Goal: Contribute content: Contribute content

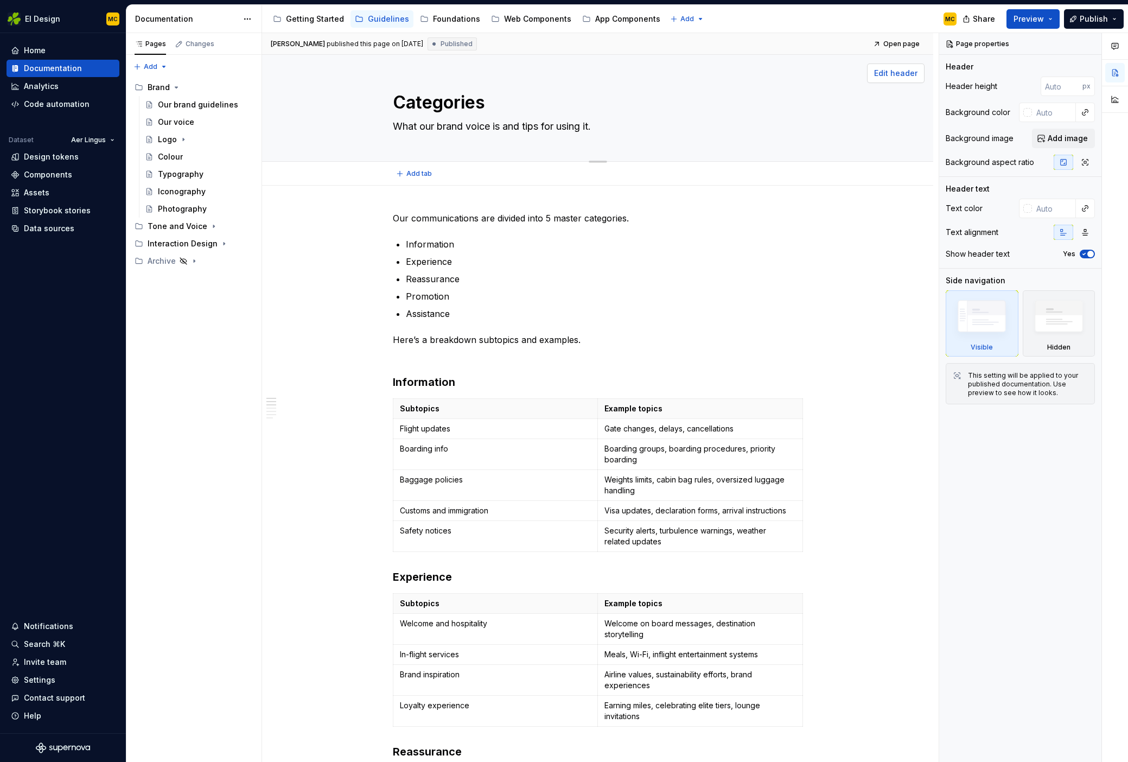
click at [901, 76] on span "Edit header" at bounding box center [895, 73] width 43 height 11
click at [901, 73] on span "Edit header" at bounding box center [895, 73] width 43 height 11
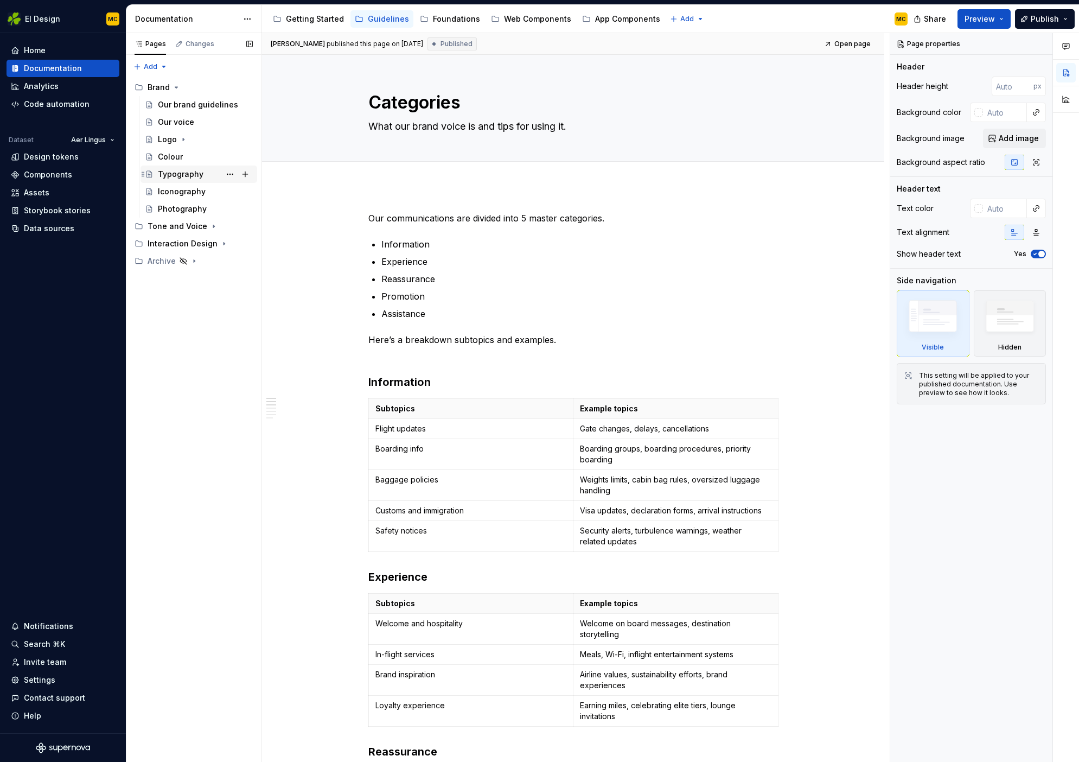
click at [174, 172] on div "Typography" at bounding box center [181, 174] width 46 height 11
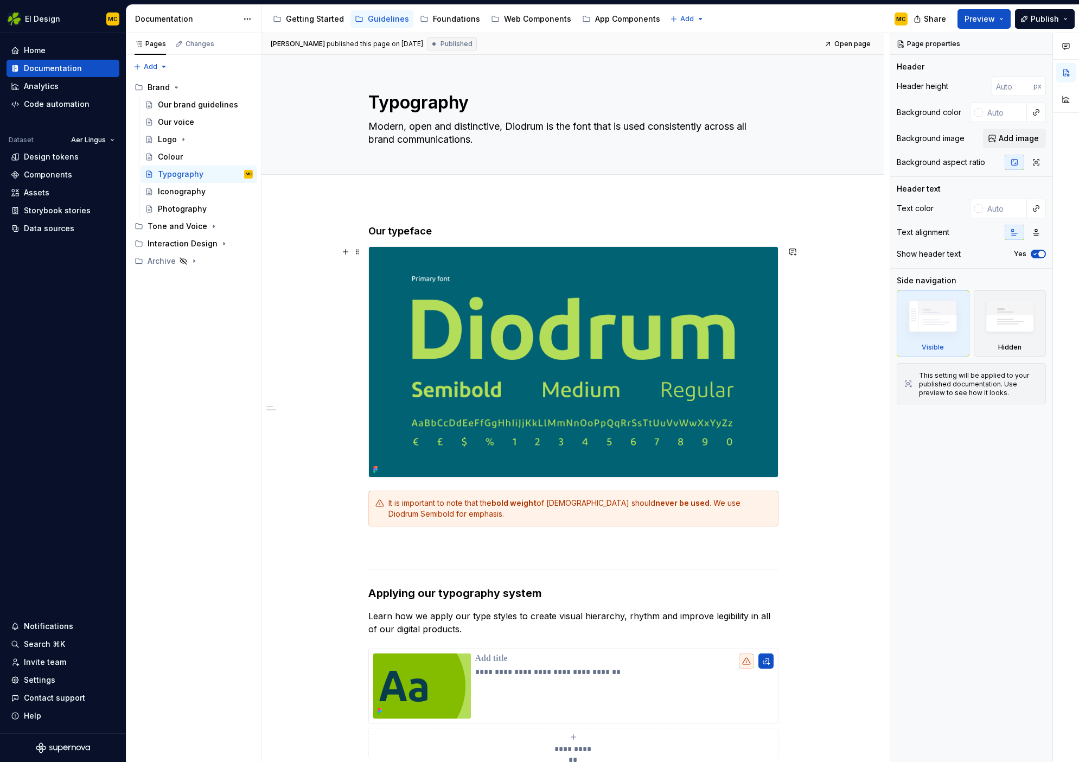
scroll to position [342, 0]
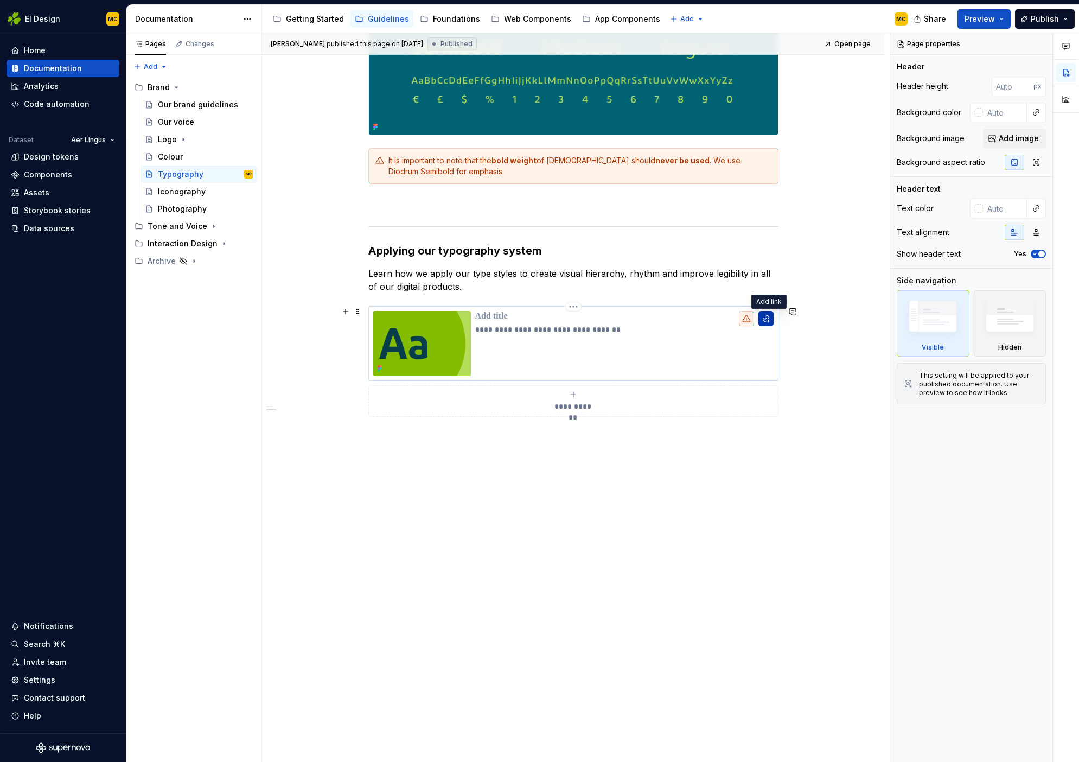
click at [769, 318] on button "button" at bounding box center [765, 318] width 15 height 15
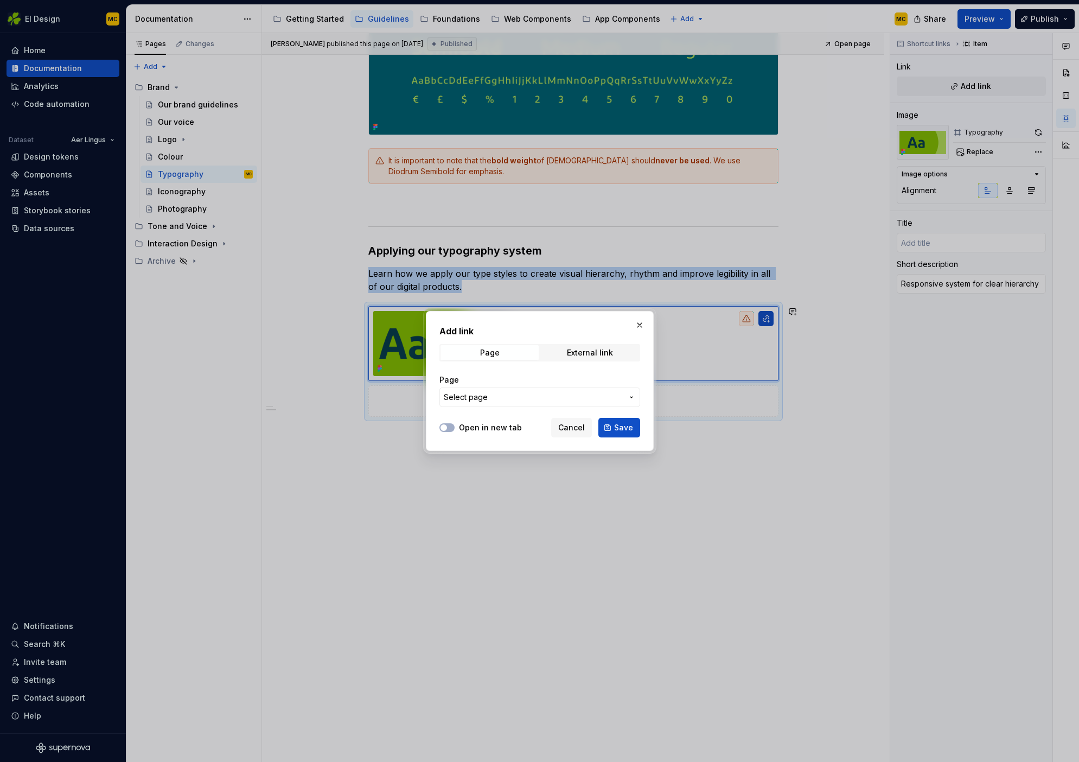
click at [531, 395] on span "Select page" at bounding box center [533, 397] width 179 height 11
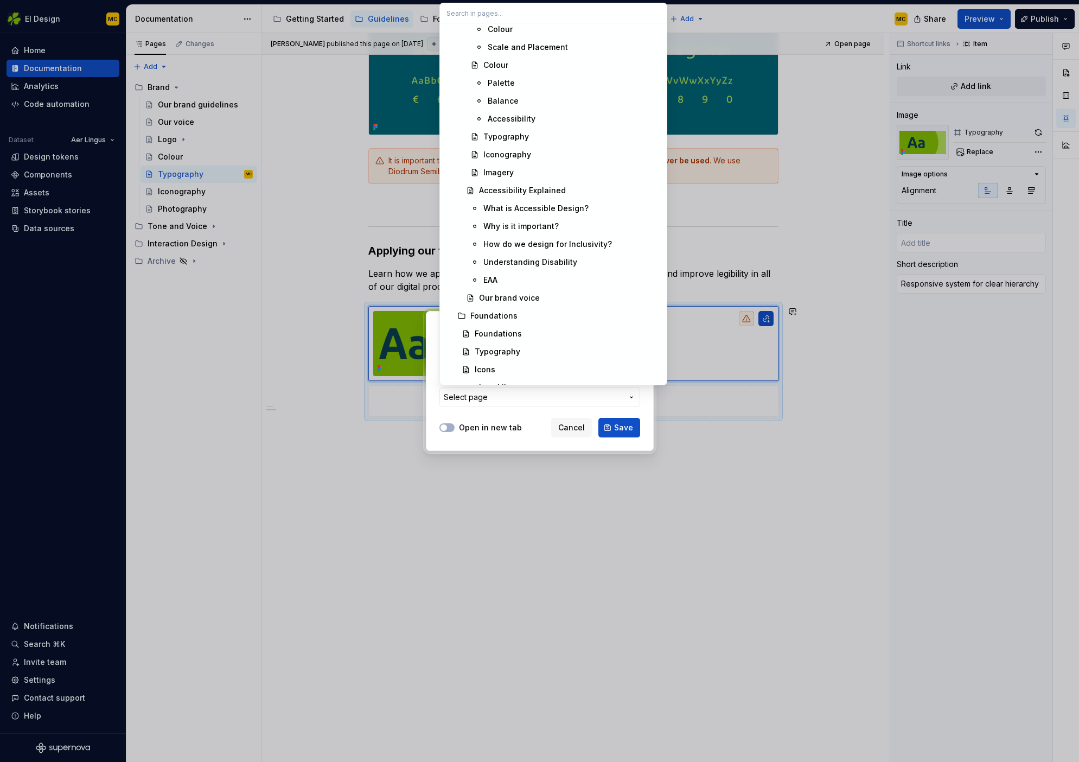
scroll to position [1048, 0]
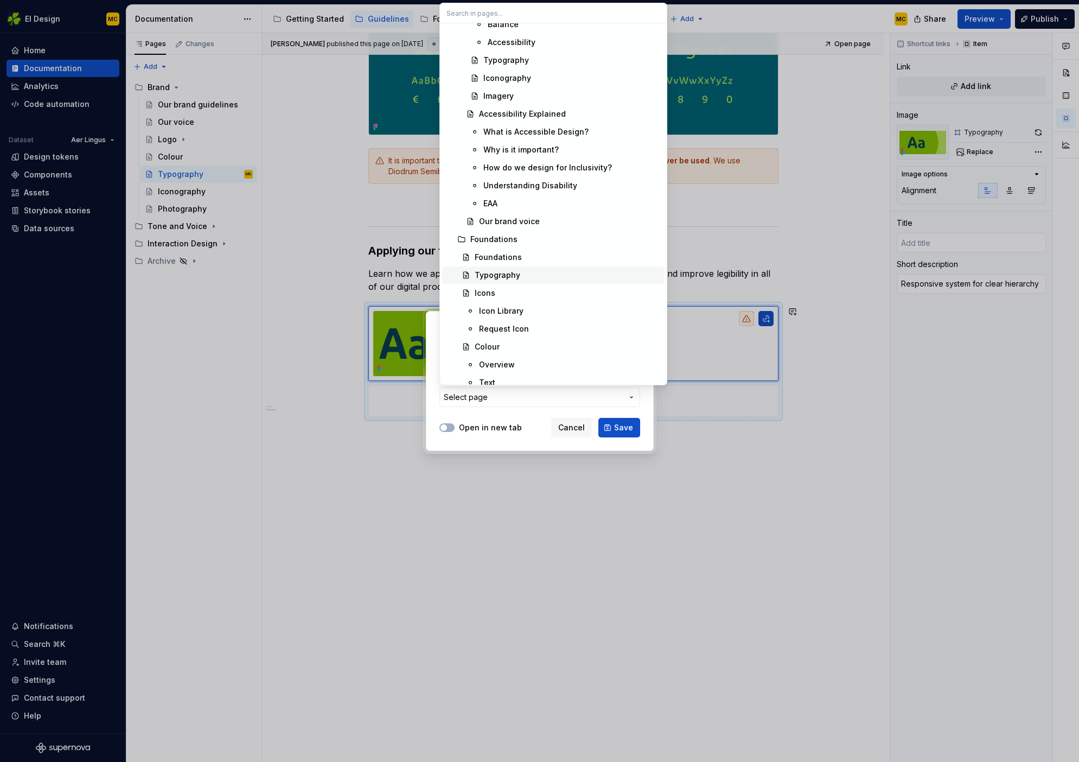
click at [528, 271] on div "Typography" at bounding box center [568, 275] width 186 height 11
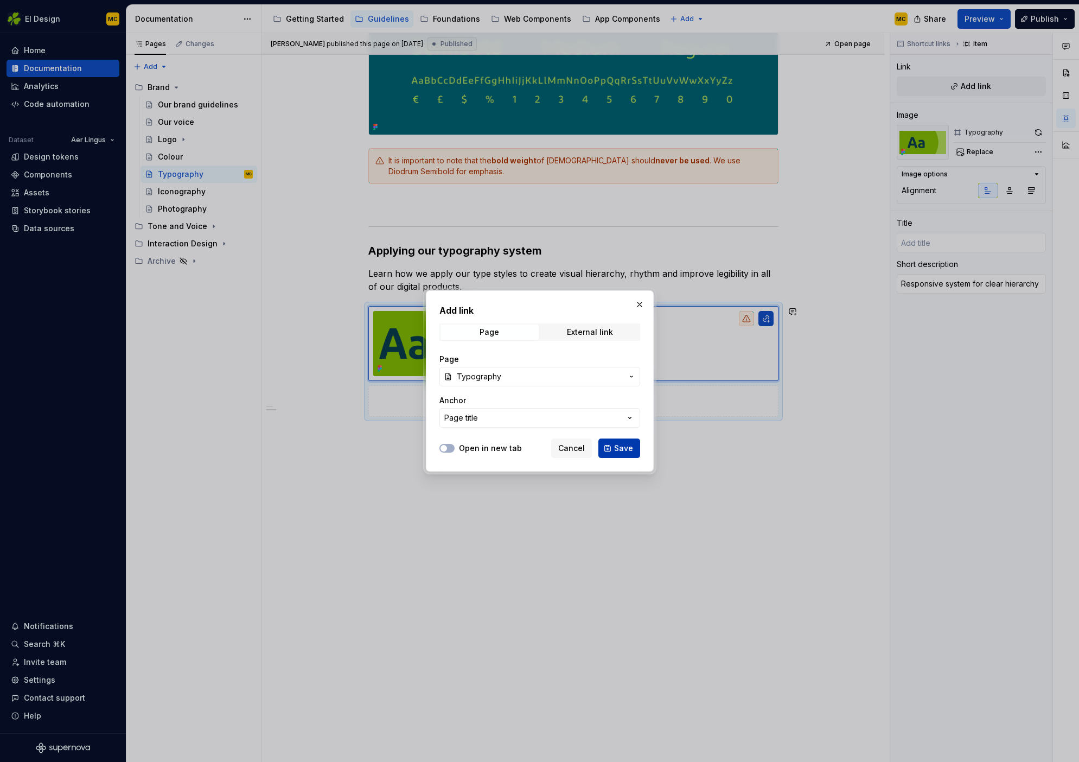
click at [623, 449] on span "Save" at bounding box center [623, 448] width 19 height 11
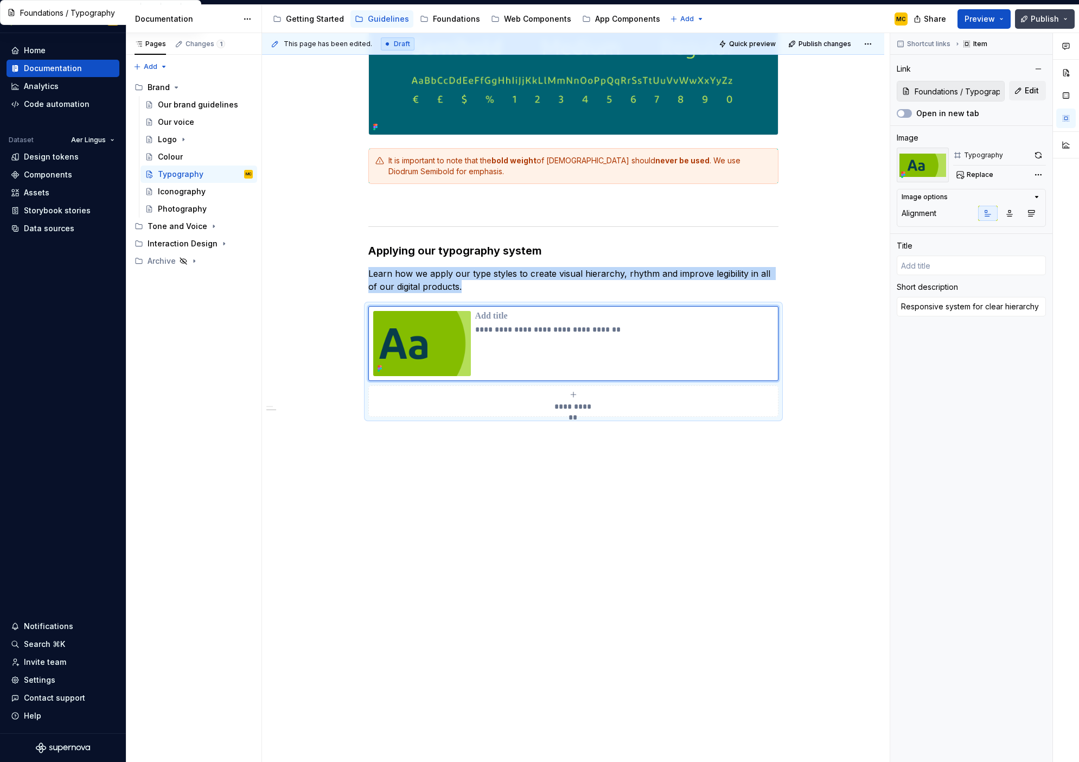
click at [1034, 18] on span "Publish" at bounding box center [1045, 19] width 28 height 11
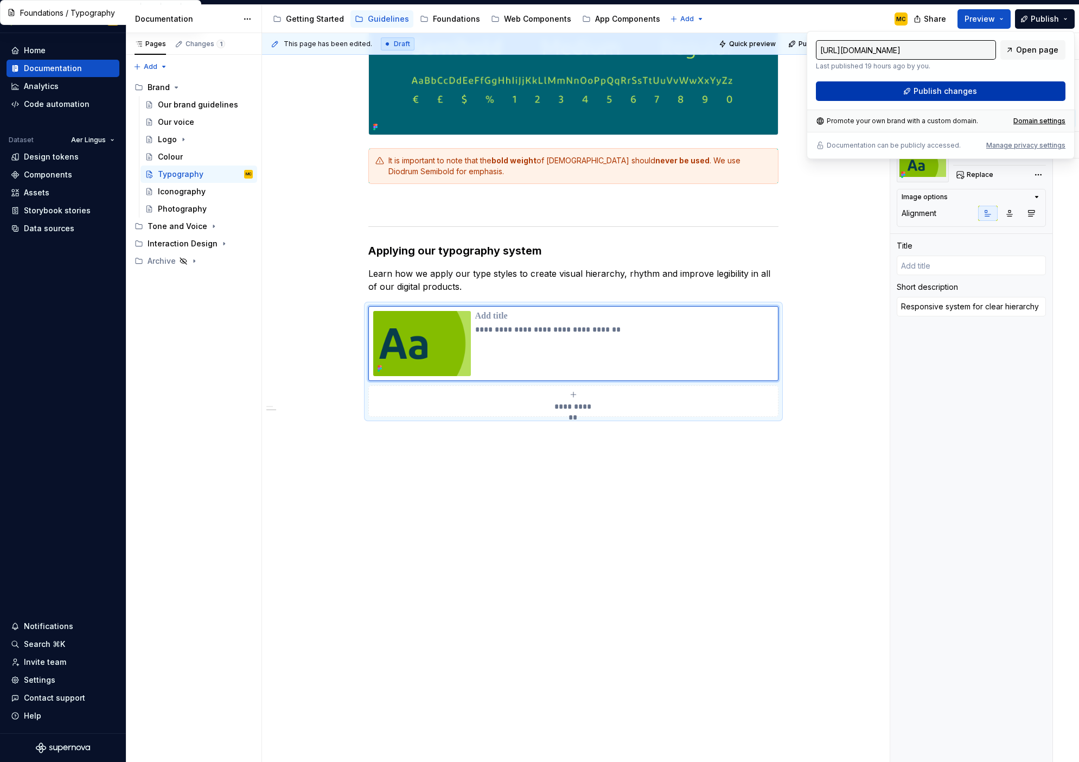
type textarea "*"
type input "Typography"
click at [970, 93] on span "Publish changes" at bounding box center [945, 91] width 63 height 11
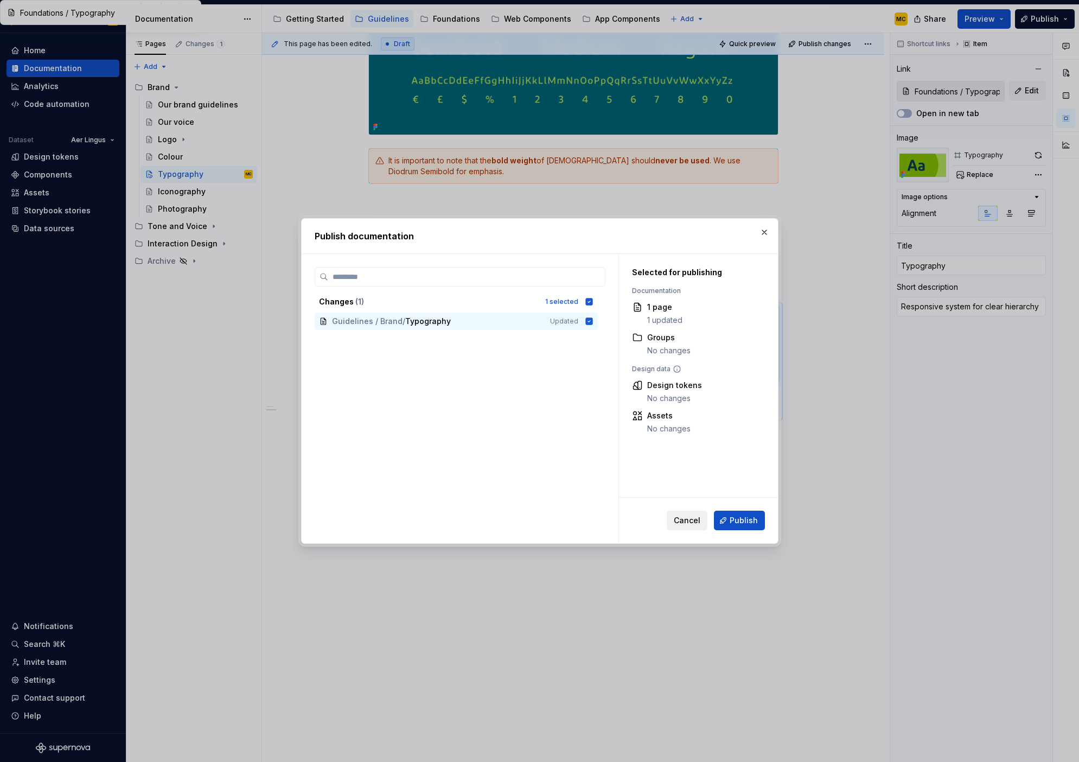
click at [703, 520] on button "Cancel" at bounding box center [687, 521] width 41 height 20
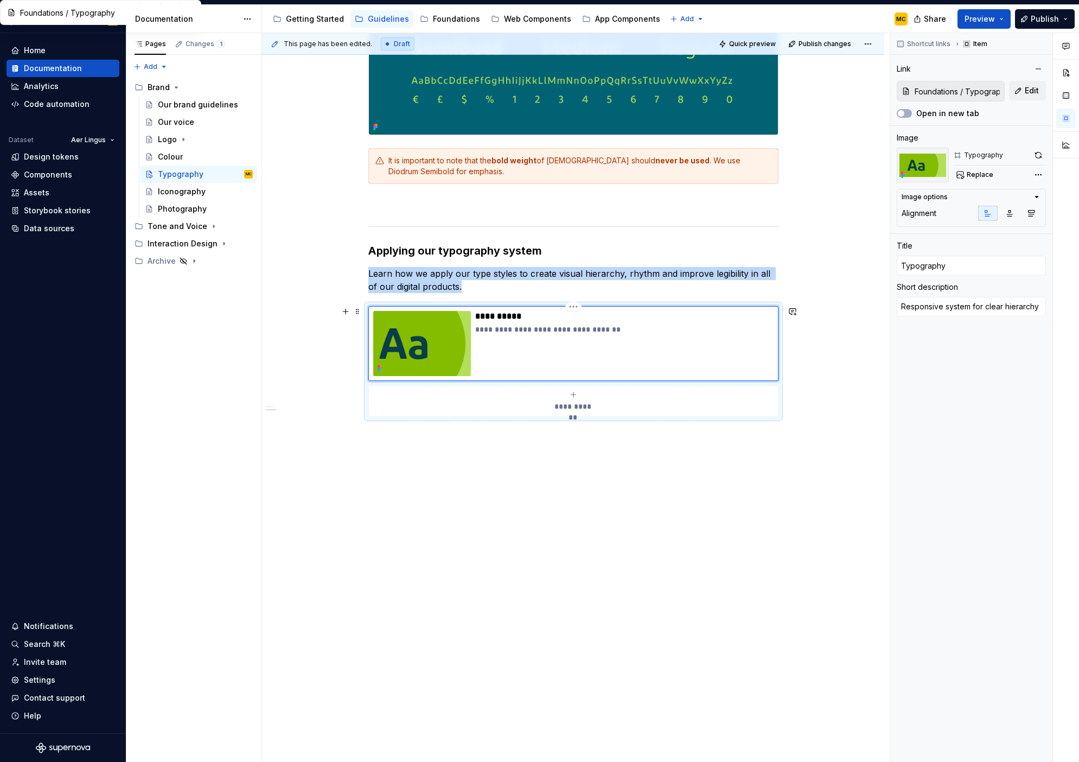
click at [558, 348] on div "**********" at bounding box center [624, 343] width 298 height 65
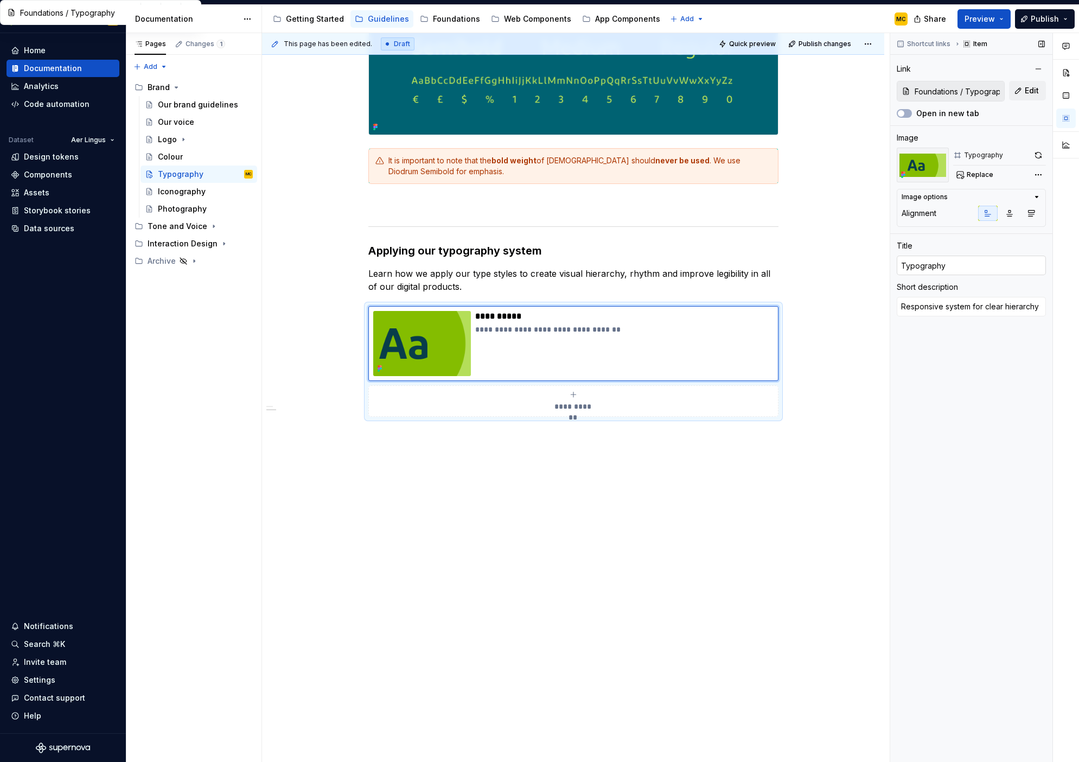
click at [979, 271] on input "Typography" at bounding box center [971, 266] width 149 height 20
type textarea "*"
type input "ATypography"
type textarea "*"
type input "ApTypography"
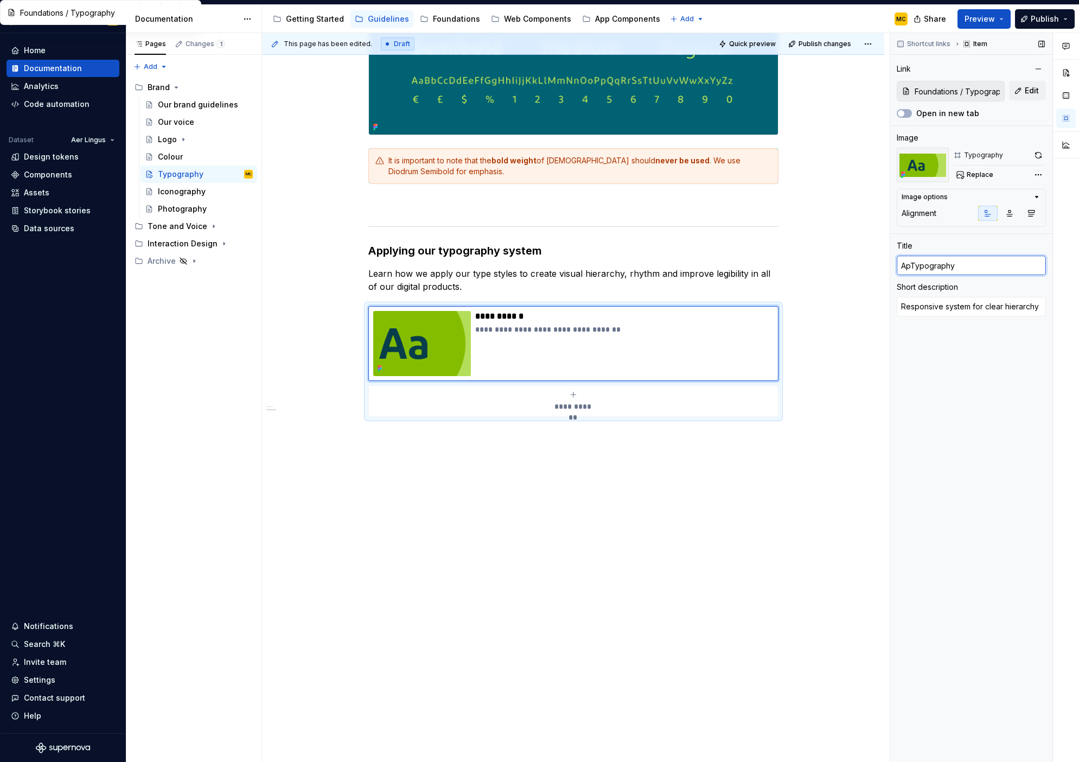
type textarea "*"
type input "AppTypography"
type textarea "*"
type input "ApplTypography"
type textarea "*"
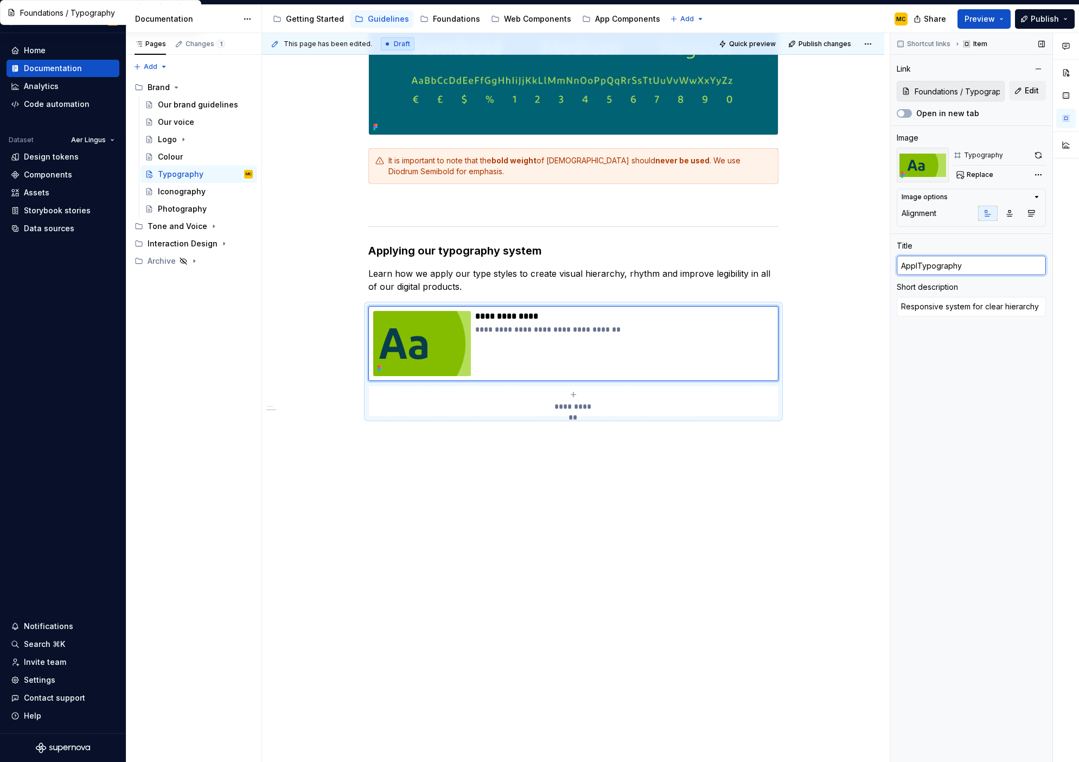
type input "ApplyTypography"
type textarea "*"
type input "ApplyiTypography"
type textarea "*"
type input "ApplyinTypography"
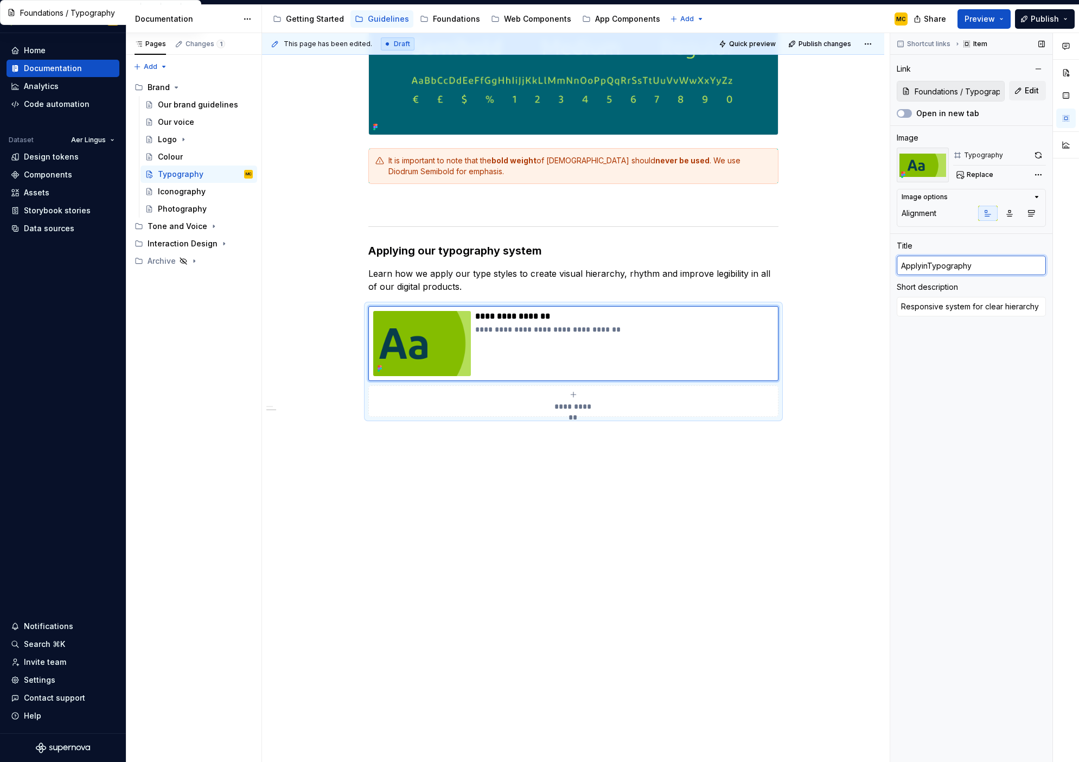
type textarea "*"
type input "ApplyingTypography"
type textarea "*"
type input "Applying Typography"
type textarea "*"
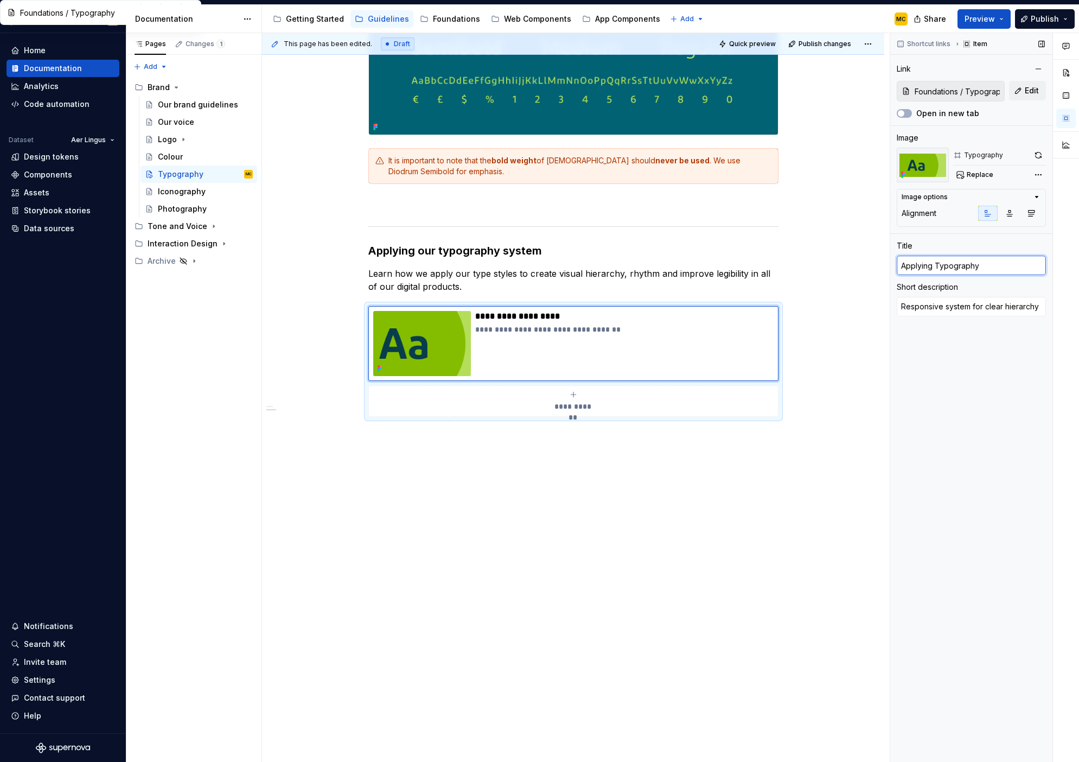
type input "Applying oTypography"
type textarea "*"
type input "T"
type textarea "*"
type input "[PERSON_NAME]"
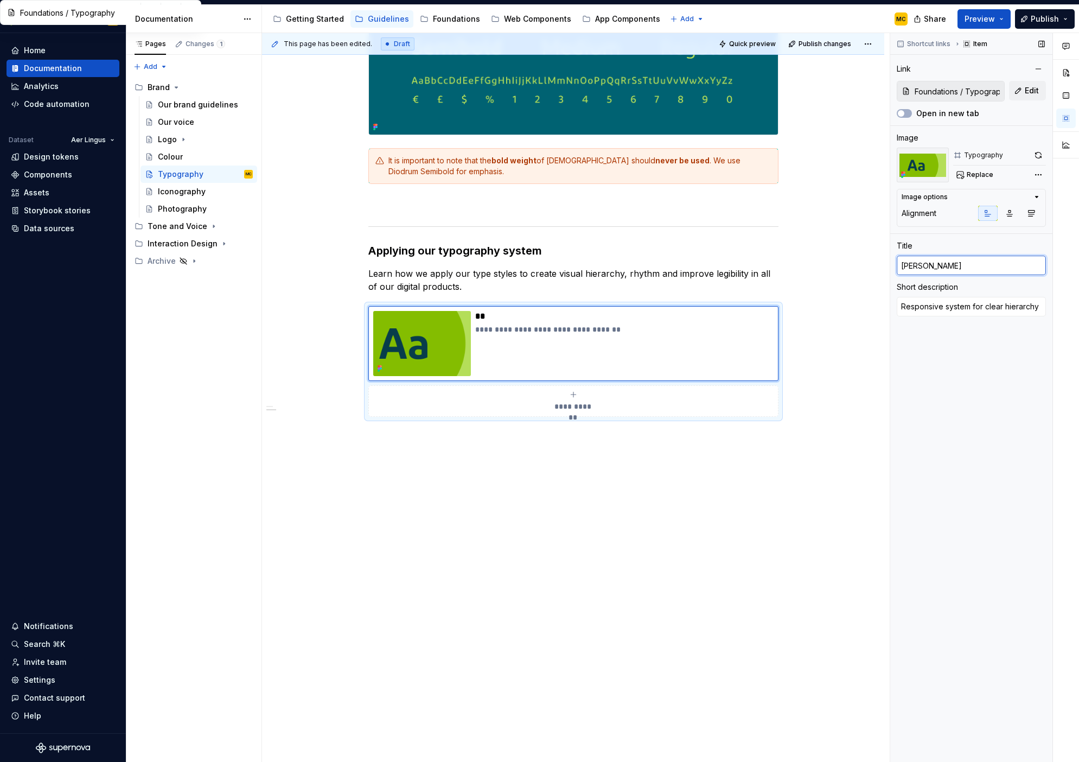
type textarea "*"
type input "Typ"
type textarea "*"
type input "Type"
type textarea "*"
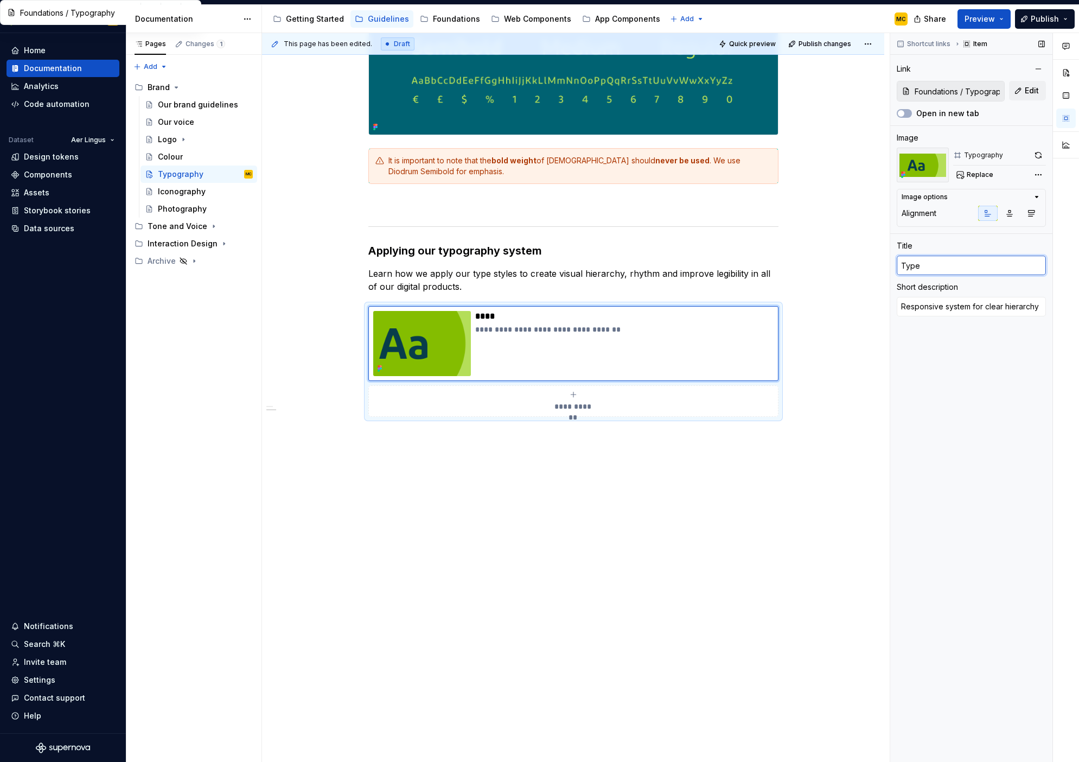
type input "Type"
type textarea "*"
type input "Type s"
type textarea "*"
type input "Type st"
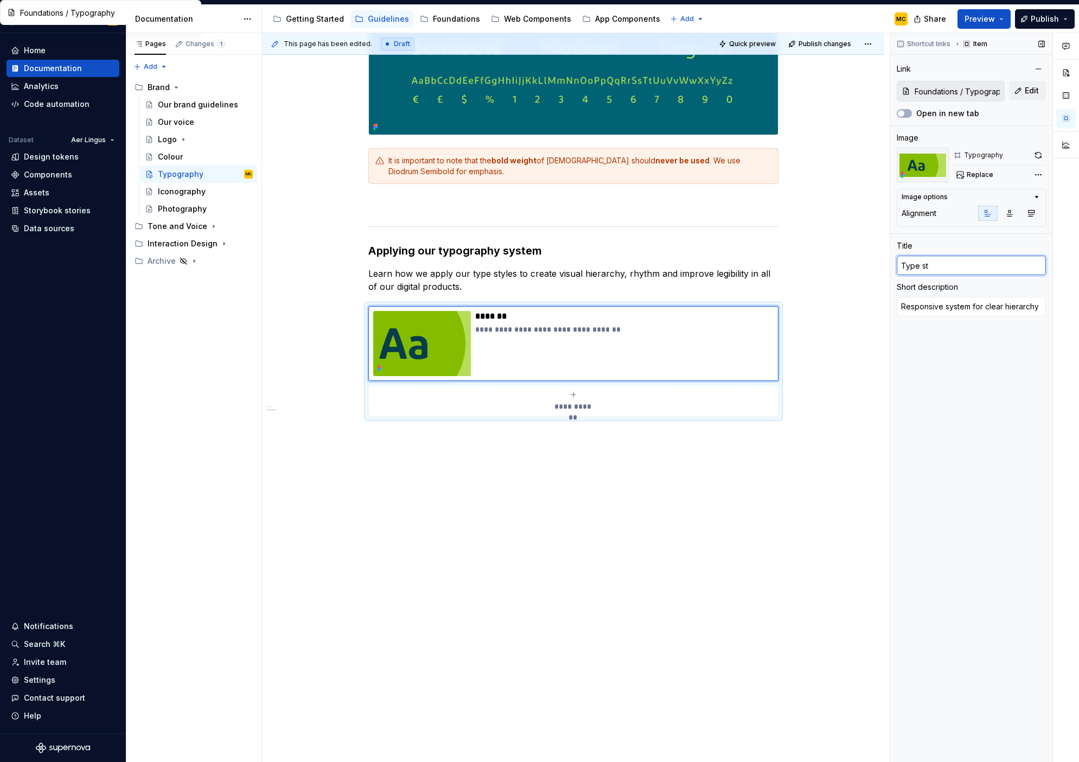
type textarea "*"
type input "Type sty"
type textarea "*"
type input "Type styl"
type textarea "*"
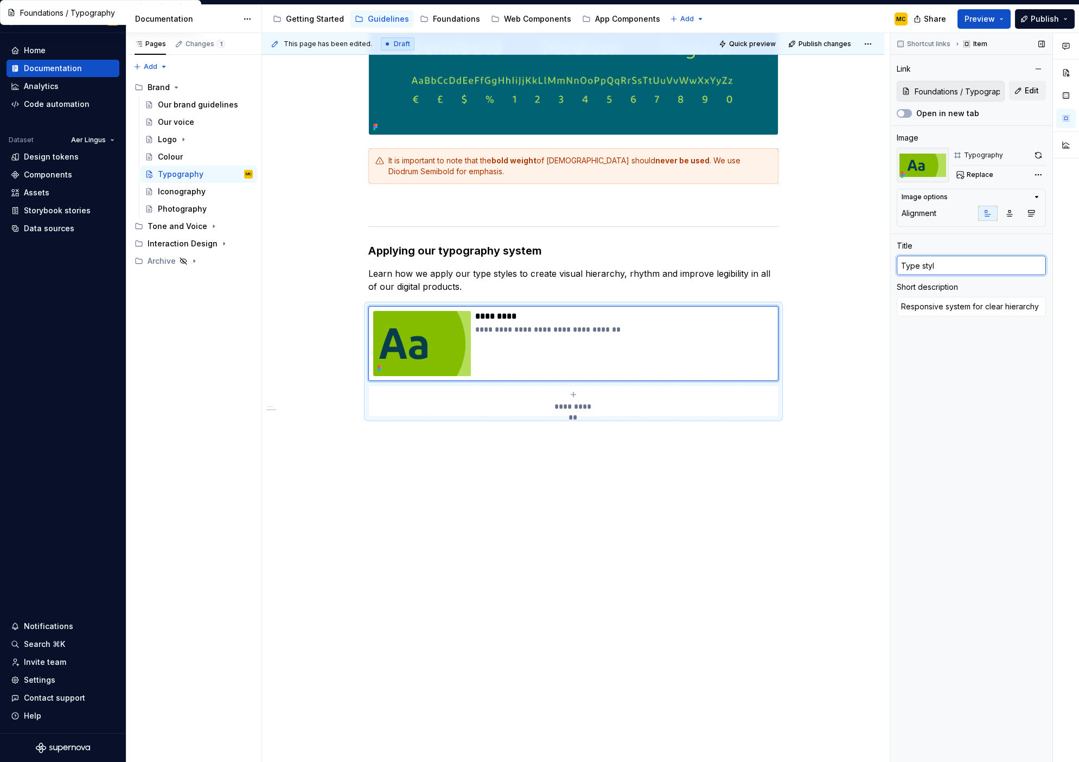
type input "Type style"
type textarea "*"
type input "Type styles"
type textarea "*"
type input "Typ styles"
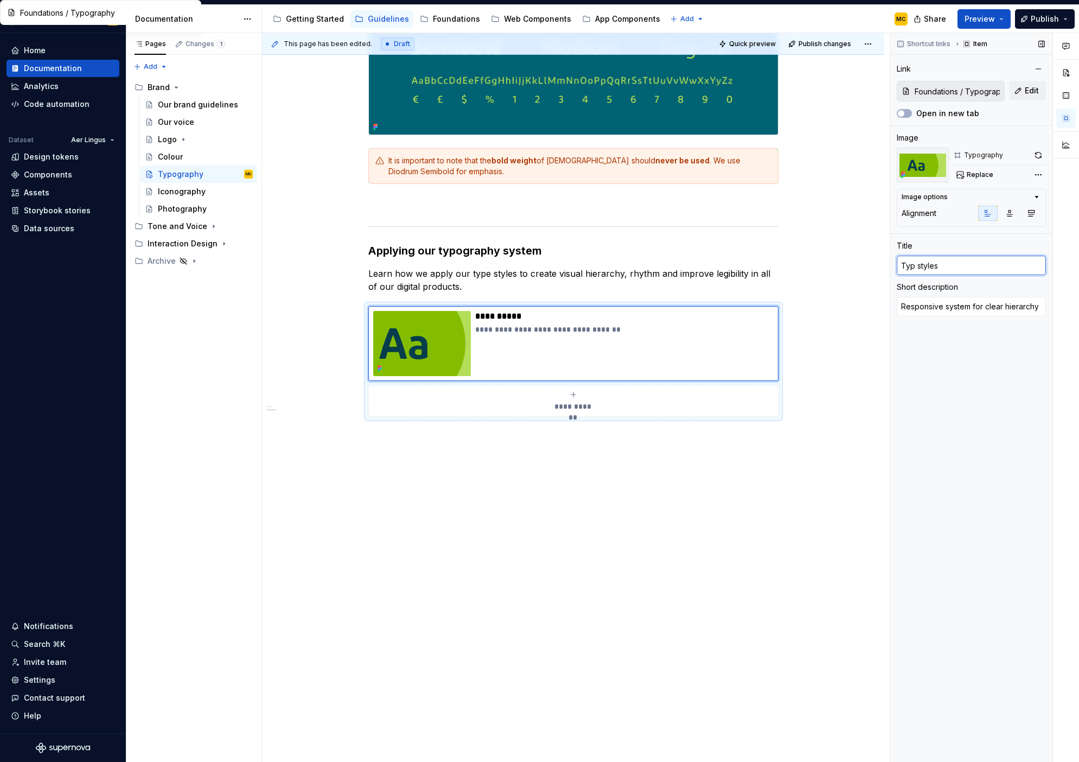
type textarea "*"
type input "Typo styles"
type textarea "*"
type input "Typog styles"
type textarea "*"
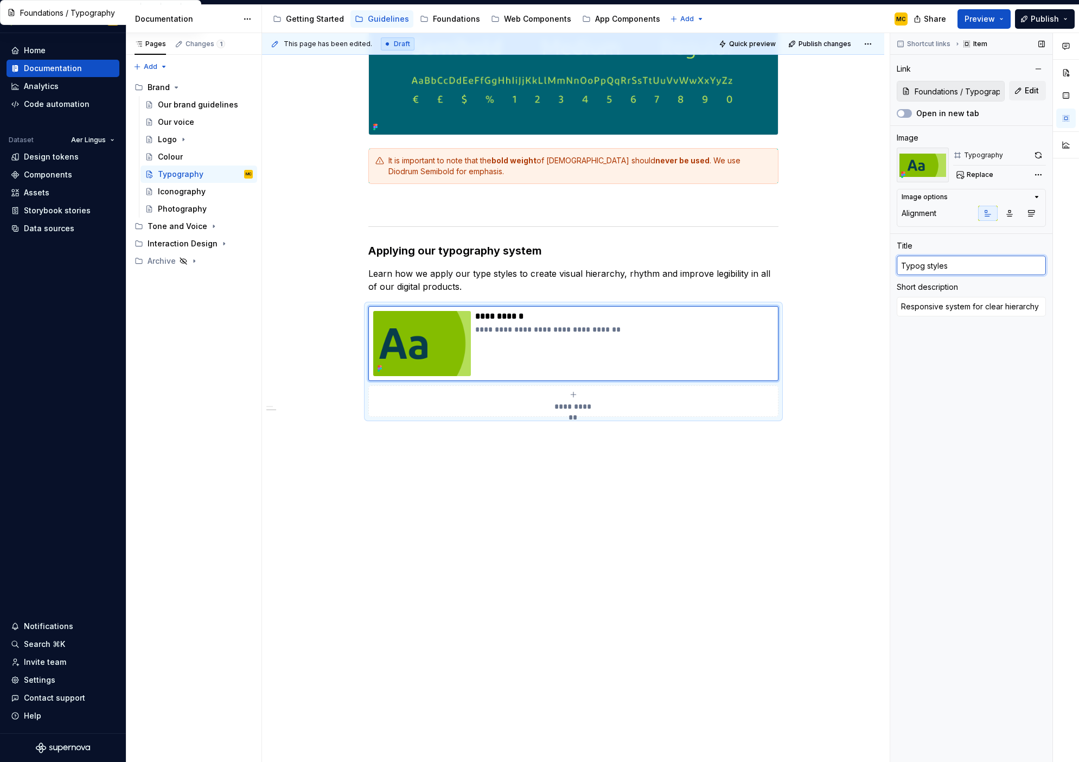
type input "Typogr styles"
type textarea "*"
type input "Typogra styles"
type textarea "*"
type input "Typograp styles"
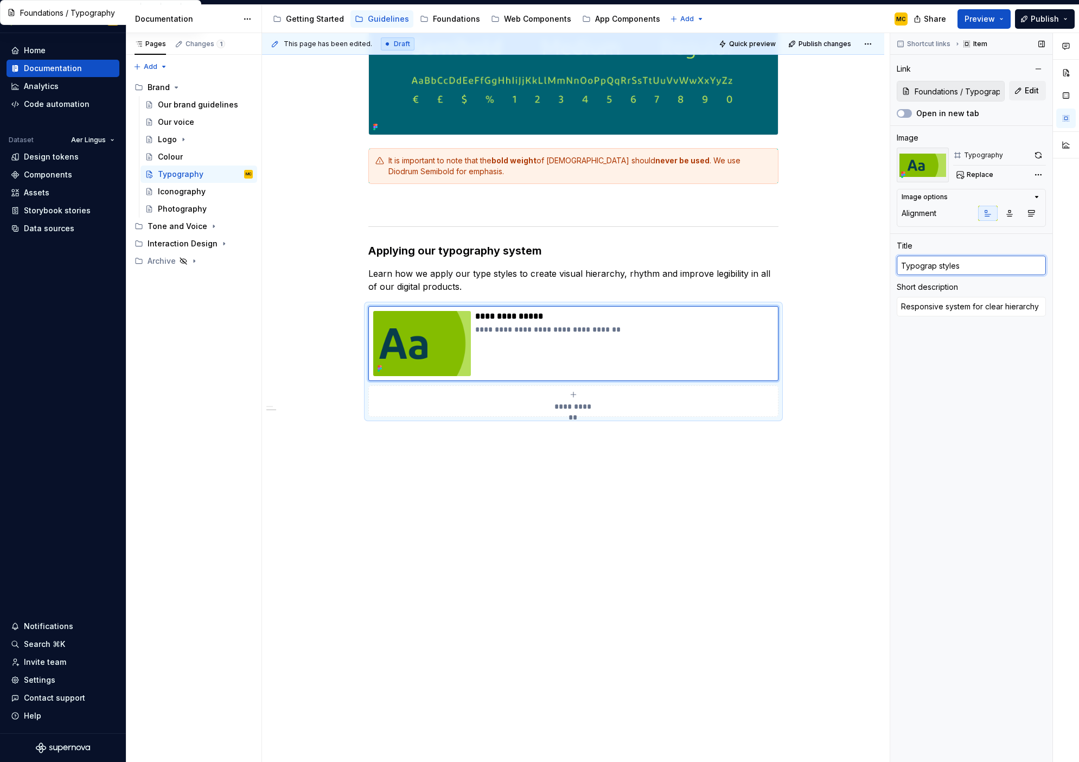
type textarea "*"
type input "Typograph styles"
type textarea "*"
type input "Typographi styles"
type textarea "*"
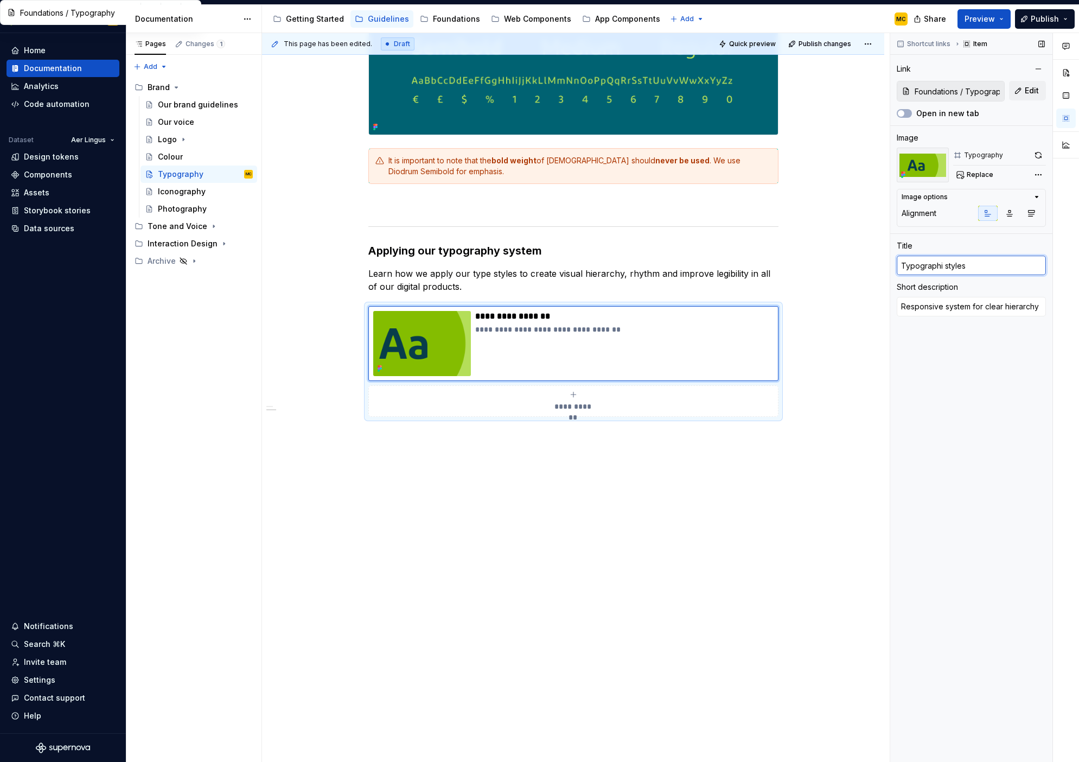
type input "Typographic styles"
type textarea "*"
type input "Typographic styles"
click at [1034, 21] on span "Publish" at bounding box center [1045, 19] width 28 height 11
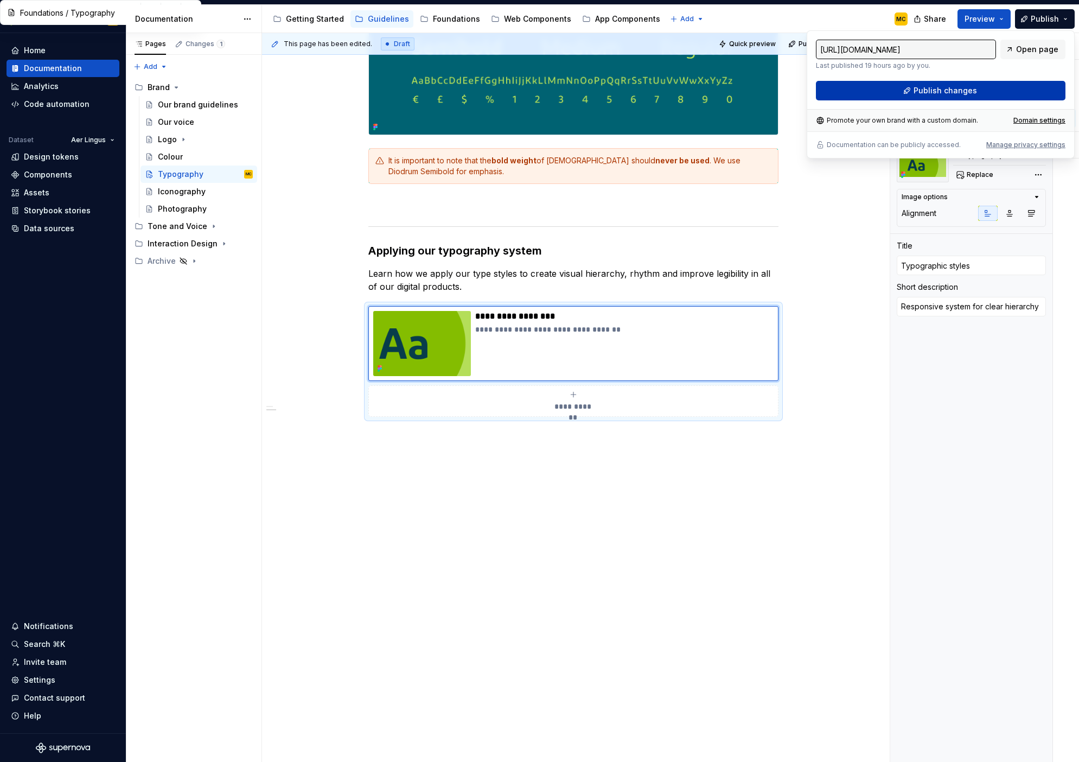
click at [967, 93] on span "Publish changes" at bounding box center [945, 90] width 63 height 11
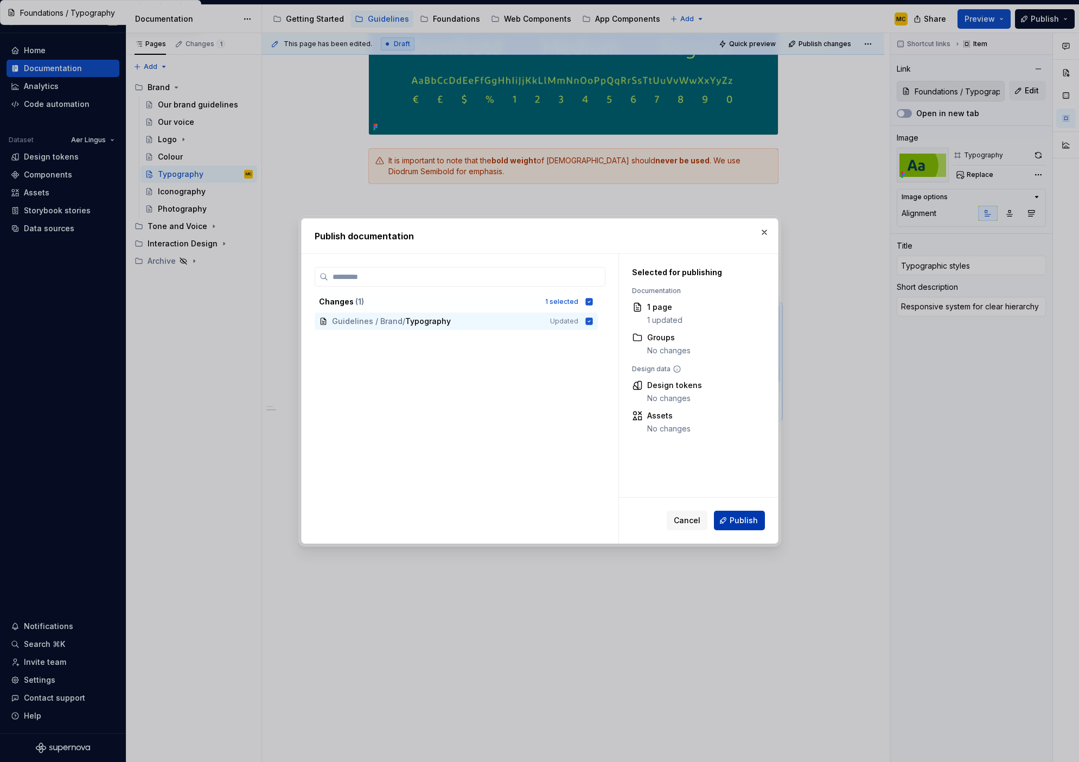
click at [740, 518] on span "Publish" at bounding box center [744, 520] width 28 height 11
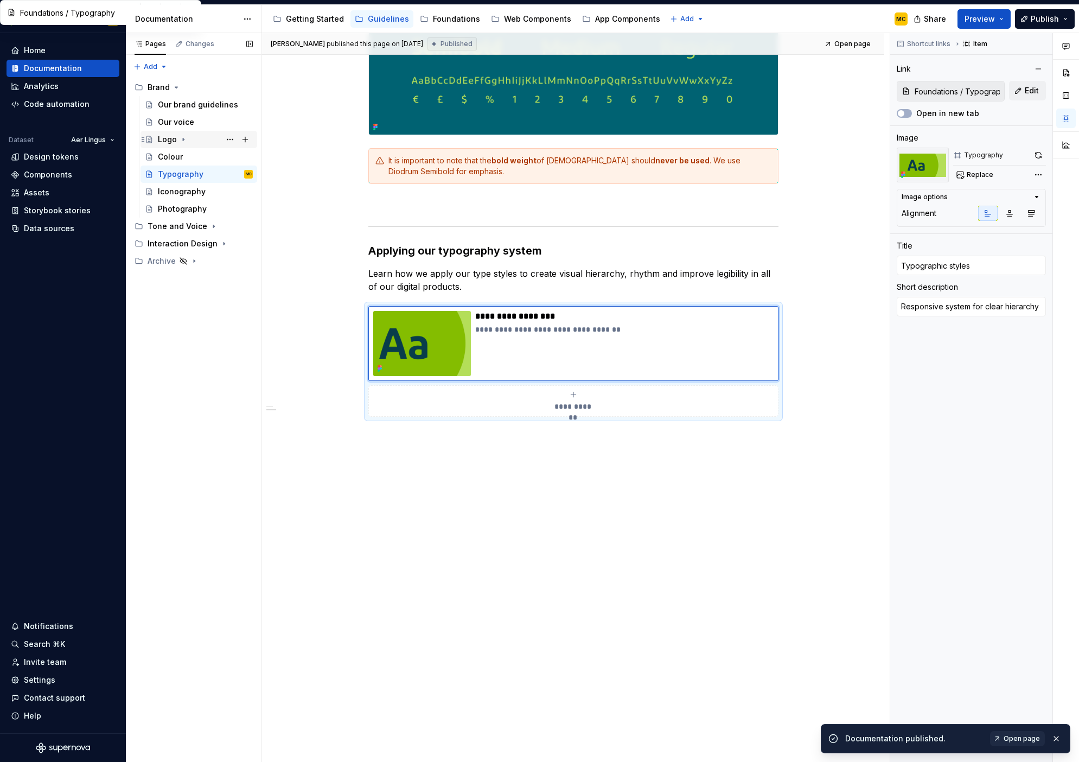
click at [173, 140] on div "Logo" at bounding box center [167, 139] width 19 height 11
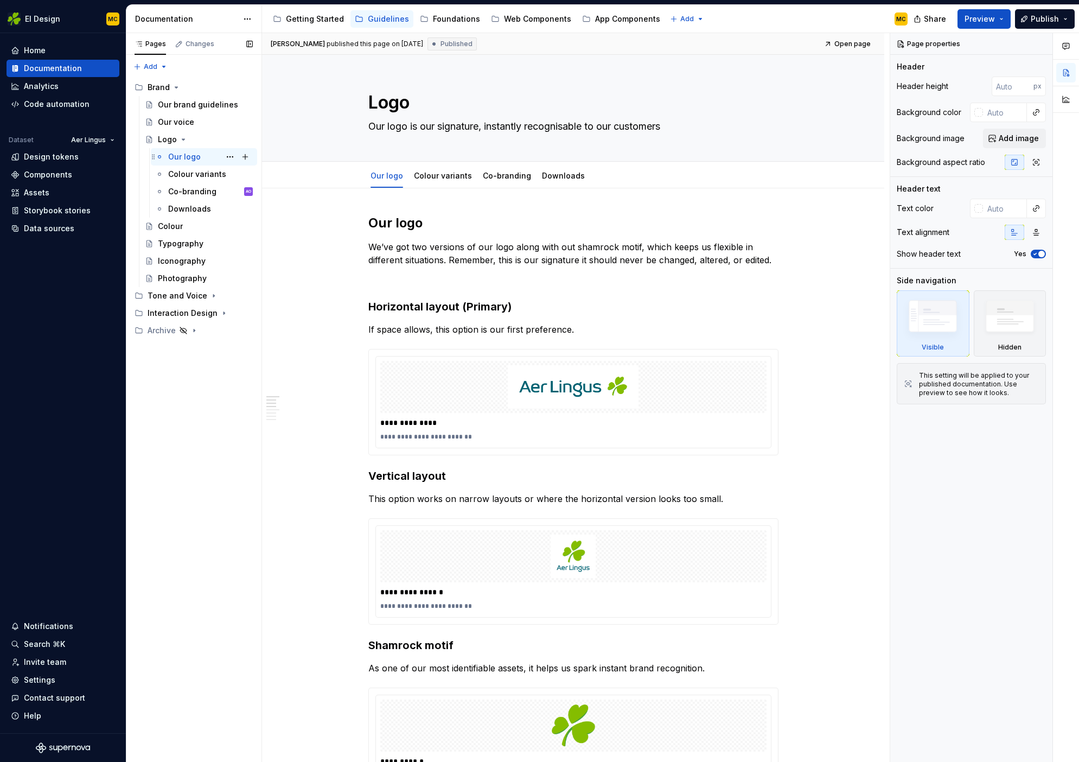
click at [184, 154] on div "Our logo" at bounding box center [184, 156] width 33 height 11
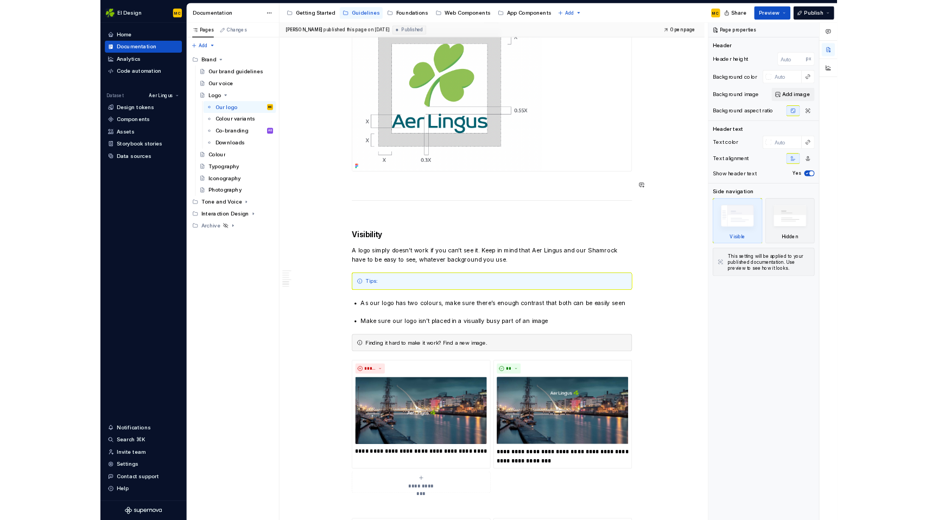
scroll to position [1097, 0]
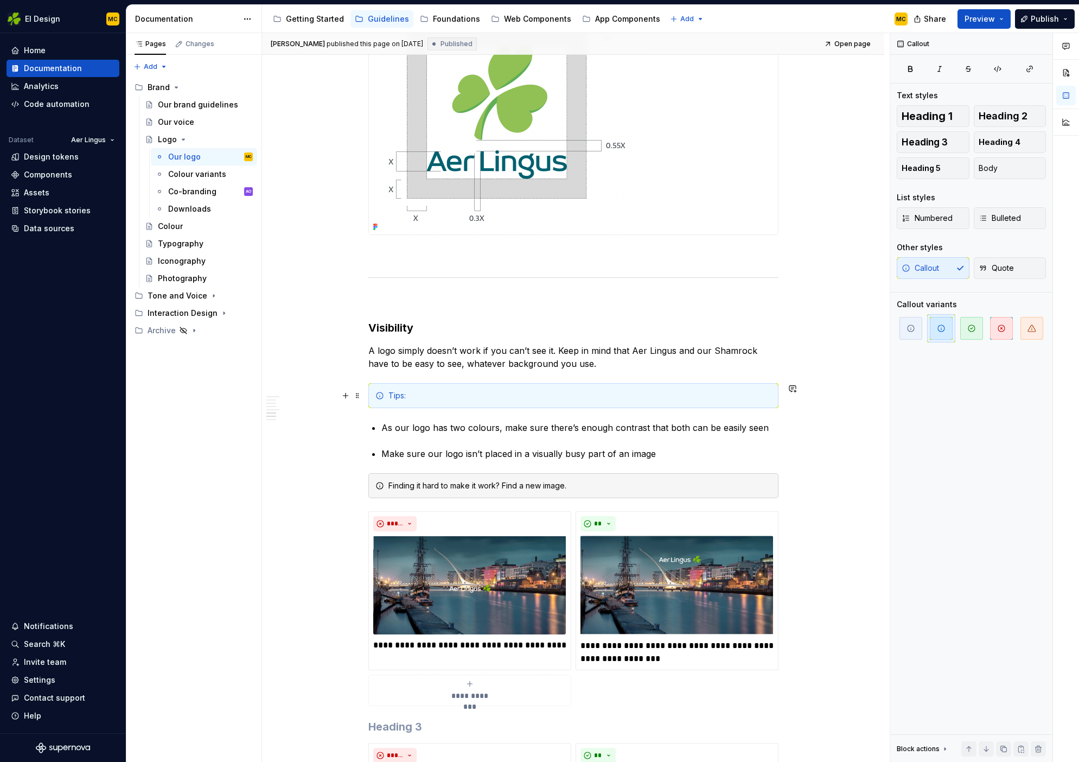
click at [451, 390] on div "Tips:" at bounding box center [579, 395] width 383 height 11
click at [1008, 142] on span "Heading 4" at bounding box center [1000, 142] width 42 height 11
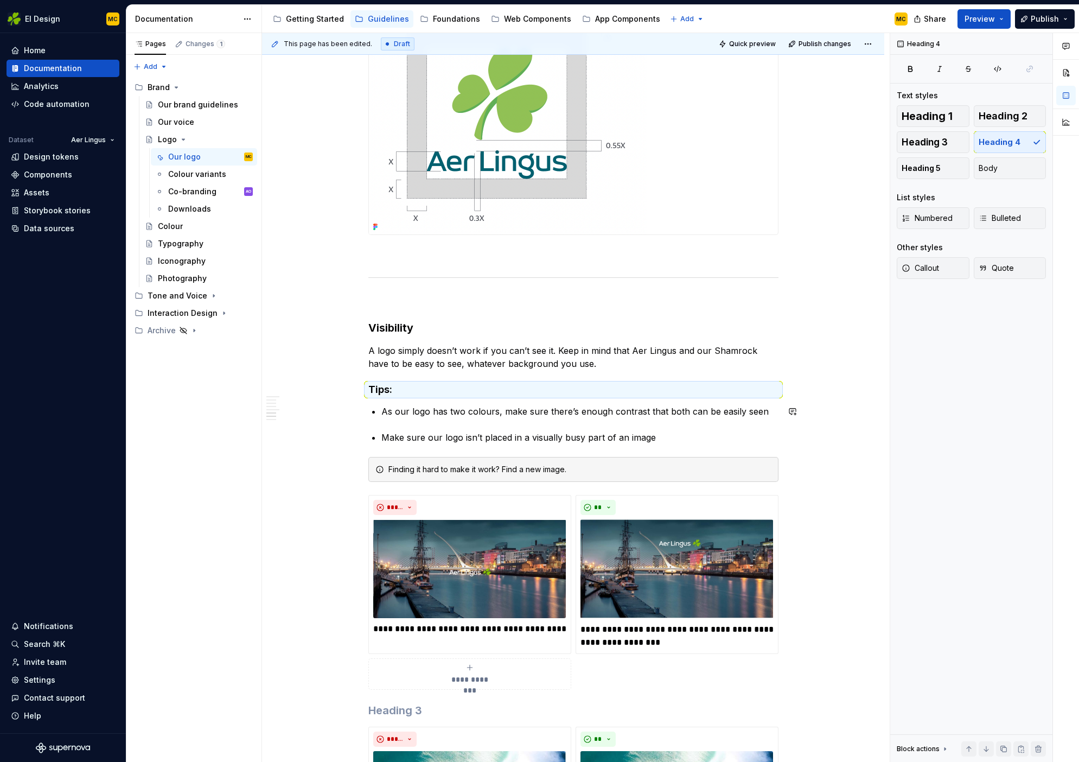
click at [448, 428] on div "**********" at bounding box center [573, 485] width 410 height 2735
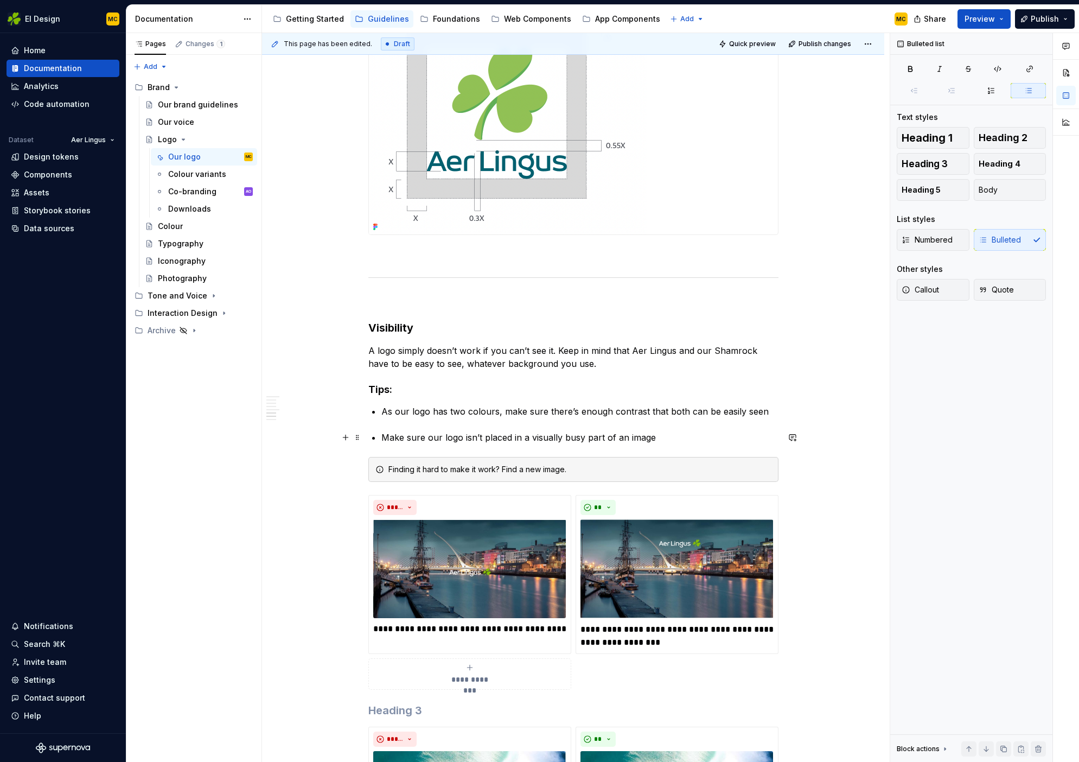
type textarea "*"
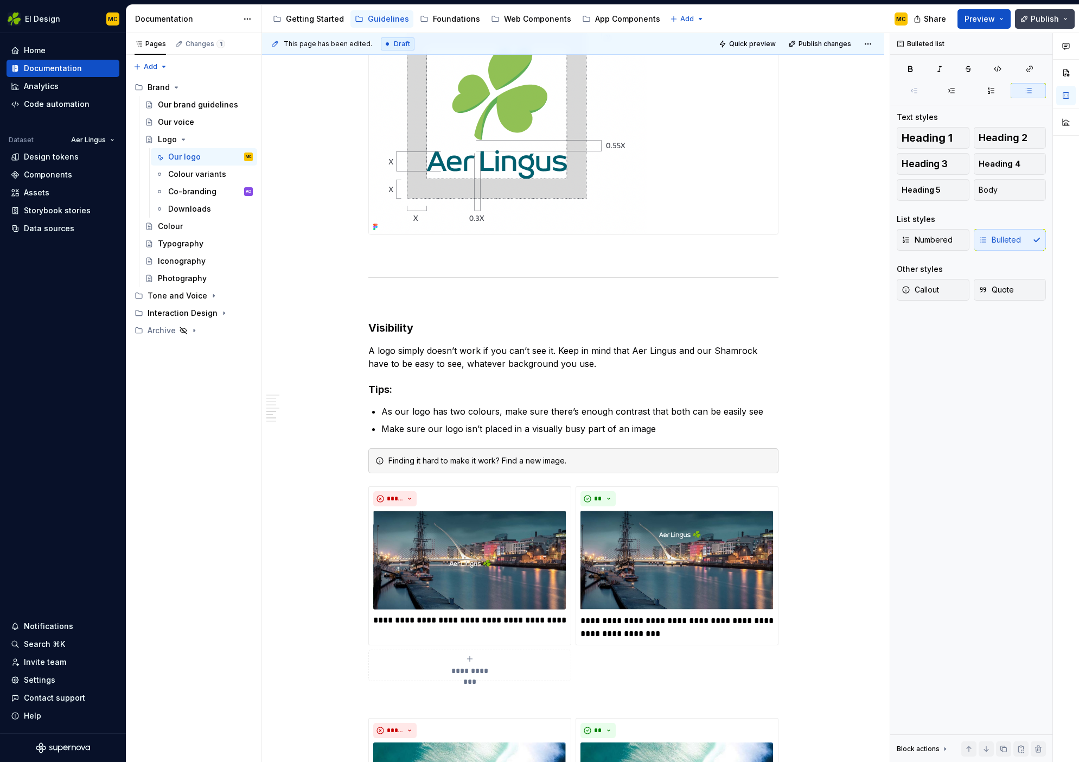
click at [1043, 23] on span "Publish" at bounding box center [1045, 19] width 28 height 11
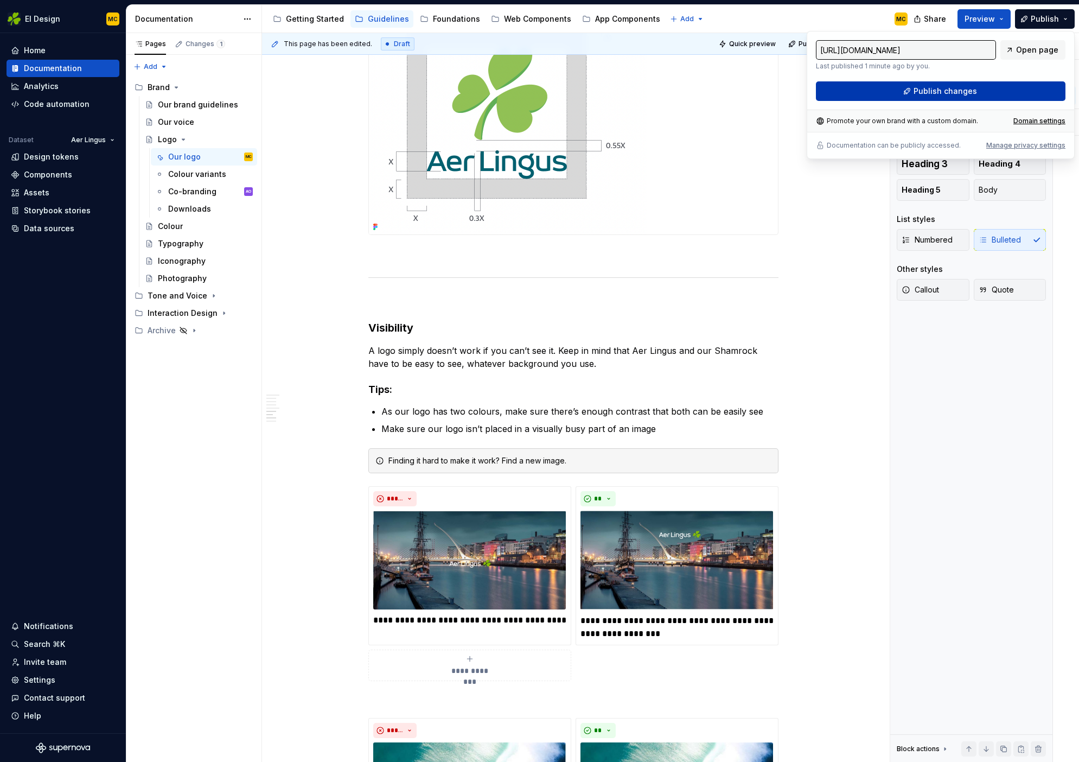
click at [962, 86] on span "Publish changes" at bounding box center [945, 91] width 63 height 11
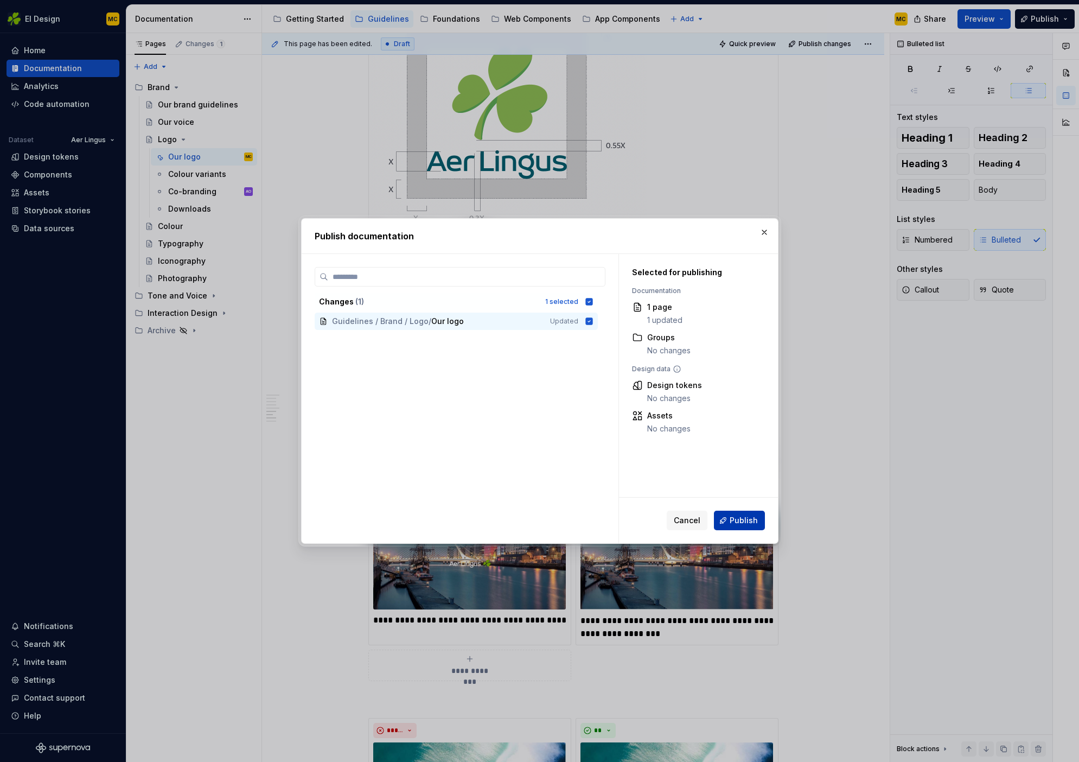
click at [748, 513] on button "Publish" at bounding box center [739, 521] width 51 height 20
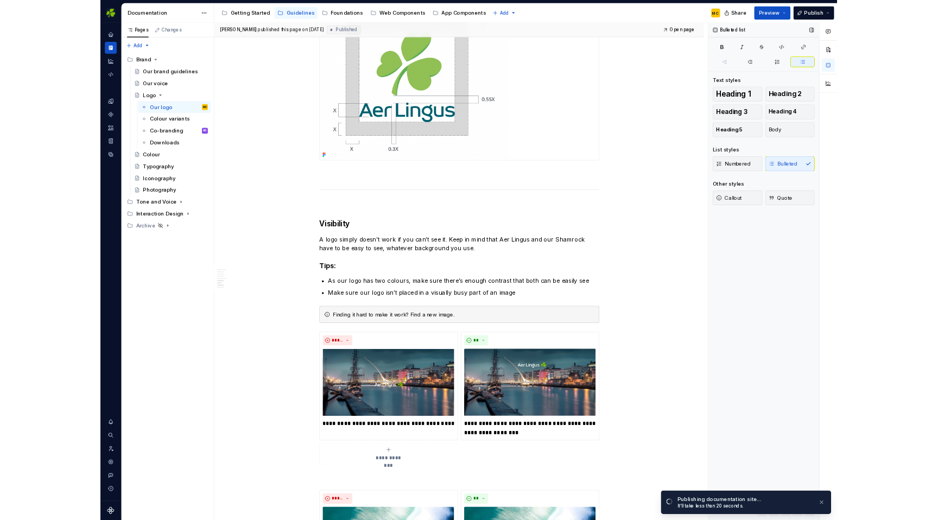
scroll to position [1083, 0]
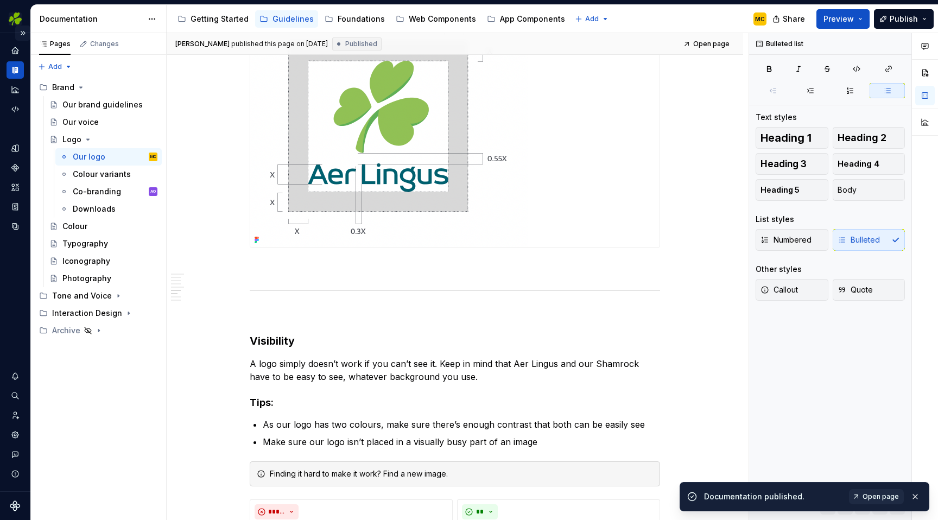
click at [25, 34] on button "Expand sidebar" at bounding box center [22, 33] width 15 height 15
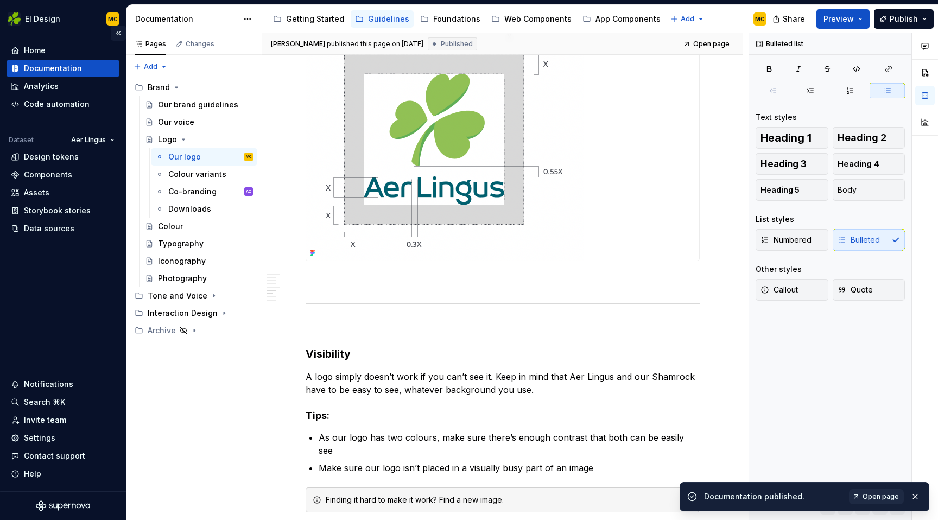
scroll to position [1097, 0]
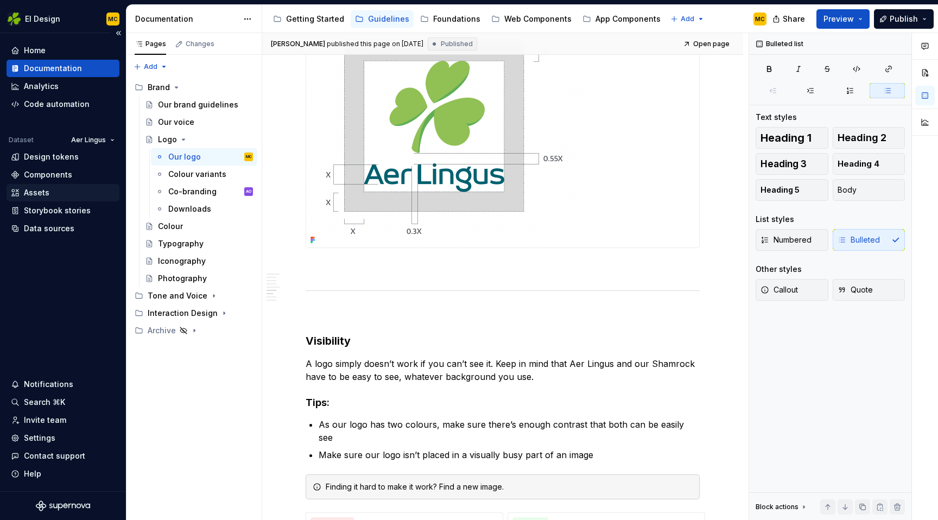
click at [46, 190] on div "Assets" at bounding box center [37, 192] width 26 height 11
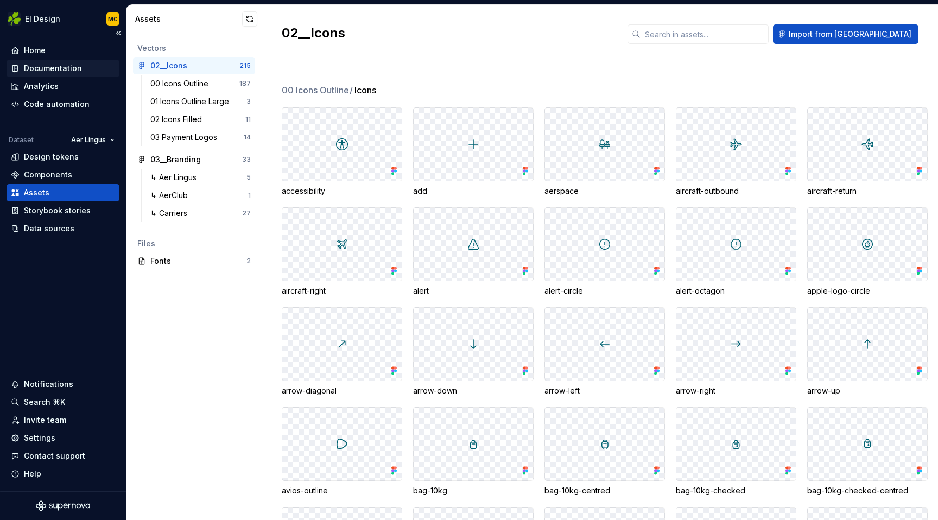
click at [45, 68] on div "Documentation" at bounding box center [53, 68] width 58 height 11
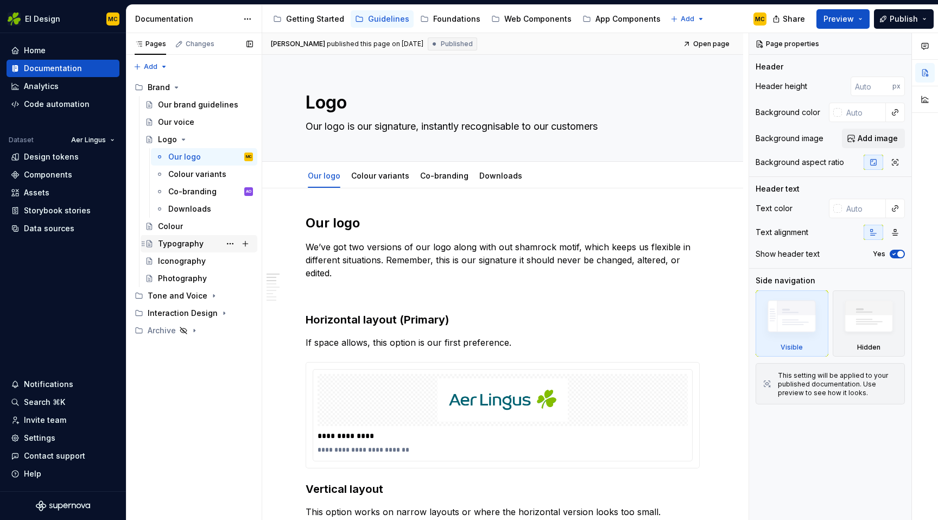
click at [180, 241] on div "Typography" at bounding box center [181, 243] width 46 height 11
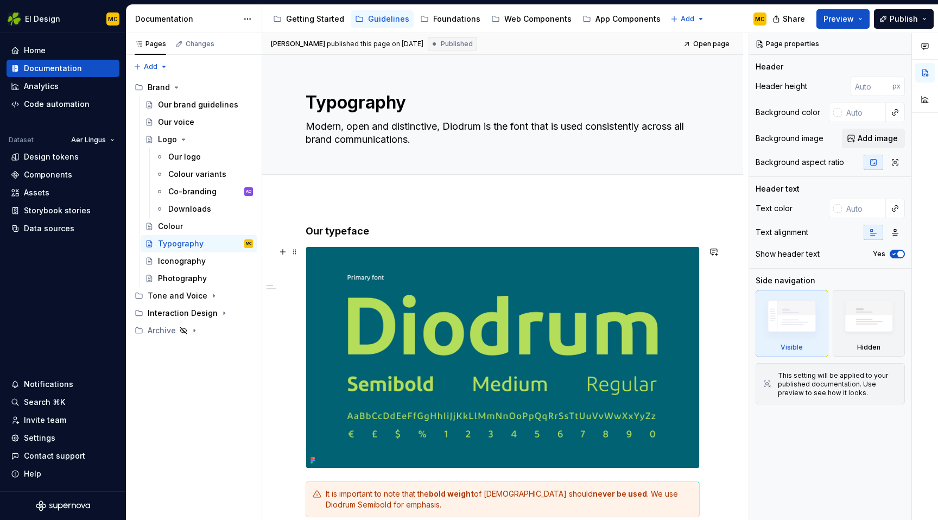
scroll to position [439, 0]
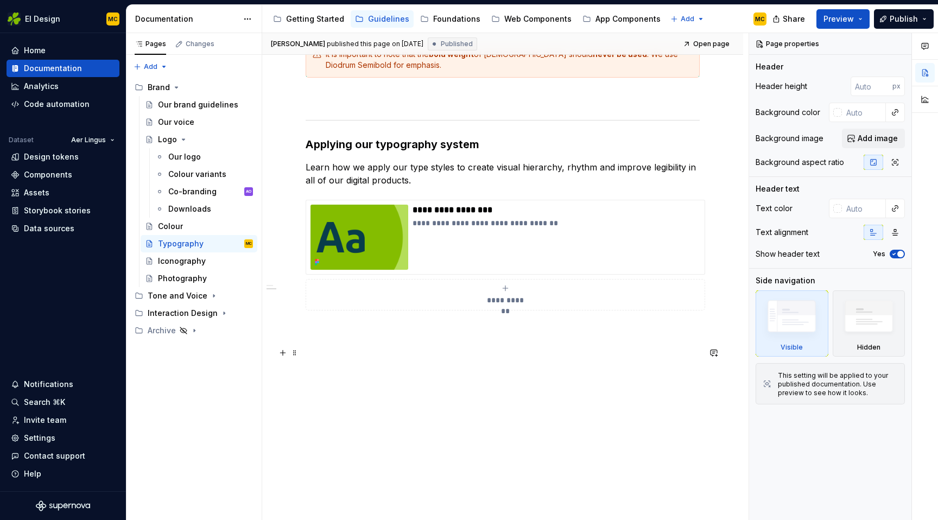
type textarea "*"
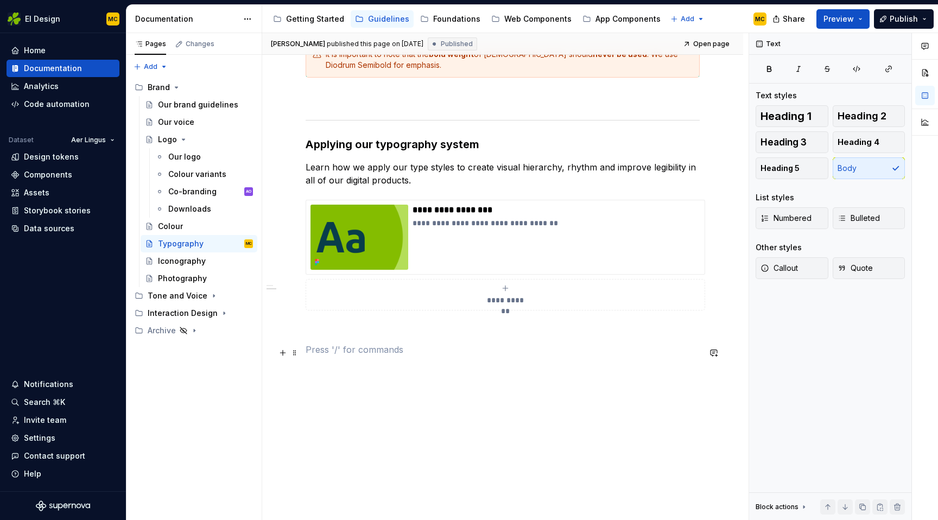
click at [383, 350] on p at bounding box center [502, 349] width 394 height 13
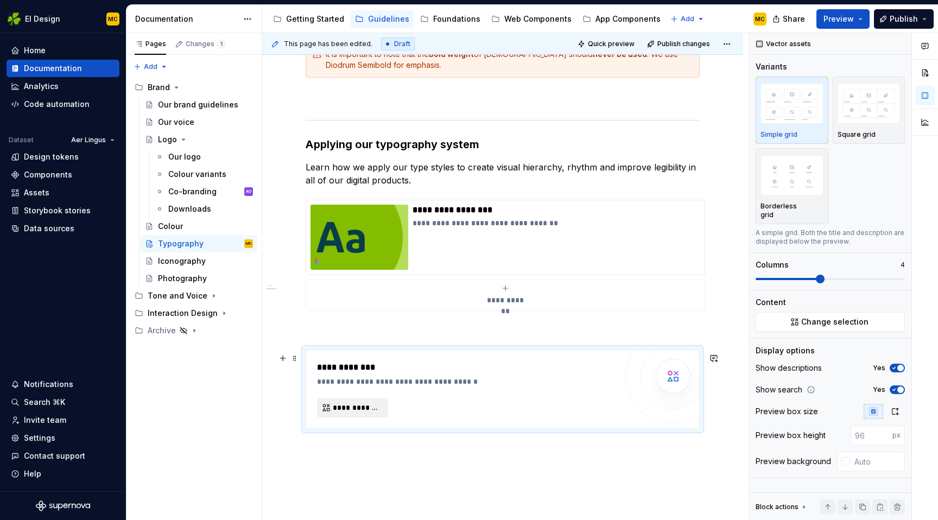
click at [365, 409] on span "**********" at bounding box center [357, 407] width 48 height 11
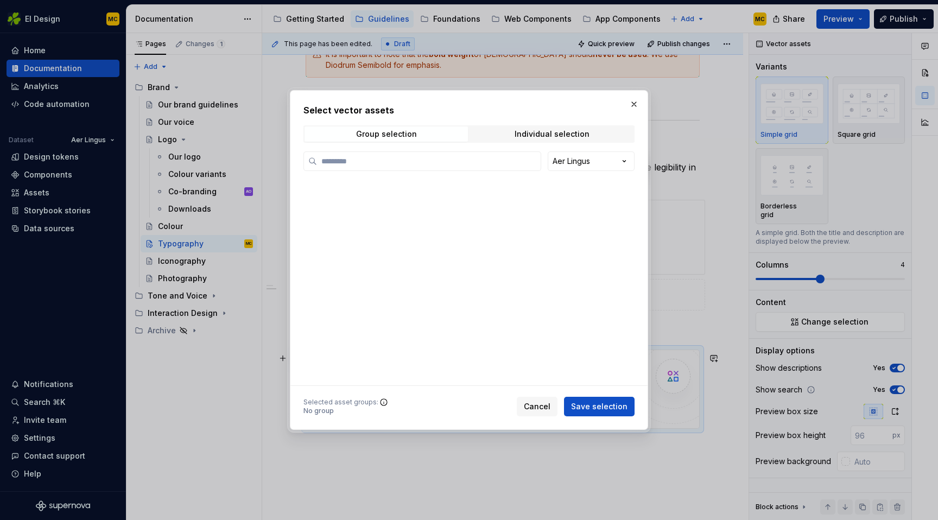
scroll to position [439, 0]
type input "****"
click at [556, 135] on div "Individual selection" at bounding box center [551, 134] width 75 height 9
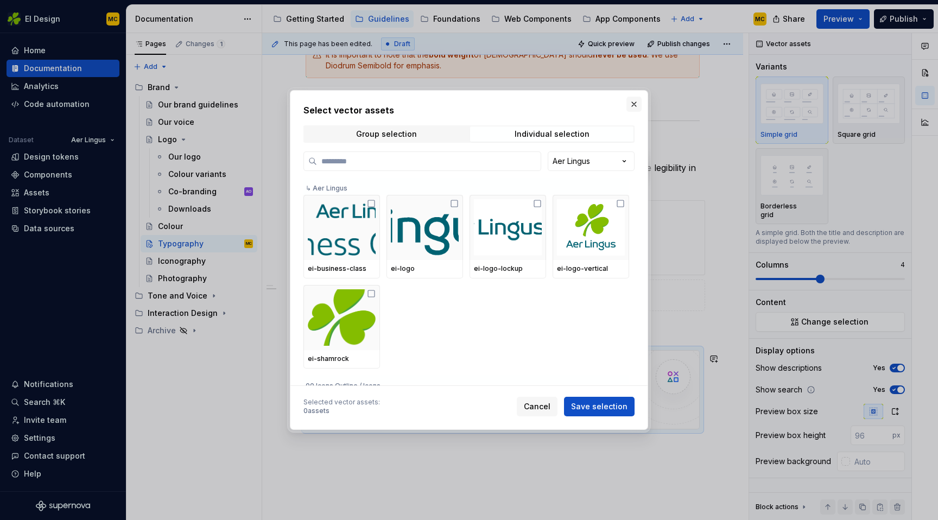
click at [633, 106] on button "button" at bounding box center [633, 104] width 15 height 15
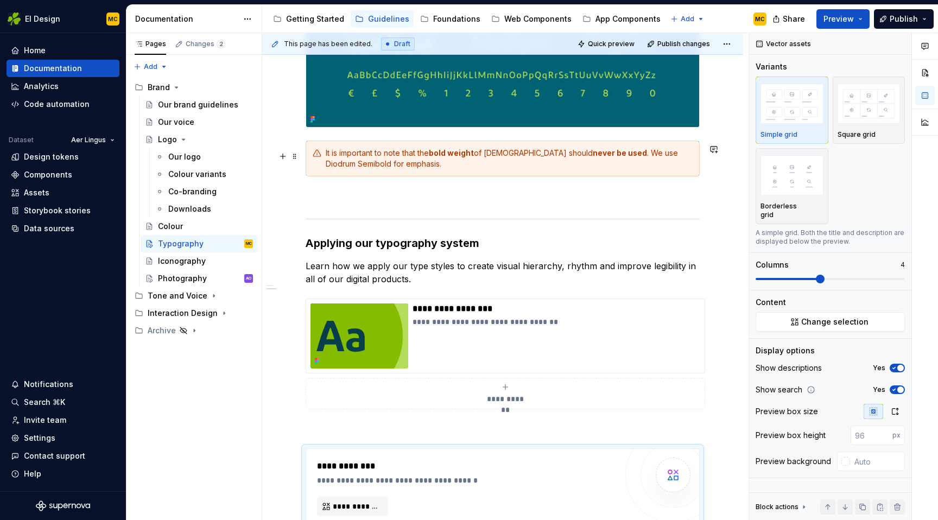
scroll to position [0, 0]
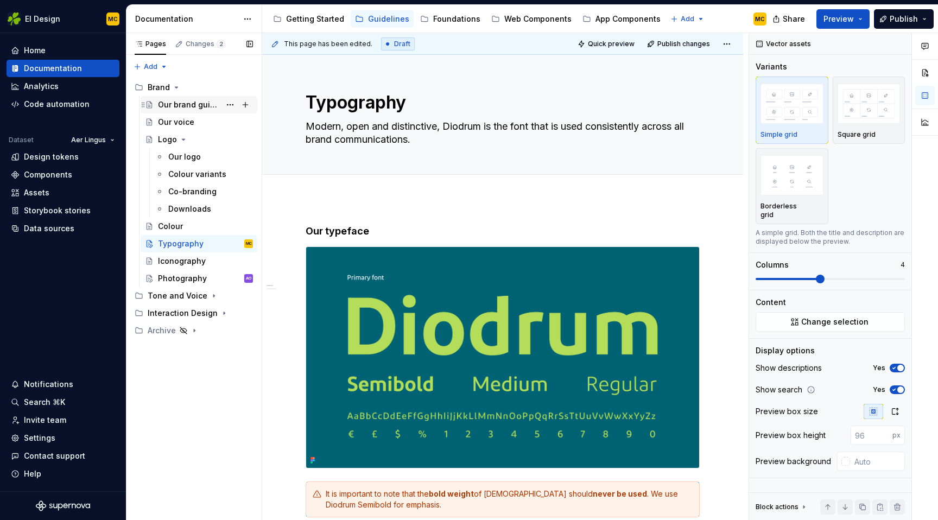
click at [191, 105] on div "Our brand guidelines" at bounding box center [189, 104] width 62 height 11
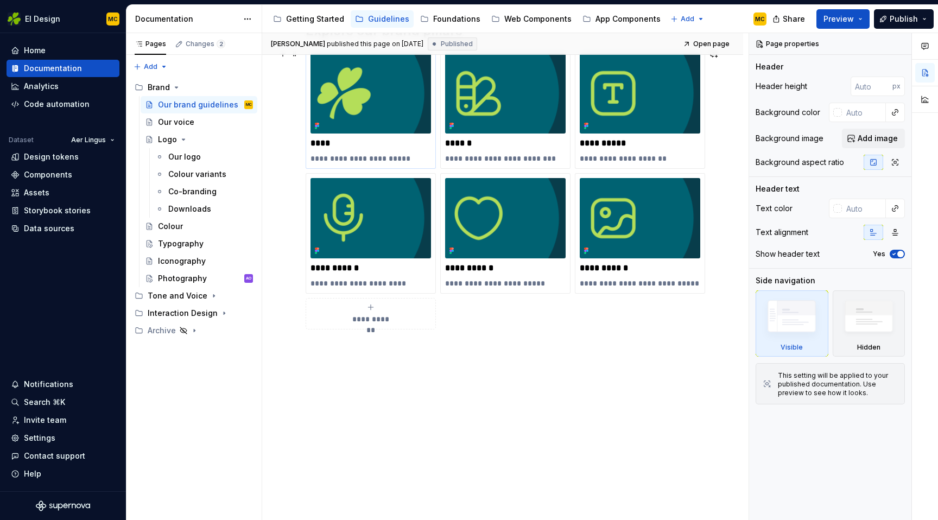
scroll to position [330, 0]
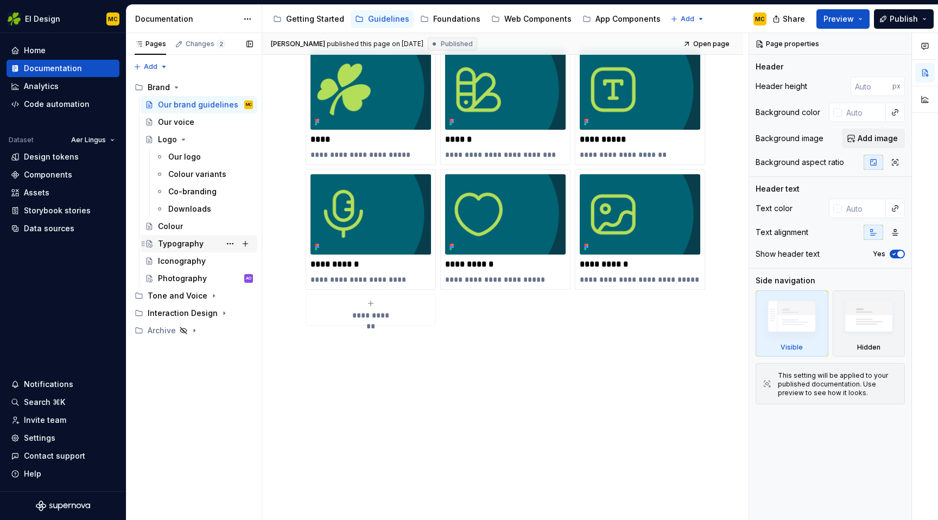
click at [189, 244] on div "Typography" at bounding box center [181, 243] width 46 height 11
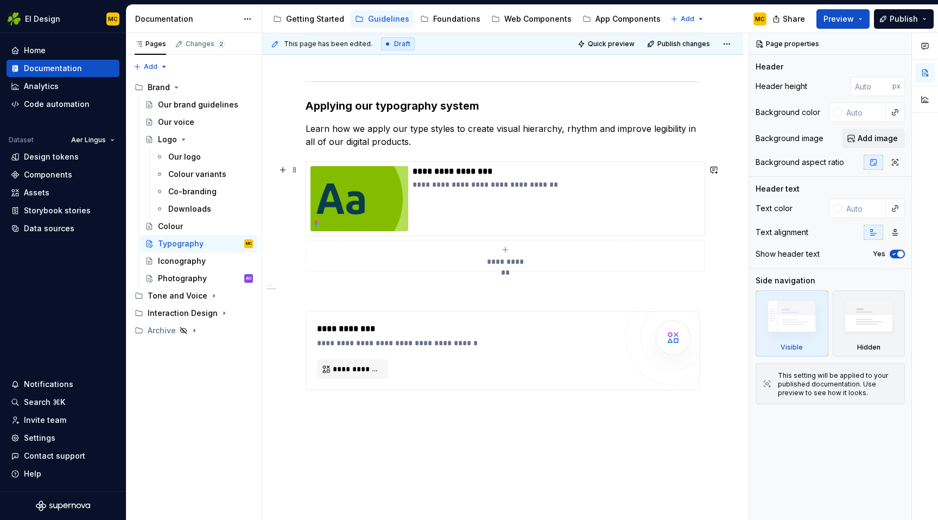
scroll to position [508, 0]
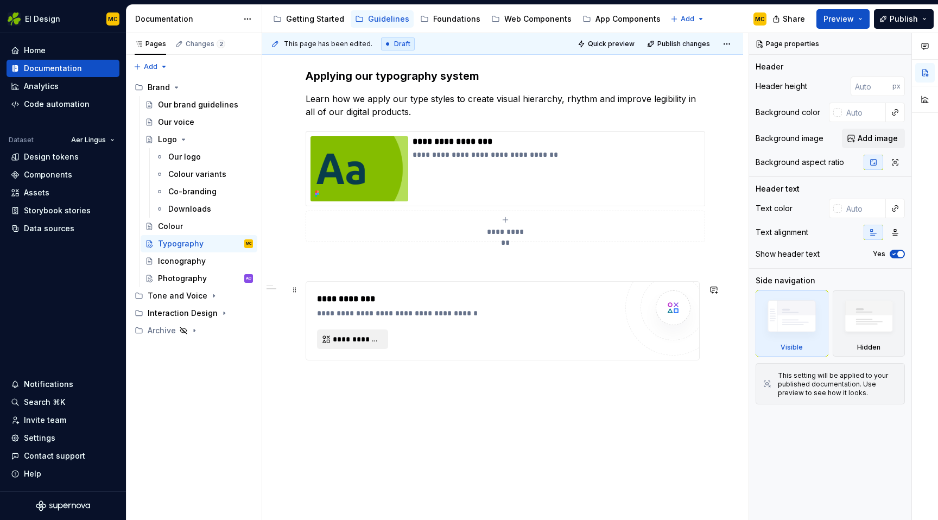
type textarea "*"
click at [356, 341] on span "**********" at bounding box center [357, 339] width 48 height 11
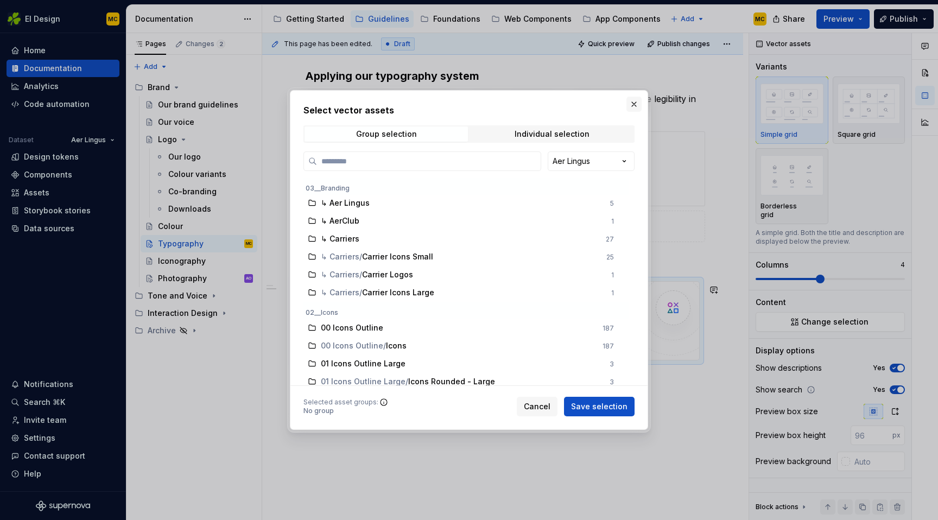
click at [634, 103] on button "button" at bounding box center [633, 104] width 15 height 15
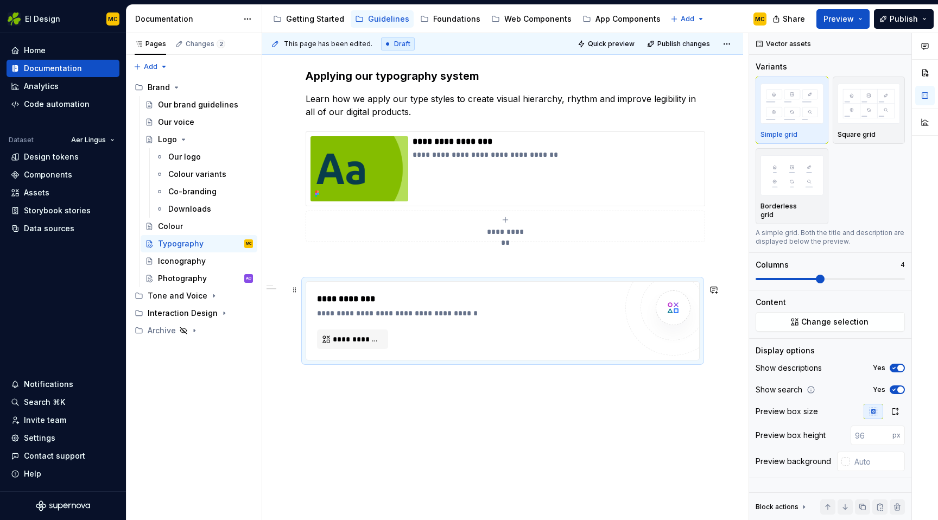
click at [636, 297] on div at bounding box center [672, 307] width 95 height 95
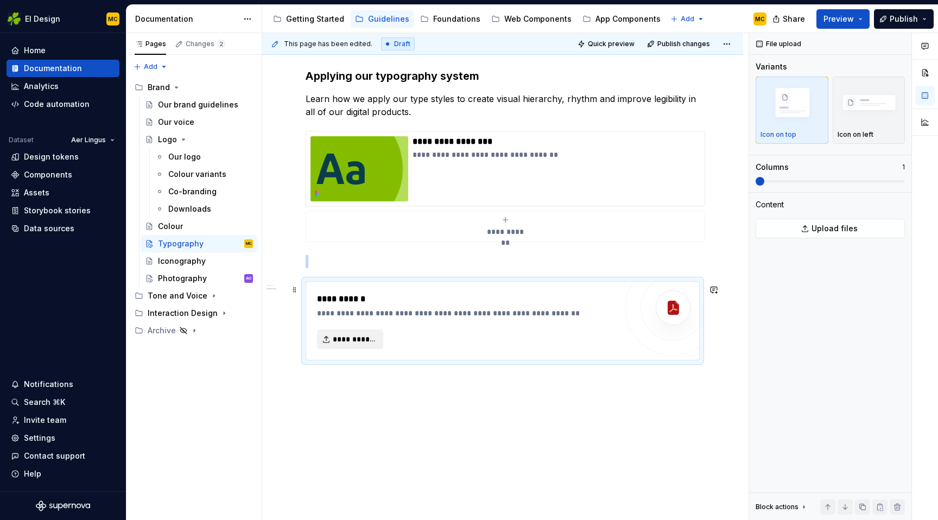
click at [358, 341] on span "**********" at bounding box center [354, 339] width 43 height 11
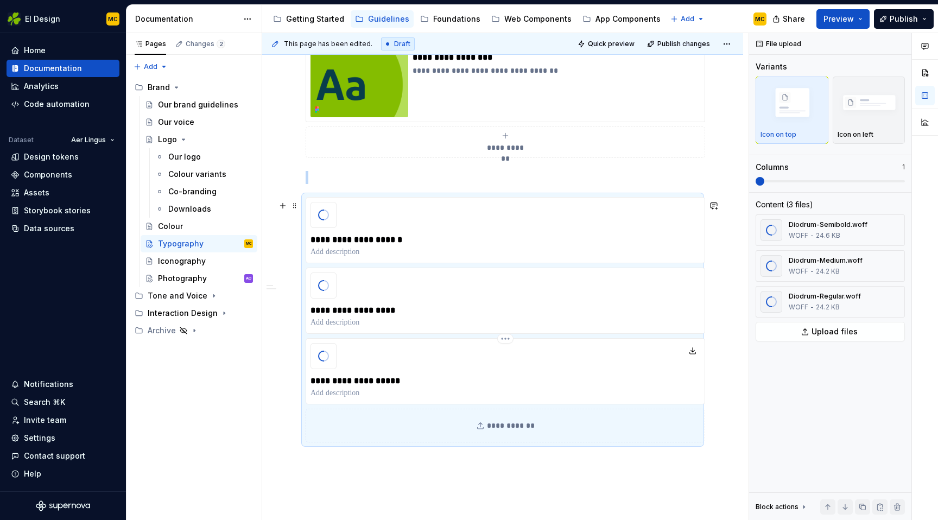
scroll to position [592, 0]
click at [383, 192] on div "**********" at bounding box center [502, 59] width 394 height 855
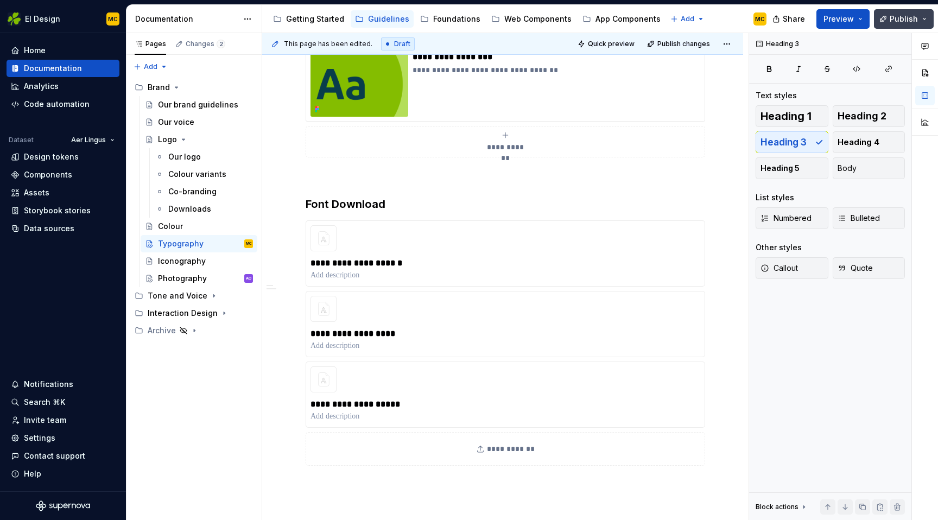
click at [897, 16] on span "Publish" at bounding box center [903, 19] width 28 height 11
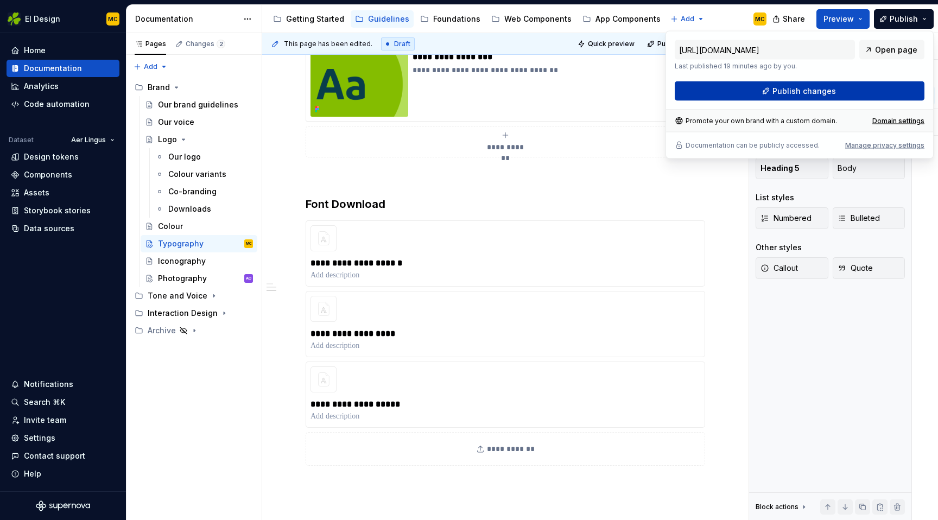
click at [809, 94] on span "Publish changes" at bounding box center [803, 91] width 63 height 11
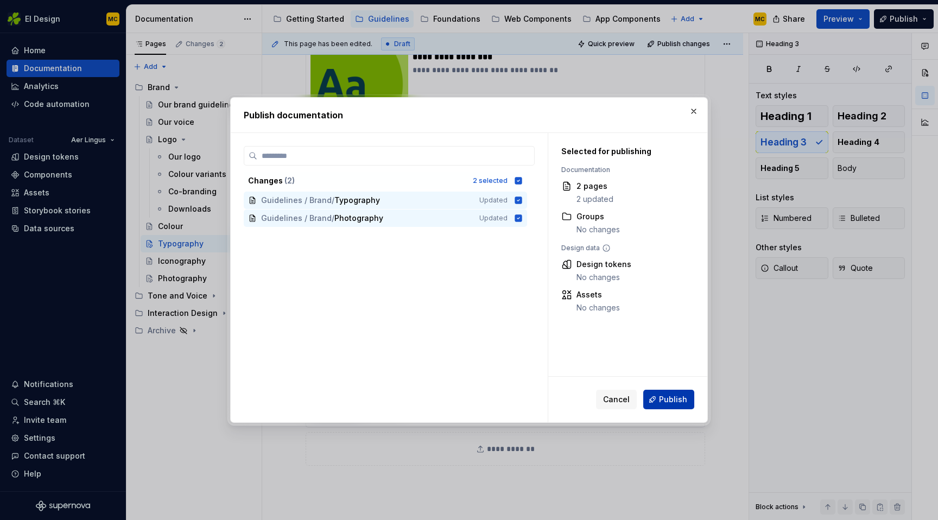
click at [673, 396] on span "Publish" at bounding box center [673, 399] width 28 height 11
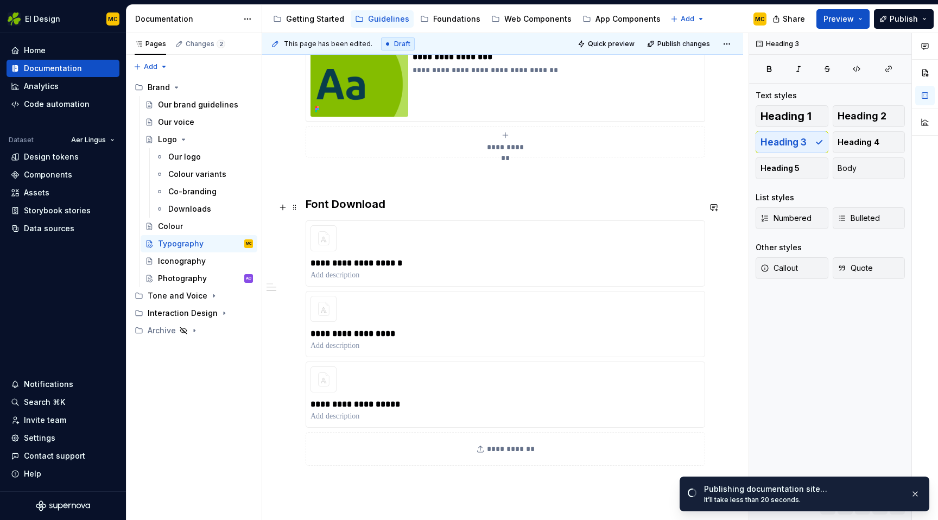
click at [389, 210] on h3 "Font Download" at bounding box center [502, 203] width 394 height 15
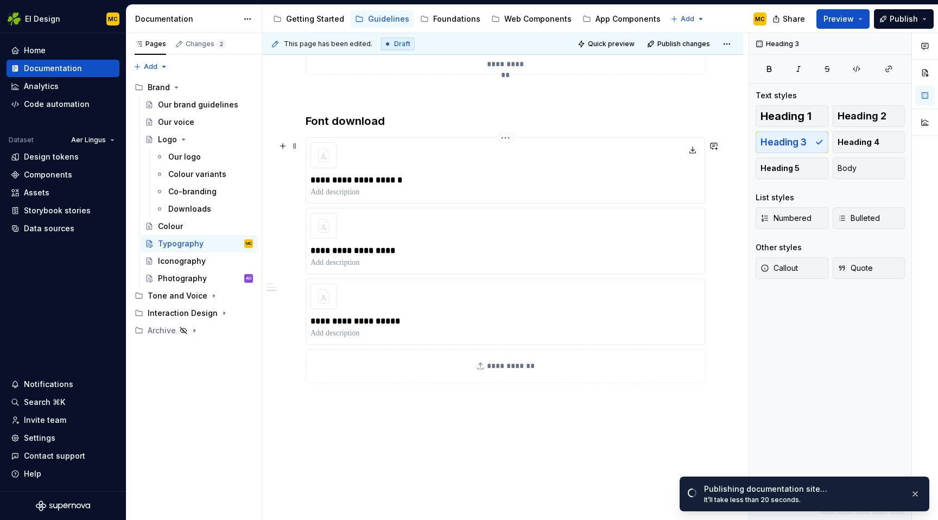
scroll to position [677, 0]
click at [422, 120] on h3 "Font download" at bounding box center [502, 119] width 394 height 15
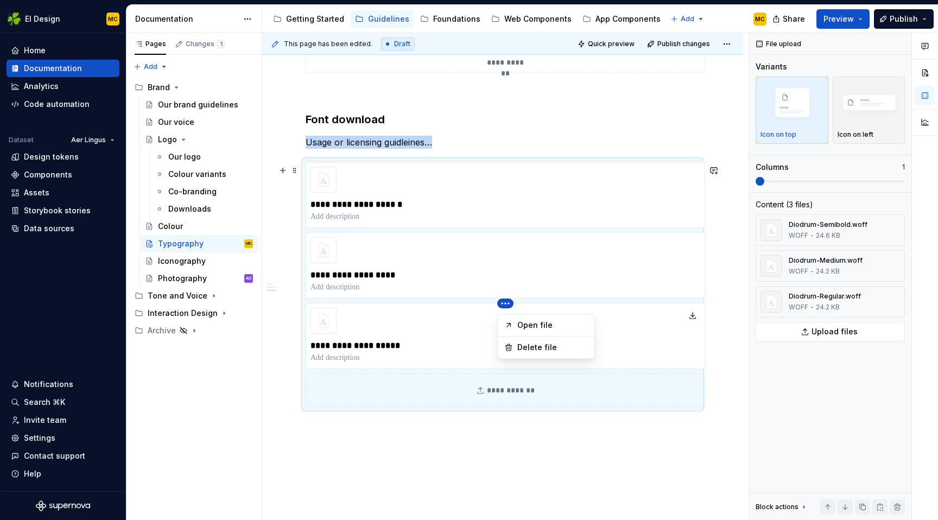
click at [507, 270] on html "EI Design MC Home Documentation Analytics Code automation Dataset Aer Lingus De…" at bounding box center [469, 260] width 938 height 520
drag, startPoint x: 406, startPoint y: 323, endPoint x: 405, endPoint y: 330, distance: 6.6
click at [404, 275] on html "EI Design MC Home Documentation Analytics Code automation Dataset Aer Lingus De…" at bounding box center [469, 260] width 938 height 520
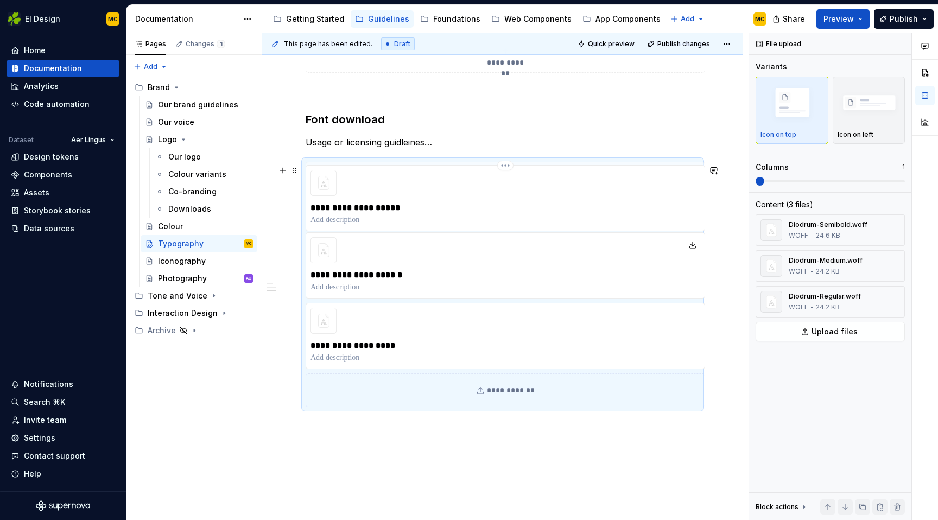
drag, startPoint x: 412, startPoint y: 324, endPoint x: 423, endPoint y: 245, distance: 79.9
click at [411, 198] on div "**********" at bounding box center [502, 284] width 394 height 245
drag, startPoint x: 441, startPoint y: 329, endPoint x: 445, endPoint y: 276, distance: 53.3
click at [438, 259] on div "**********" at bounding box center [502, 284] width 394 height 245
click at [895, 17] on span "Publish" at bounding box center [903, 19] width 28 height 11
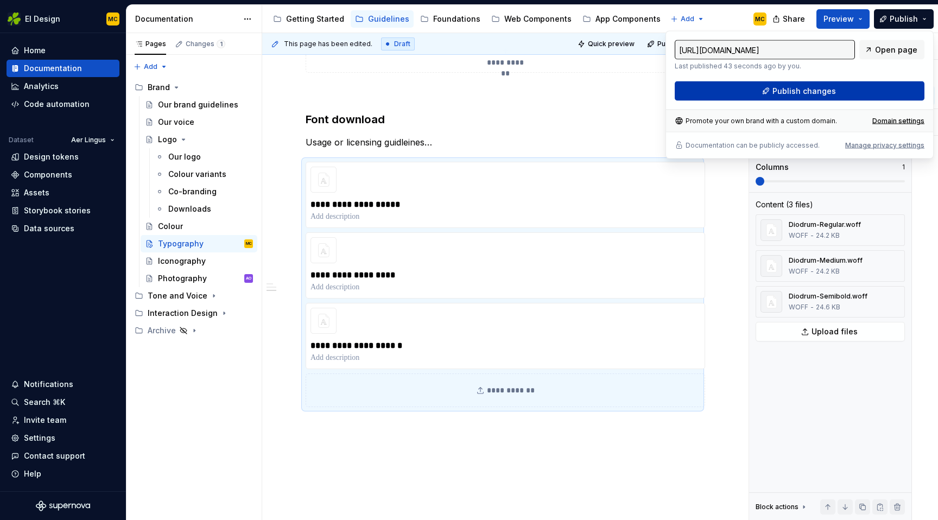
click at [840, 86] on button "Publish changes" at bounding box center [799, 91] width 250 height 20
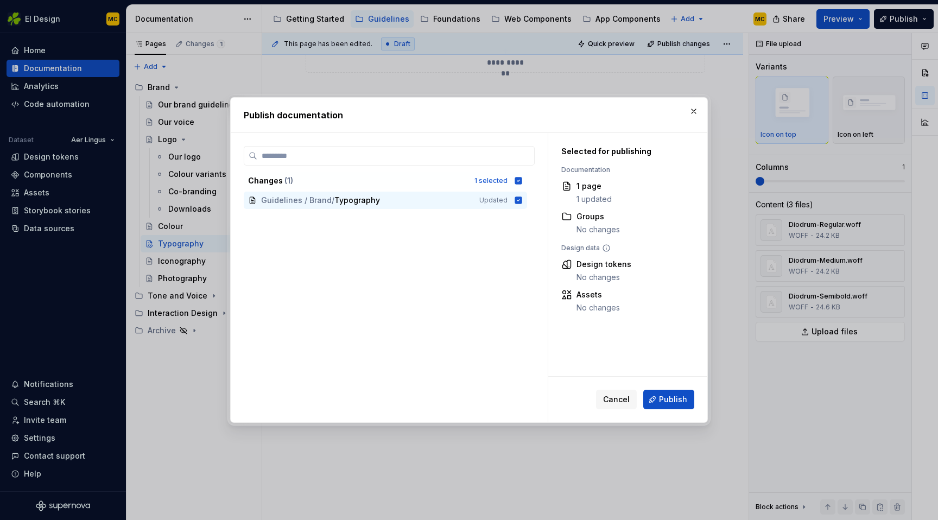
click at [658, 398] on button "Publish" at bounding box center [668, 400] width 51 height 20
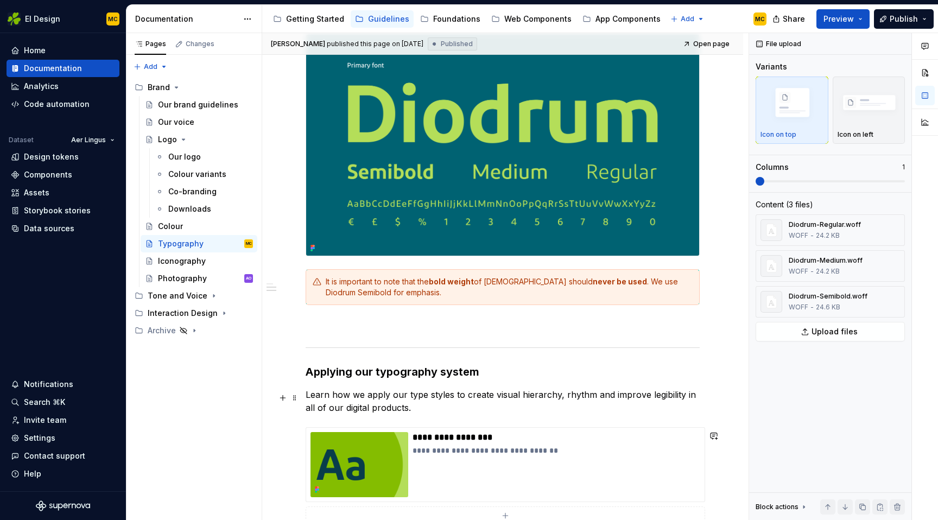
scroll to position [0, 0]
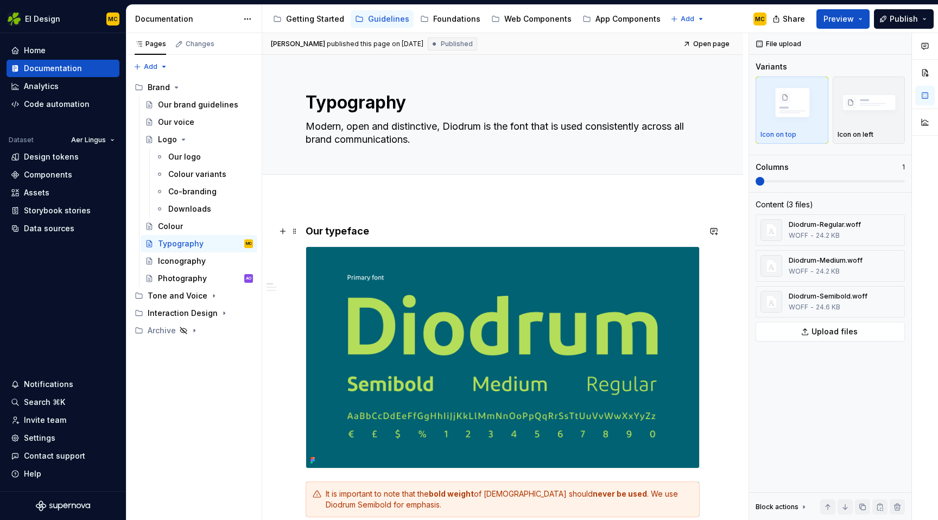
click at [367, 229] on h4 "Our typeface" at bounding box center [502, 231] width 394 height 13
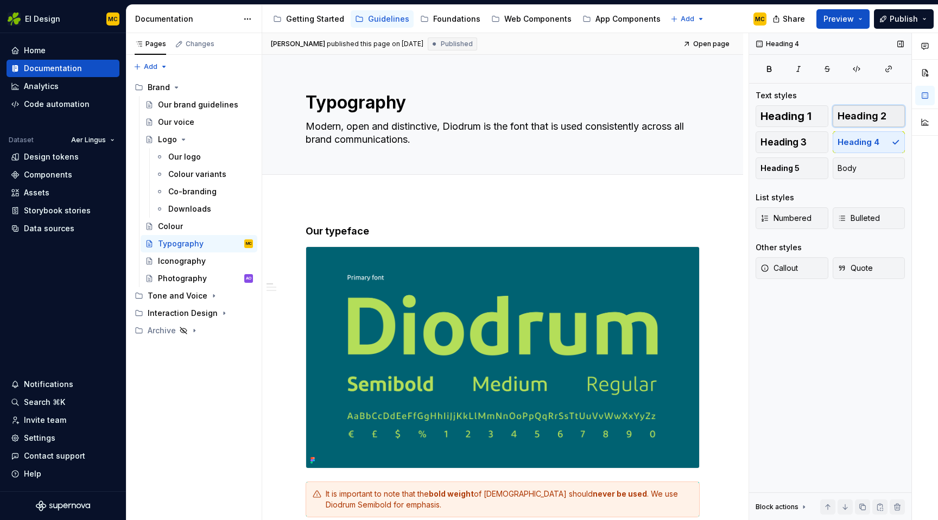
click at [863, 117] on span "Heading 2" at bounding box center [861, 116] width 49 height 11
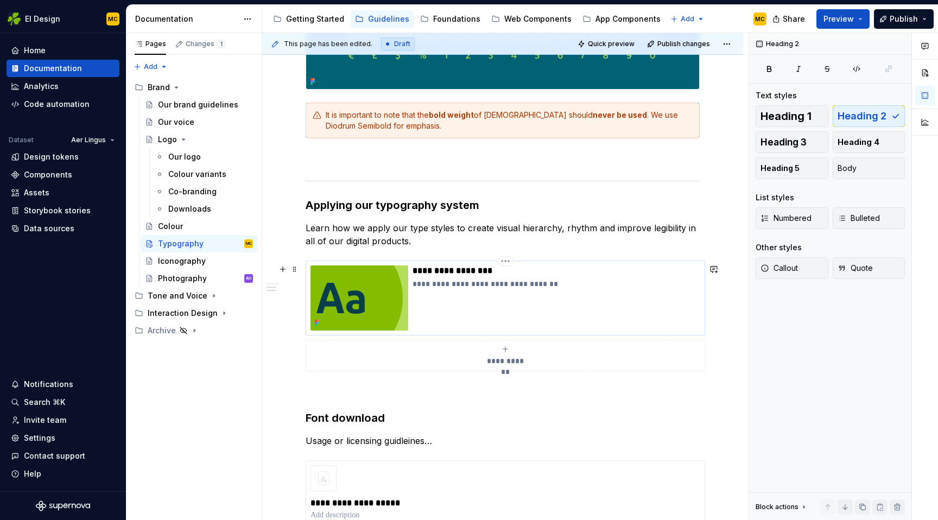
scroll to position [385, 0]
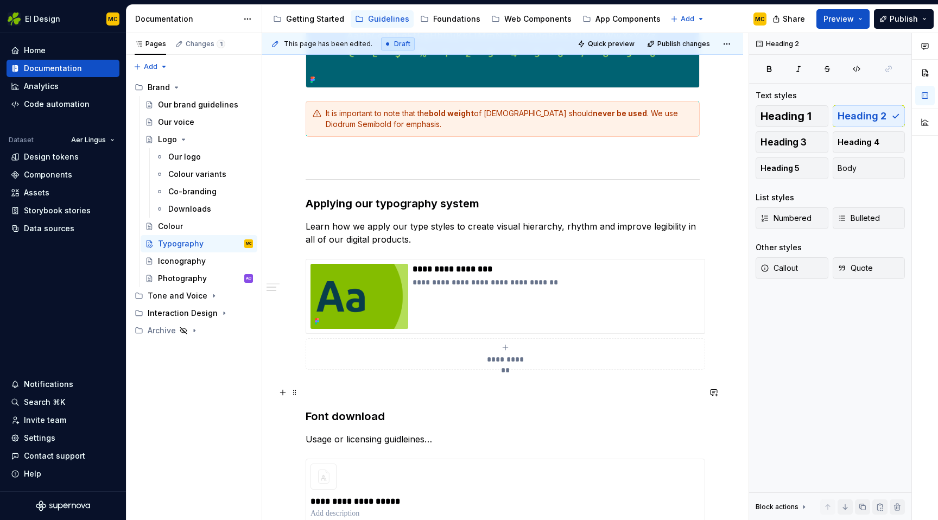
click at [428, 388] on p at bounding box center [502, 389] width 394 height 13
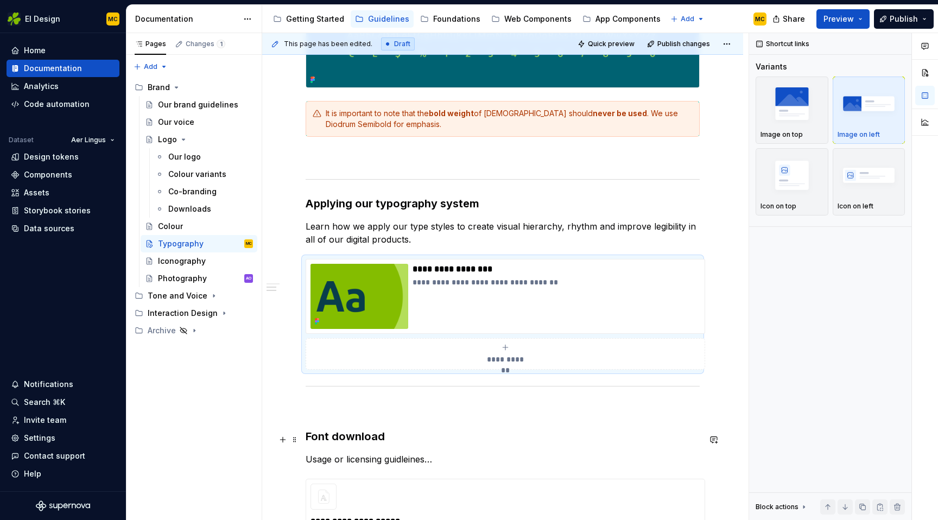
click at [420, 444] on h3 "Font download" at bounding box center [502, 436] width 394 height 15
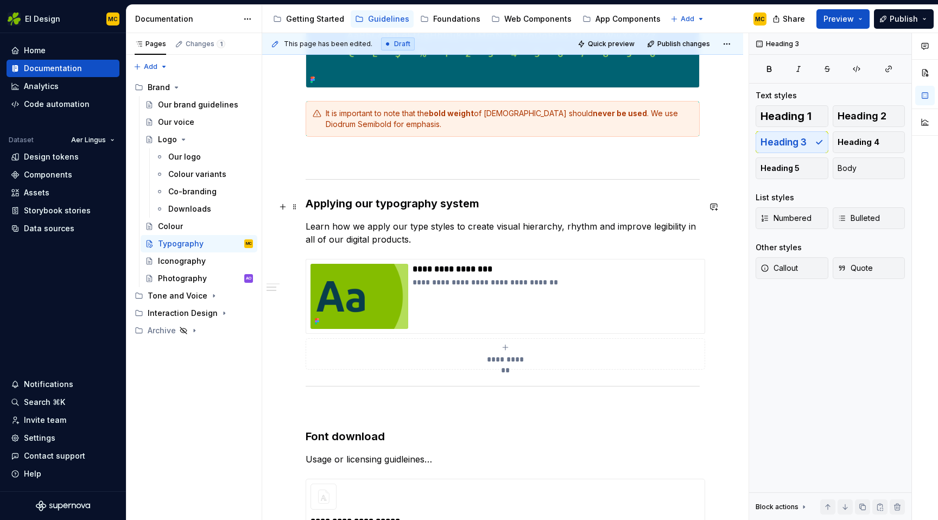
click at [343, 208] on h3 "Applying our typography system" at bounding box center [502, 203] width 394 height 15
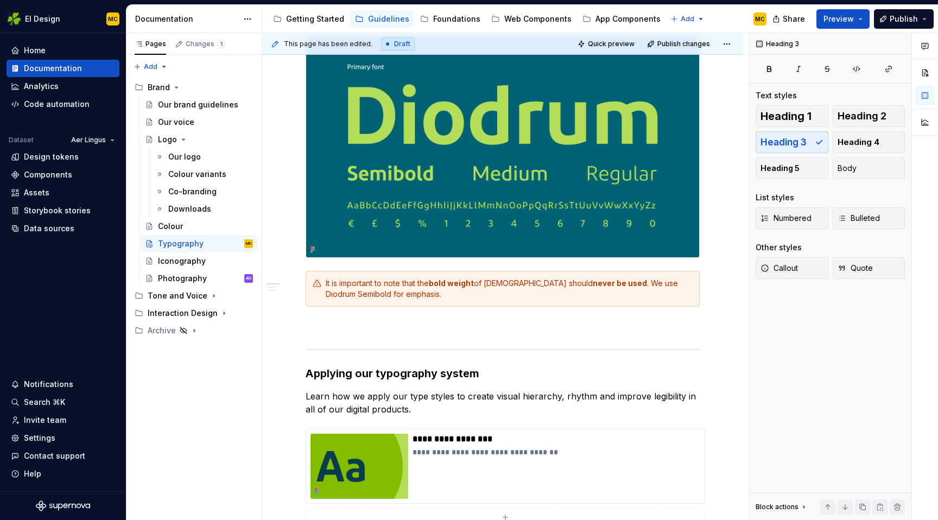
scroll to position [0, 0]
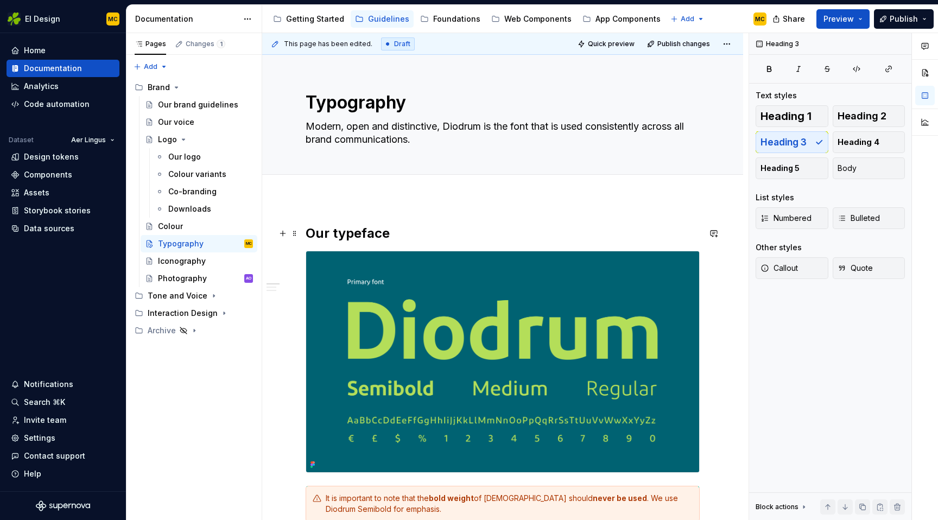
click at [359, 225] on h2 "Our typeface" at bounding box center [502, 233] width 394 height 17
click at [905, 21] on span "Publish" at bounding box center [903, 19] width 28 height 11
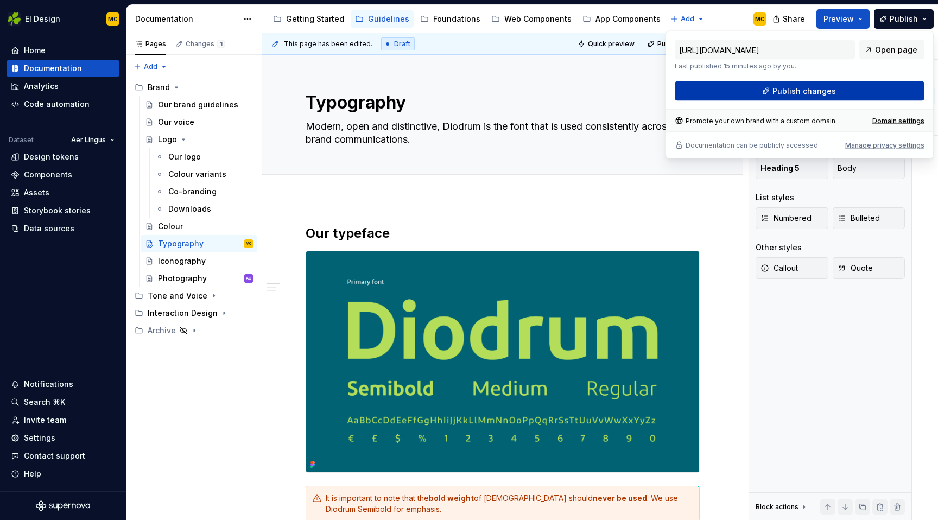
click at [802, 94] on span "Publish changes" at bounding box center [803, 91] width 63 height 11
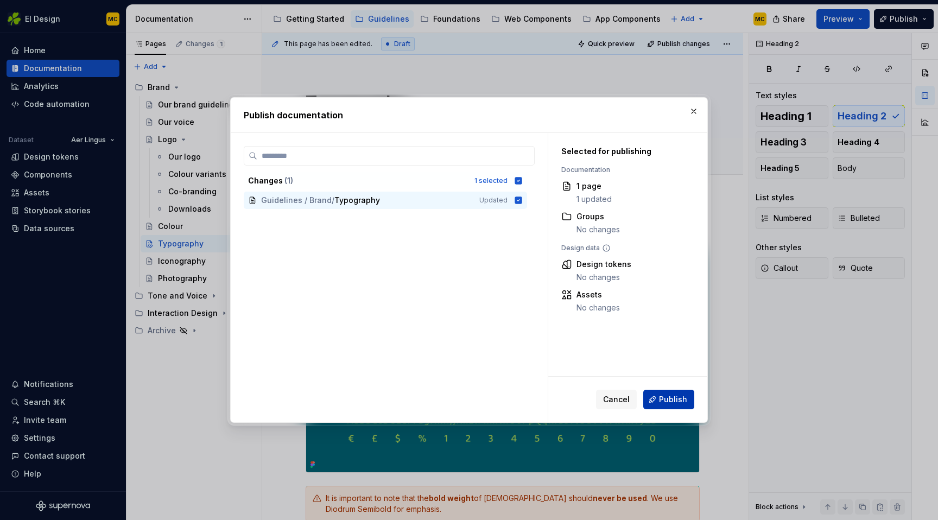
click at [676, 398] on span "Publish" at bounding box center [673, 399] width 28 height 11
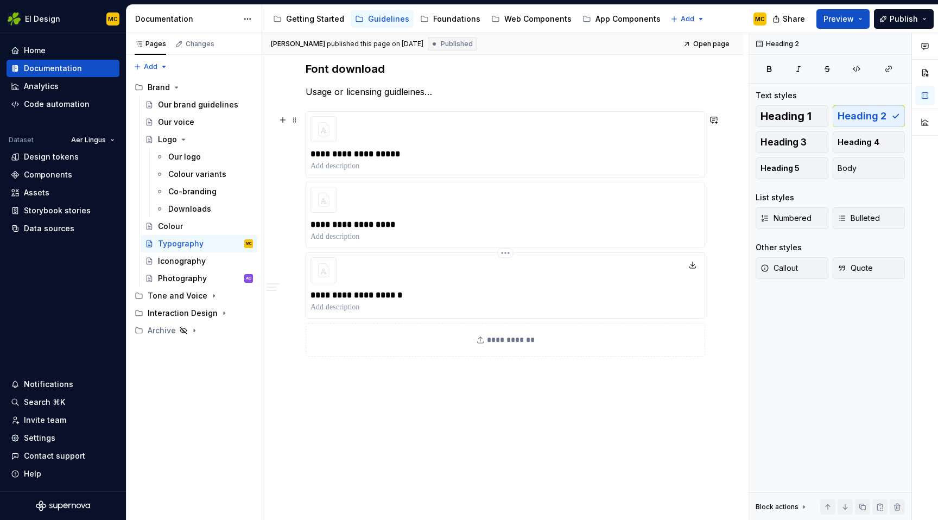
scroll to position [806, 0]
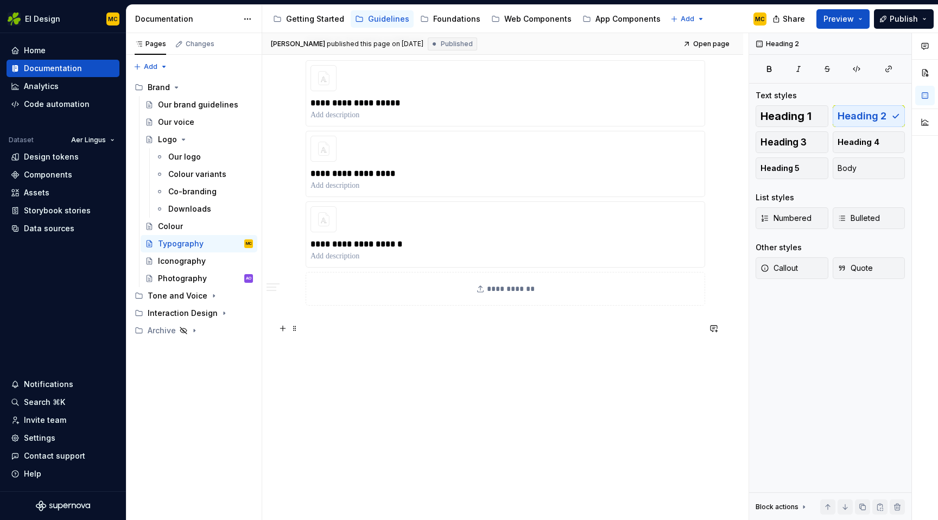
click at [385, 330] on p at bounding box center [502, 324] width 394 height 13
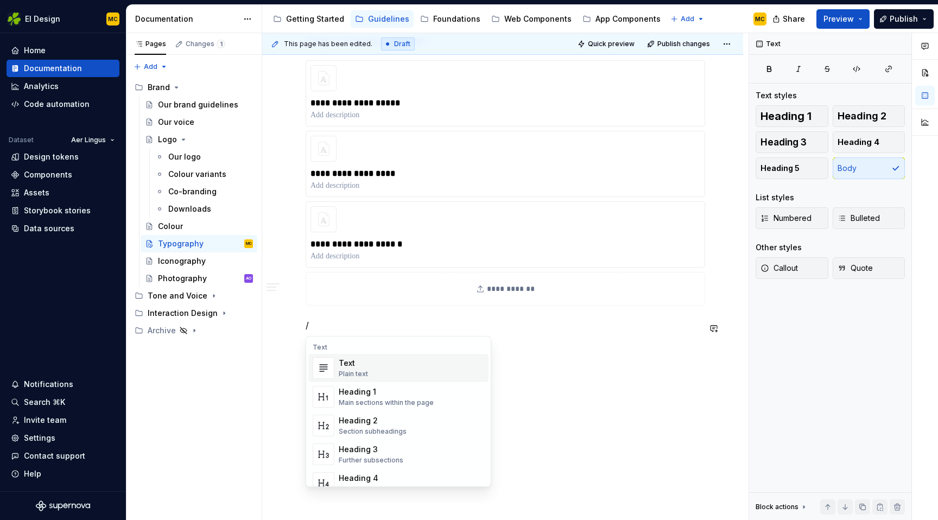
type textarea "*"
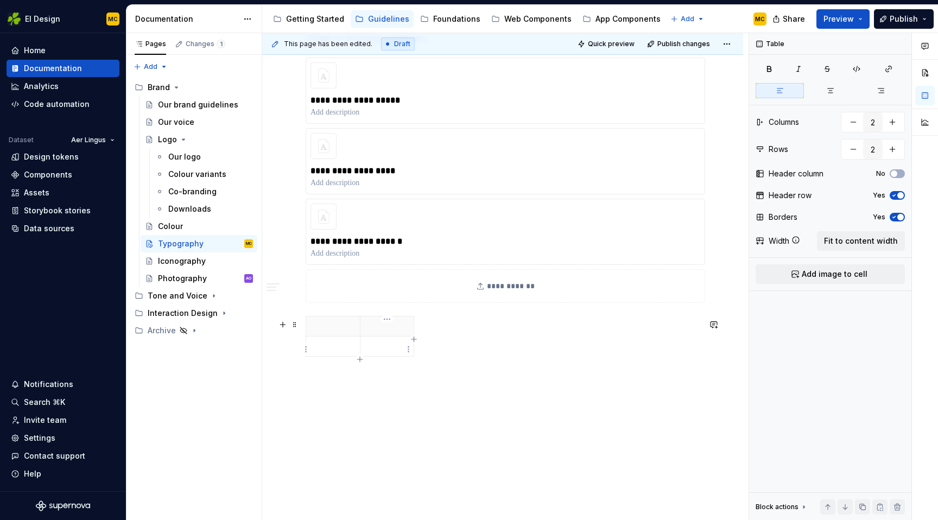
click at [387, 352] on p at bounding box center [387, 346] width 41 height 11
click at [406, 350] on html "EI Design MC Home Documentation Analytics Code automation Dataset Aer Lingus De…" at bounding box center [469, 260] width 938 height 520
click at [458, 369] on div "Add image" at bounding box center [460, 369] width 71 height 11
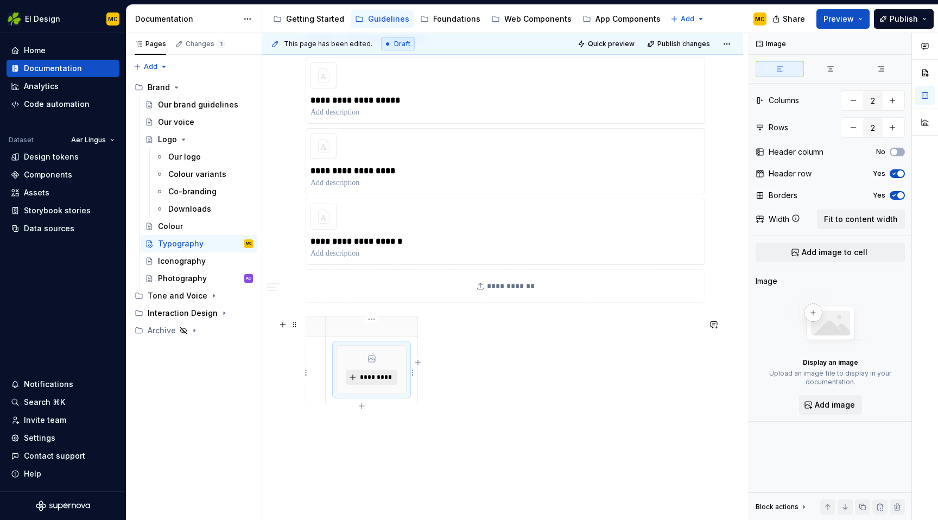
click at [368, 378] on span "*********" at bounding box center [375, 377] width 33 height 9
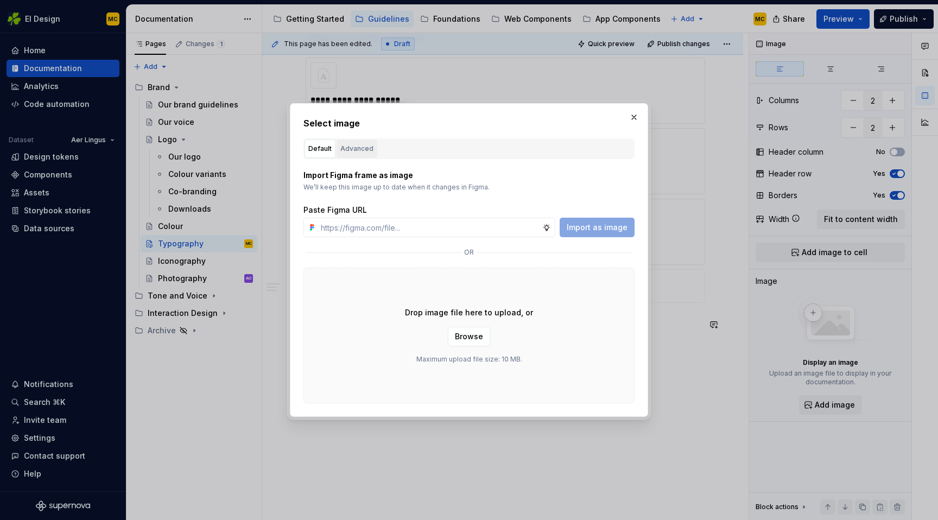
click at [354, 148] on div "Advanced" at bounding box center [356, 148] width 33 height 11
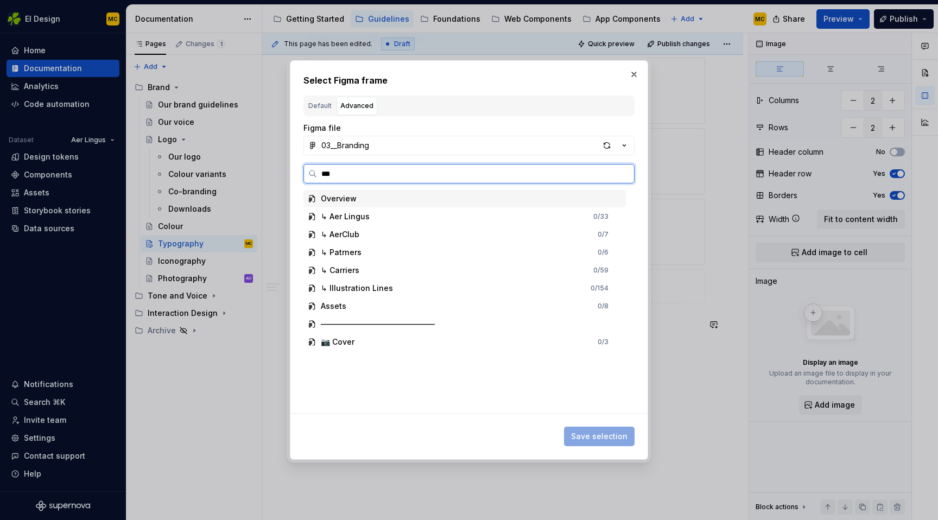
type input "****"
click at [634, 78] on button "button" at bounding box center [633, 74] width 15 height 15
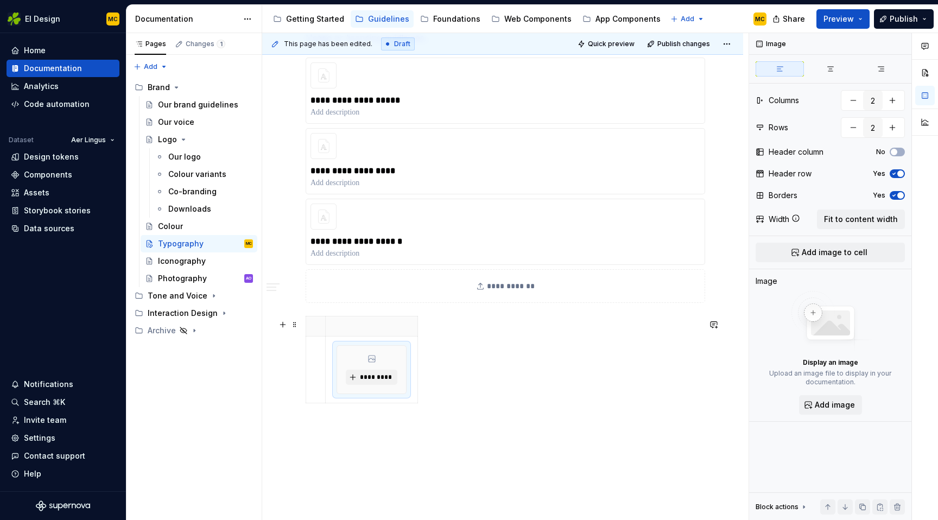
click at [456, 387] on div "*********" at bounding box center [502, 362] width 394 height 92
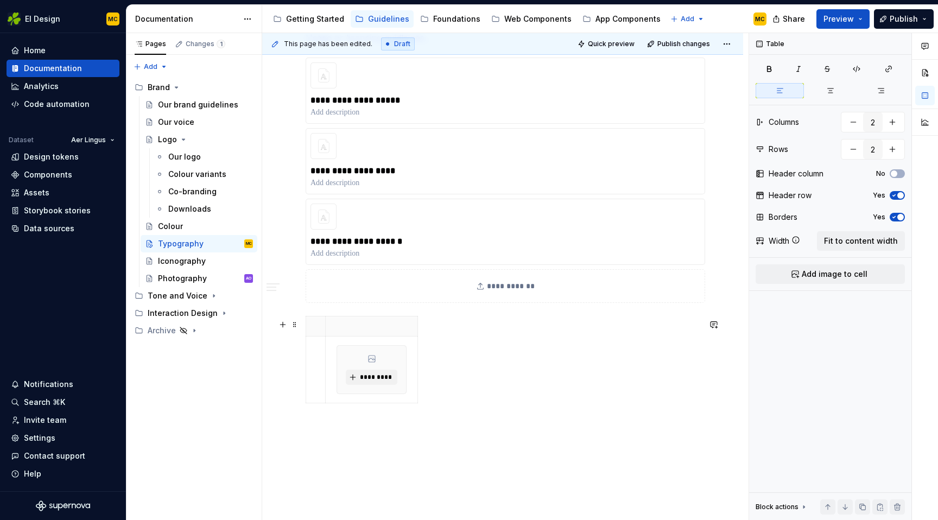
click at [456, 387] on div "*********" at bounding box center [502, 362] width 394 height 92
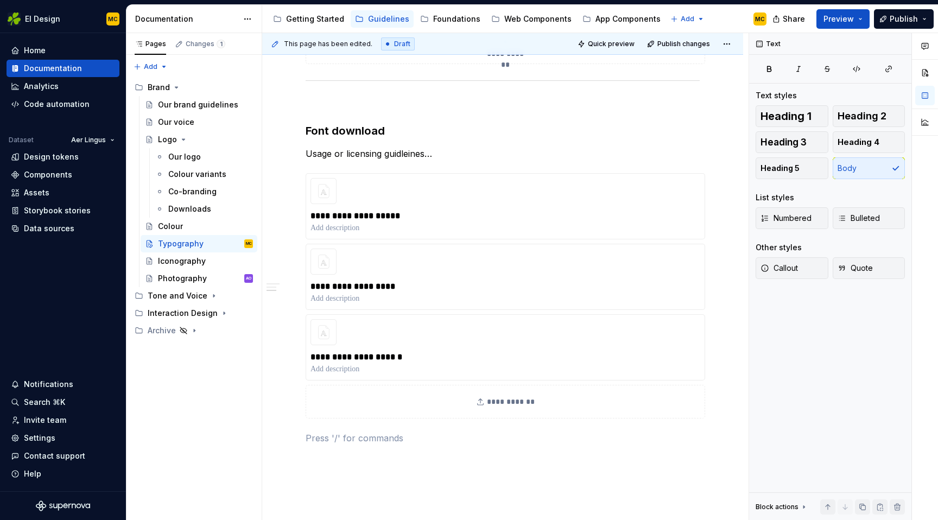
scroll to position [687, 0]
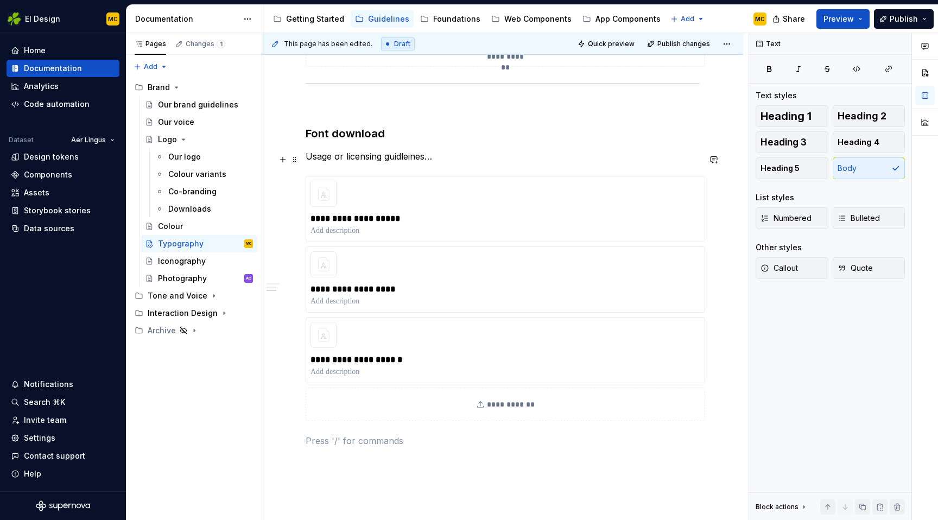
drag, startPoint x: 456, startPoint y: 164, endPoint x: 456, endPoint y: 171, distance: 6.5
click at [456, 163] on p "Usage or licensing guidleines…" at bounding box center [502, 156] width 394 height 13
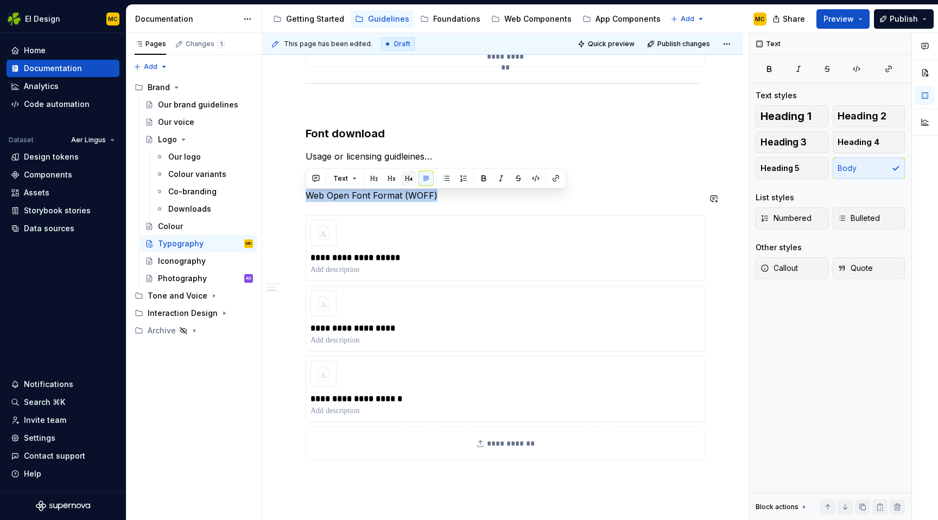
click at [407, 176] on button "button" at bounding box center [408, 178] width 15 height 15
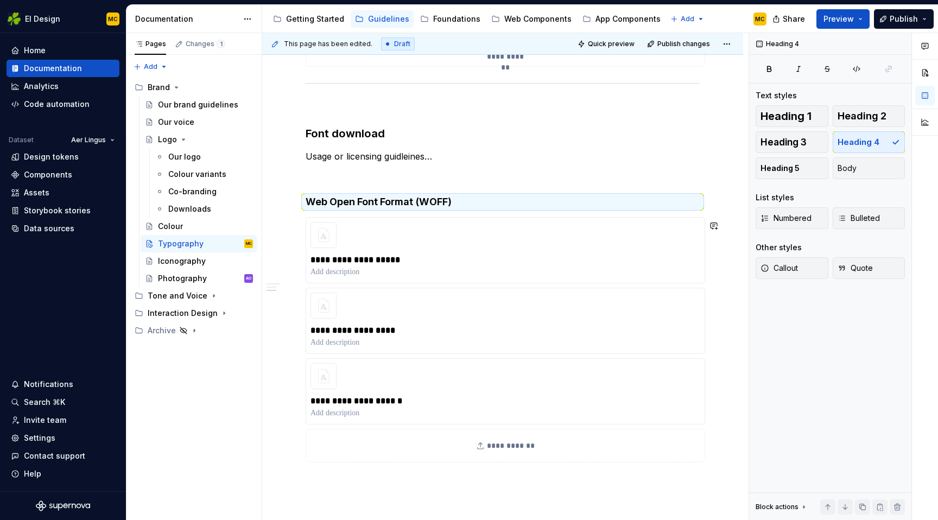
click at [426, 473] on div "**********" at bounding box center [502, 12] width 394 height 951
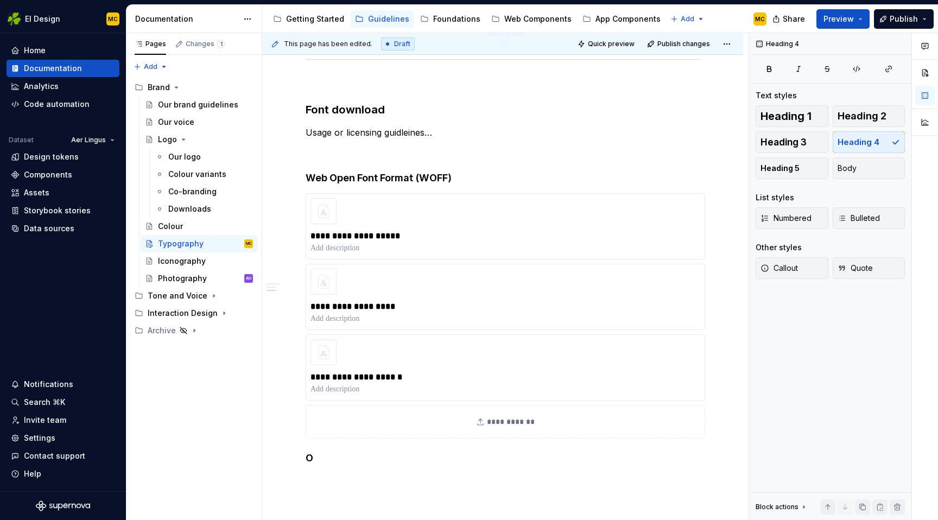
scroll to position [712, 0]
click at [448, 461] on h4 "Open Type Format (OTF)" at bounding box center [502, 456] width 394 height 13
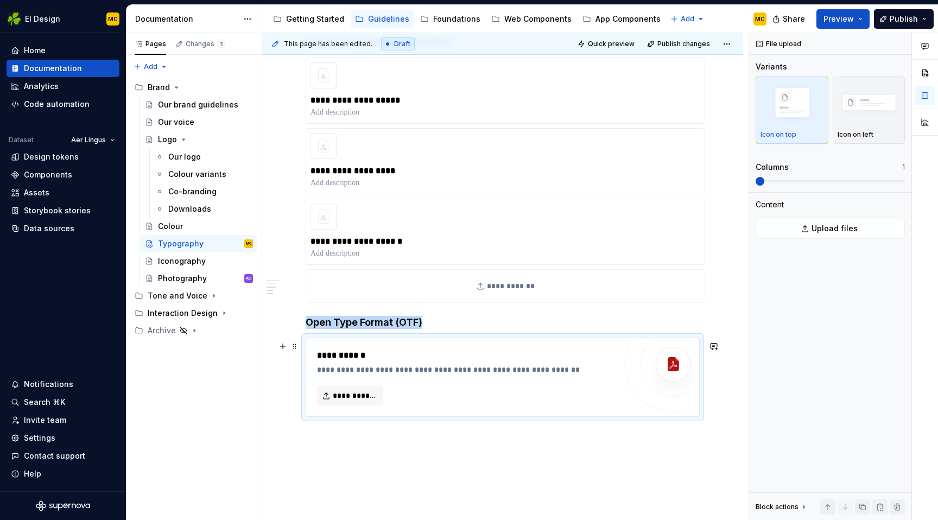
scroll to position [849, 0]
click at [356, 399] on span "**********" at bounding box center [354, 393] width 43 height 11
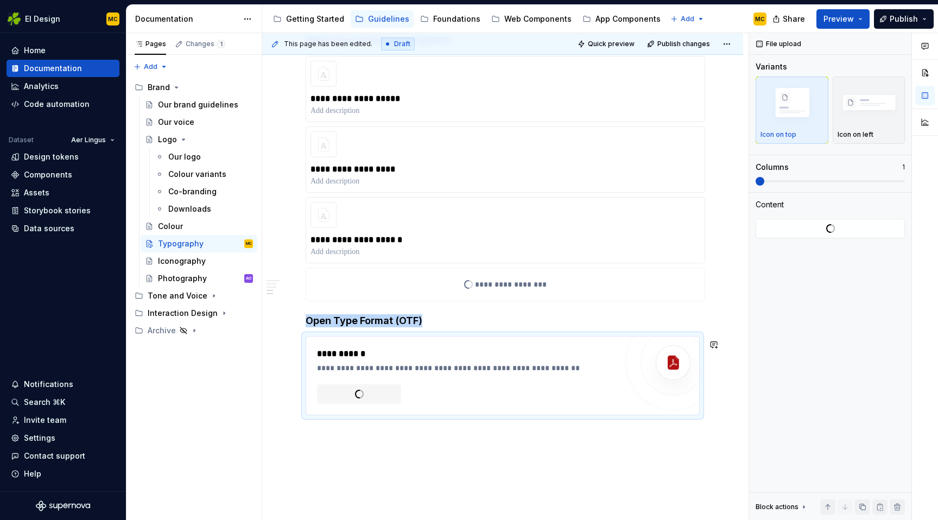
scroll to position [913, 0]
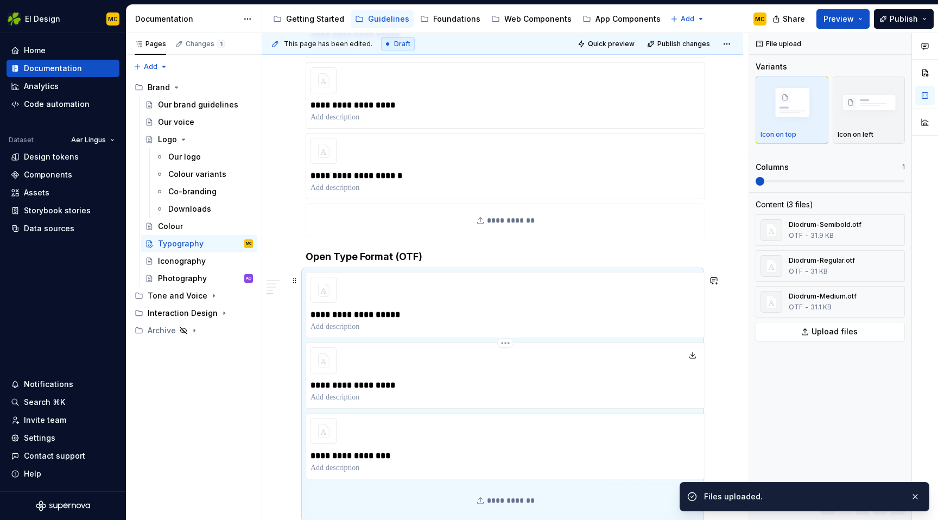
click at [481, 365] on div "**********" at bounding box center [504, 375] width 399 height 66
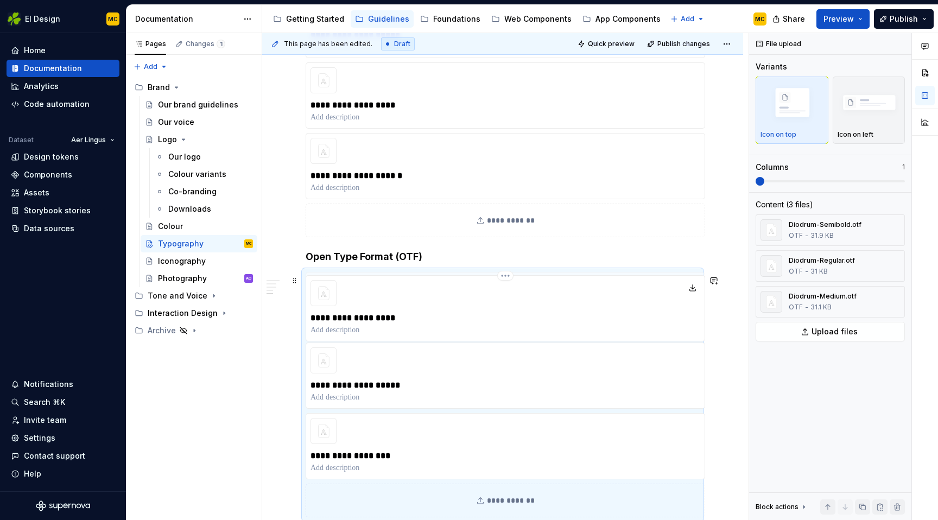
drag, startPoint x: 480, startPoint y: 375, endPoint x: 476, endPoint y: 318, distance: 57.1
click at [476, 318] on div "**********" at bounding box center [502, 394] width 394 height 245
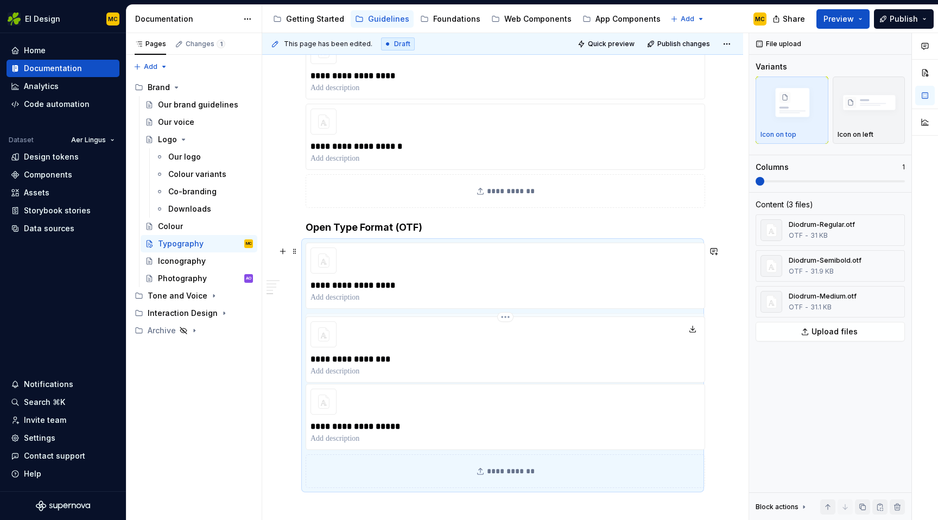
drag, startPoint x: 482, startPoint y: 422, endPoint x: 483, endPoint y: 360, distance: 61.3
click at [483, 360] on div "**********" at bounding box center [502, 365] width 394 height 245
click at [457, 225] on h4 "Open Type Format (OTF)" at bounding box center [502, 227] width 394 height 13
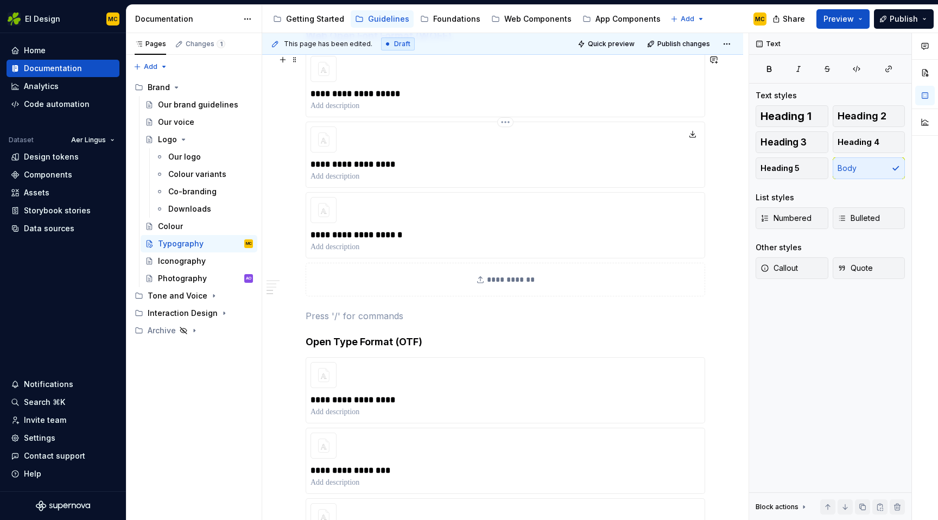
scroll to position [859, 0]
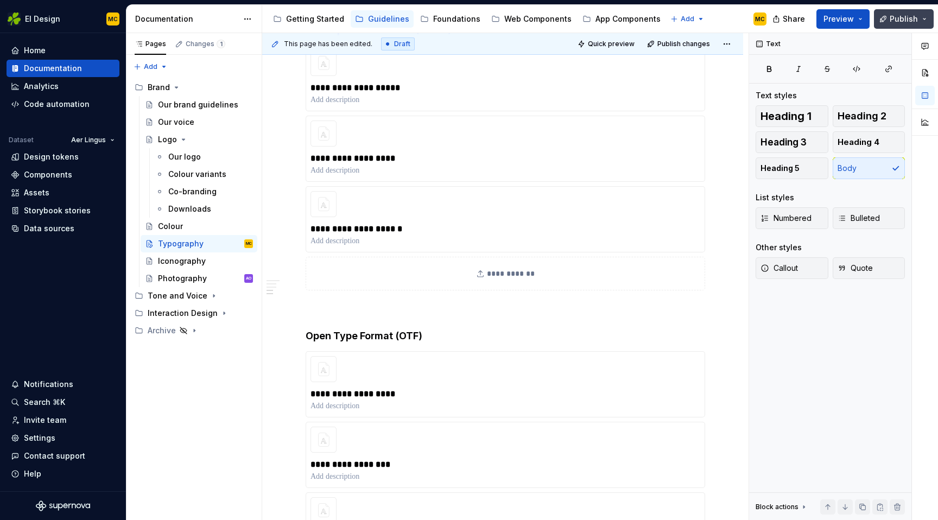
click at [892, 21] on span "Publish" at bounding box center [903, 19] width 28 height 11
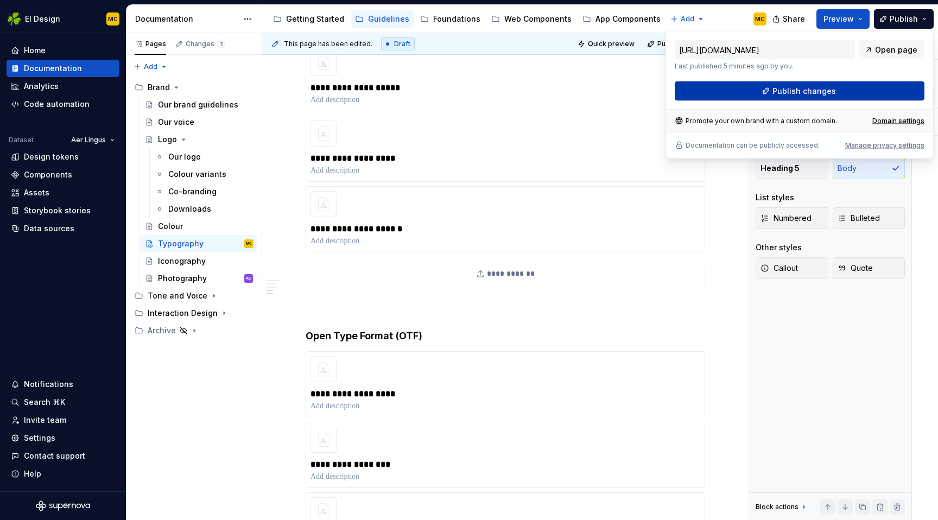
click at [821, 89] on span "Publish changes" at bounding box center [803, 91] width 63 height 11
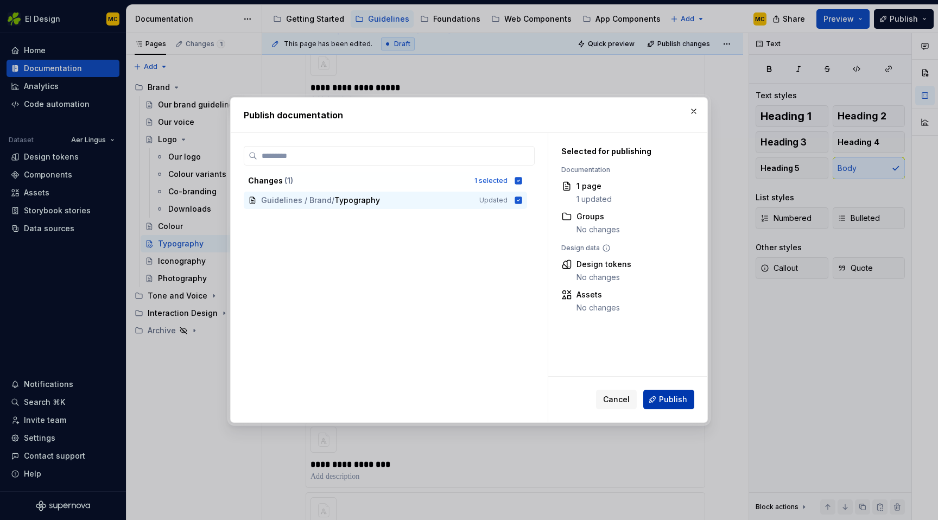
click at [662, 400] on span "Publish" at bounding box center [673, 399] width 28 height 11
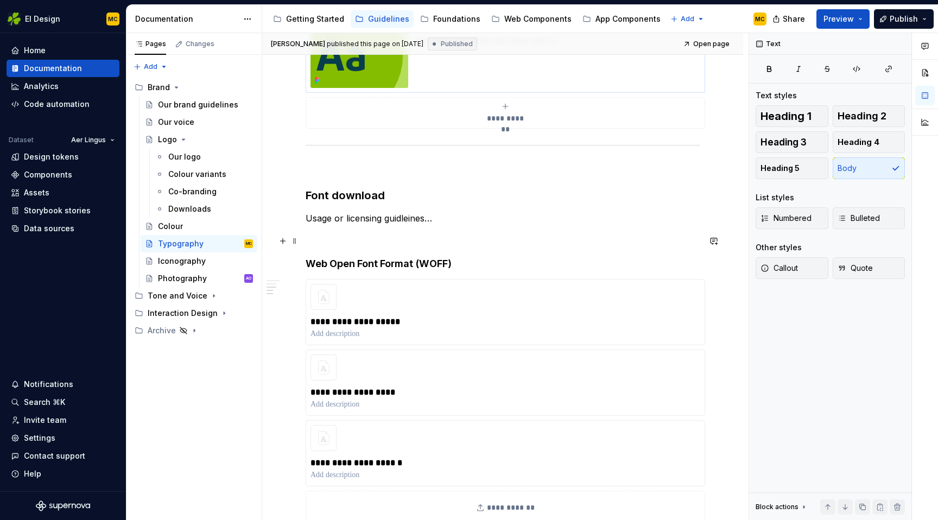
scroll to position [564, 0]
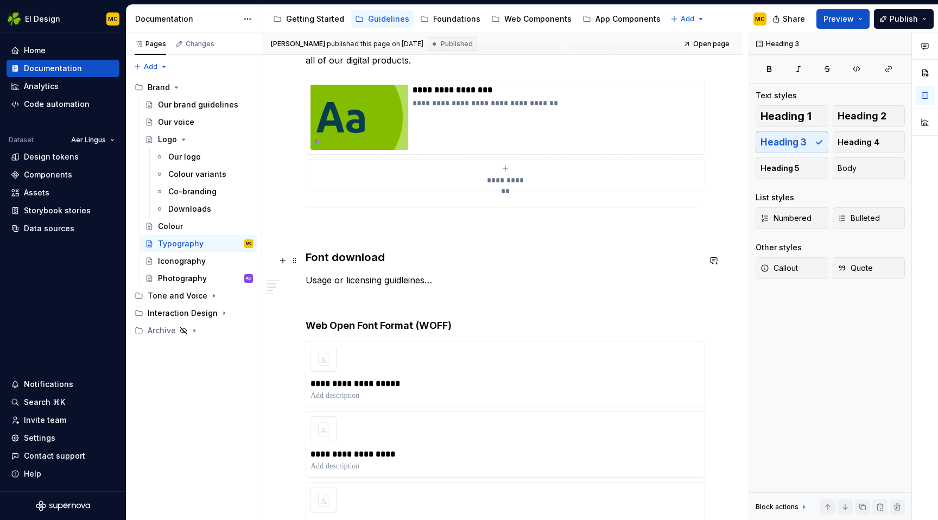
click at [390, 264] on h3 "Font download" at bounding box center [502, 257] width 394 height 15
click at [878, 118] on span "Heading 2" at bounding box center [861, 116] width 49 height 11
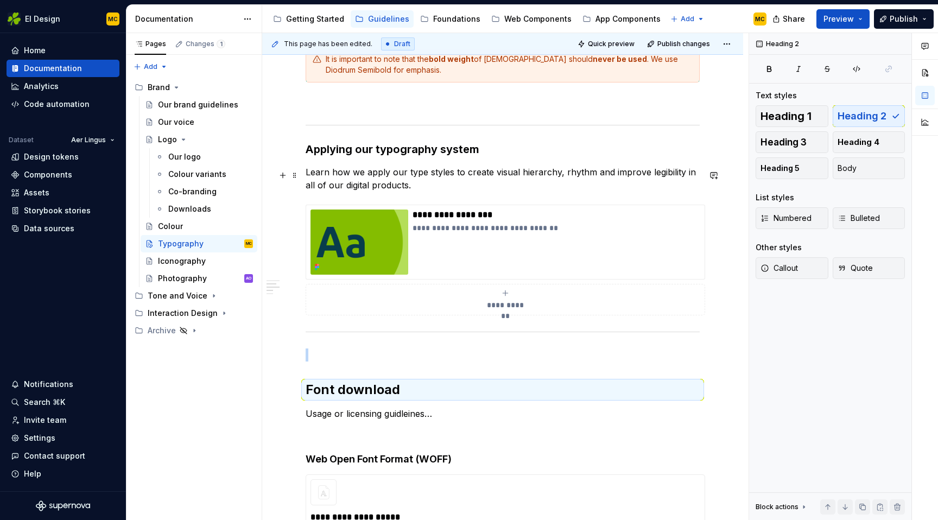
scroll to position [438, 0]
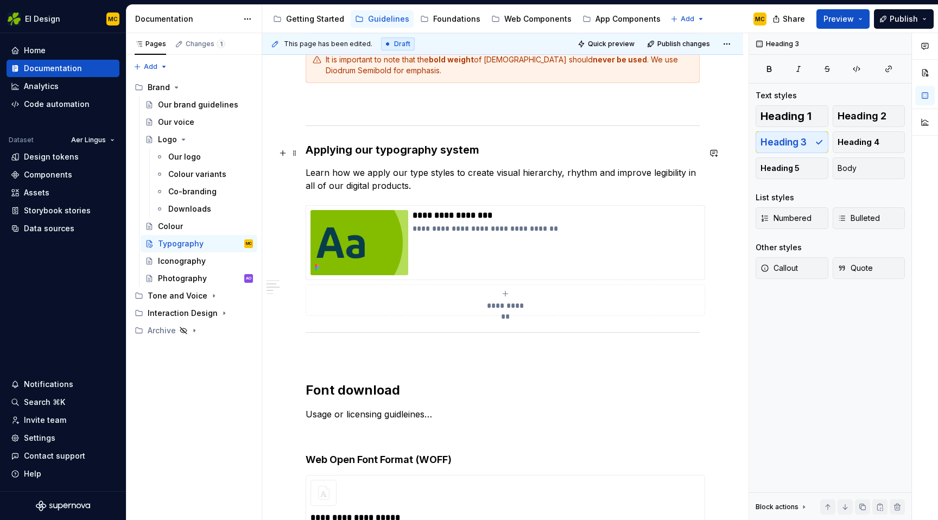
click at [505, 157] on h3 "Applying our typography system" at bounding box center [502, 149] width 394 height 15
click at [865, 119] on span "Heading 2" at bounding box center [861, 116] width 49 height 11
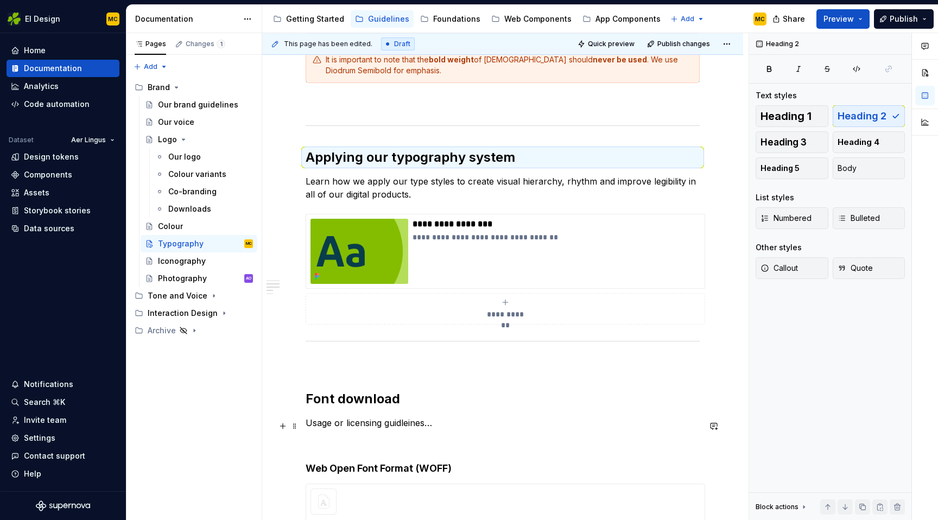
click at [443, 429] on p "Usage or licensing guidleines…" at bounding box center [502, 422] width 394 height 13
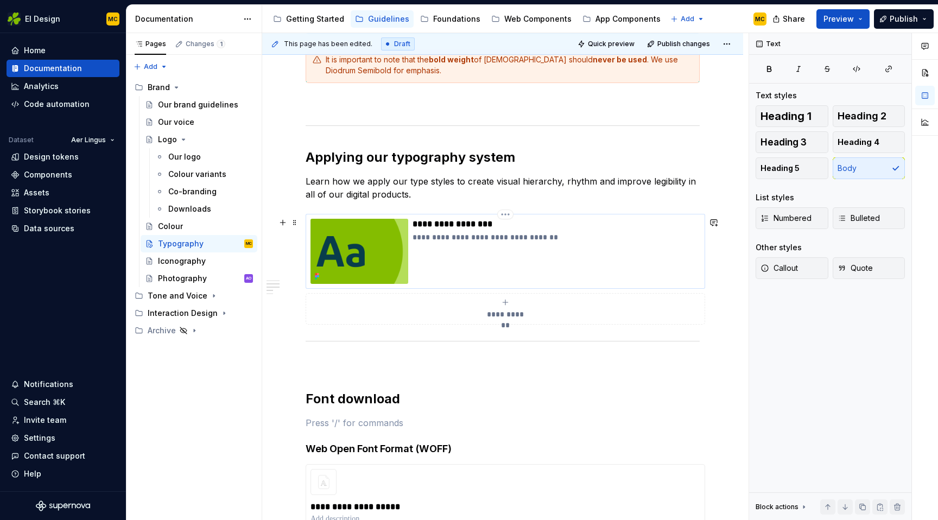
scroll to position [401, 0]
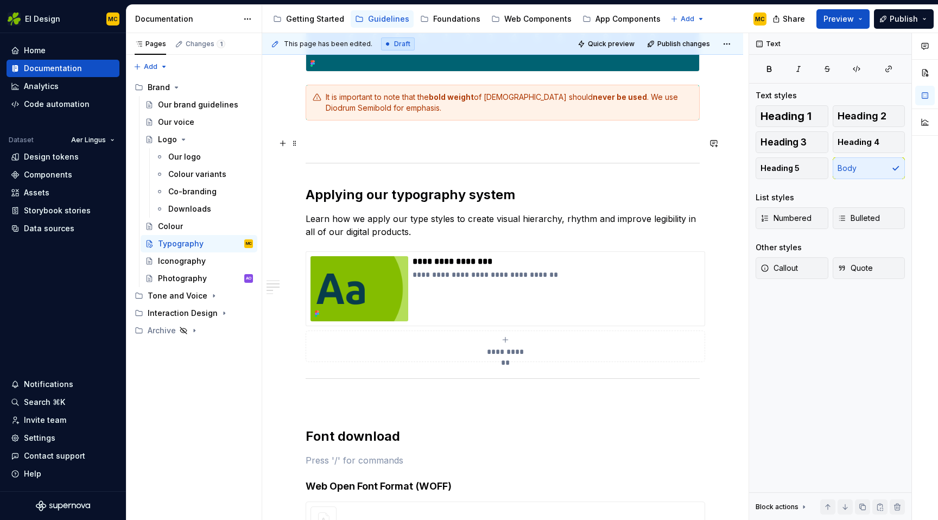
click at [372, 144] on p at bounding box center [502, 139] width 394 height 13
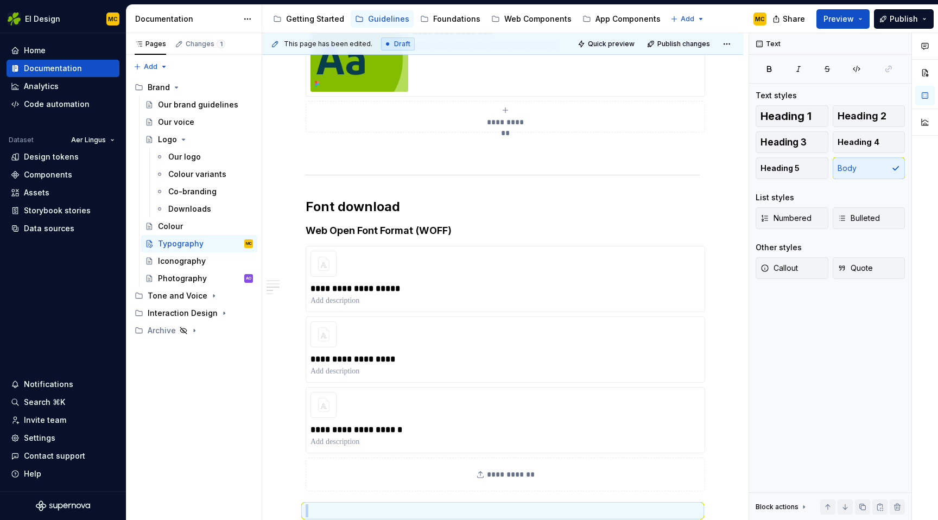
scroll to position [656, 0]
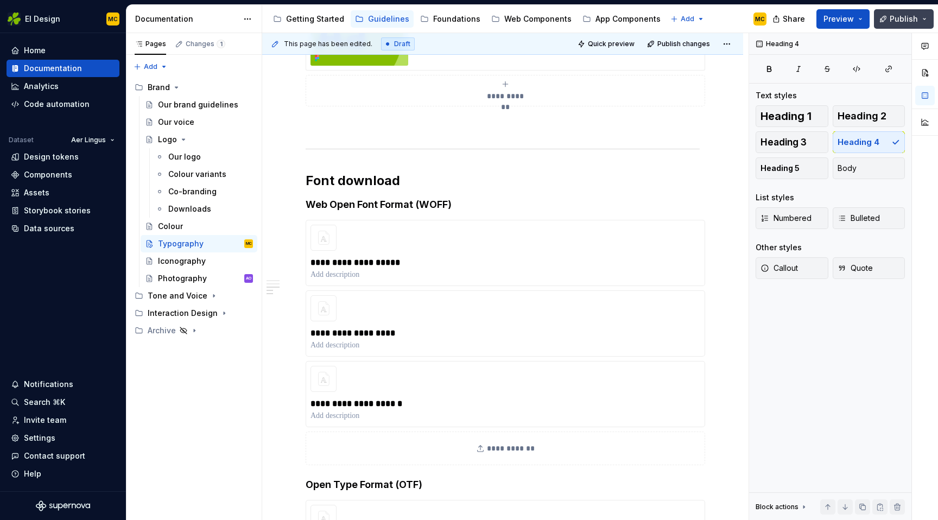
click at [897, 14] on span "Publish" at bounding box center [903, 19] width 28 height 11
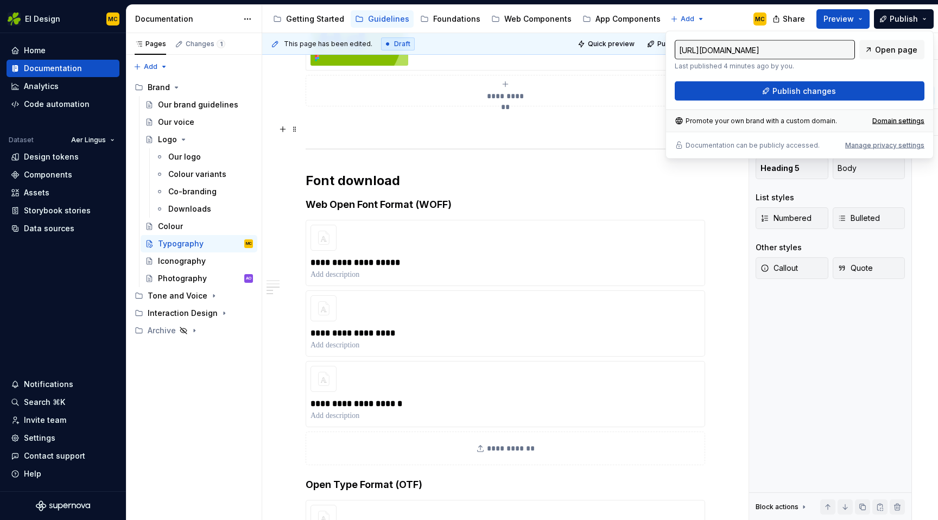
click at [577, 127] on p at bounding box center [502, 125] width 394 height 13
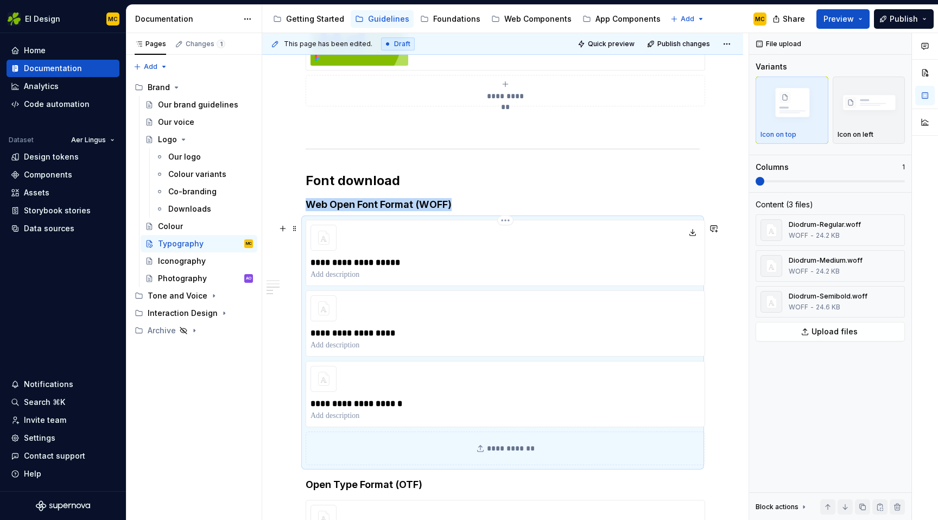
click at [506, 247] on div "**********" at bounding box center [504, 253] width 399 height 66
click at [508, 260] on p "**********" at bounding box center [505, 262] width 390 height 13
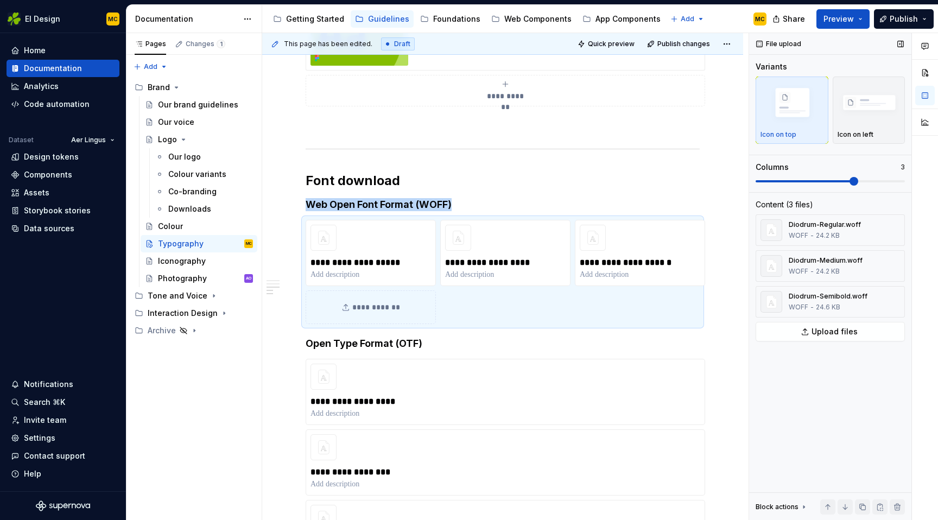
click at [849, 177] on span at bounding box center [853, 181] width 9 height 9
click at [586, 356] on div "**********" at bounding box center [502, 86] width 394 height 1036
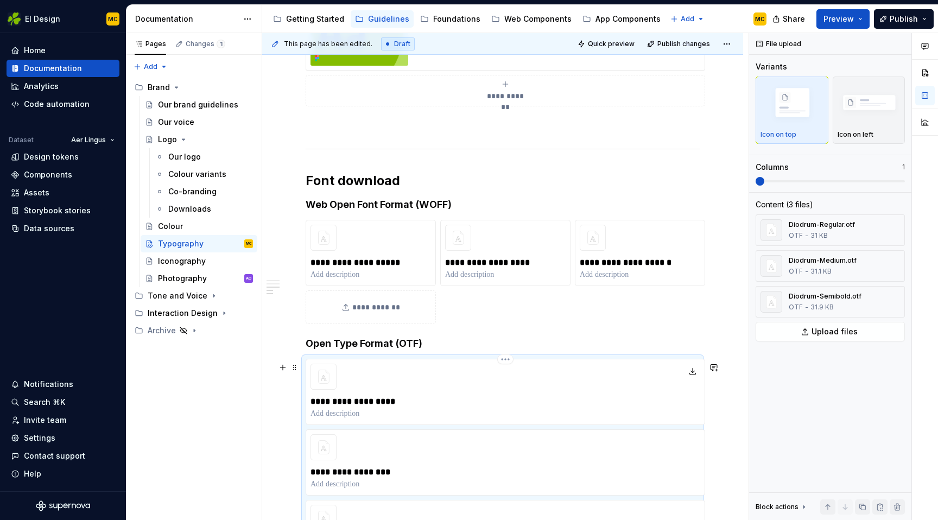
click at [589, 370] on div "**********" at bounding box center [504, 392] width 399 height 66
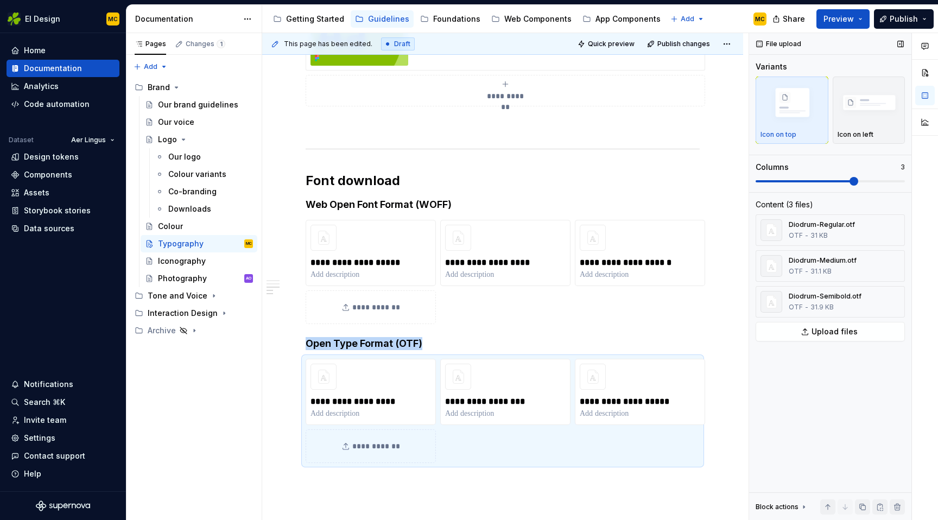
click at [858, 177] on span at bounding box center [853, 181] width 9 height 9
click at [863, 127] on div "Icon on left" at bounding box center [868, 110] width 63 height 58
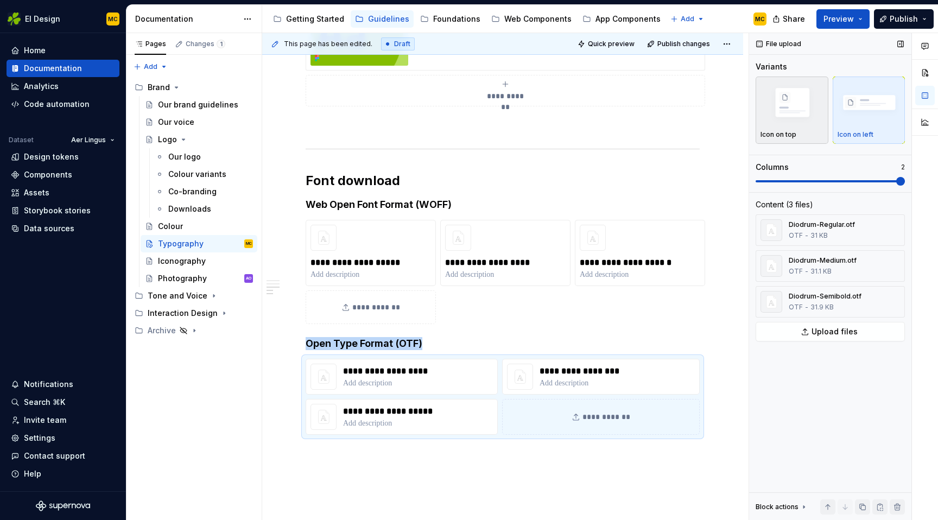
click at [802, 125] on div "button" at bounding box center [791, 103] width 63 height 44
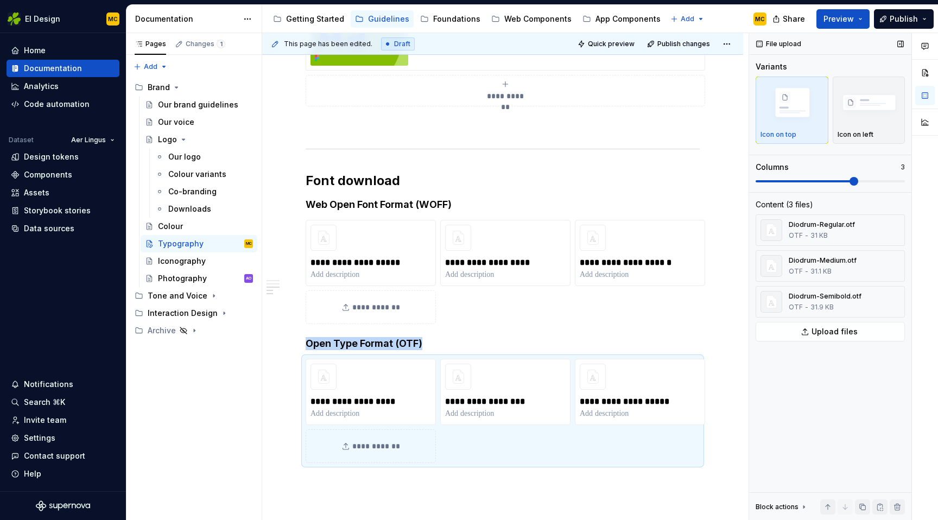
click at [858, 177] on span at bounding box center [853, 181] width 9 height 9
click at [845, 23] on span "Preview" at bounding box center [838, 19] width 30 height 11
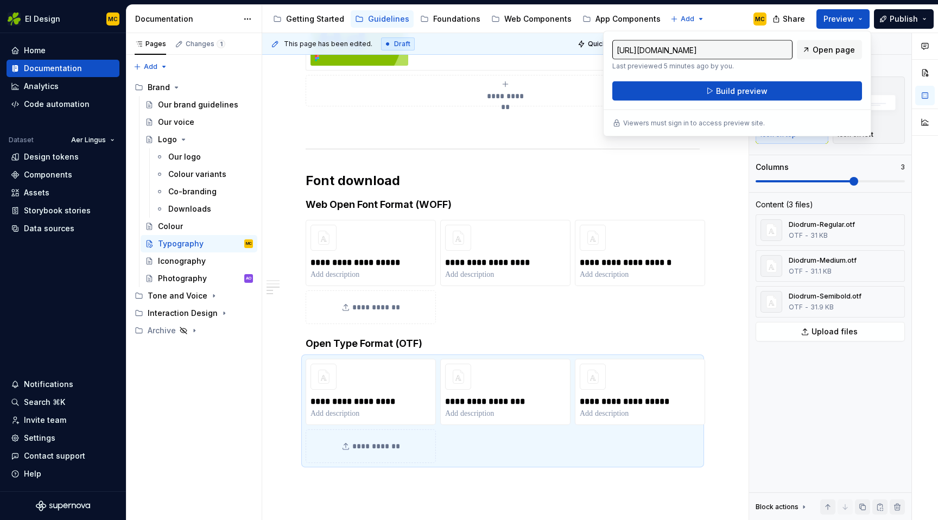
click at [875, 22] on div "Share Preview Publish" at bounding box center [856, 19] width 163 height 28
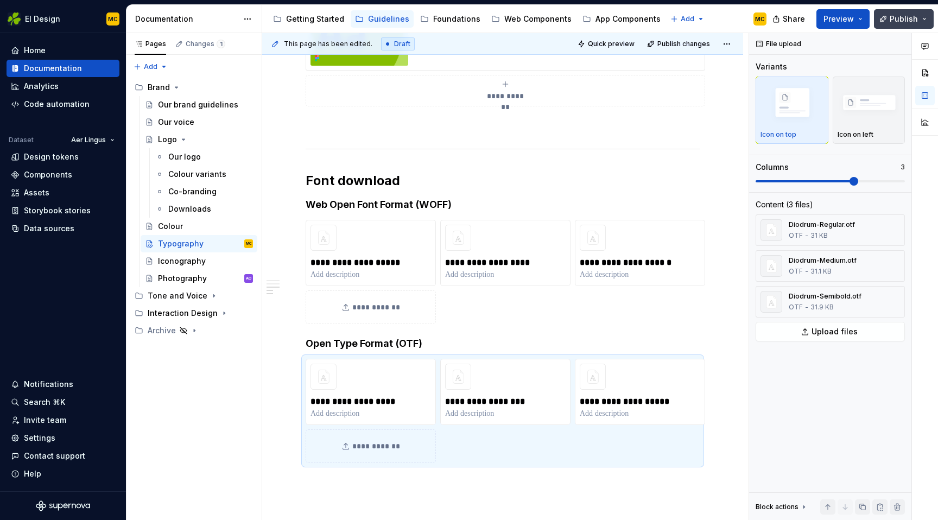
click at [888, 21] on button "Publish" at bounding box center [904, 19] width 60 height 20
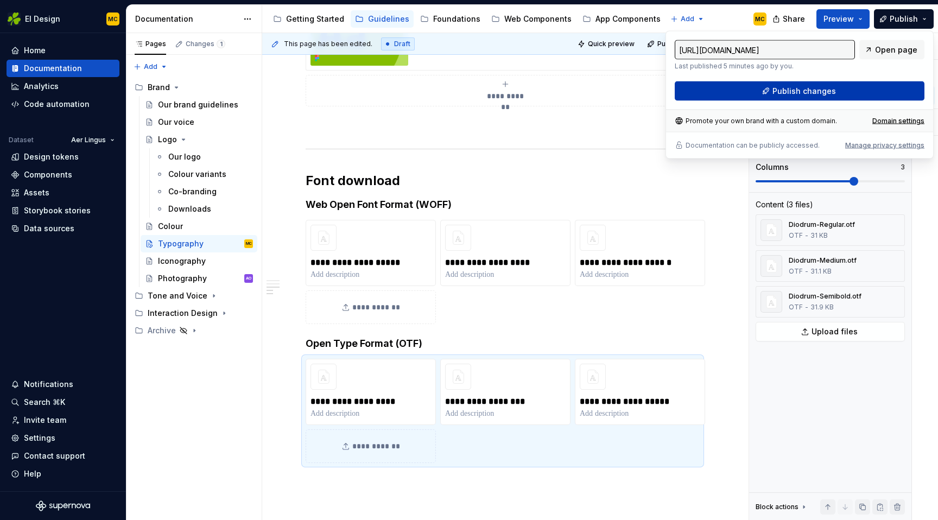
click at [859, 92] on button "Publish changes" at bounding box center [799, 91] width 250 height 20
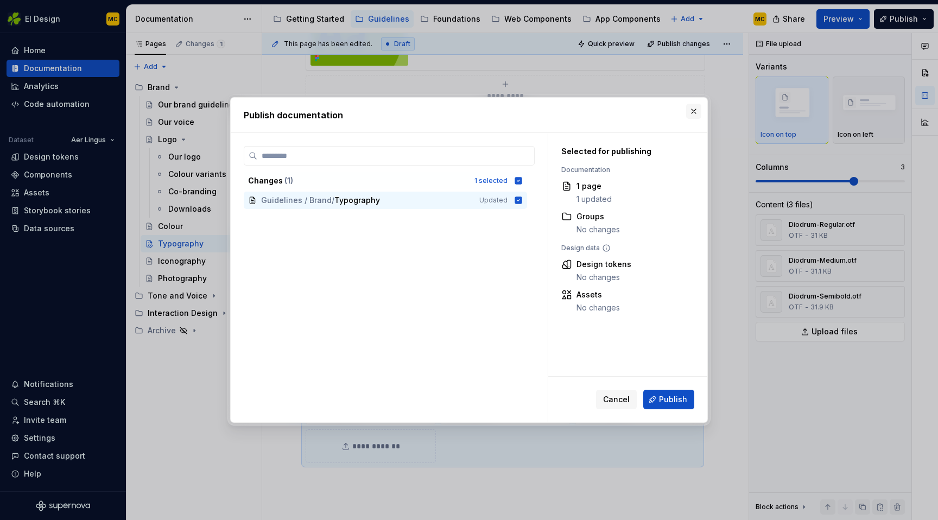
click at [696, 112] on button "button" at bounding box center [693, 111] width 15 height 15
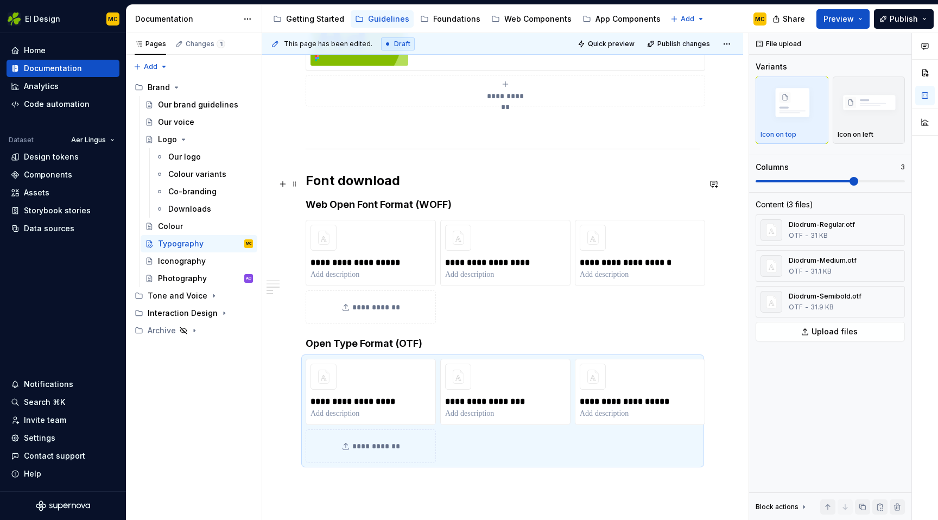
click at [421, 185] on h2 "Font download" at bounding box center [502, 180] width 394 height 17
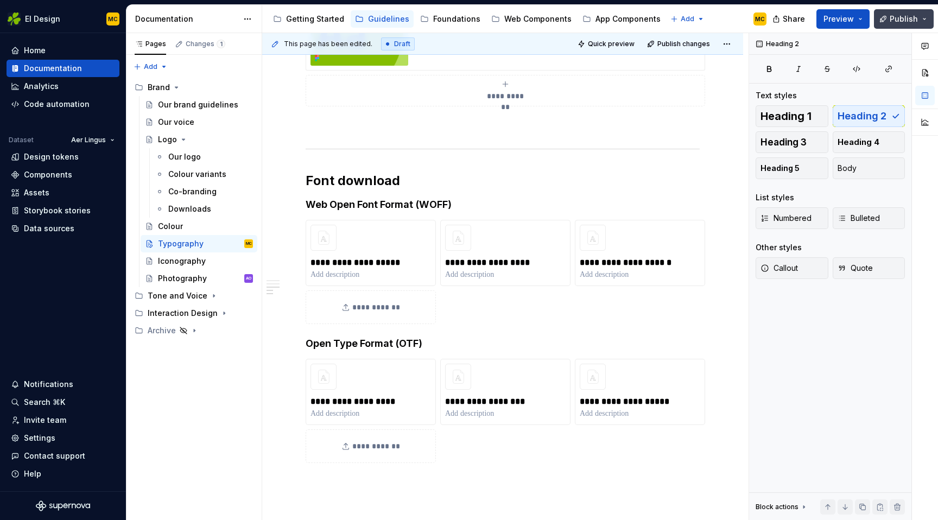
click at [894, 22] on span "Publish" at bounding box center [903, 19] width 28 height 11
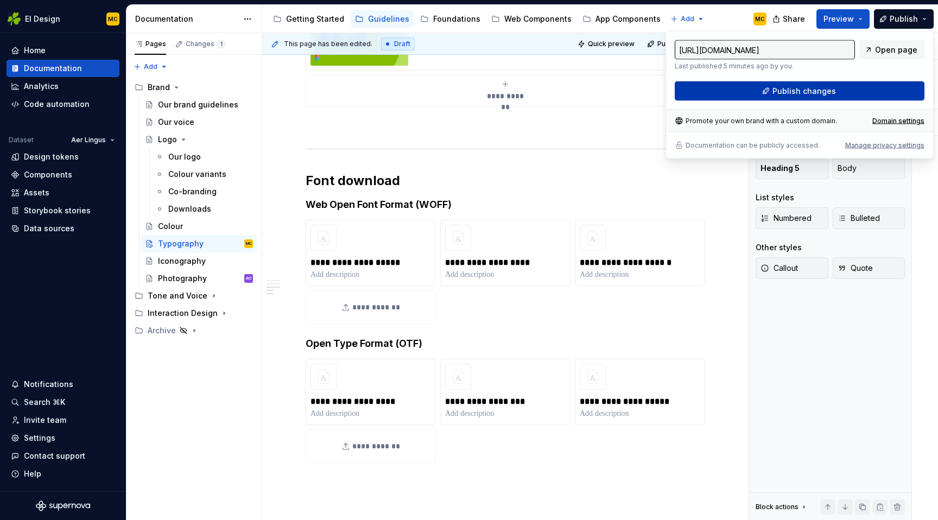
click at [776, 93] on span "Publish changes" at bounding box center [803, 91] width 63 height 11
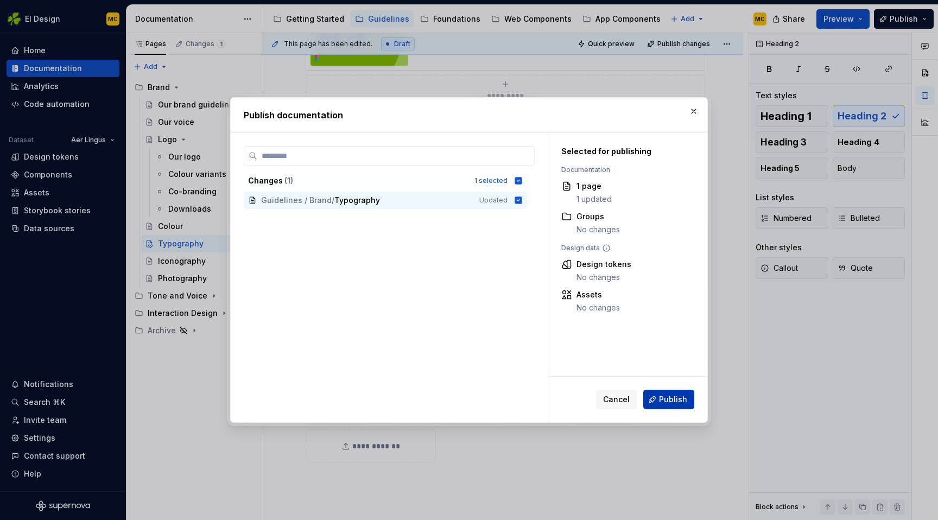
click at [671, 397] on span "Publish" at bounding box center [673, 399] width 28 height 11
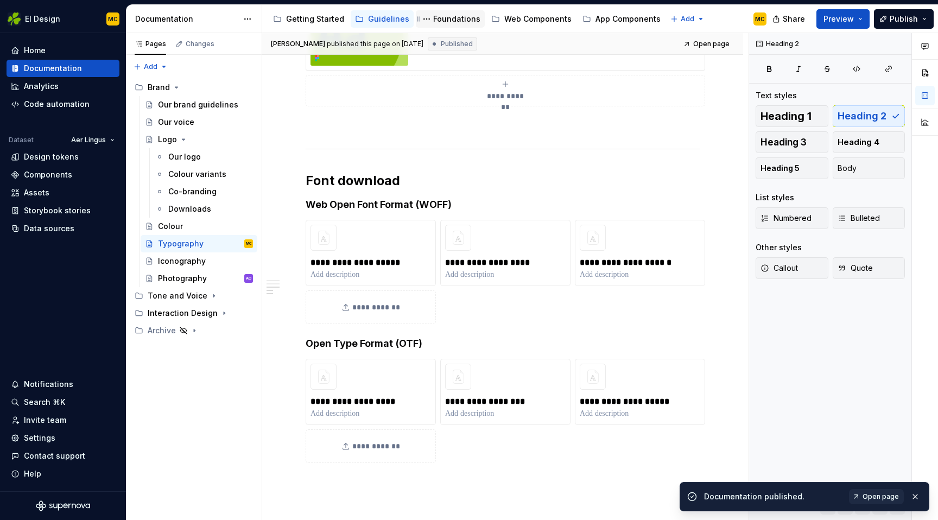
click at [442, 22] on div "Foundations" at bounding box center [456, 19] width 47 height 11
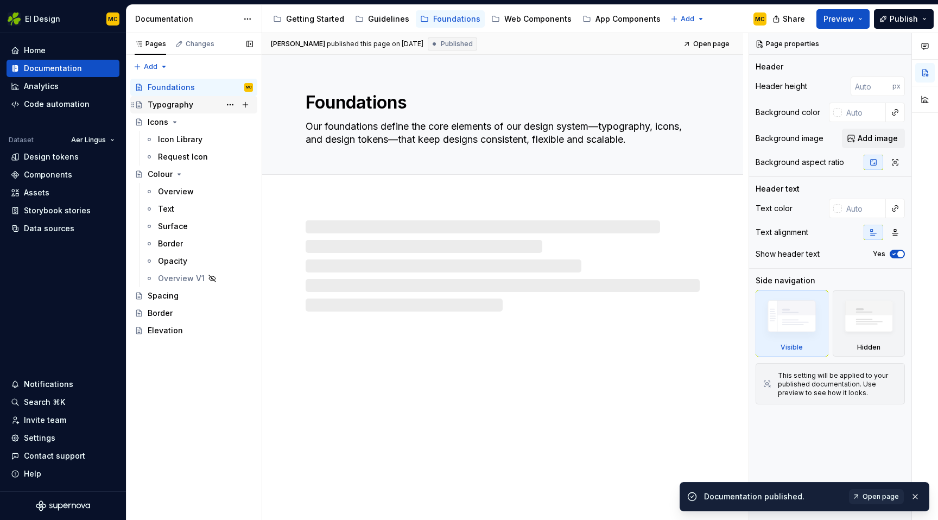
click at [196, 105] on div "Typography" at bounding box center [200, 104] width 105 height 15
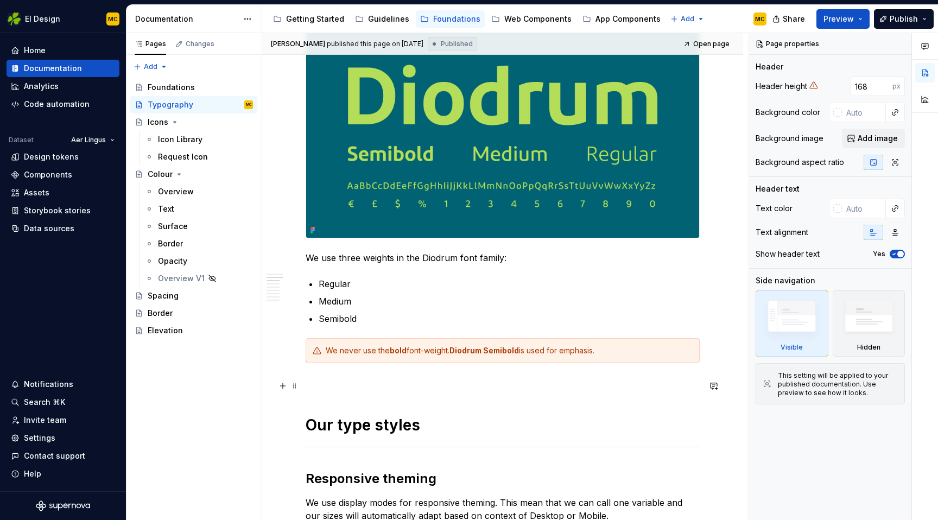
click at [339, 381] on p at bounding box center [502, 382] width 394 height 13
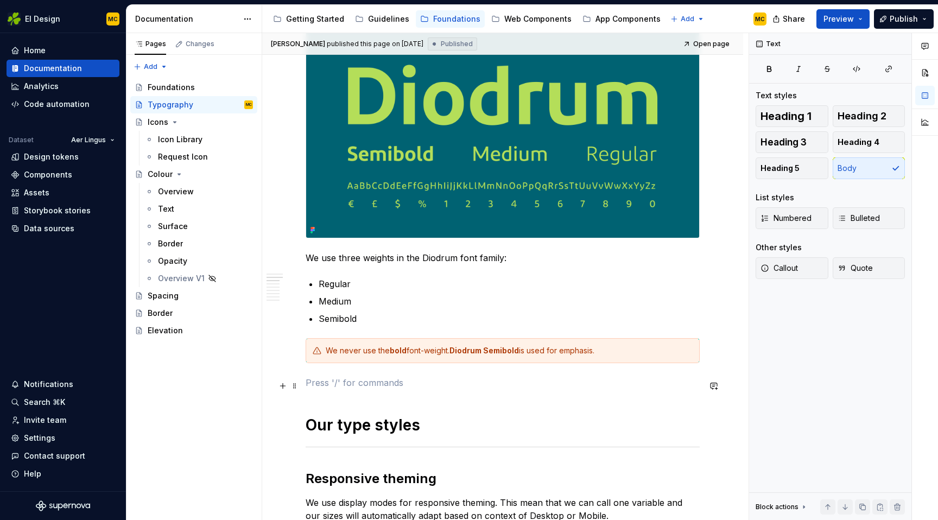
scroll to position [222, 0]
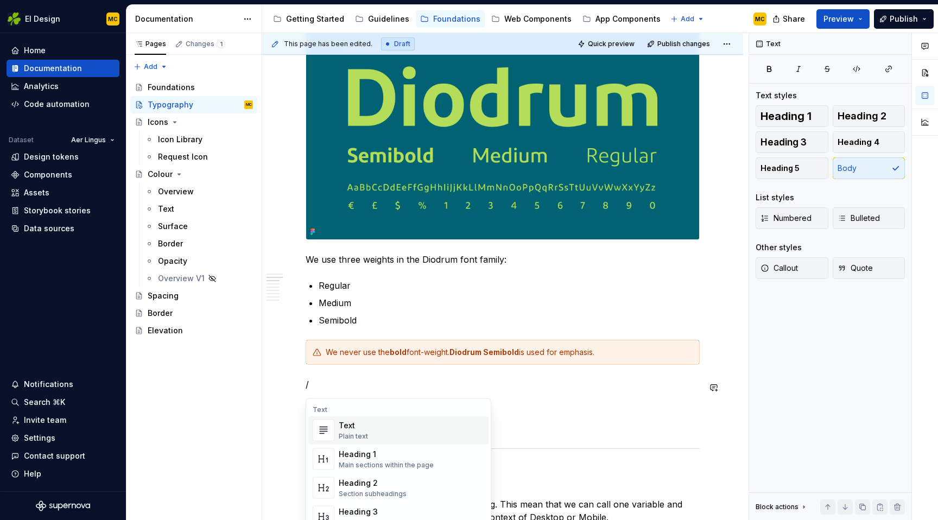
type textarea "*"
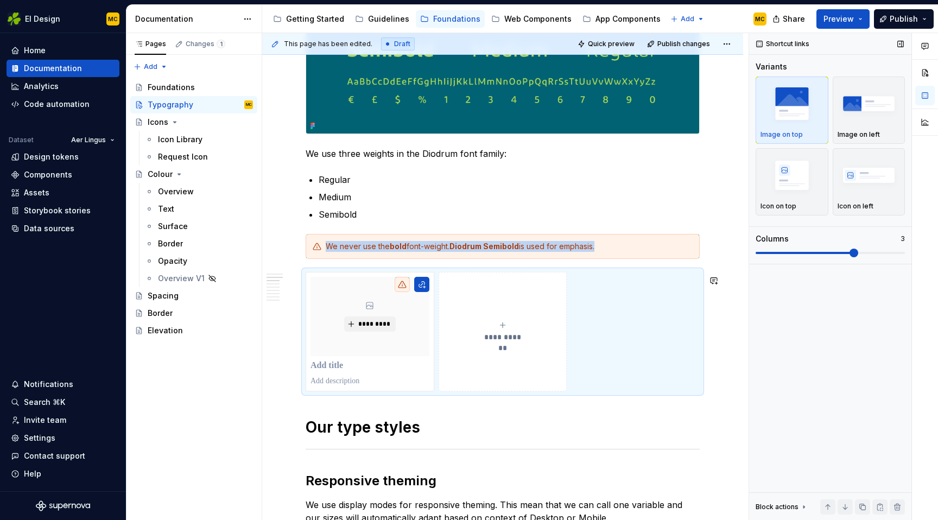
scroll to position [329, 0]
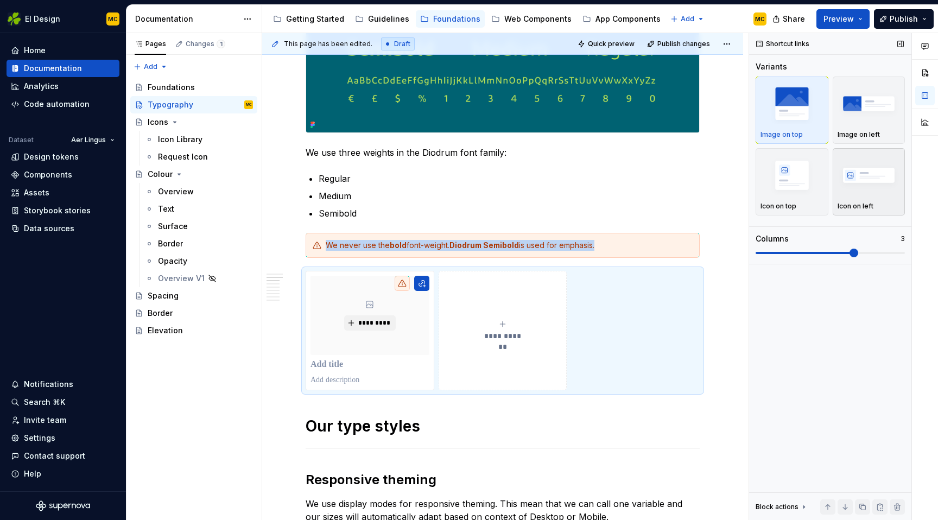
click at [878, 181] on img "button" at bounding box center [868, 175] width 63 height 40
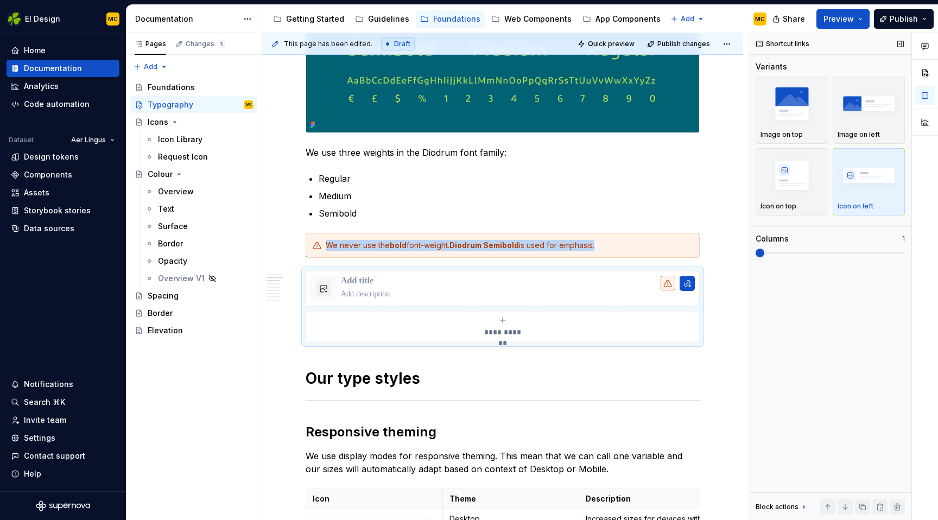
click at [755, 254] on span at bounding box center [755, 253] width 0 height 2
click at [688, 285] on button "button" at bounding box center [686, 283] width 15 height 15
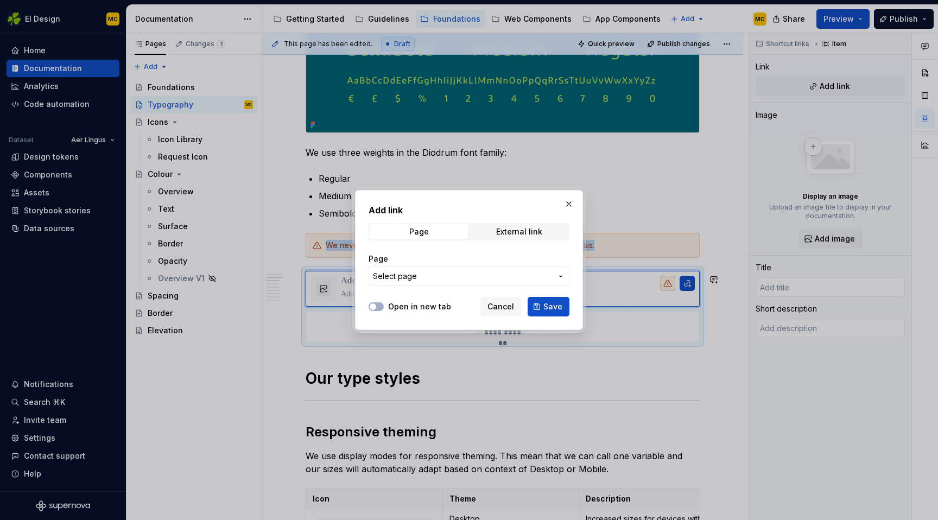
click at [461, 275] on span "Select page" at bounding box center [462, 276] width 179 height 11
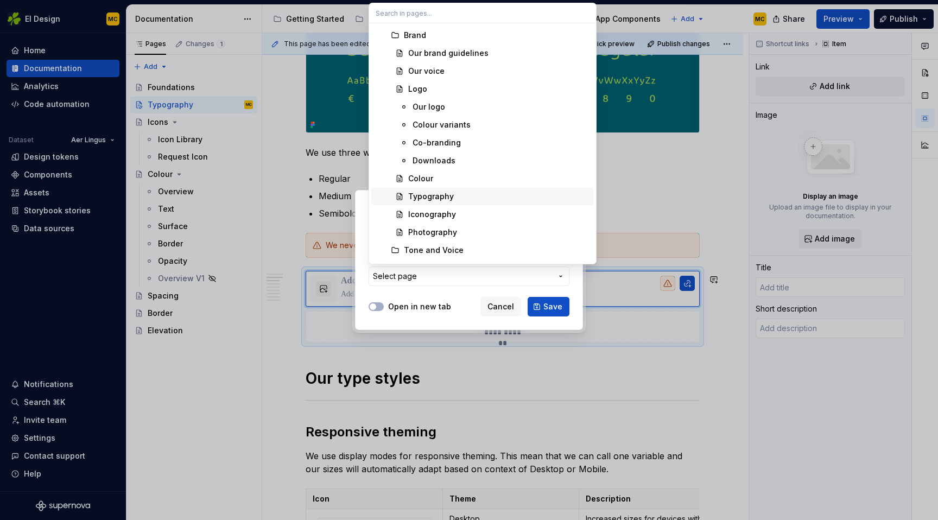
scroll to position [291, 0]
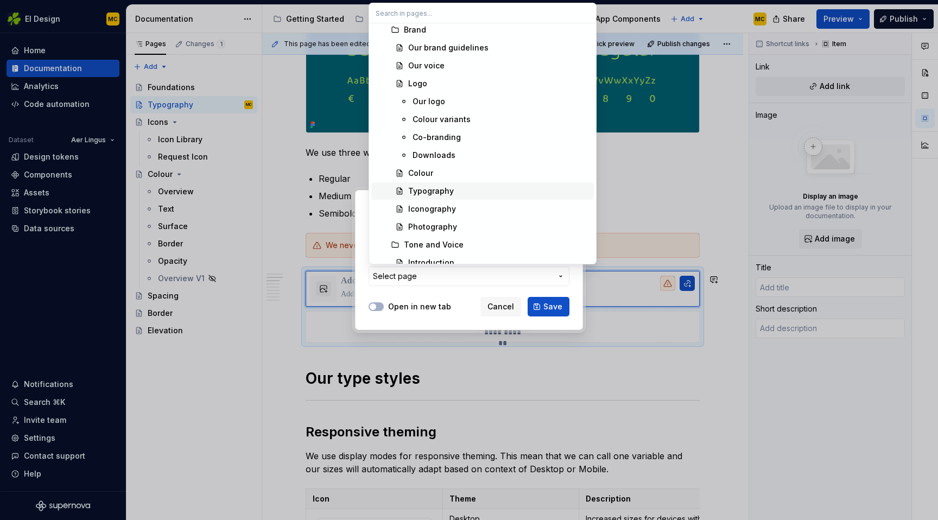
click at [445, 193] on div "Typography" at bounding box center [431, 191] width 46 height 11
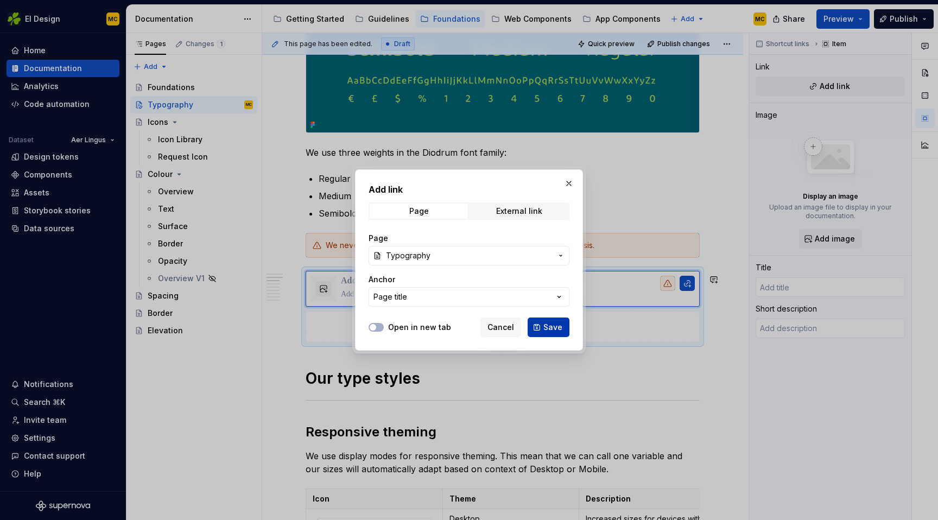
click at [546, 329] on span "Save" at bounding box center [552, 327] width 19 height 11
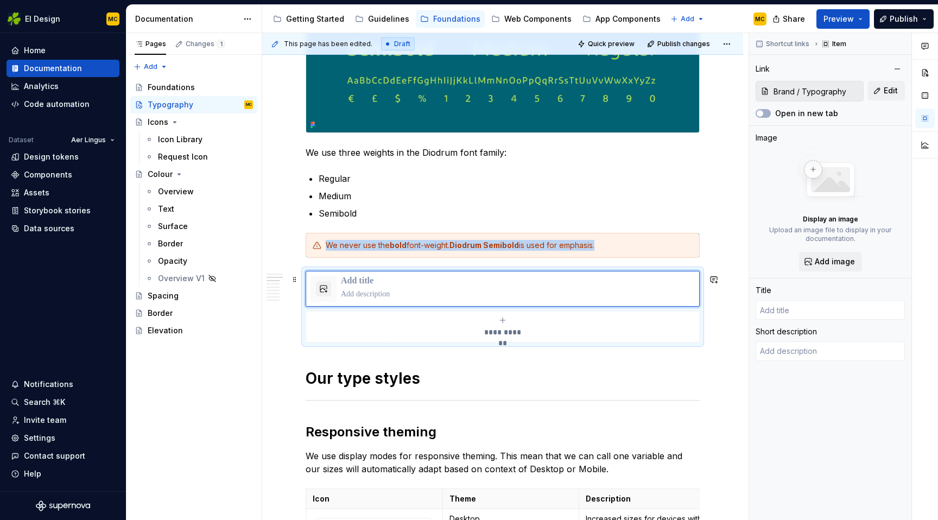
type textarea "*"
type input "Typography"
type textarea "Modern, open and distinctive, Diodrum is the font that is used consistently acr…"
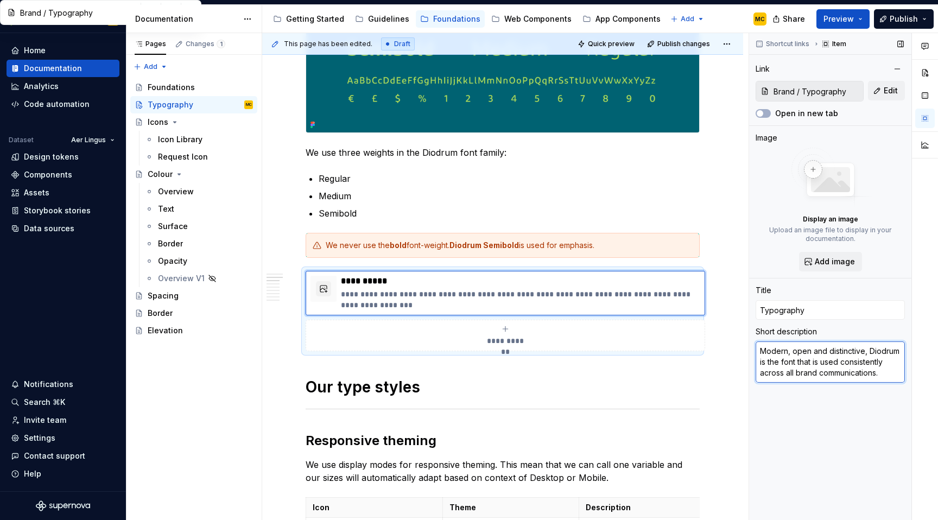
drag, startPoint x: 891, startPoint y: 375, endPoint x: 843, endPoint y: 367, distance: 49.0
click at [843, 367] on textarea "Modern, open and distinctive, Diodrum is the font that is used consistently acr…" at bounding box center [829, 361] width 149 height 41
click at [841, 308] on input "Typography" at bounding box center [829, 310] width 149 height 20
type textarea "*"
type input "Typography"
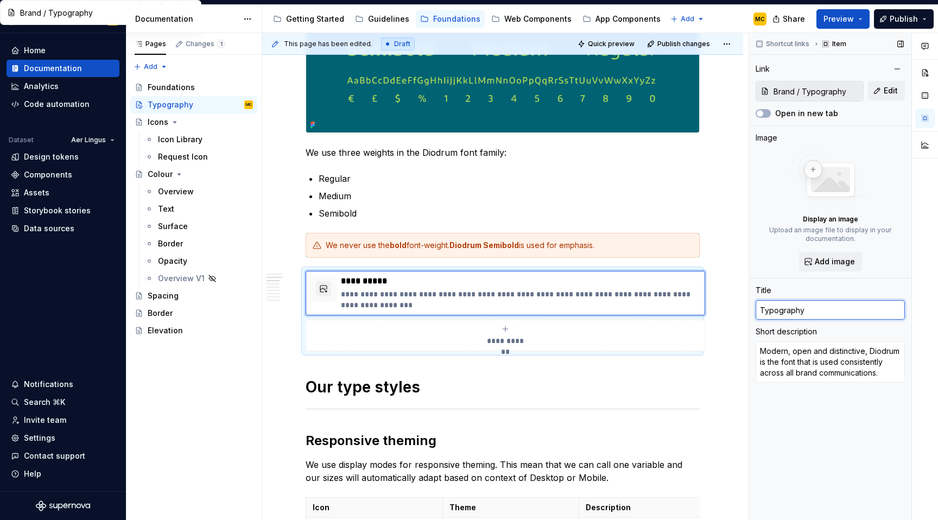
type textarea "*"
type input "Typography g"
type textarea "*"
type input "Typography gu"
type textarea "*"
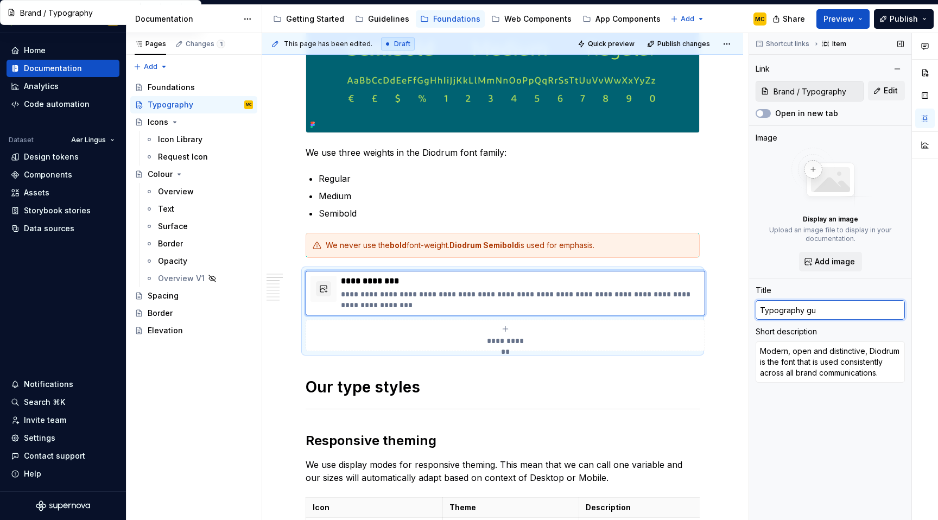
type input "Typography gui"
type textarea "*"
type input "Typography guid"
type textarea "*"
type input "Typography guide"
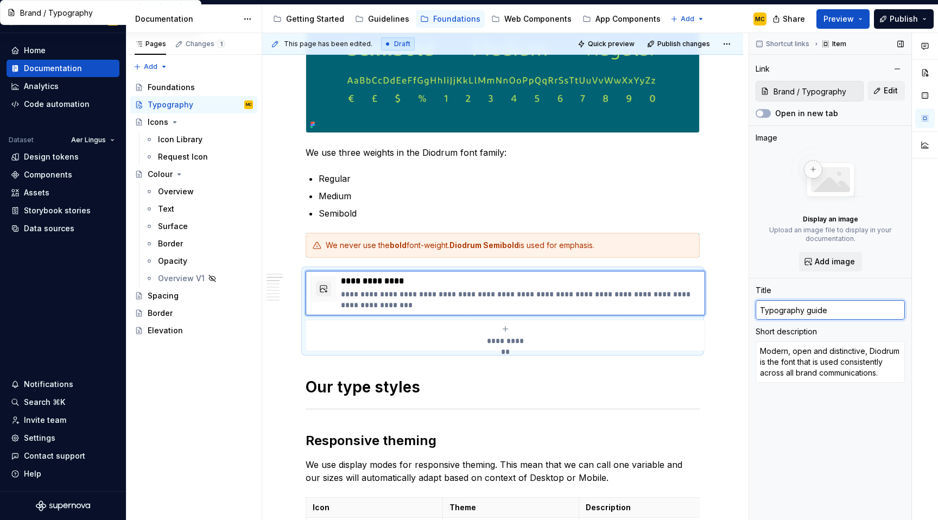
type textarea "*"
type input "Typography guidel"
type textarea "*"
type input "Typography guideli"
type textarea "*"
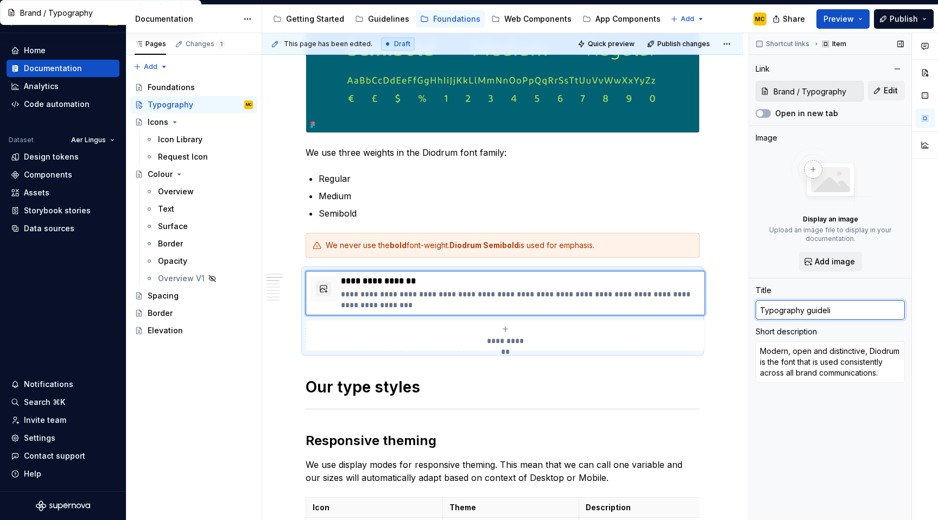
type input "Typography guidelin"
type textarea "*"
type input "Typography guideline"
type textarea "*"
type input "Typography guidelines"
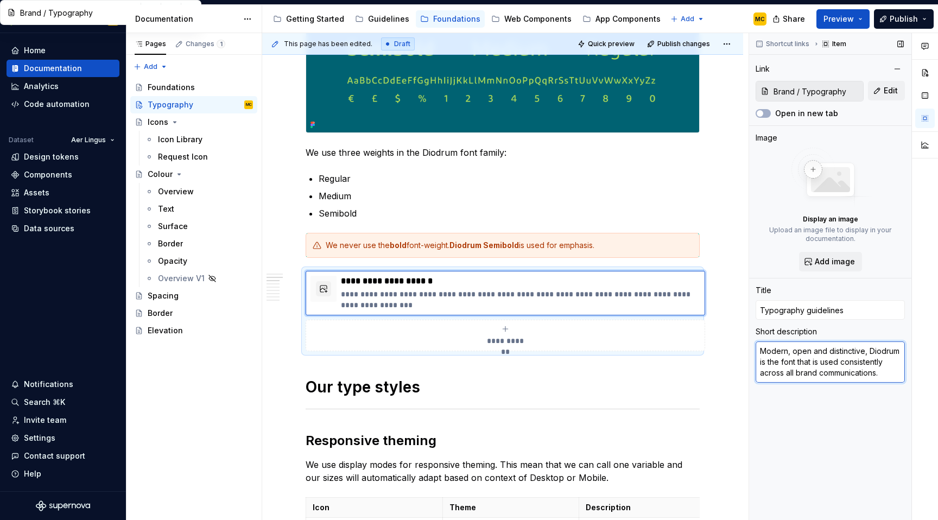
type textarea "*"
type textarea "D"
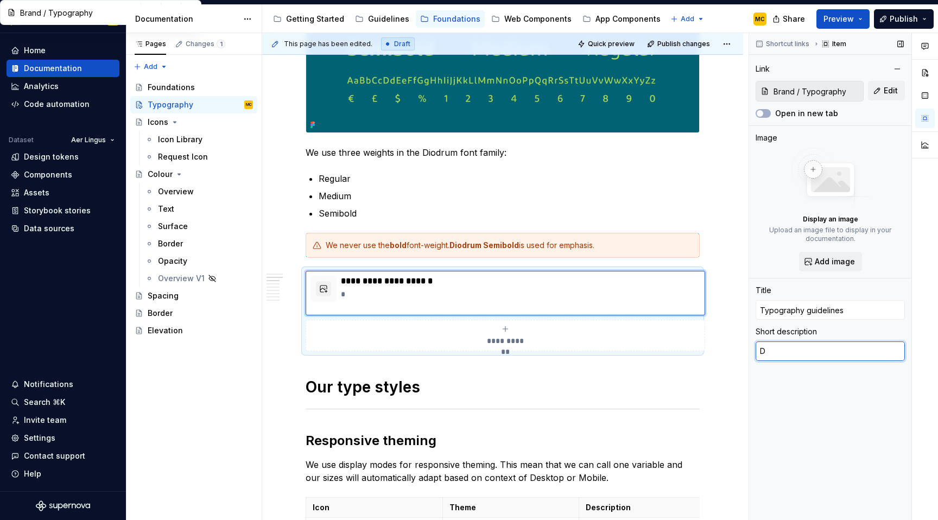
type textarea "*"
type textarea "Do"
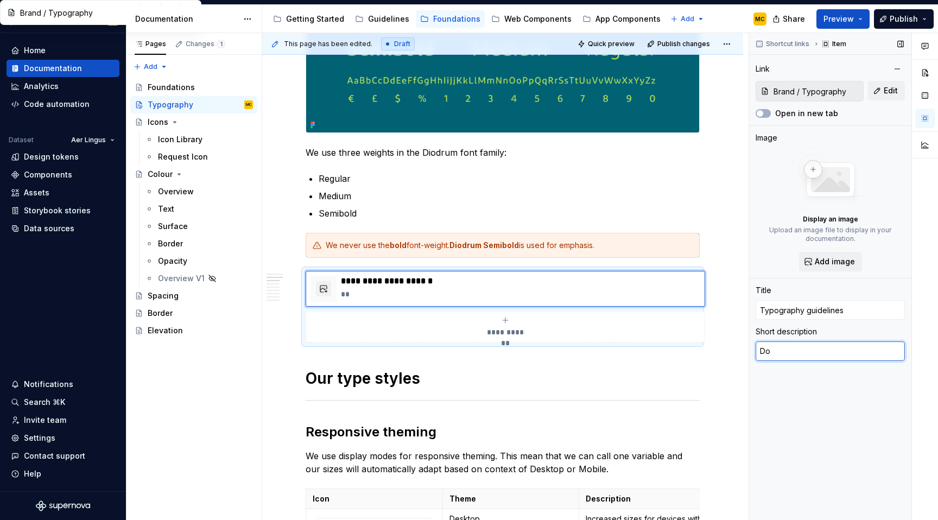
type textarea "*"
type textarea "Down"
type textarea "*"
type textarea "Downl"
type textarea "*"
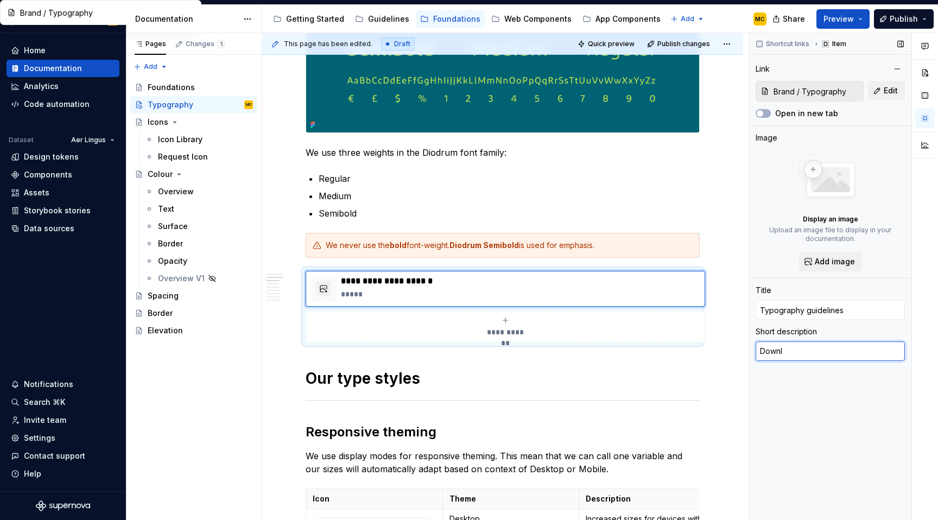
type textarea "Downlo"
type textarea "*"
type textarea "Downloa"
type textarea "*"
type textarea "Download"
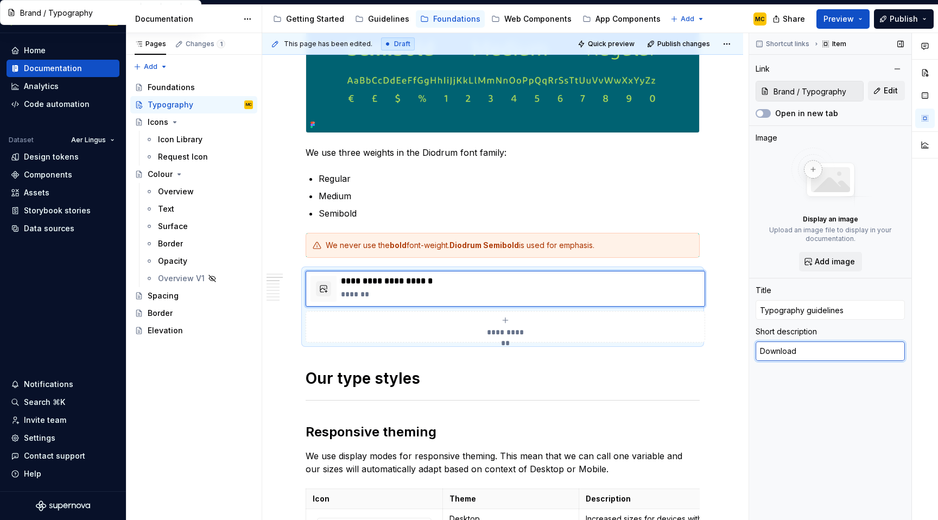
type textarea "*"
type textarea "Download"
type textarea "*"
type textarea "Download o"
type textarea "*"
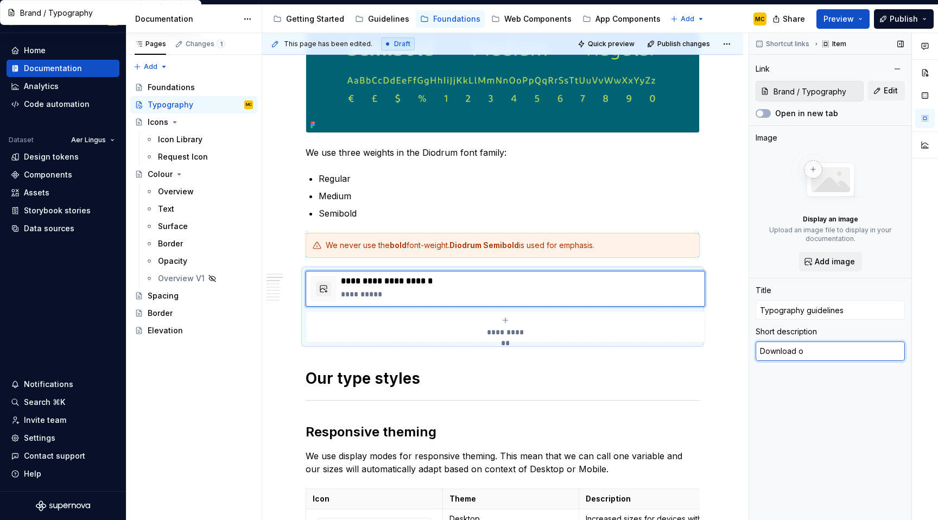
type textarea "Download ou"
type textarea "*"
type textarea "Download o"
type textarea "*"
type textarea "Download"
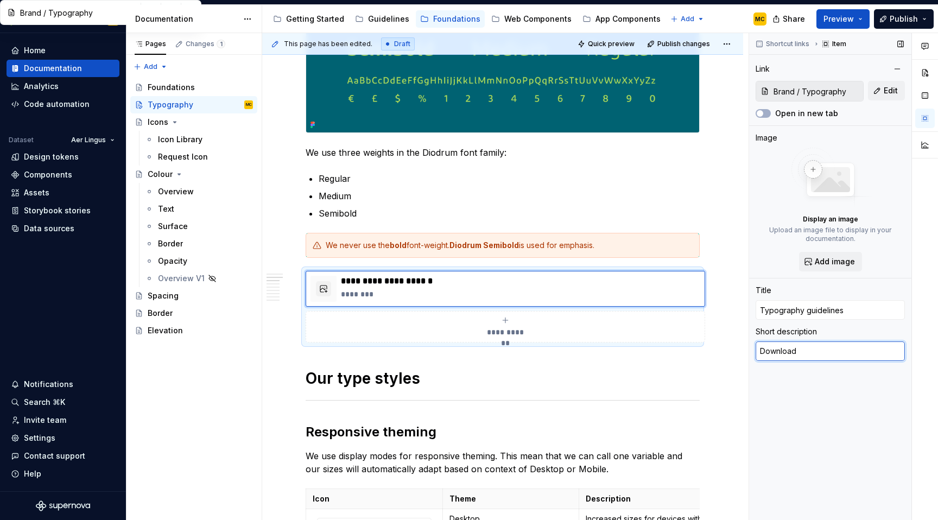
type textarea "*"
type textarea "Download o"
type textarea "*"
type textarea "Download ou"
type textarea "*"
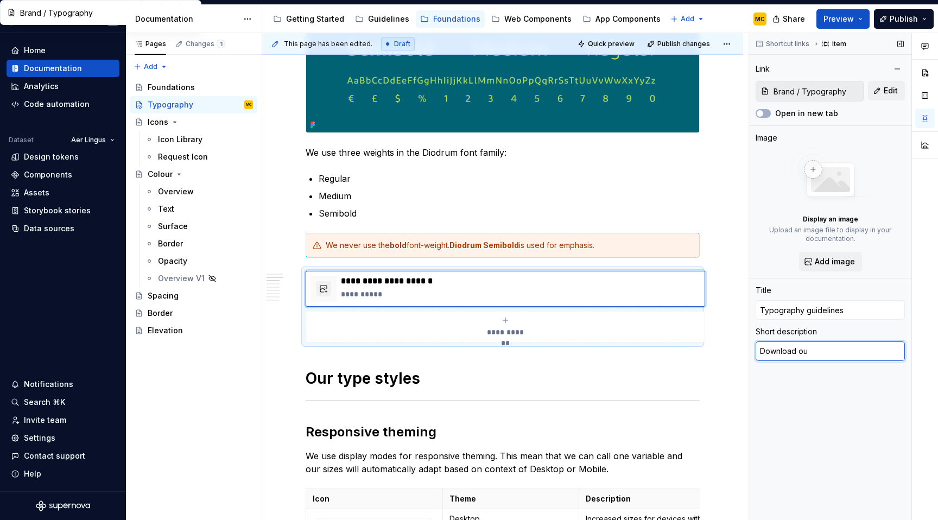
type textarea "Download our"
type textarea "*"
type textarea "Download our"
type textarea "*"
type textarea "Download our f"
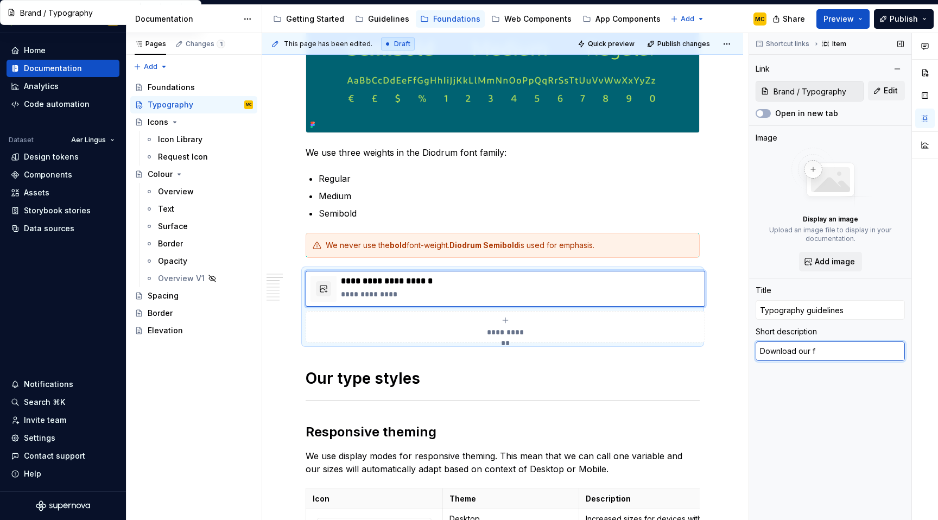
type textarea "*"
type textarea "Download our fo"
type textarea "*"
type textarea "Download our fon"
type textarea "*"
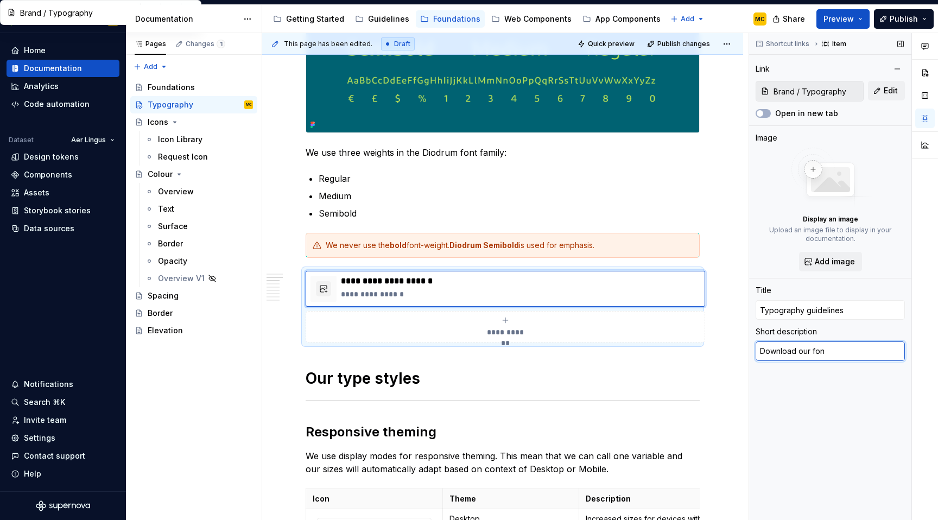
type textarea "Download our font"
type textarea "*"
type textarea "Download our font"
type textarea "*"
type textarea "Download our font f"
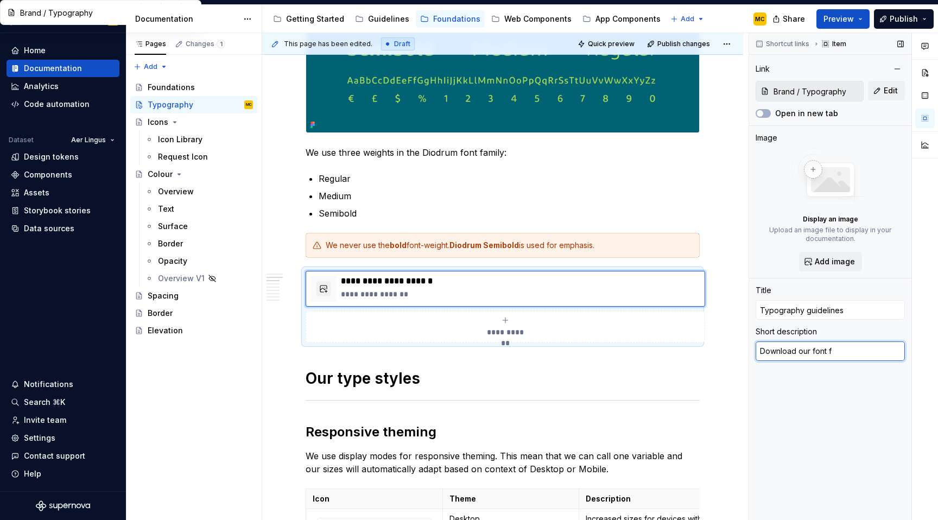
type textarea "*"
type textarea "Download our font fi"
type textarea "*"
type textarea "Download our font fil"
type textarea "*"
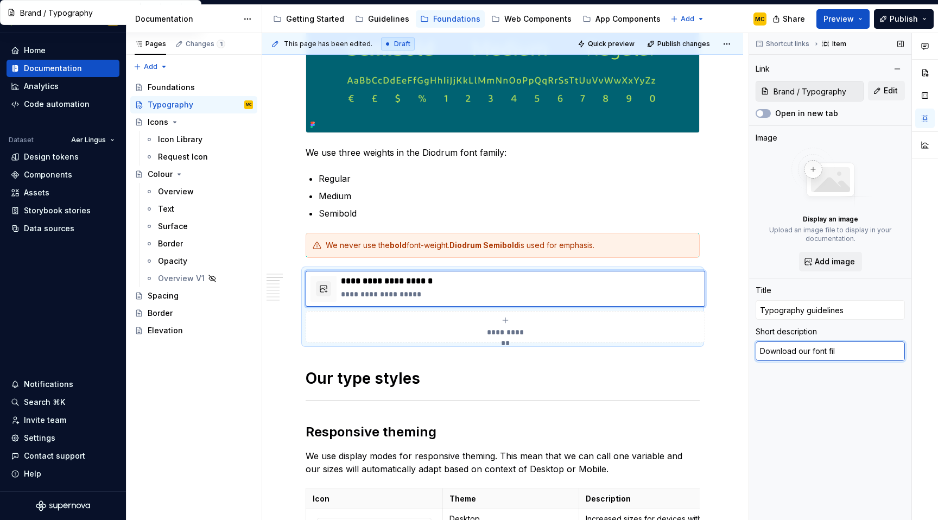
type textarea "Download our font file"
type textarea "*"
type textarea "Download f"
type textarea "*"
type textarea "Download fo"
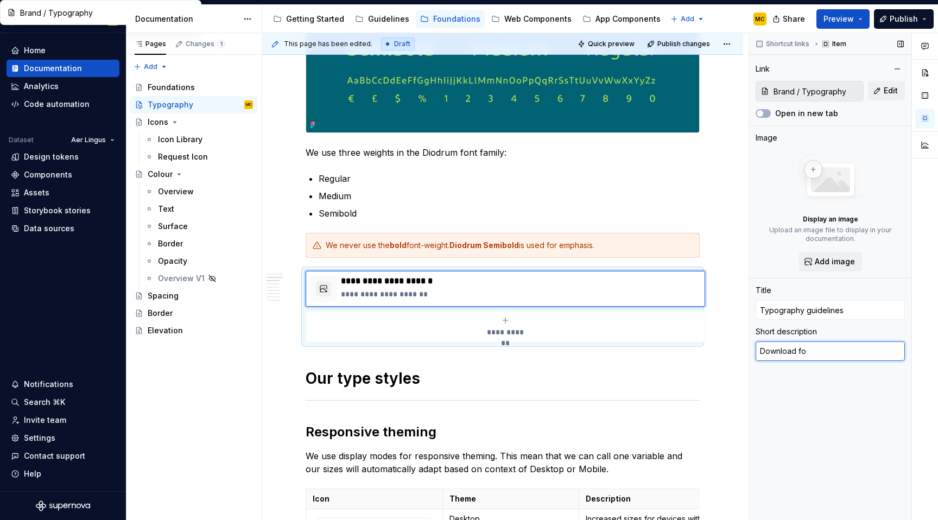
type textarea "*"
type textarea "Download fon"
type textarea "*"
type textarea "Download font"
type textarea "*"
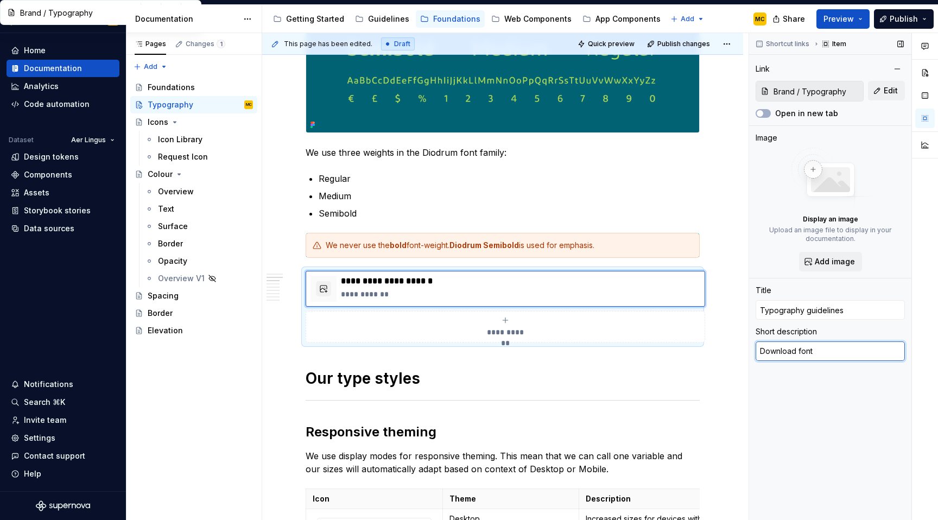
type textarea "Download font"
type textarea "*"
type textarea "Download font f"
type textarea "*"
type textarea "Download font fil"
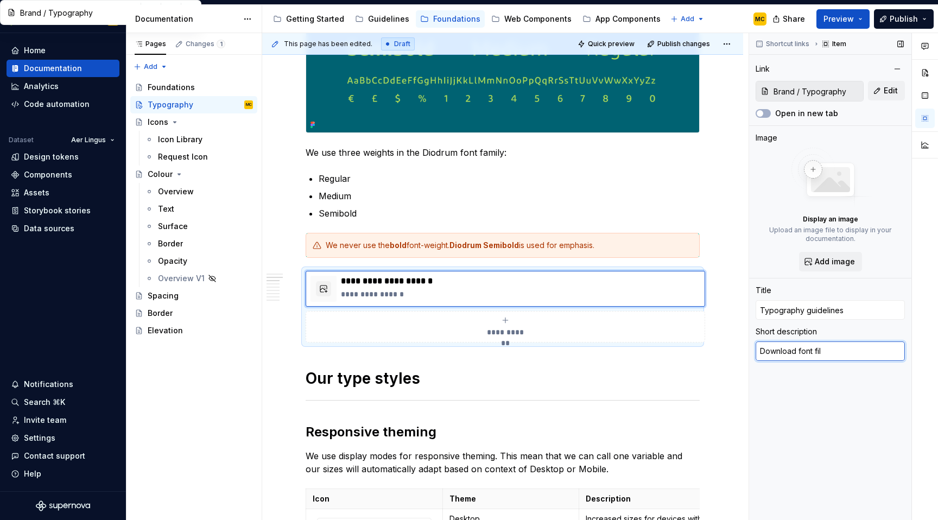
type textarea "*"
type textarea "Download font file"
type textarea "*"
type textarea "Download font files"
type textarea "*"
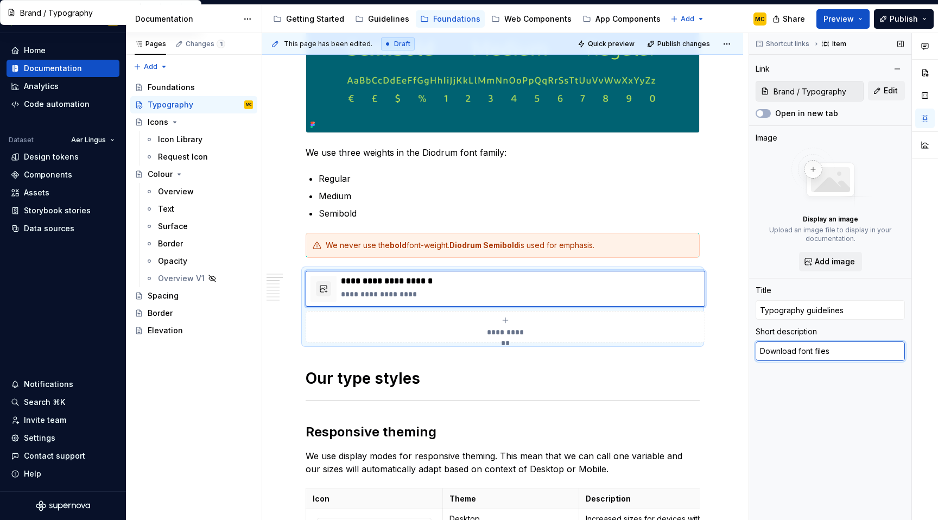
type textarea "Download font file"
type textarea "*"
type textarea "Download font files"
type textarea "*"
type textarea "Download font files"
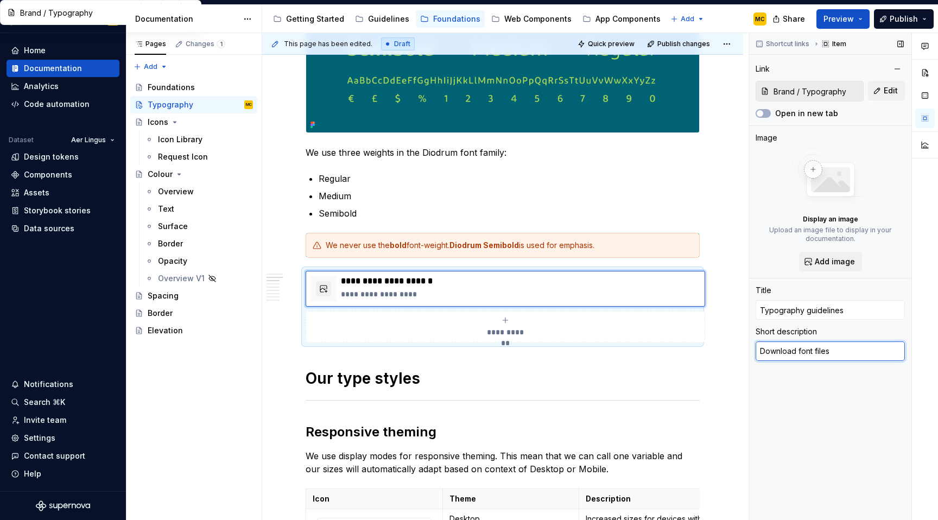
type textarea "*"
type textarea "Download font files i"
type textarea "*"
type textarea "Download font files in"
type textarea "*"
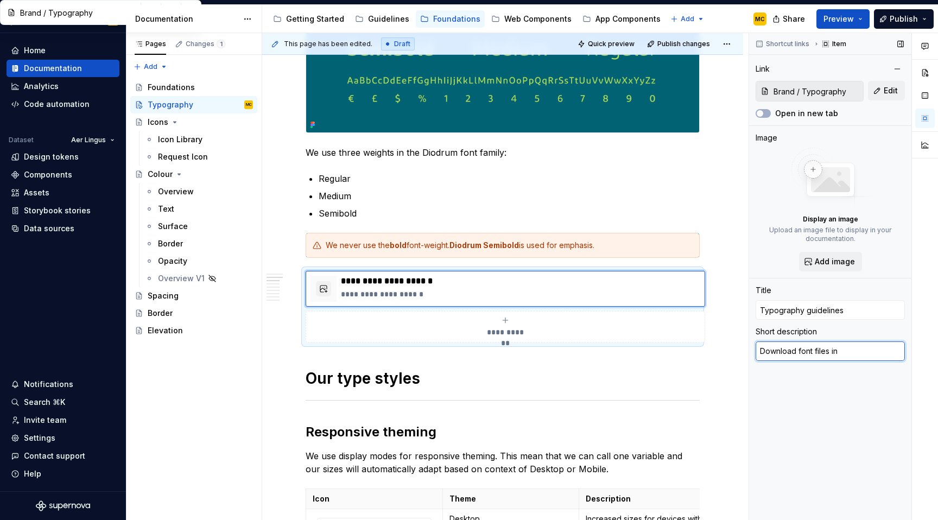
type textarea "Download font files in"
type textarea "*"
type textarea "Download font files in W"
type textarea "*"
type textarea "Download font files in WO"
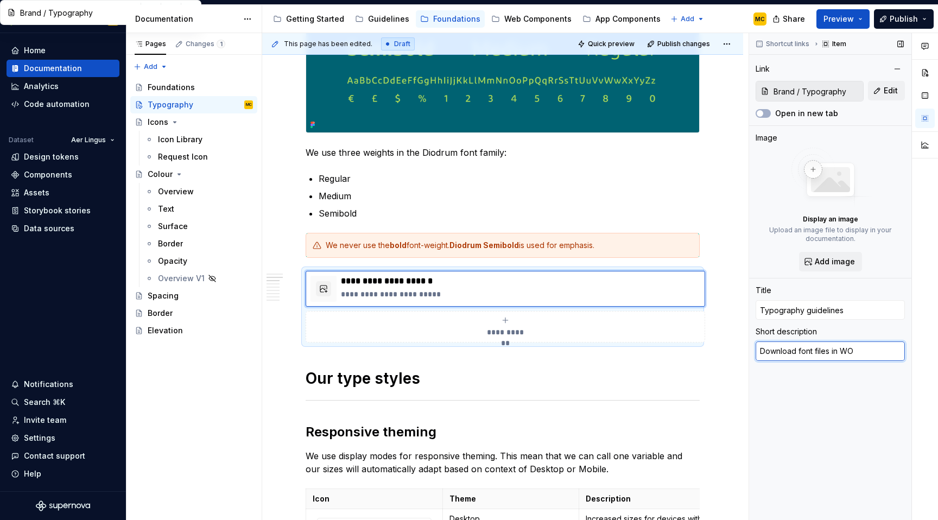
type textarea "*"
type textarea "Download font files in WOF"
type textarea "*"
type textarea "Download font files in WOFF"
type textarea "*"
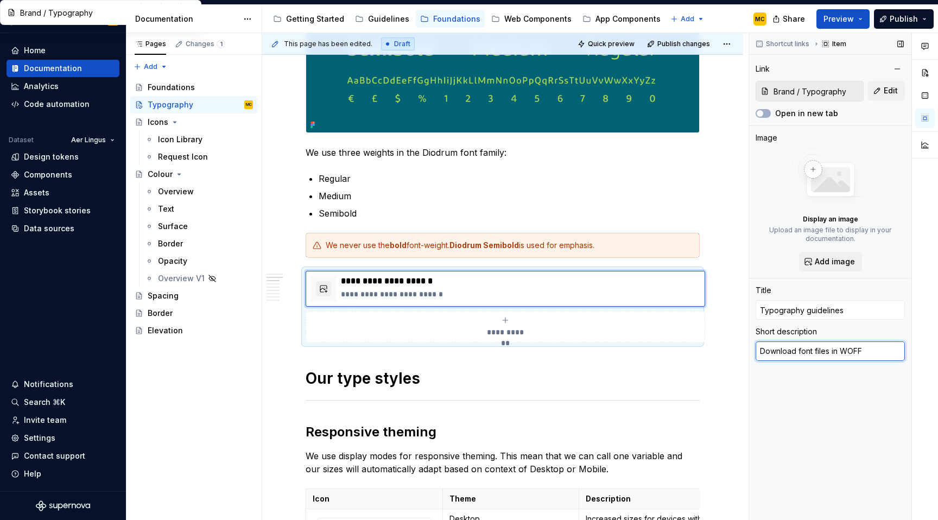
type textarea "Download font files in WOFF"
type textarea "*"
type textarea "Download font files in WOFF o"
type textarea "*"
type textarea "Download font files in WOFF or"
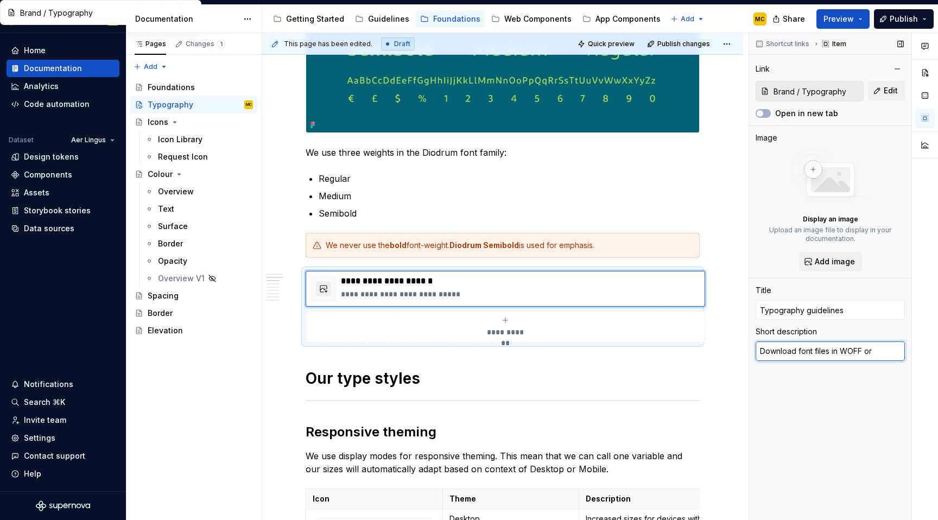
type textarea "*"
type textarea "Download font files in WOFF or"
type textarea "*"
type textarea "Download font files in WOFF or O"
type textarea "*"
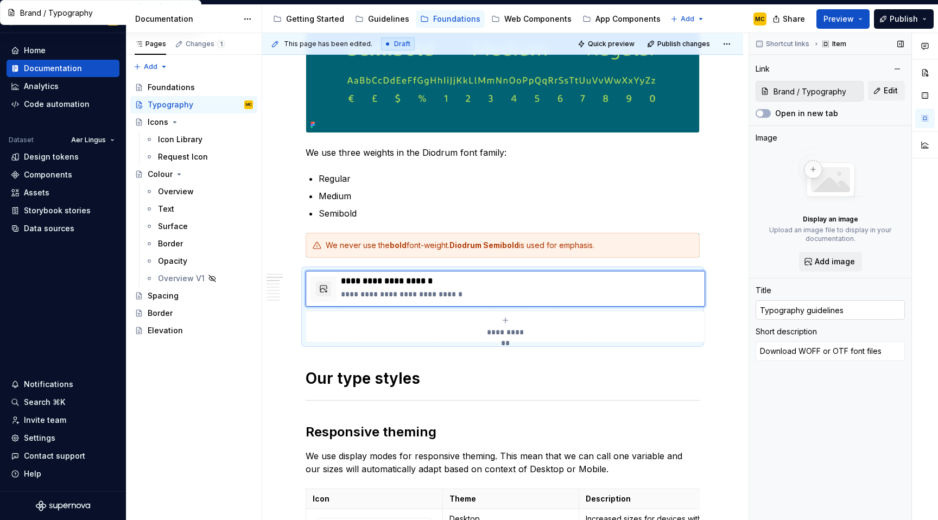
click at [847, 311] on input "Typography guidelines" at bounding box center [829, 310] width 149 height 20
click at [882, 92] on button "Edit" at bounding box center [886, 91] width 37 height 20
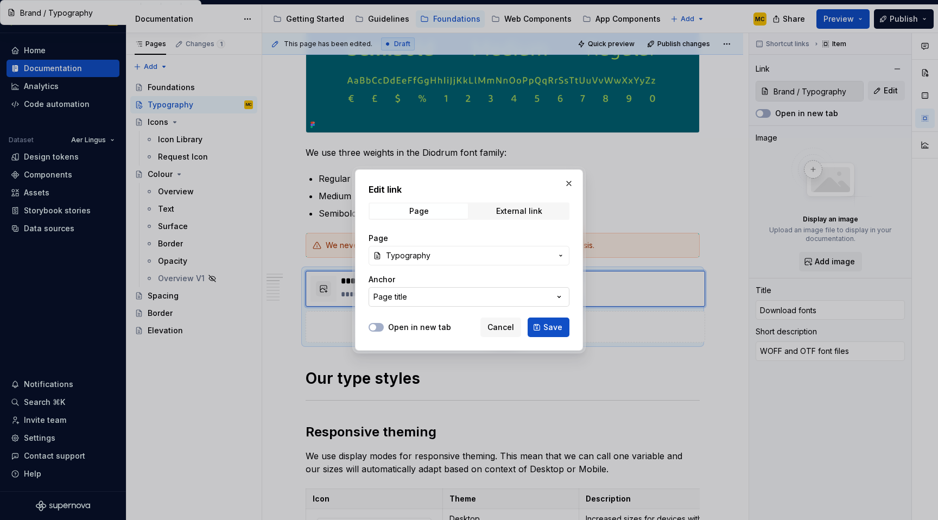
click at [489, 295] on button "Page title" at bounding box center [468, 297] width 201 height 20
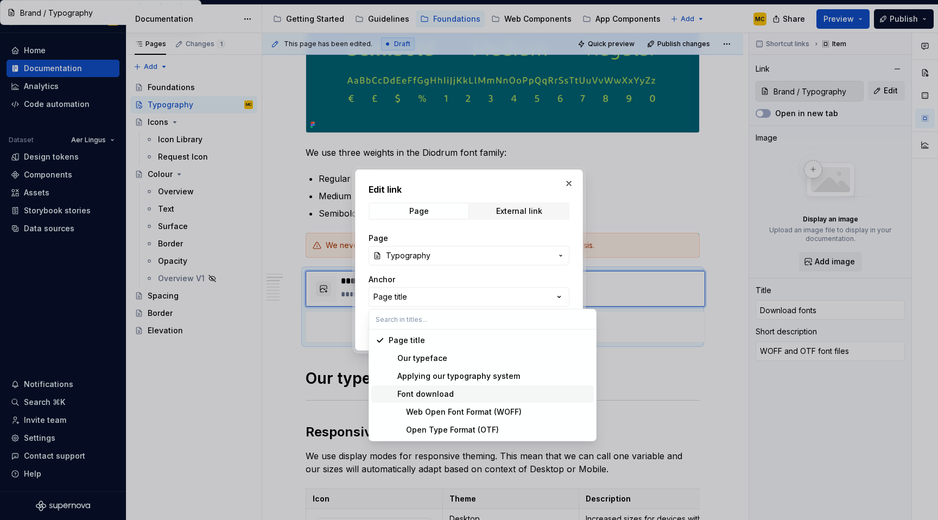
click at [467, 394] on div "Font download" at bounding box center [488, 393] width 201 height 11
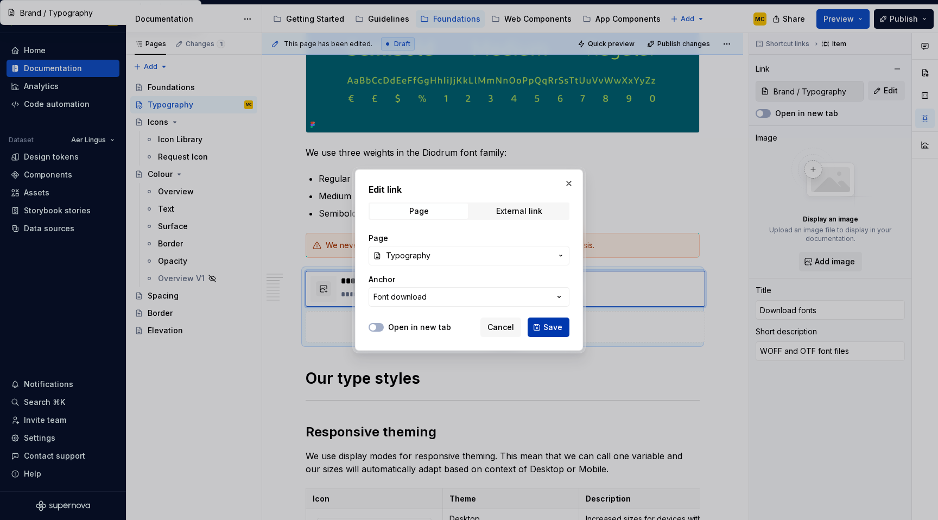
click at [553, 328] on span "Save" at bounding box center [552, 327] width 19 height 11
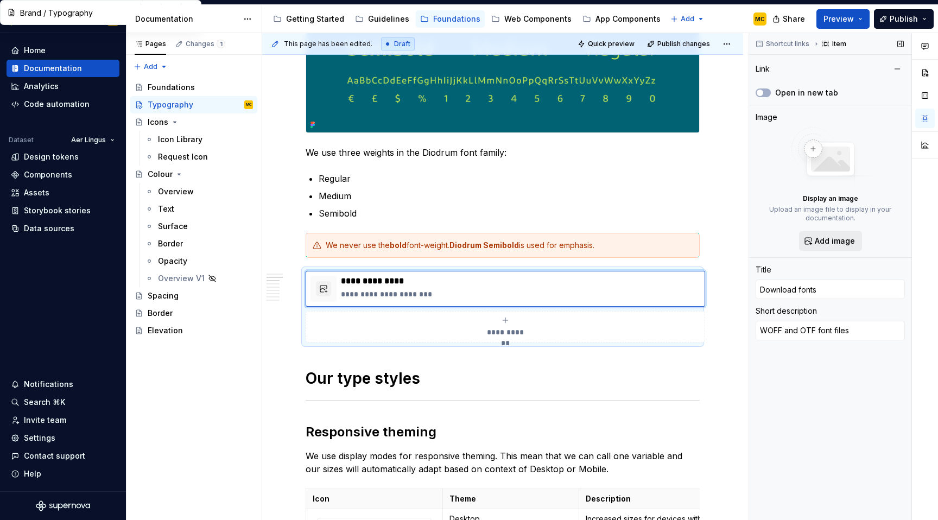
click at [833, 242] on span "Add image" at bounding box center [834, 240] width 40 height 11
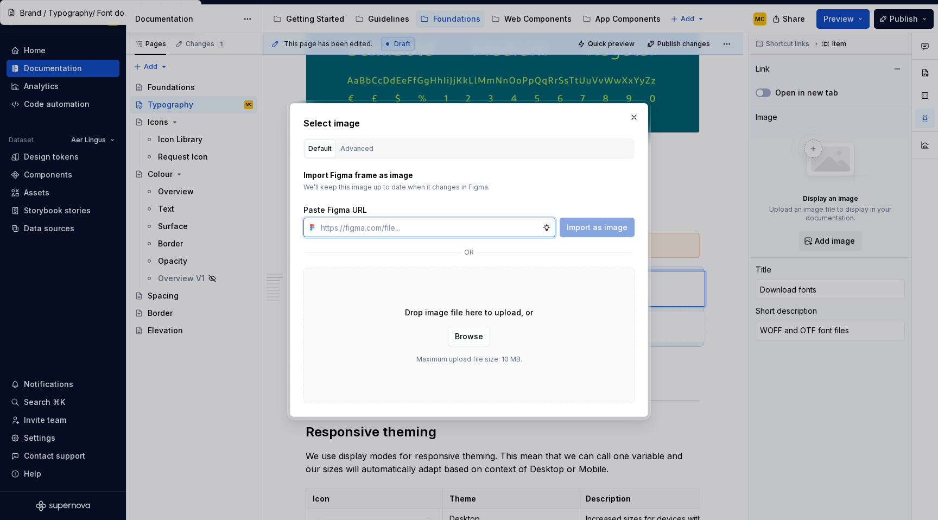
paste input "[URL][DOMAIN_NAME]"
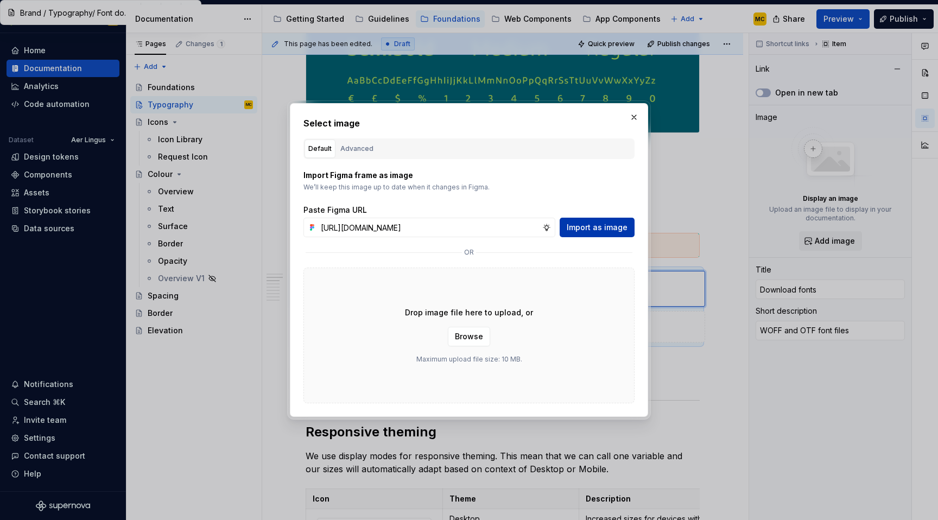
scroll to position [0, 0]
click at [602, 227] on span "Import as image" at bounding box center [596, 227] width 61 height 11
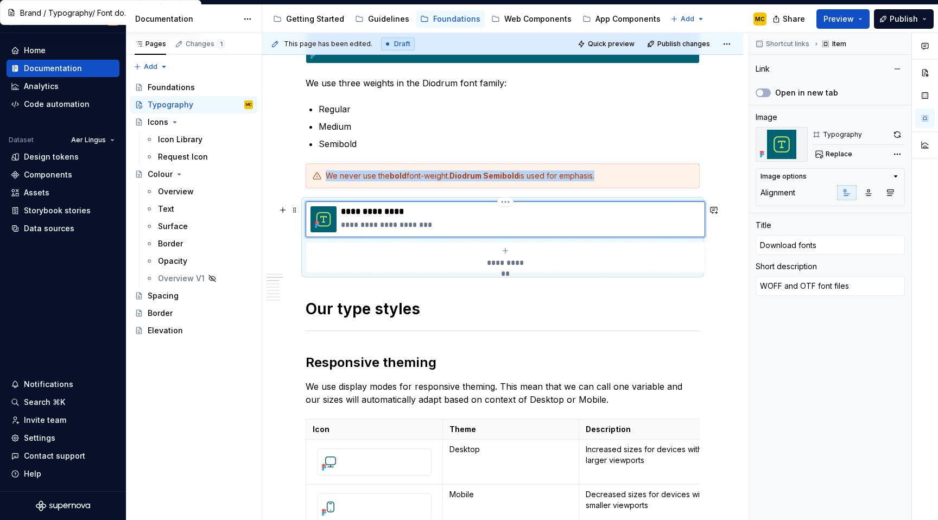
scroll to position [399, 0]
drag, startPoint x: 726, startPoint y: 261, endPoint x: 718, endPoint y: 279, distance: 20.4
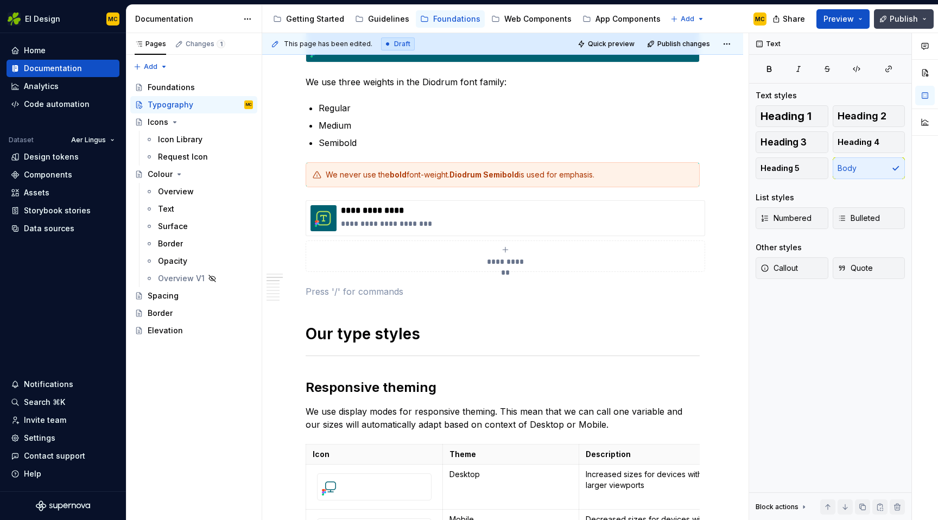
click at [906, 18] on span "Publish" at bounding box center [903, 19] width 28 height 11
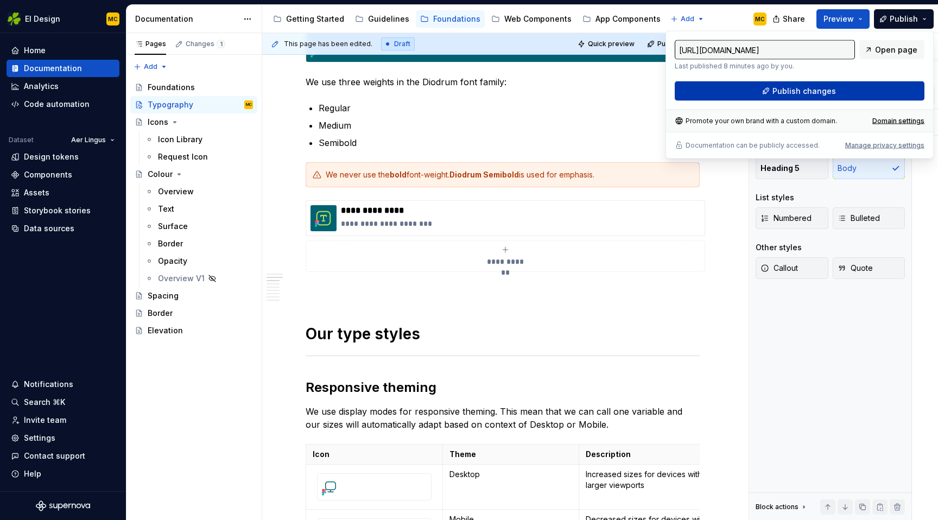
click at [830, 88] on span "Publish changes" at bounding box center [803, 91] width 63 height 11
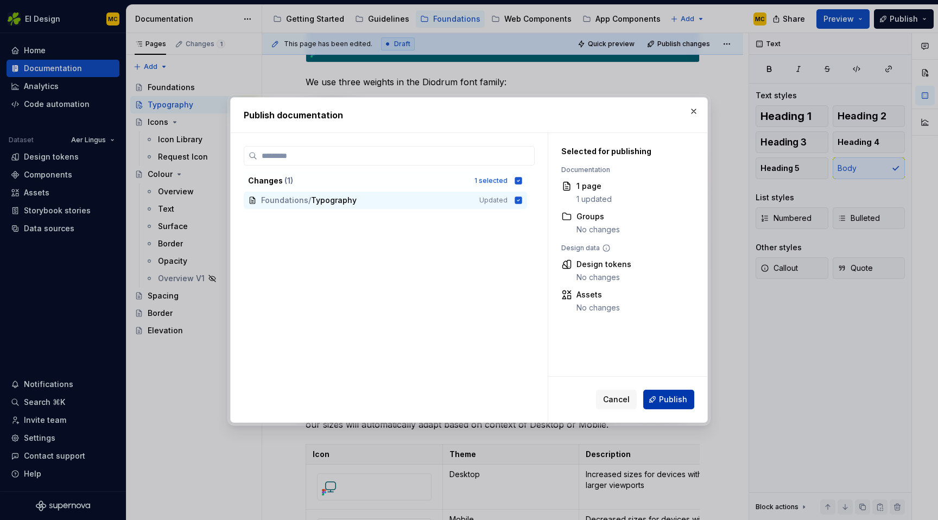
click at [671, 403] on span "Publish" at bounding box center [673, 399] width 28 height 11
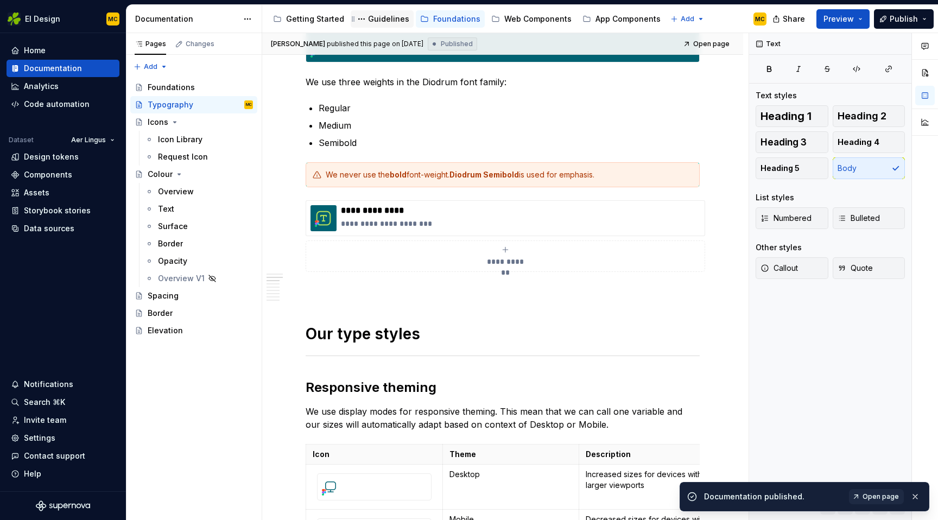
click at [378, 26] on div "Guidelines" at bounding box center [381, 18] width 63 height 17
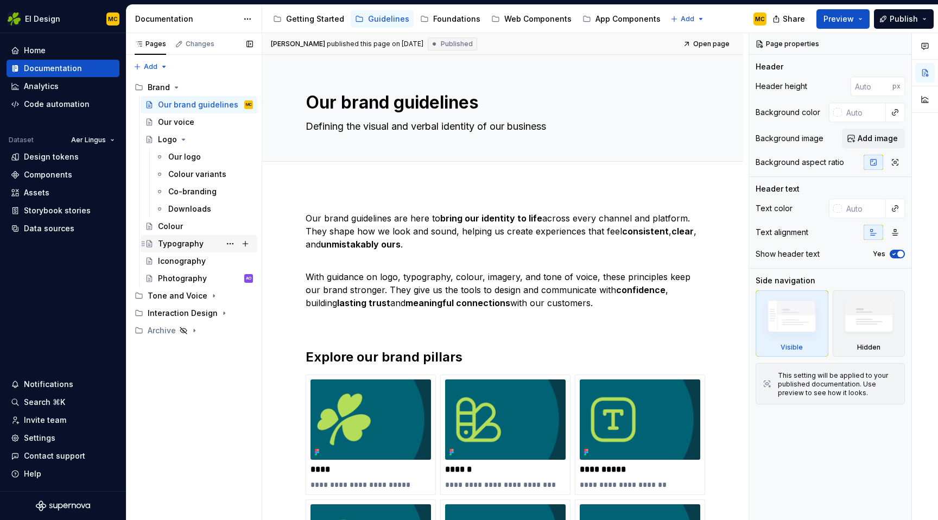
click at [182, 246] on div "Typography" at bounding box center [181, 243] width 46 height 11
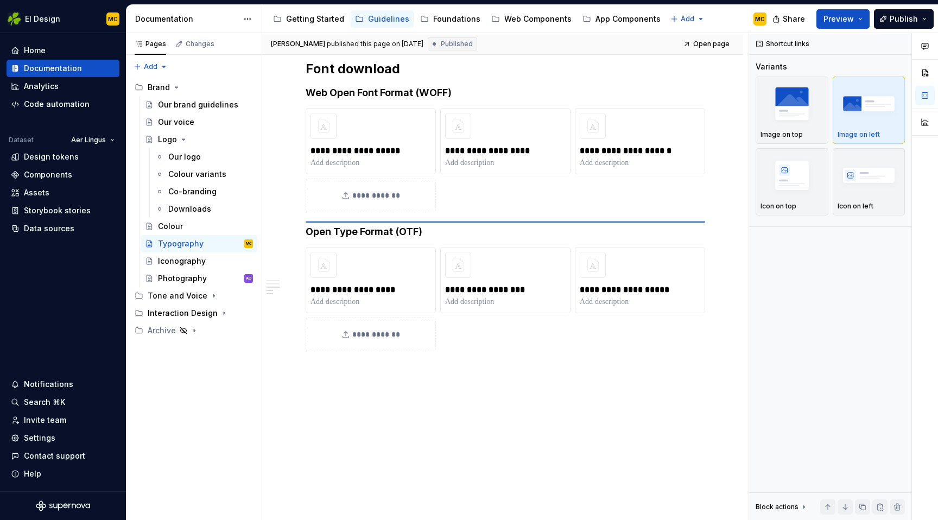
scroll to position [641, 0]
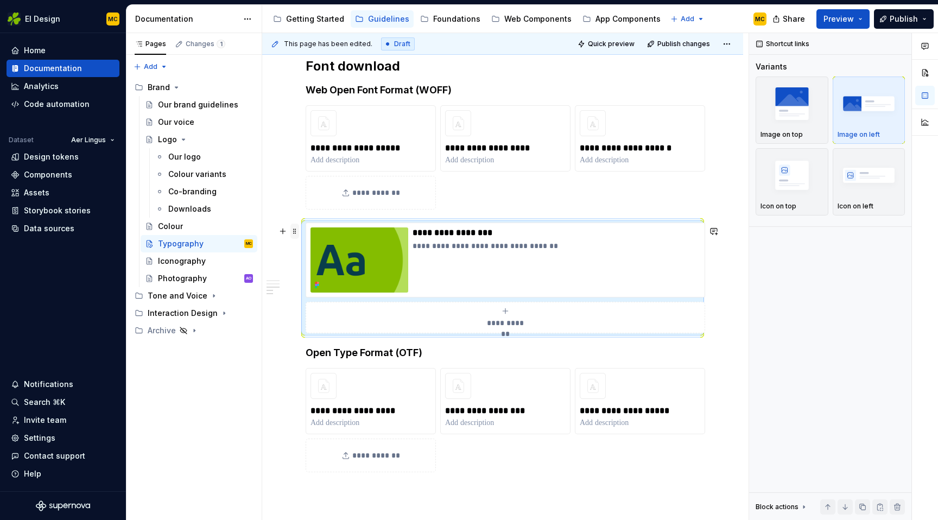
click at [297, 232] on span at bounding box center [294, 231] width 9 height 15
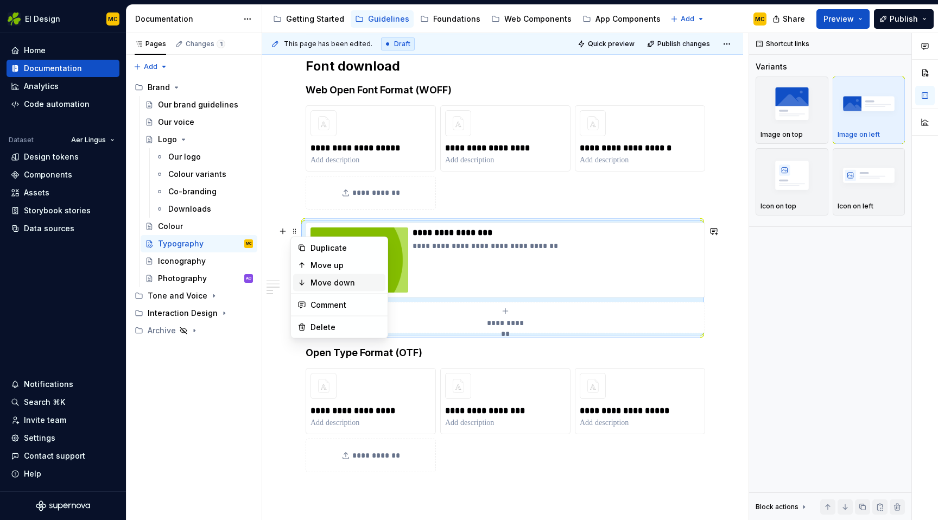
click at [320, 280] on div "Move down" at bounding box center [345, 282] width 71 height 11
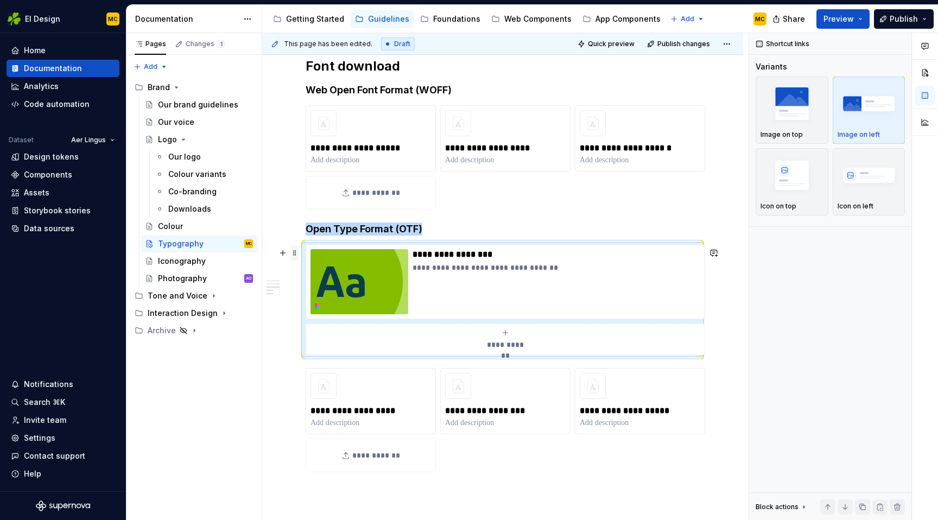
click at [296, 254] on span at bounding box center [294, 252] width 9 height 15
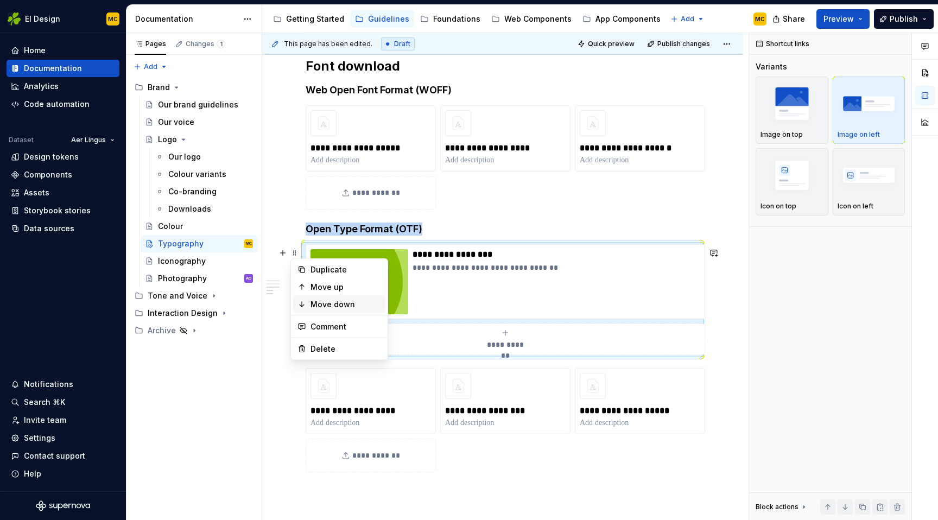
click at [316, 300] on div "Move down" at bounding box center [345, 304] width 71 height 11
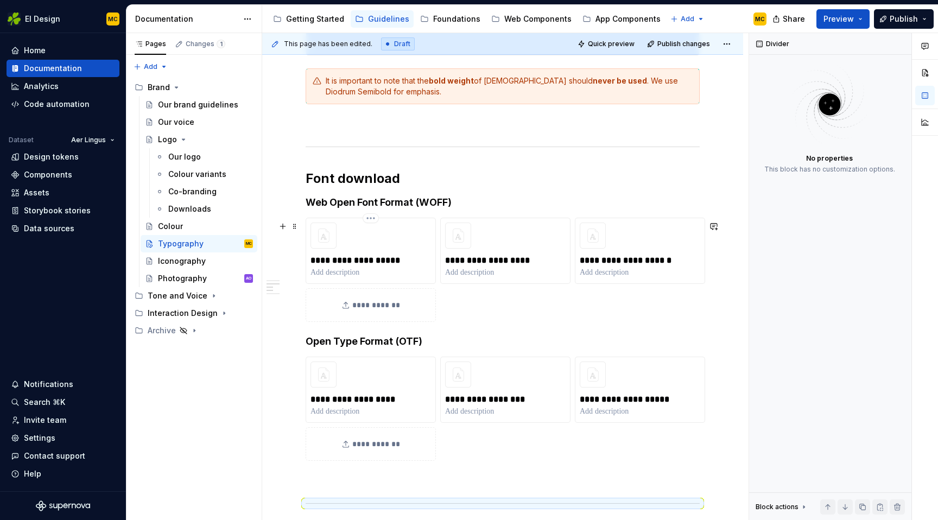
scroll to position [416, 0]
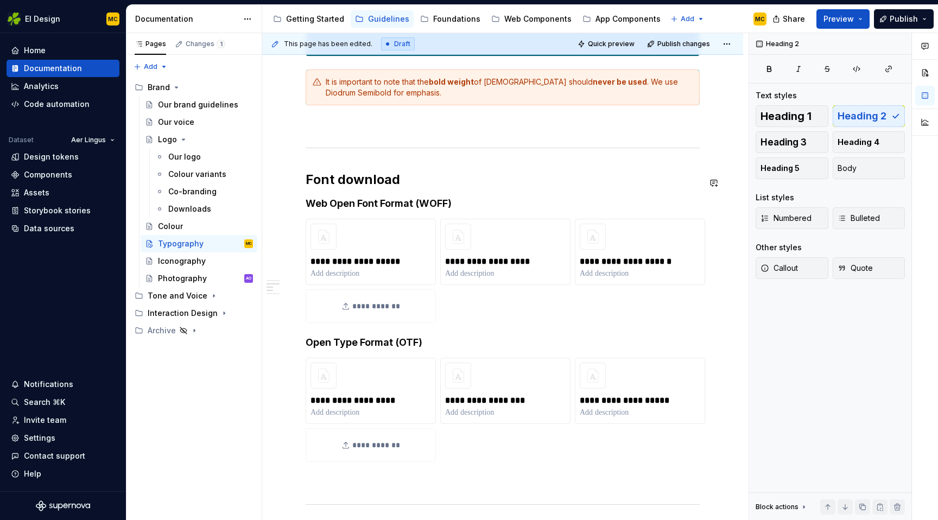
click at [350, 160] on div "**********" at bounding box center [502, 255] width 394 height 895
click at [359, 131] on p at bounding box center [502, 124] width 394 height 13
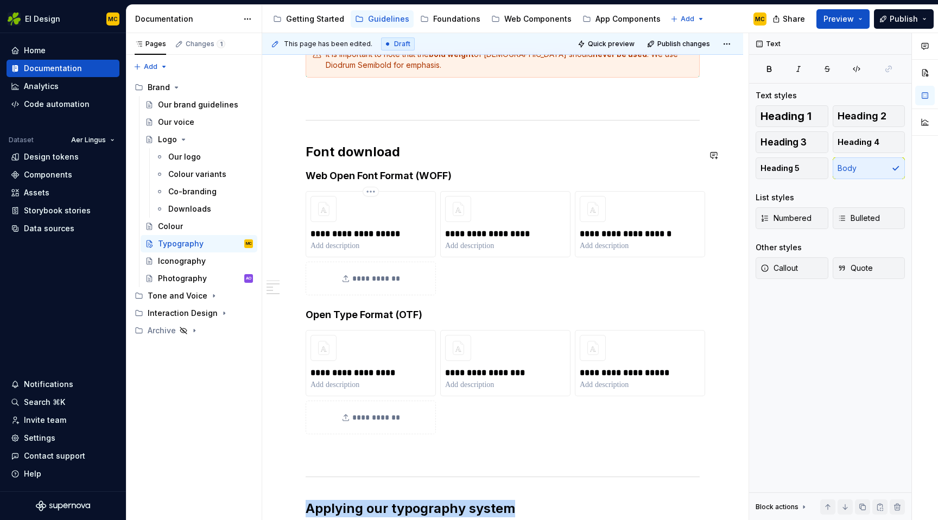
scroll to position [479, 0]
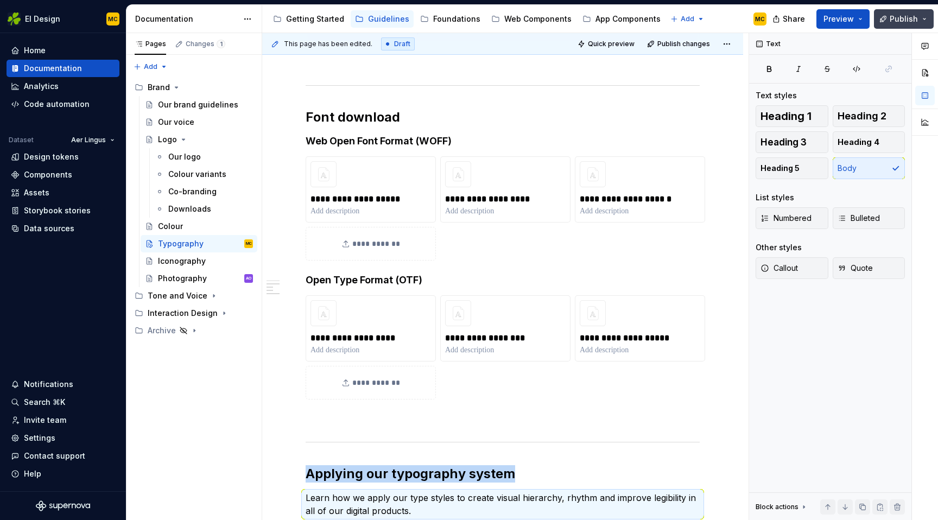
click at [902, 20] on span "Publish" at bounding box center [903, 19] width 28 height 11
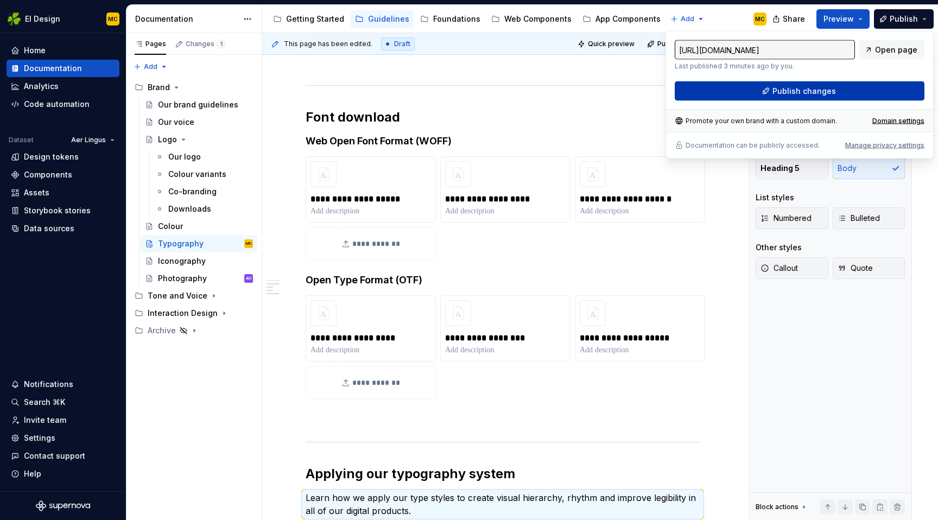
click at [834, 89] on button "Publish changes" at bounding box center [799, 91] width 250 height 20
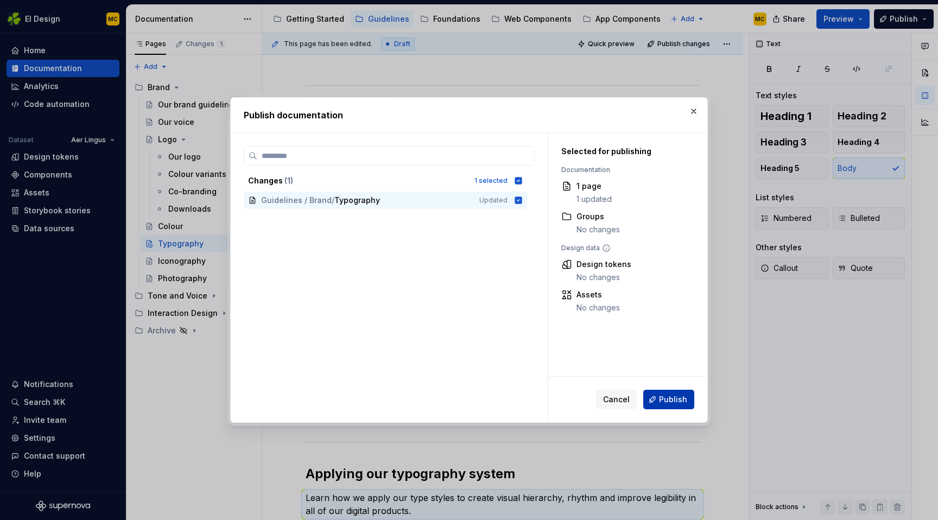
click at [674, 396] on span "Publish" at bounding box center [673, 399] width 28 height 11
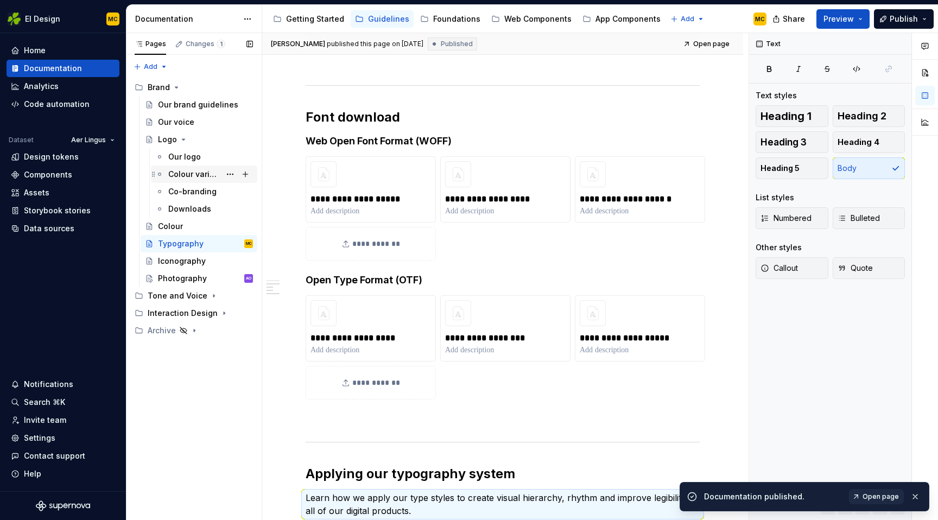
click at [179, 175] on div "Colour variants" at bounding box center [194, 174] width 52 height 11
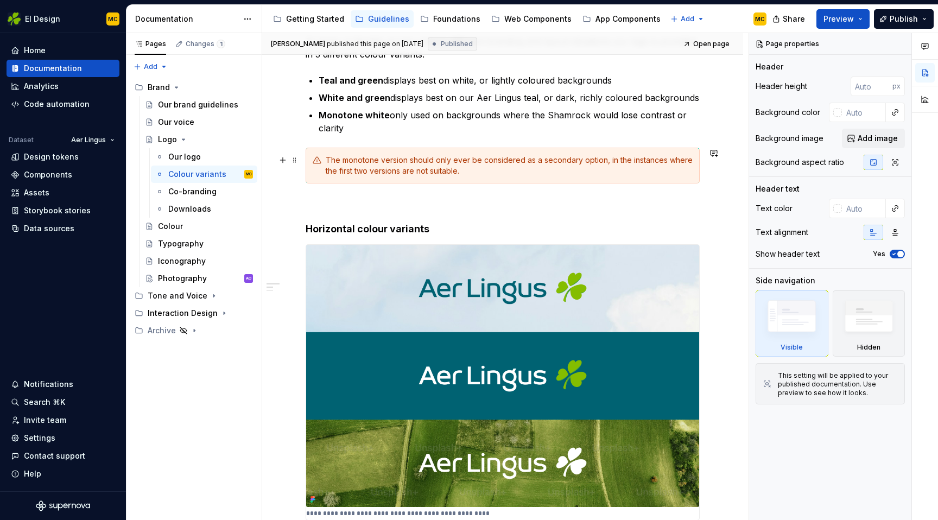
scroll to position [343, 0]
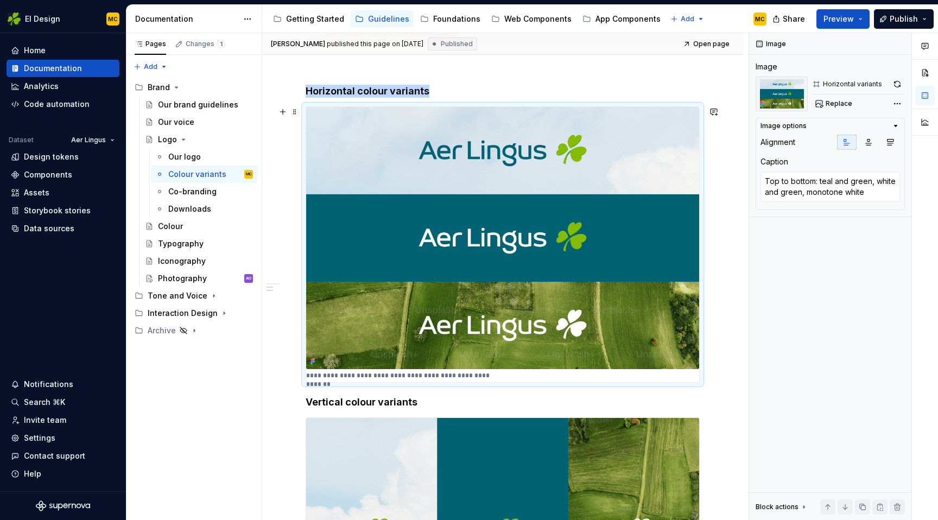
click at [463, 229] on img at bounding box center [502, 238] width 393 height 262
click at [895, 81] on button "button" at bounding box center [896, 84] width 15 height 15
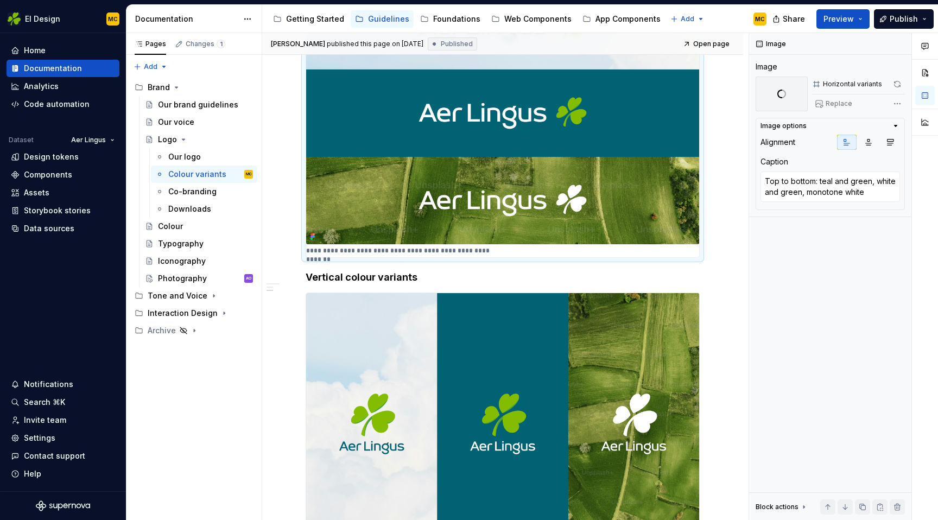
scroll to position [469, 0]
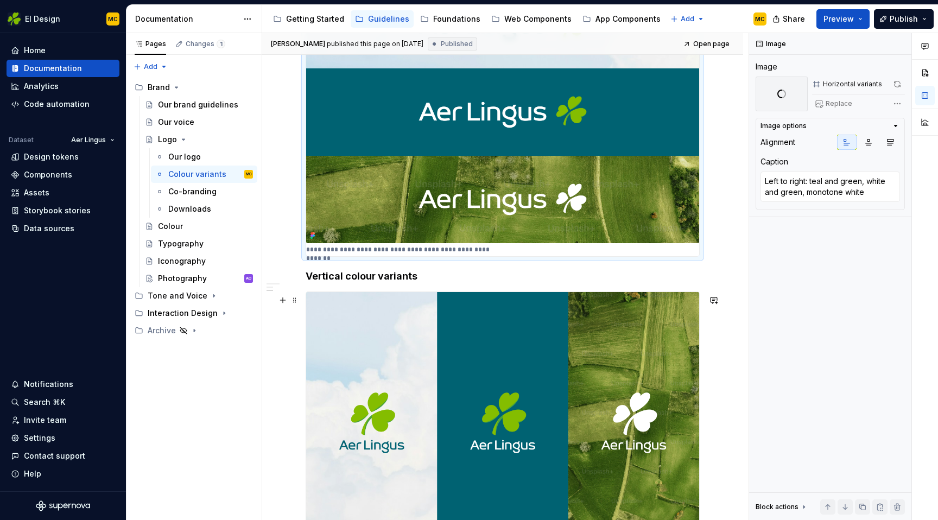
click at [581, 351] on img at bounding box center [502, 423] width 393 height 262
click at [894, 84] on button "button" at bounding box center [896, 84] width 15 height 15
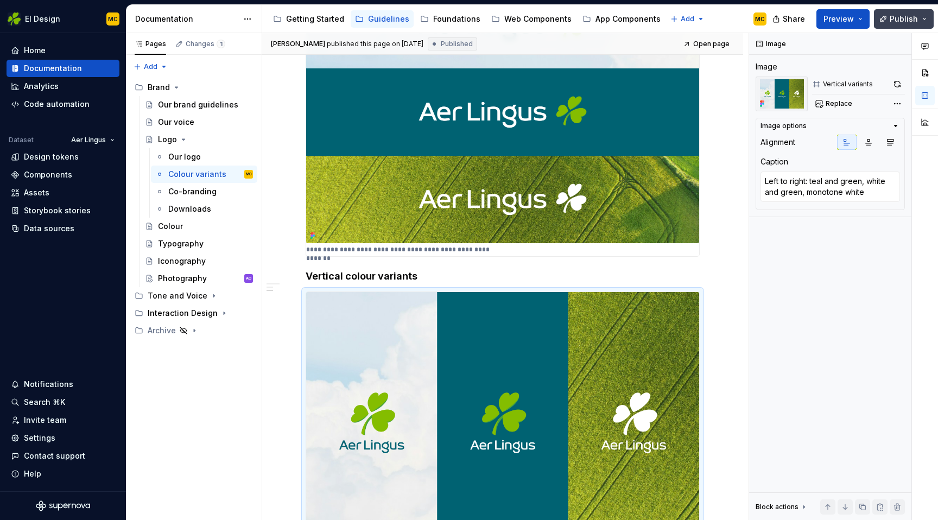
click at [893, 18] on span "Publish" at bounding box center [903, 19] width 28 height 11
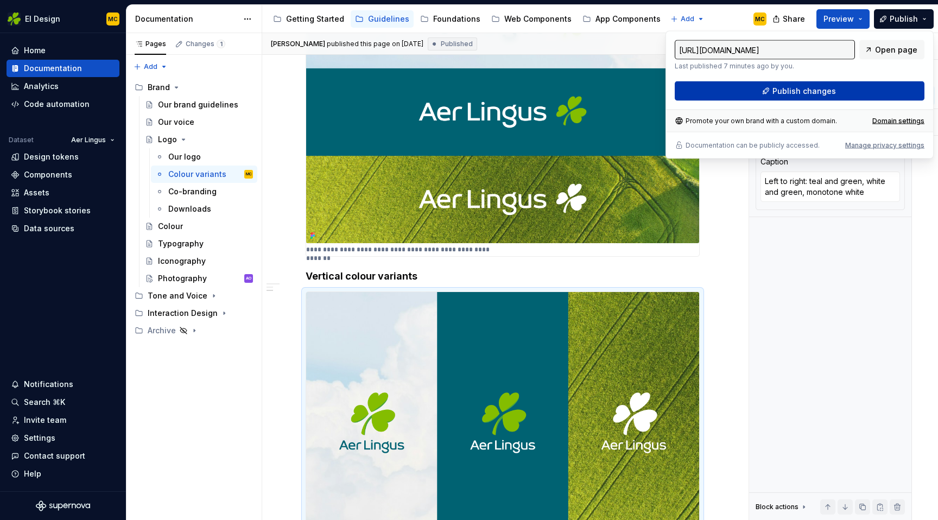
click at [776, 91] on span "Publish changes" at bounding box center [803, 91] width 63 height 11
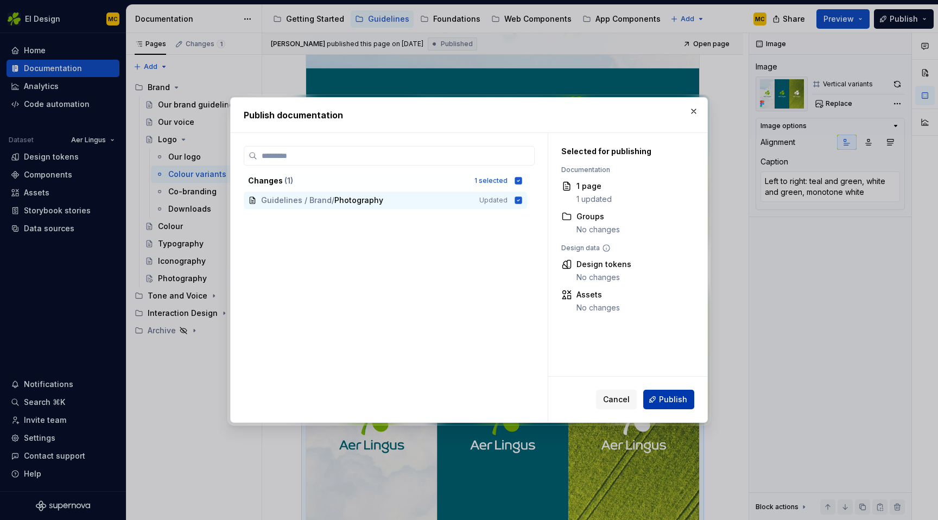
click at [668, 400] on span "Publish" at bounding box center [673, 399] width 28 height 11
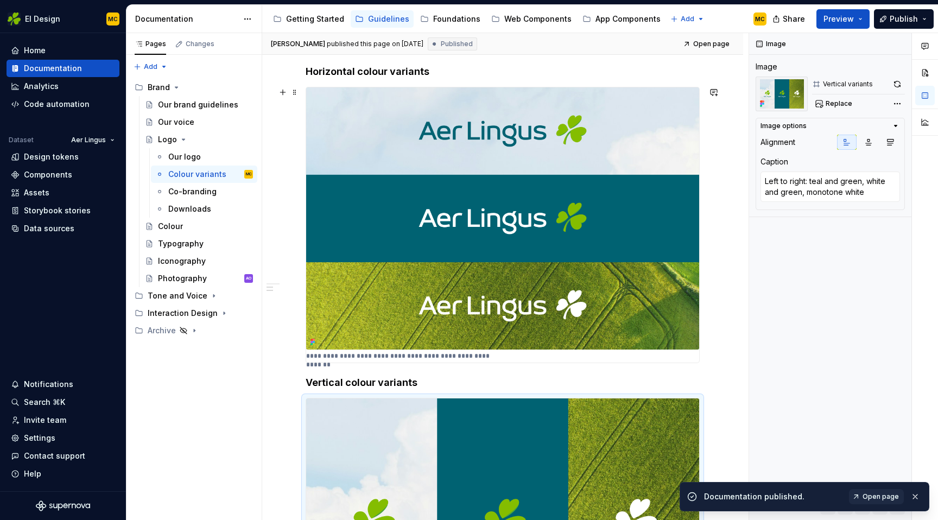
scroll to position [361, 0]
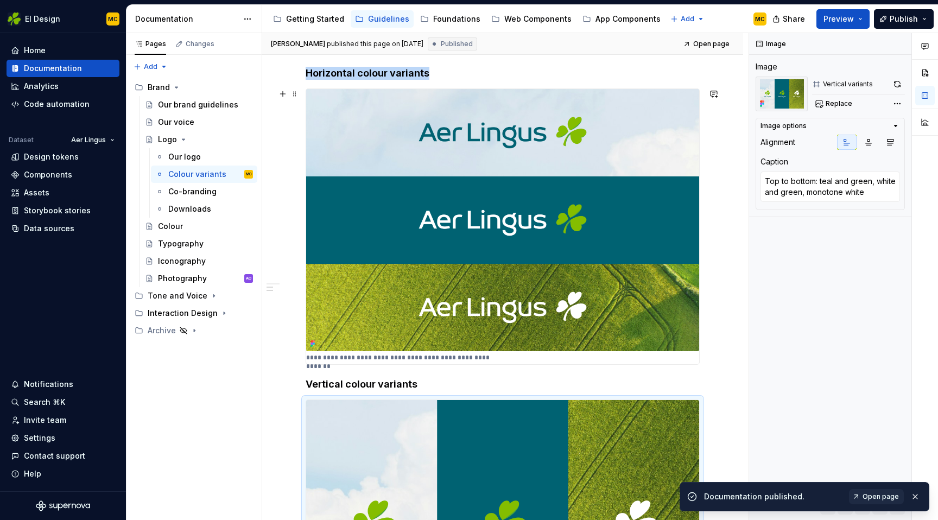
click at [424, 216] on img at bounding box center [502, 220] width 393 height 262
click at [898, 82] on button "button" at bounding box center [896, 84] width 15 height 15
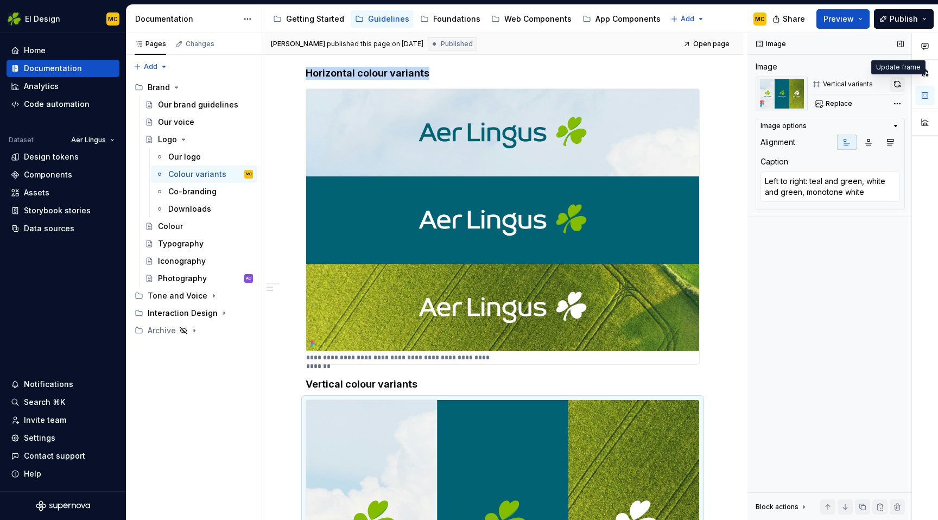
click at [900, 84] on button "button" at bounding box center [896, 84] width 15 height 15
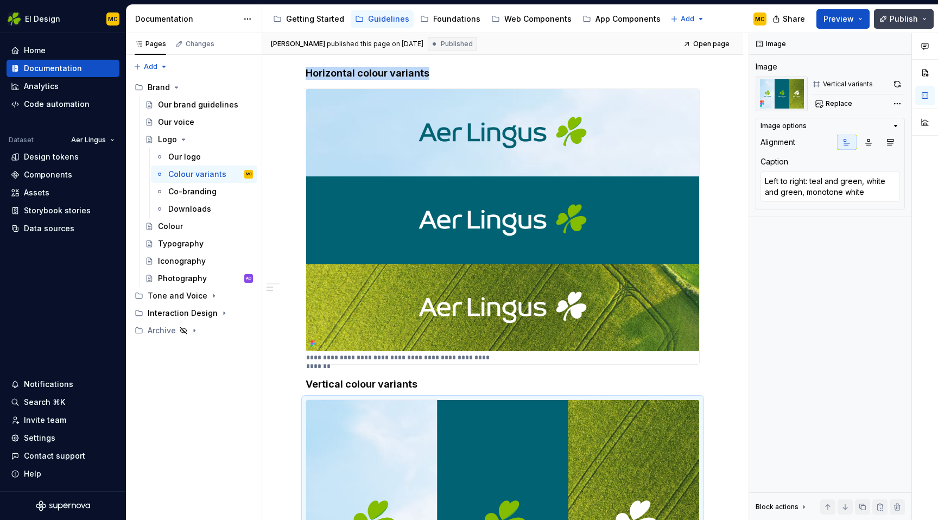
click at [903, 15] on span "Publish" at bounding box center [903, 19] width 28 height 11
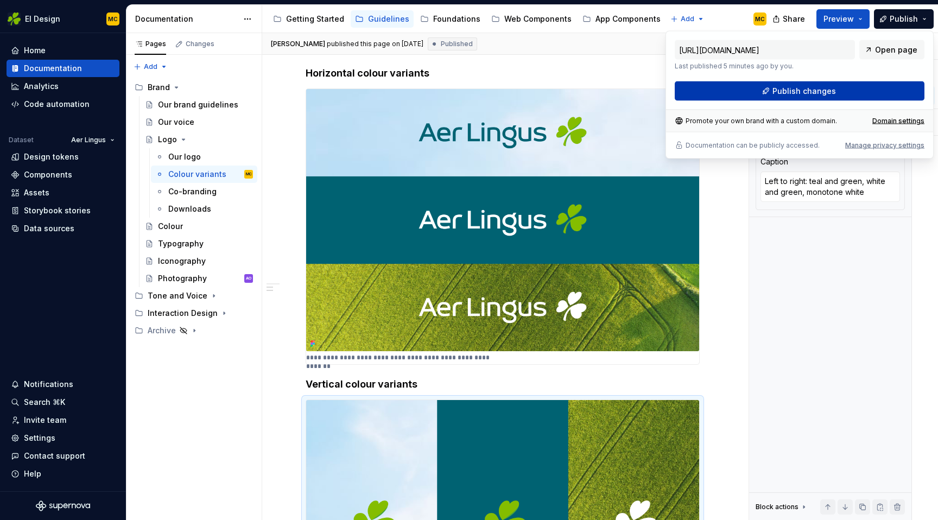
click at [832, 89] on span "Publish changes" at bounding box center [803, 91] width 63 height 11
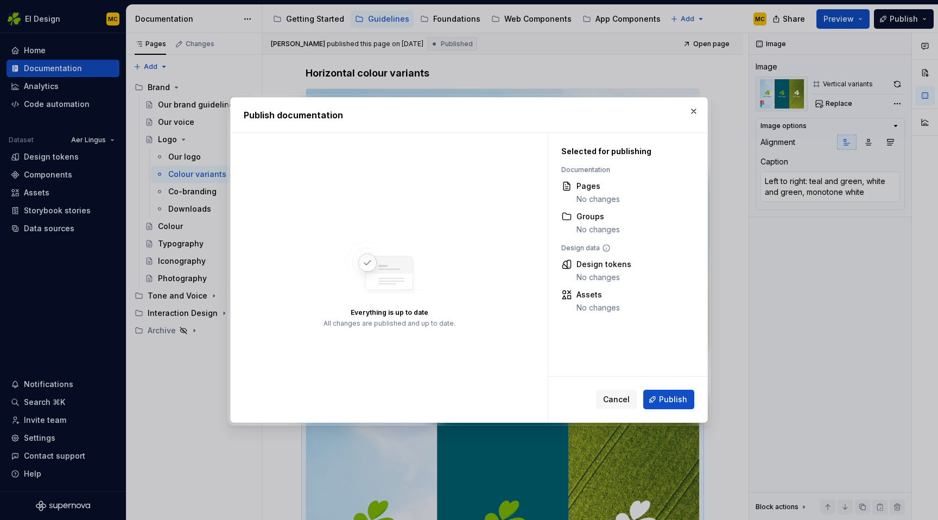
click at [674, 405] on button "Publish" at bounding box center [668, 400] width 51 height 20
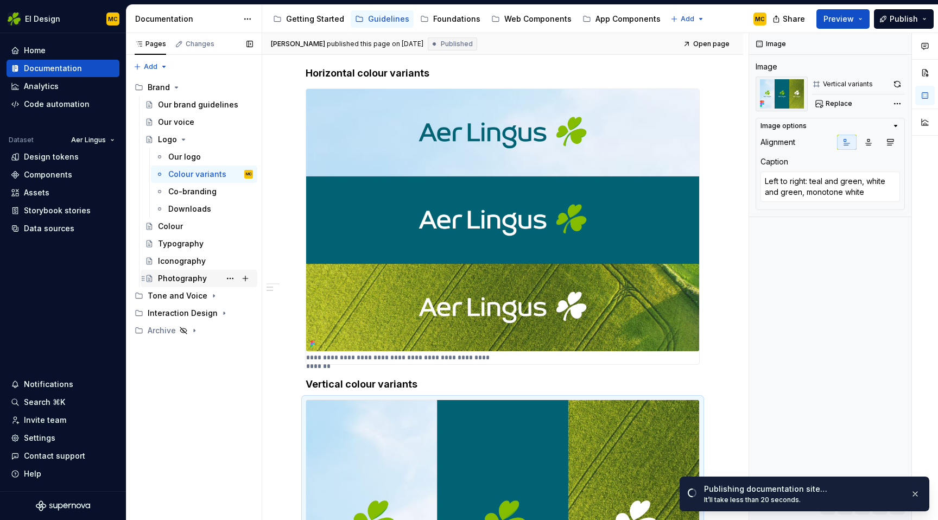
click at [181, 278] on div "Photography" at bounding box center [182, 278] width 49 height 11
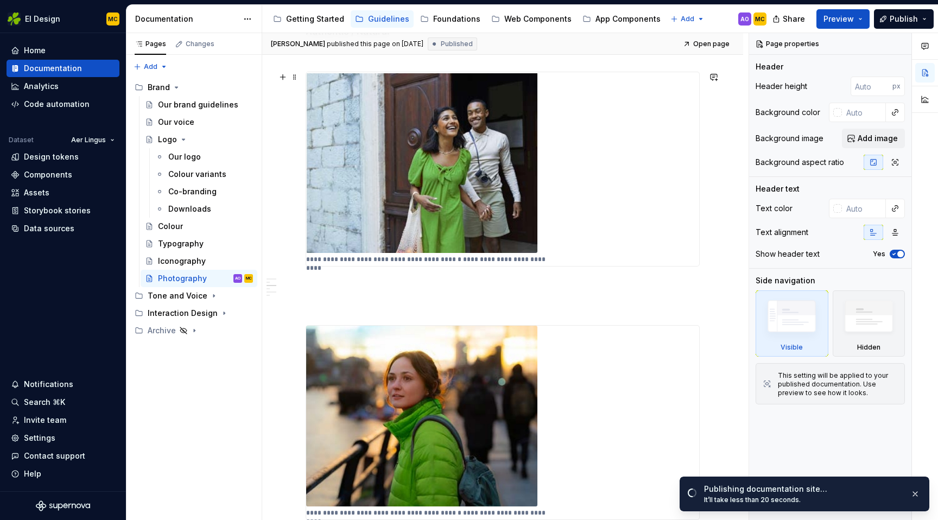
scroll to position [360, 0]
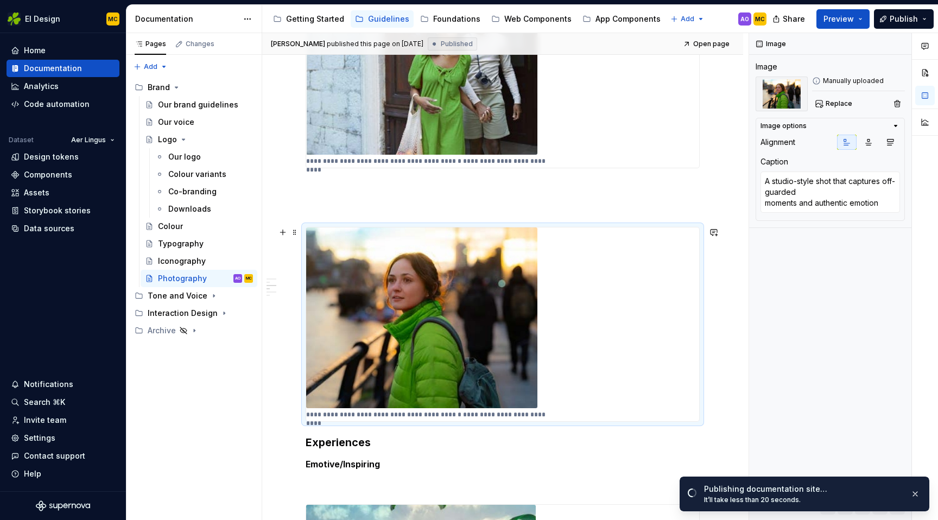
click at [584, 253] on div "**********" at bounding box center [502, 324] width 393 height 194
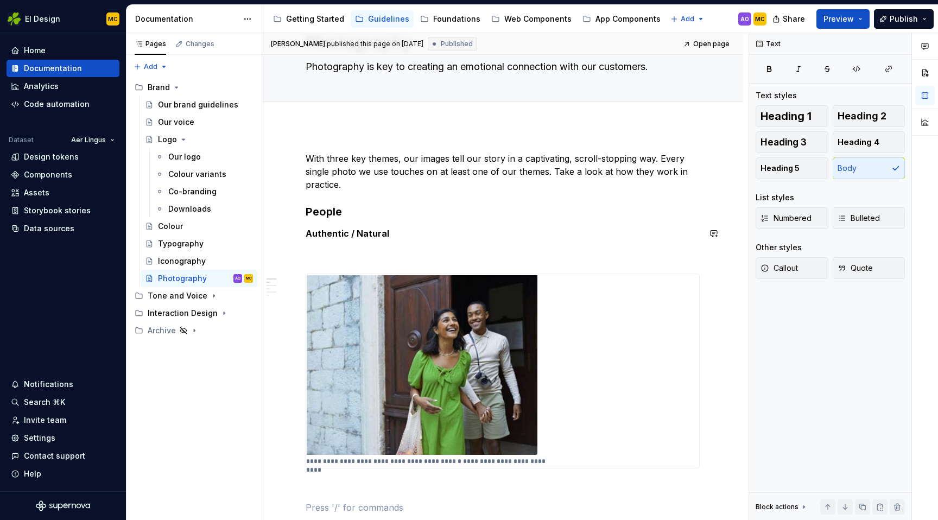
scroll to position [0, 0]
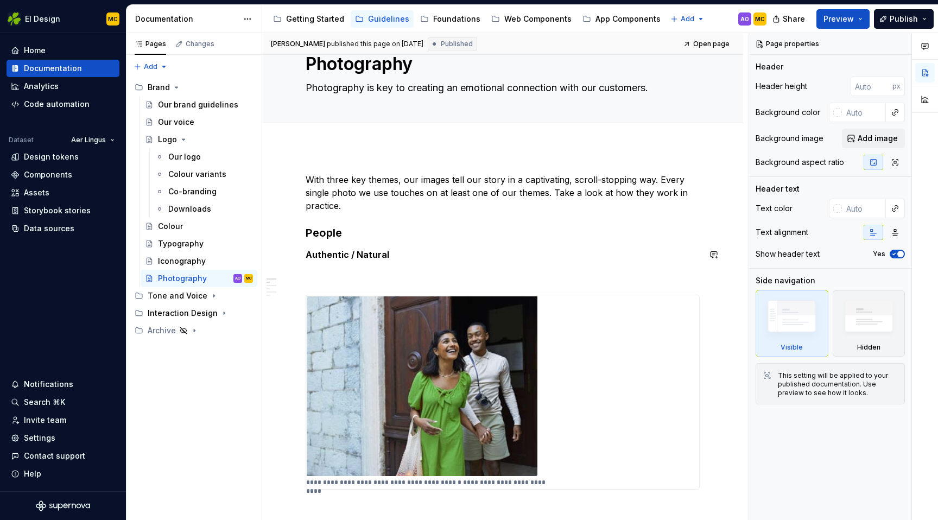
scroll to position [37, 0]
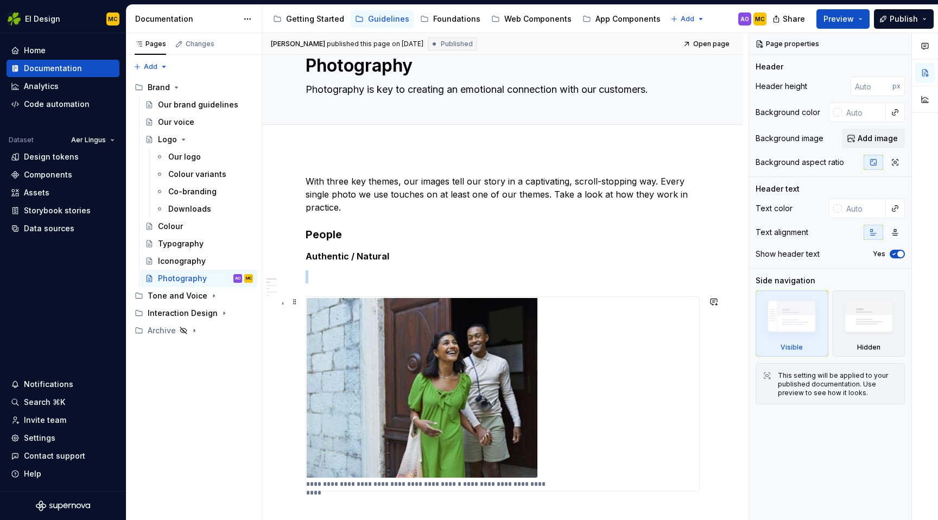
click at [571, 346] on div "**********" at bounding box center [502, 394] width 393 height 194
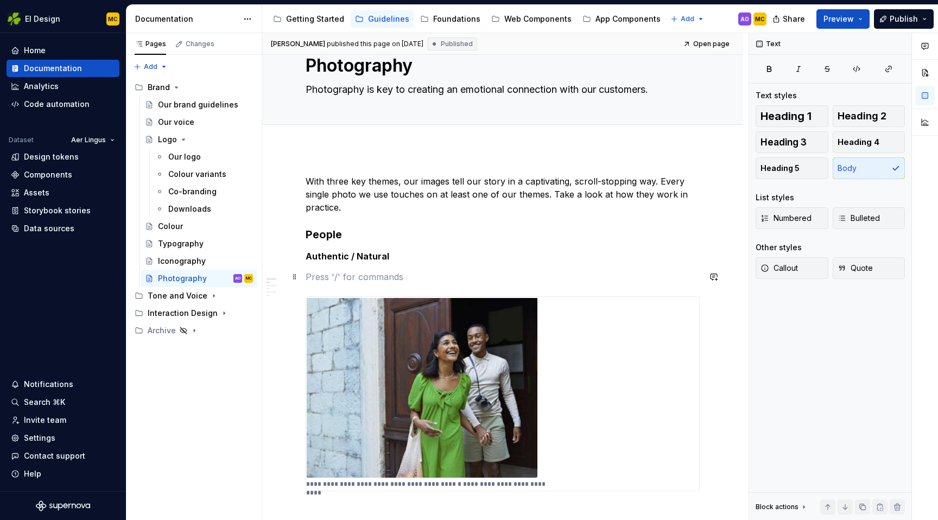
click at [393, 272] on p at bounding box center [502, 276] width 394 height 13
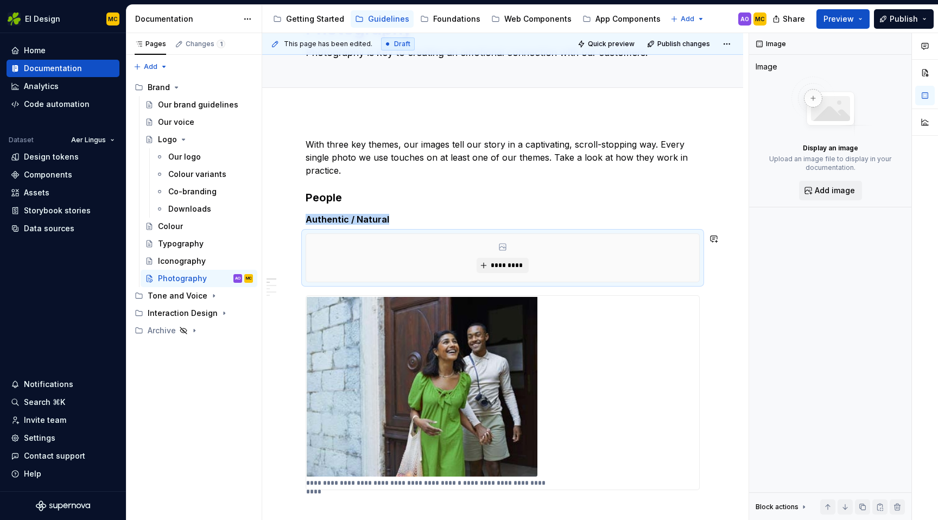
scroll to position [74, 0]
click at [659, 282] on div "*********" at bounding box center [502, 257] width 394 height 49
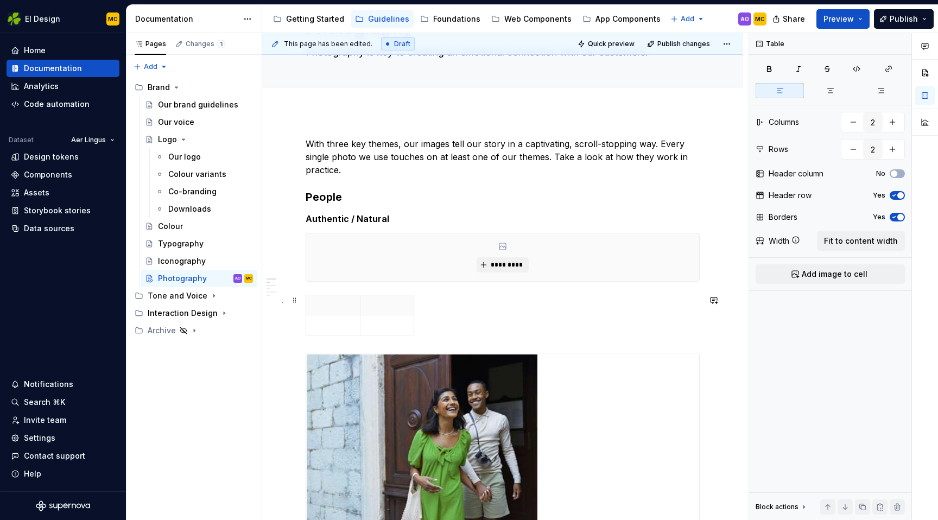
drag, startPoint x: 556, startPoint y: 322, endPoint x: 424, endPoint y: 303, distance: 133.7
click at [550, 321] on div at bounding box center [502, 317] width 394 height 45
click at [379, 327] on p at bounding box center [387, 325] width 41 height 11
click at [404, 296] on th at bounding box center [387, 305] width 54 height 20
click at [426, 298] on div at bounding box center [502, 317] width 394 height 45
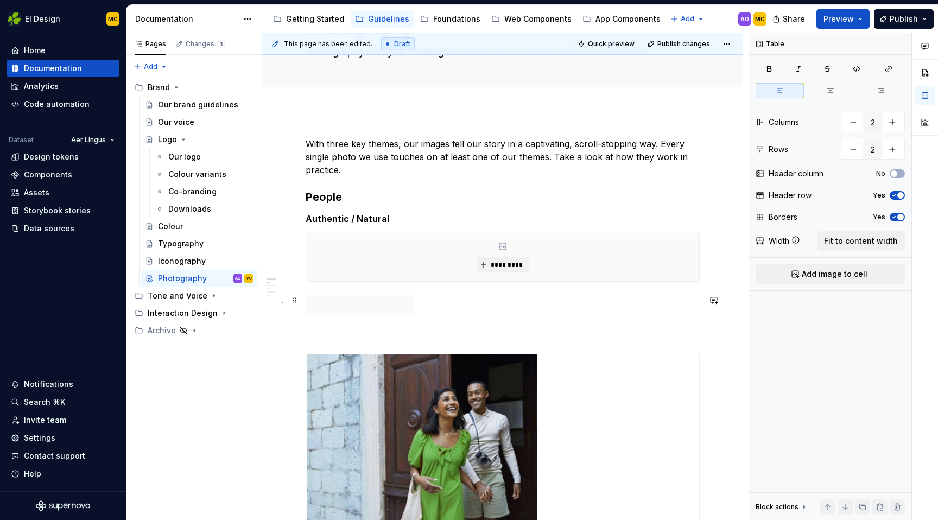
click at [423, 313] on div at bounding box center [502, 317] width 394 height 45
click at [897, 192] on icon "button" at bounding box center [893, 195] width 9 height 7
click at [850, 149] on button "button" at bounding box center [853, 149] width 20 height 20
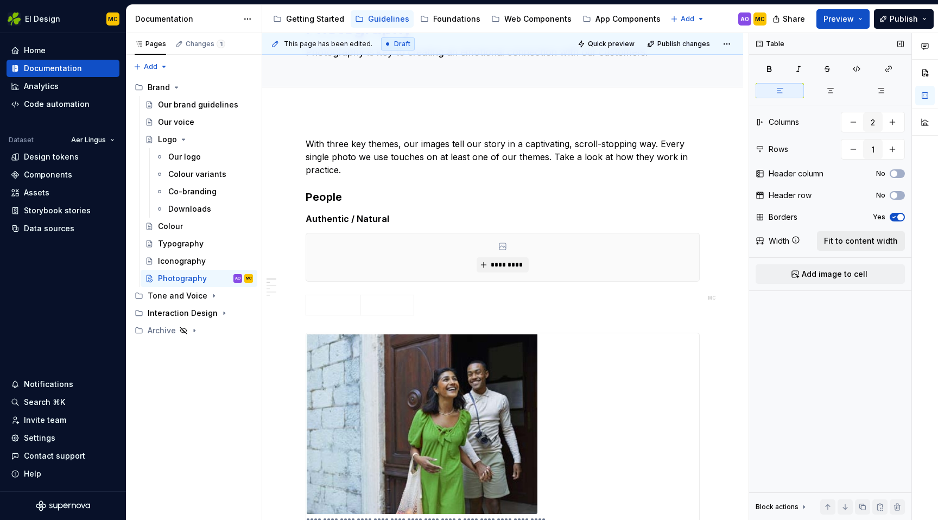
click at [851, 244] on span "Fit to content width" at bounding box center [861, 240] width 74 height 11
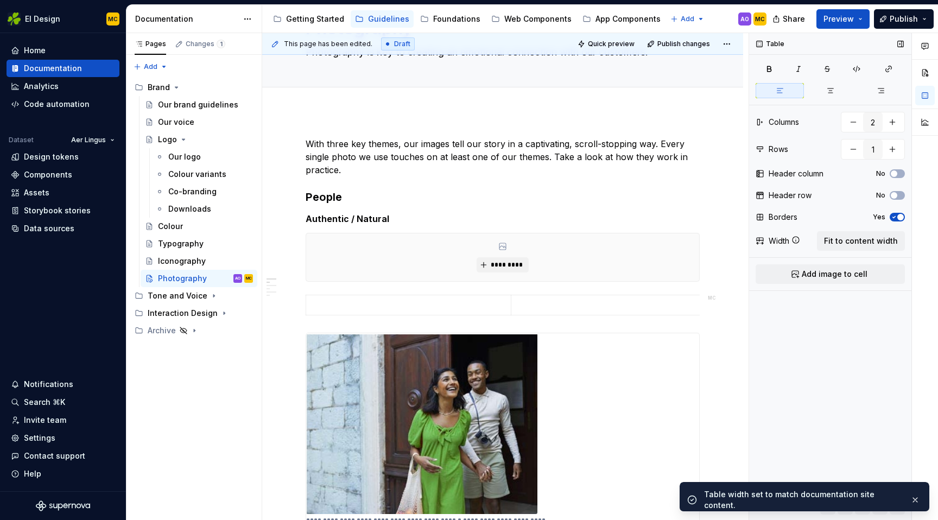
click at [898, 216] on span "button" at bounding box center [900, 217] width 7 height 7
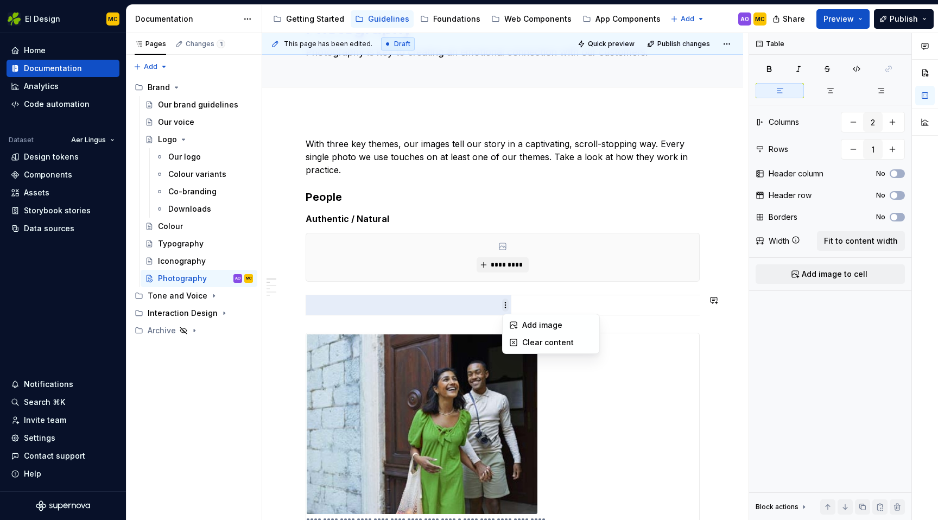
click at [504, 304] on html "EI Design MC Home Documentation Analytics Code automation Dataset Aer Lingus De…" at bounding box center [469, 260] width 938 height 520
click at [524, 321] on div "Add image" at bounding box center [557, 325] width 71 height 11
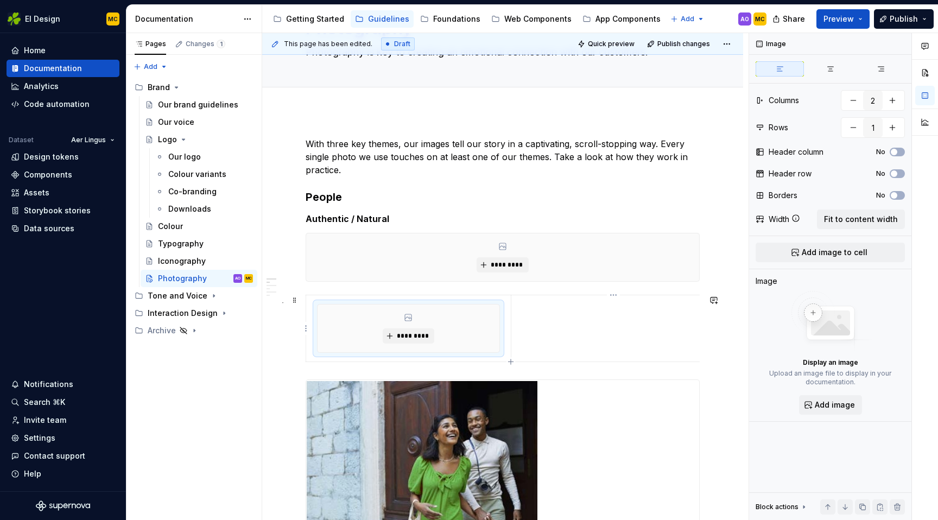
click at [679, 327] on td at bounding box center [613, 328] width 205 height 67
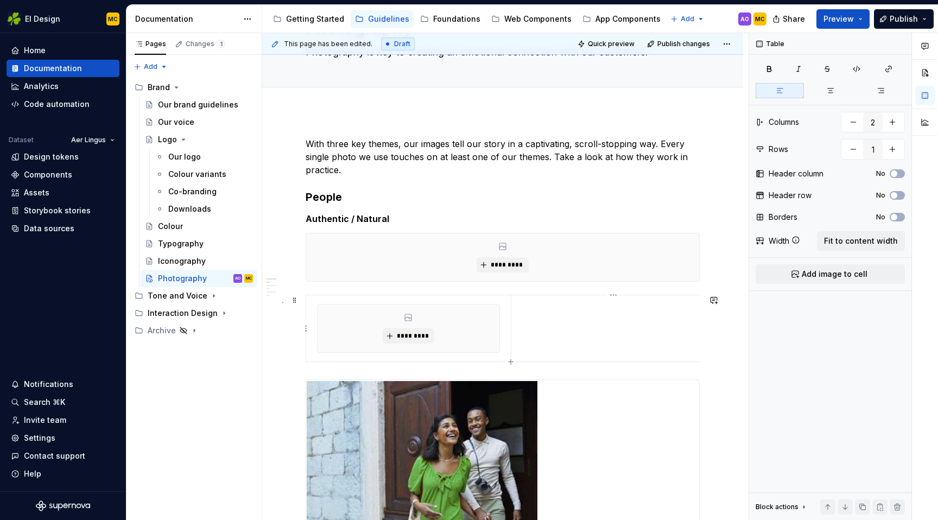
click at [630, 323] on td at bounding box center [613, 328] width 205 height 67
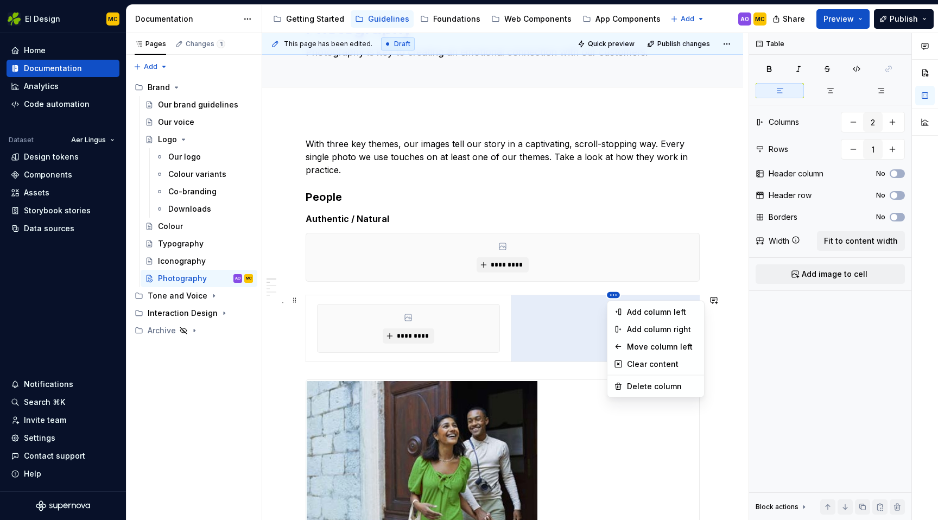
click at [612, 295] on html "EI Design MC Home Documentation Analytics Code automation Dataset Aer Lingus De…" at bounding box center [469, 260] width 938 height 520
click at [563, 327] on html "EI Design MC Home Documentation Analytics Code automation Dataset Aer Lingus De…" at bounding box center [469, 260] width 938 height 520
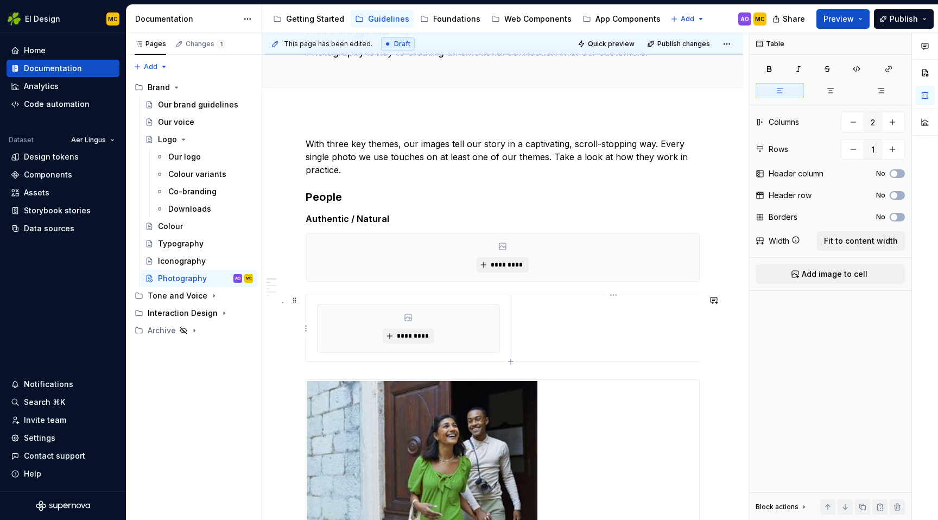
click at [553, 339] on td at bounding box center [613, 328] width 205 height 67
click at [515, 330] on td at bounding box center [613, 328] width 205 height 67
click at [842, 242] on span "Fit to content width" at bounding box center [861, 240] width 74 height 11
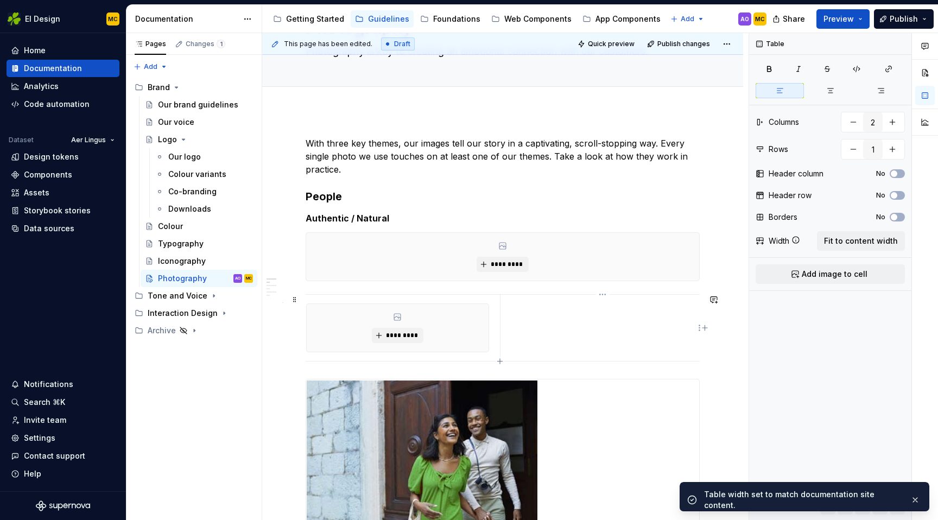
click at [631, 327] on td at bounding box center [602, 328] width 205 height 67
click at [698, 329] on html "EI Design MC Home Documentation Analytics Code automation Dataset Aer Lingus De…" at bounding box center [469, 260] width 938 height 520
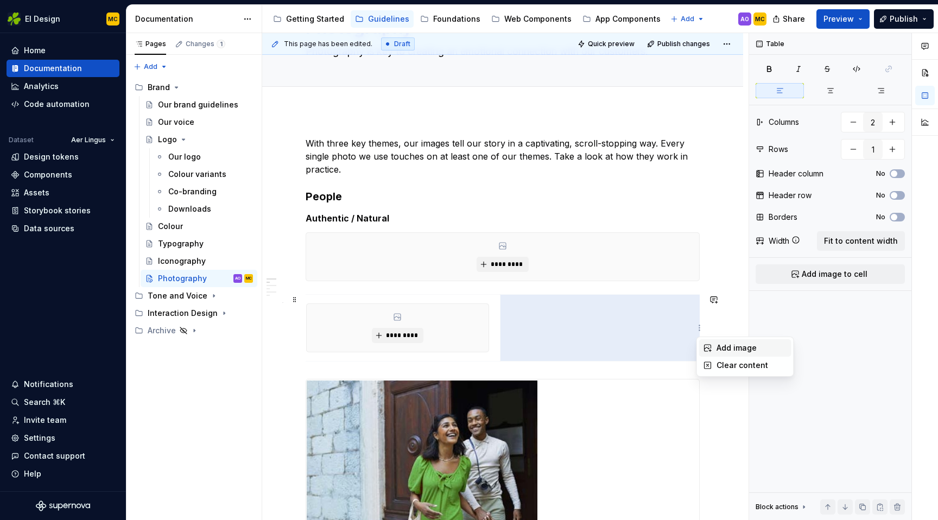
click at [716, 350] on div "Add image" at bounding box center [751, 347] width 71 height 11
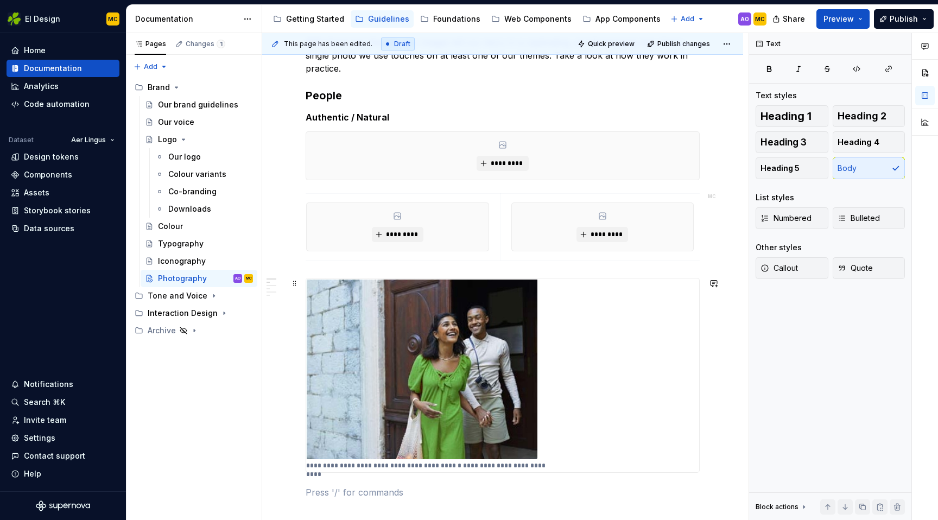
scroll to position [177, 0]
click at [545, 463] on p "**********" at bounding box center [426, 464] width 240 height 9
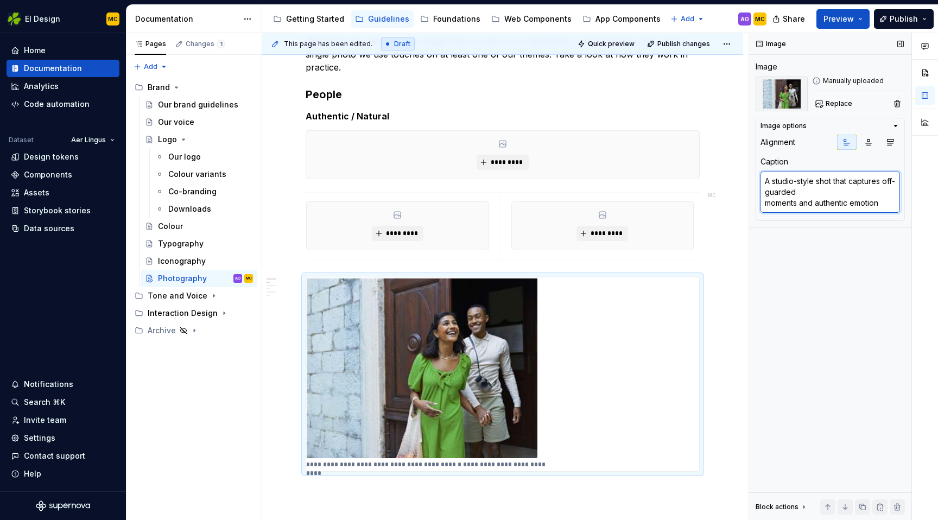
click at [857, 202] on textarea "A studio-style shot that captures off-guarded moments and authentic emotion" at bounding box center [829, 191] width 139 height 41
click at [385, 119] on h5 "Authentic / Natural" at bounding box center [502, 116] width 394 height 11
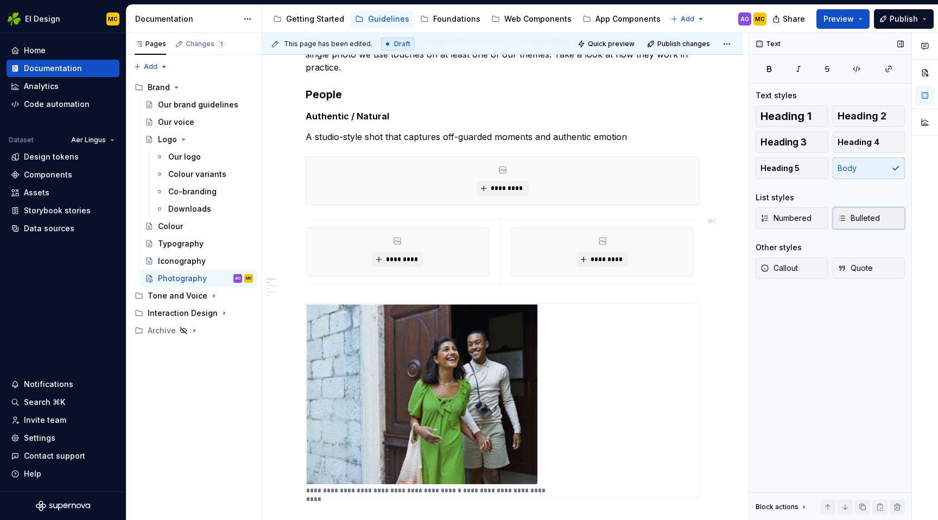
click at [848, 219] on span "Bulleted" at bounding box center [858, 218] width 42 height 11
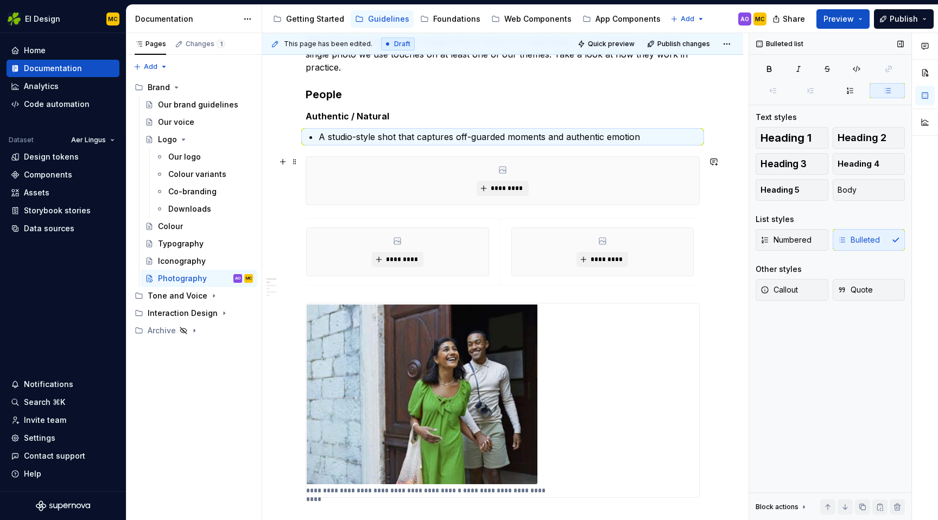
scroll to position [145, 0]
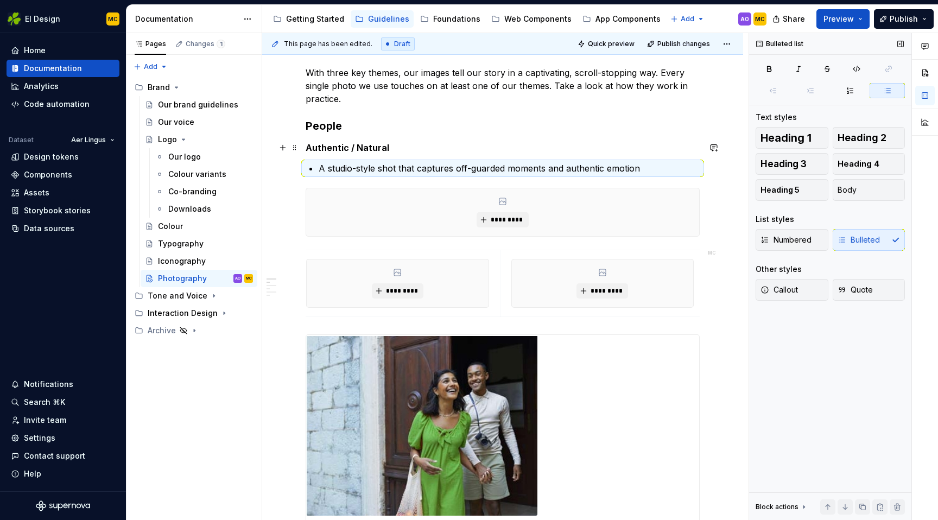
click at [487, 149] on h5 "Authentic / Natural" at bounding box center [502, 147] width 394 height 11
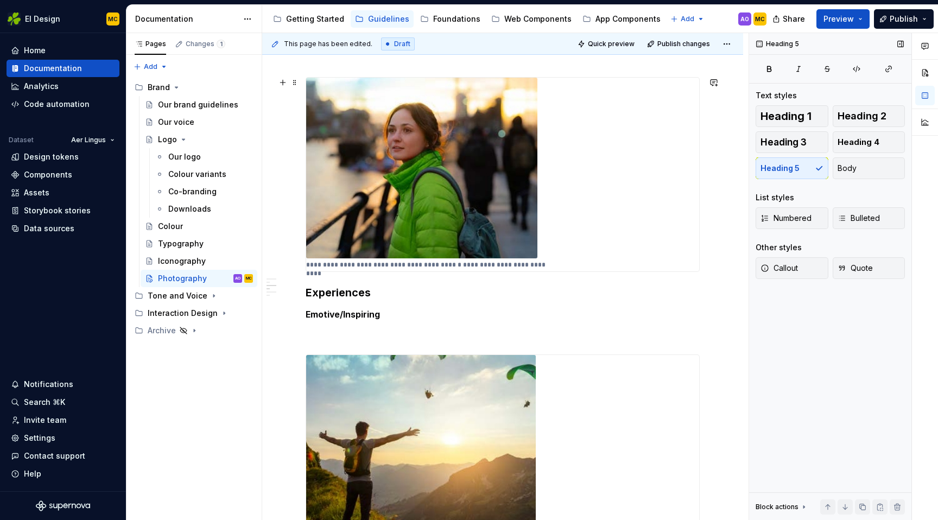
scroll to position [694, 0]
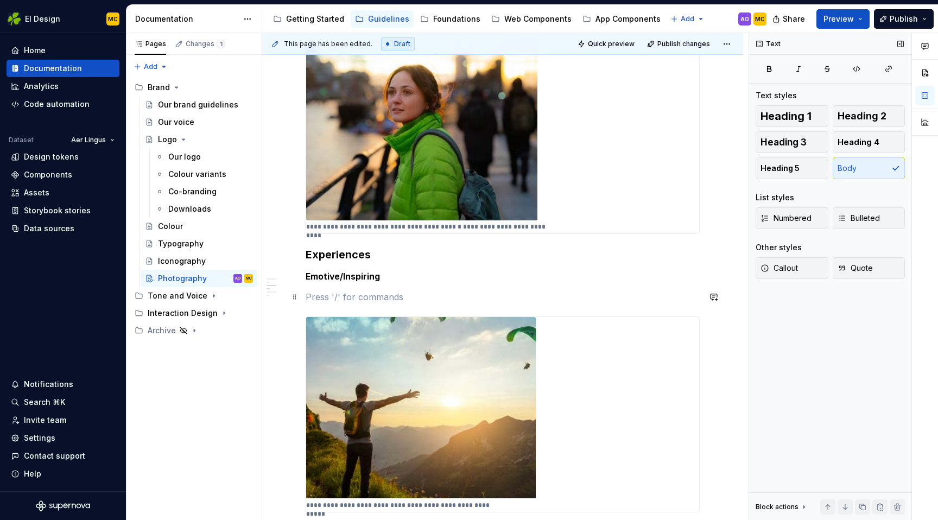
click at [340, 298] on p at bounding box center [502, 296] width 394 height 13
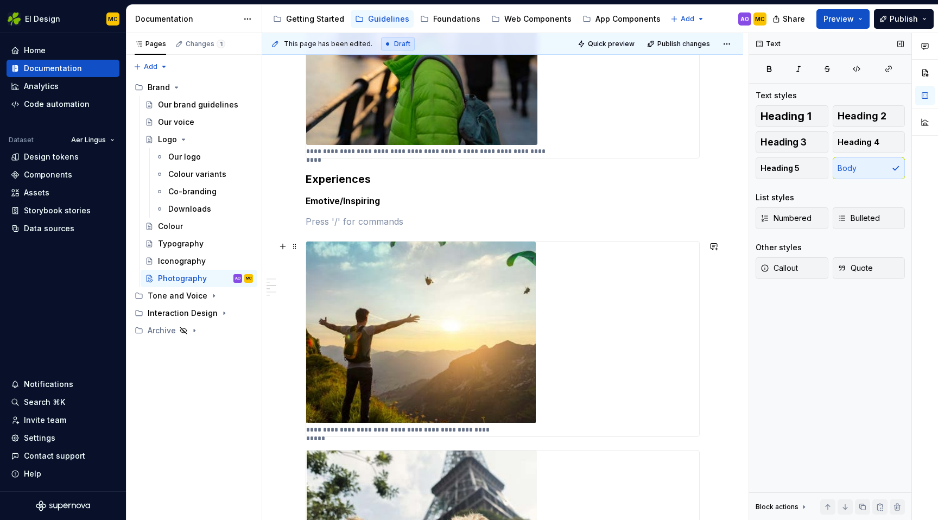
scroll to position [774, 0]
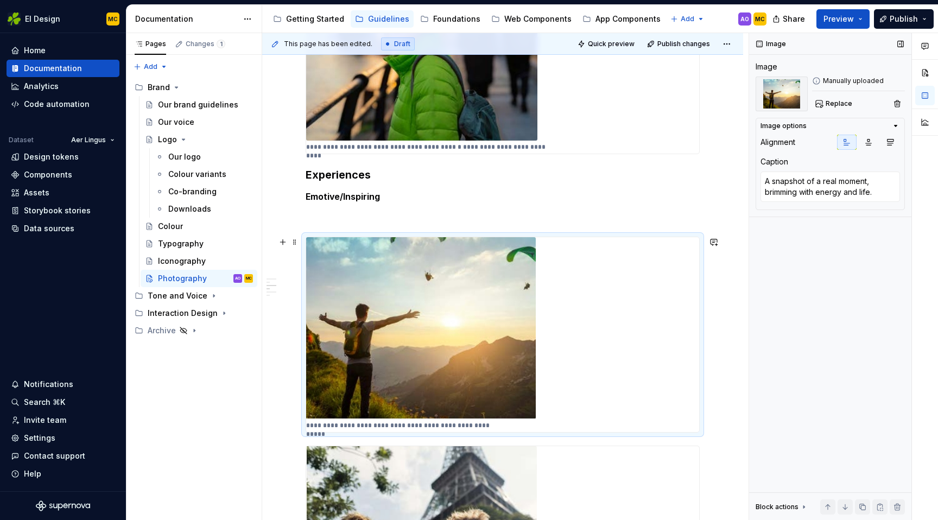
click at [569, 310] on div "**********" at bounding box center [502, 334] width 393 height 195
click at [844, 193] on textarea "A snapshot of a real moment, brimming with energy and life." at bounding box center [829, 186] width 139 height 30
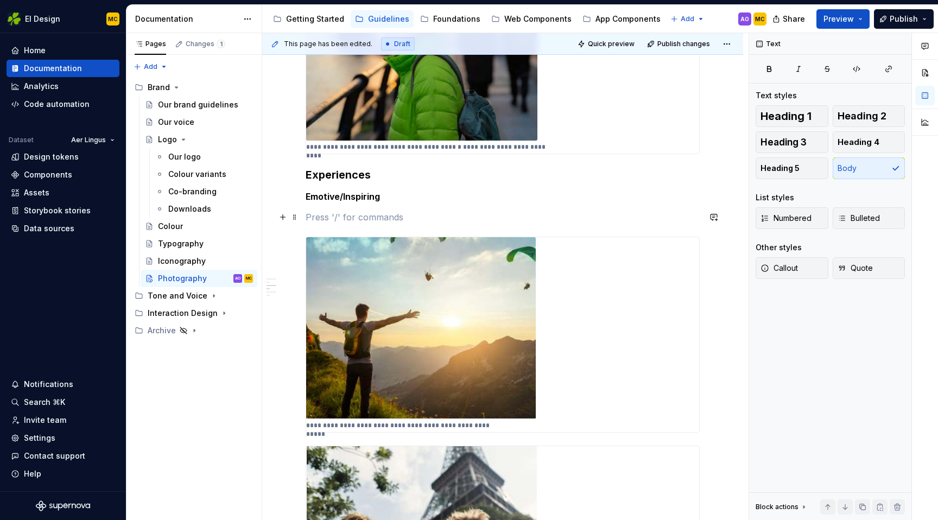
click at [331, 216] on p at bounding box center [502, 217] width 394 height 13
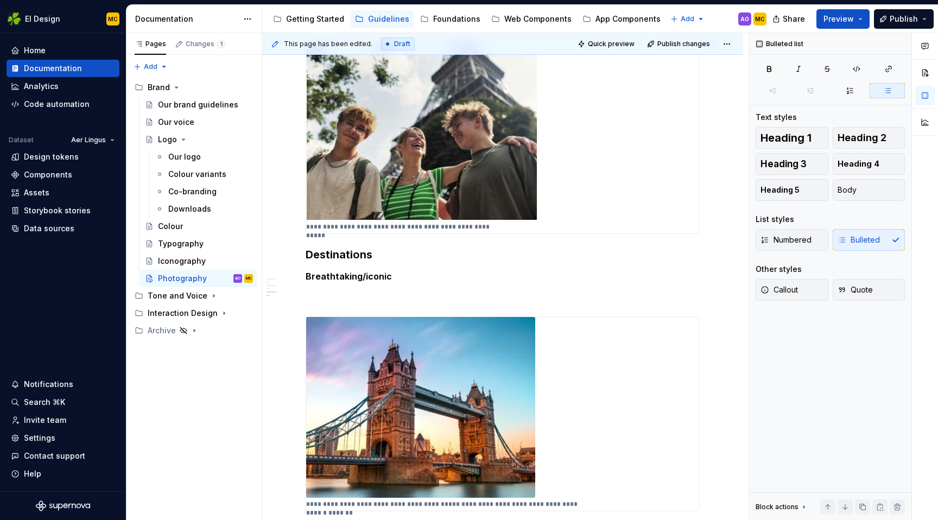
scroll to position [1219, 0]
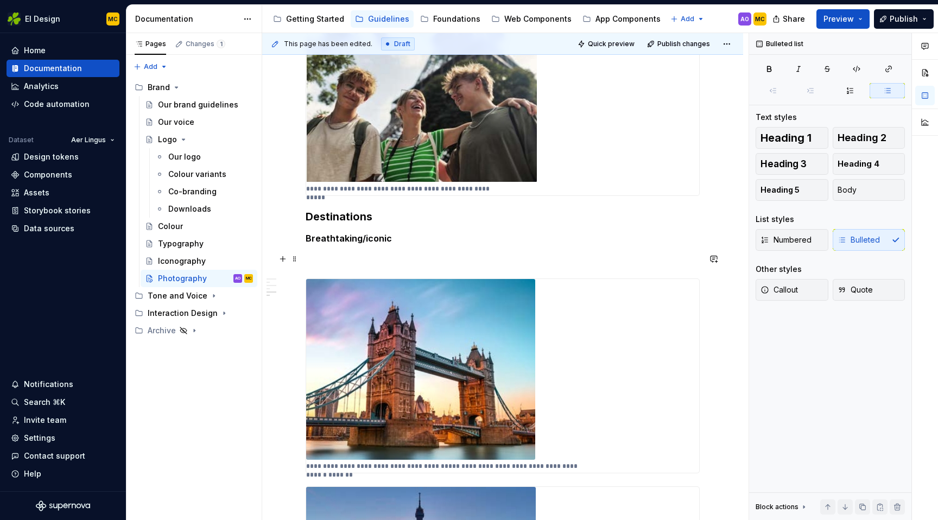
click at [347, 254] on p at bounding box center [502, 258] width 394 height 13
click at [618, 399] on div "**********" at bounding box center [502, 376] width 393 height 194
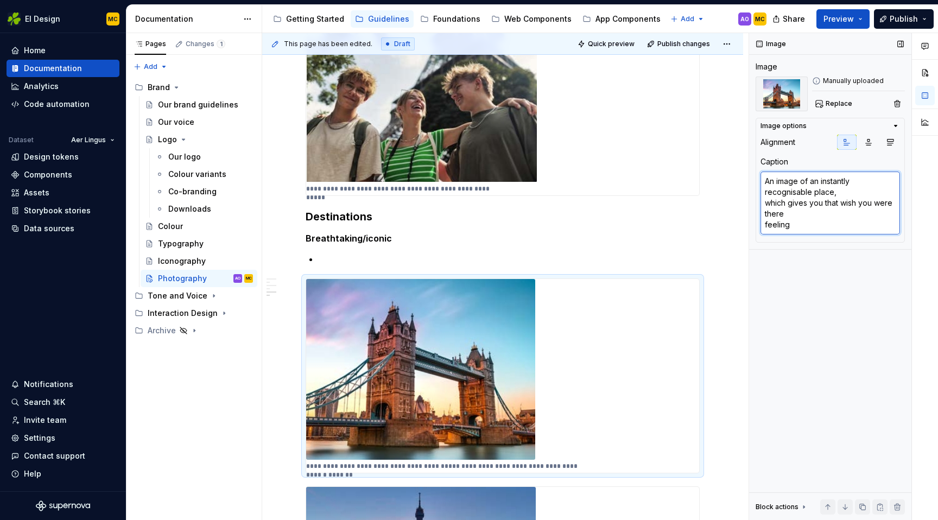
click at [811, 231] on textarea "An image of an instantly recognisable place, which gives you that wish you were…" at bounding box center [829, 202] width 139 height 63
drag, startPoint x: 754, startPoint y: 215, endPoint x: 737, endPoint y: 182, distance: 36.9
click at [737, 182] on div "**********" at bounding box center [599, 276] width 675 height 487
click at [349, 262] on p at bounding box center [508, 258] width 381 height 13
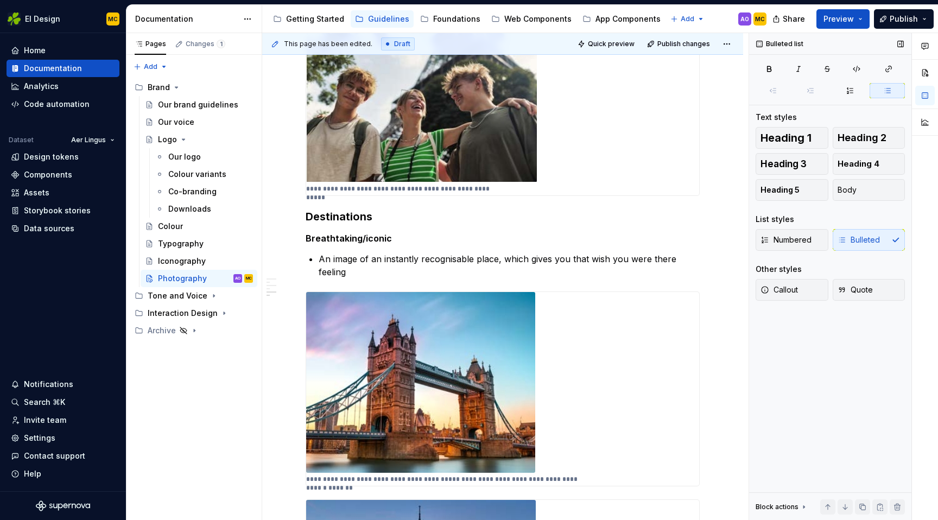
click at [862, 239] on div "Numbered Bulleted" at bounding box center [829, 240] width 149 height 22
click at [628, 253] on p "An image of an instantly recognisable place, which gives you that wish you were…" at bounding box center [508, 265] width 381 height 26
drag, startPoint x: 668, startPoint y: 248, endPoint x: 665, endPoint y: 243, distance: 6.3
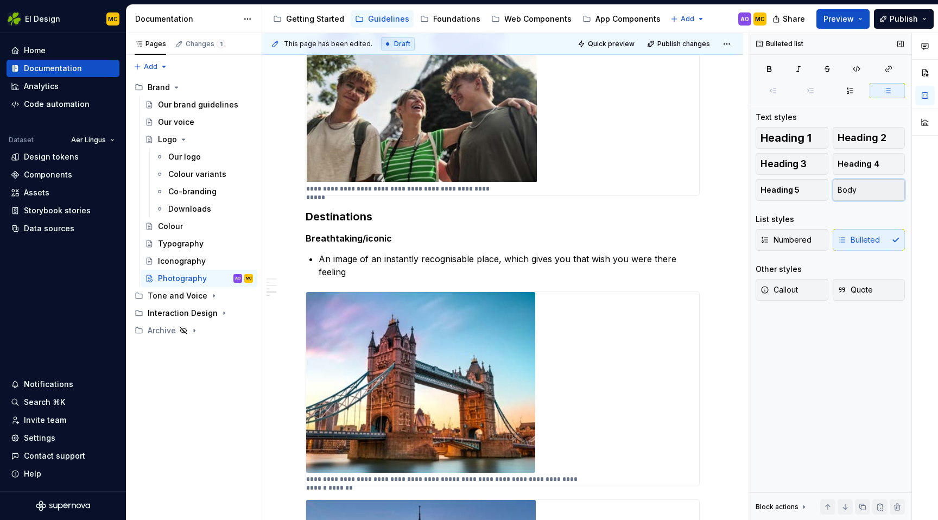
click at [863, 188] on button "Body" at bounding box center [868, 190] width 73 height 22
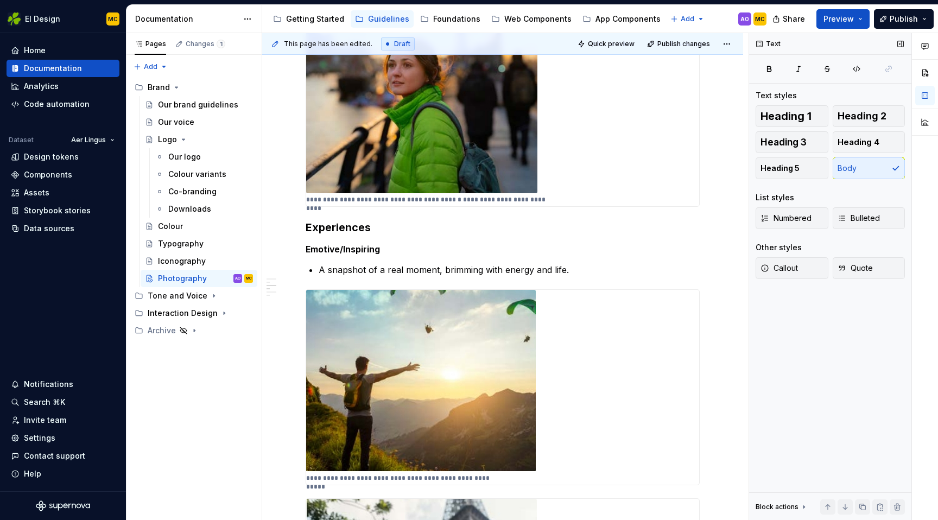
scroll to position [599, 0]
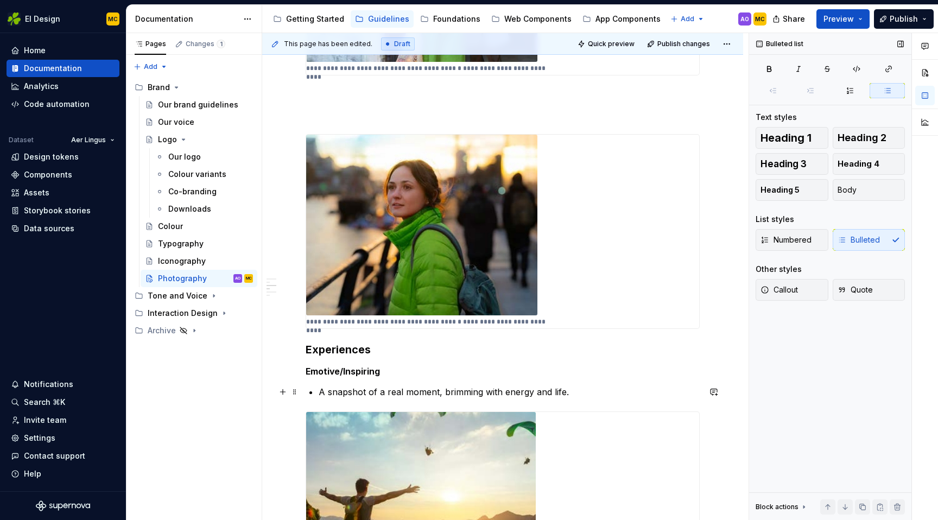
click at [458, 391] on p "A snapshot of a real moment, brimming with energy and life." at bounding box center [508, 391] width 381 height 13
click at [844, 192] on span "Body" at bounding box center [846, 189] width 19 height 11
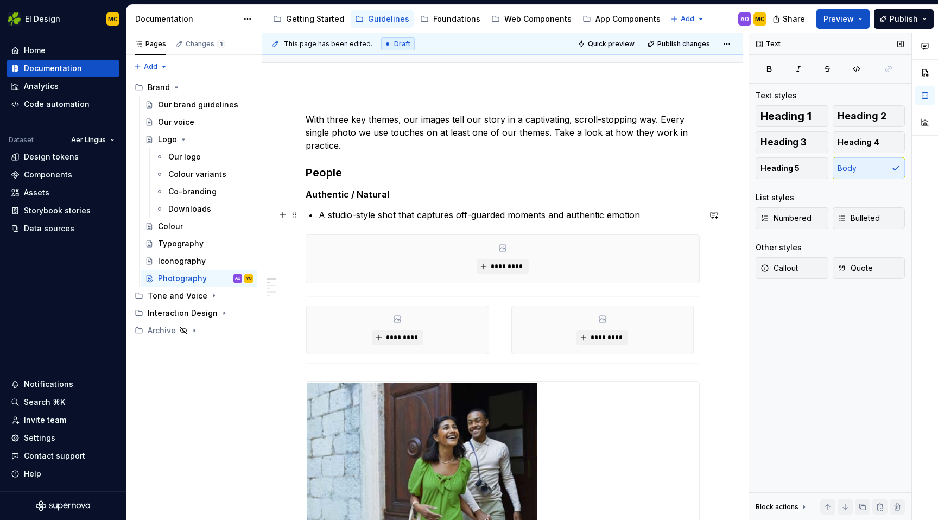
scroll to position [92, 0]
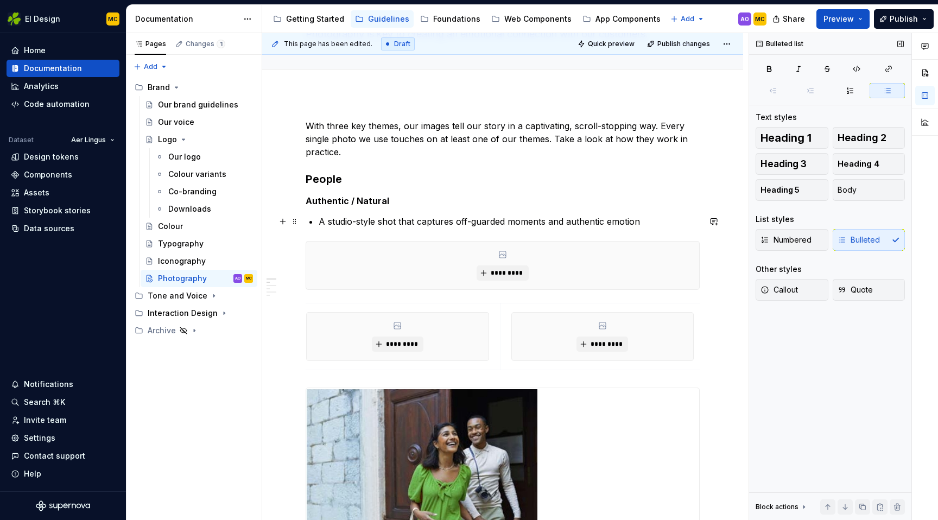
click at [533, 217] on p "A studio-style shot that captures off-guarded moments and authentic emotion" at bounding box center [508, 221] width 381 height 13
click at [859, 194] on button "Body" at bounding box center [868, 190] width 73 height 22
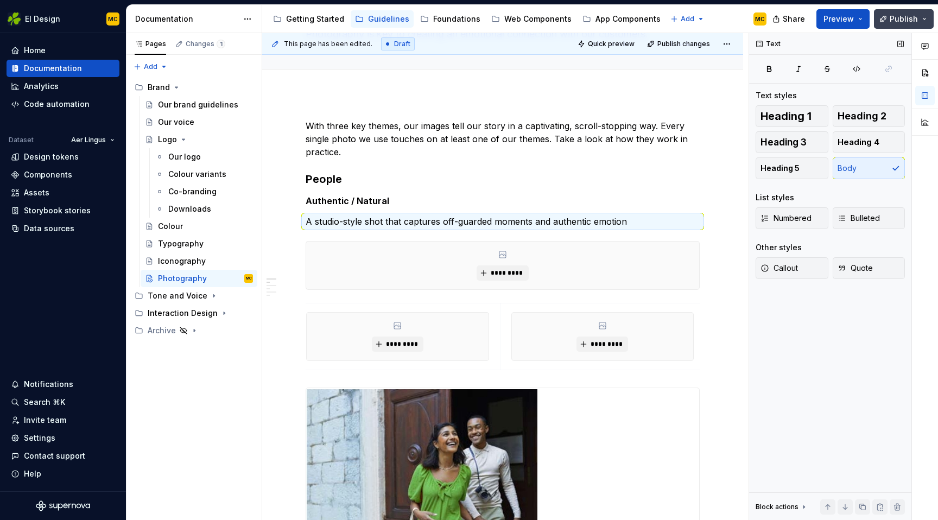
click at [902, 18] on span "Publish" at bounding box center [903, 19] width 28 height 11
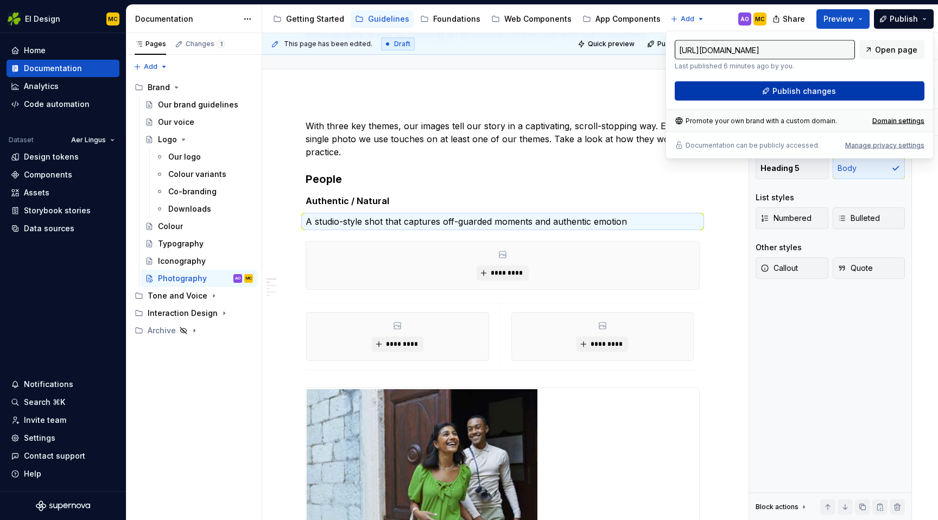
click at [807, 89] on span "Publish changes" at bounding box center [803, 91] width 63 height 11
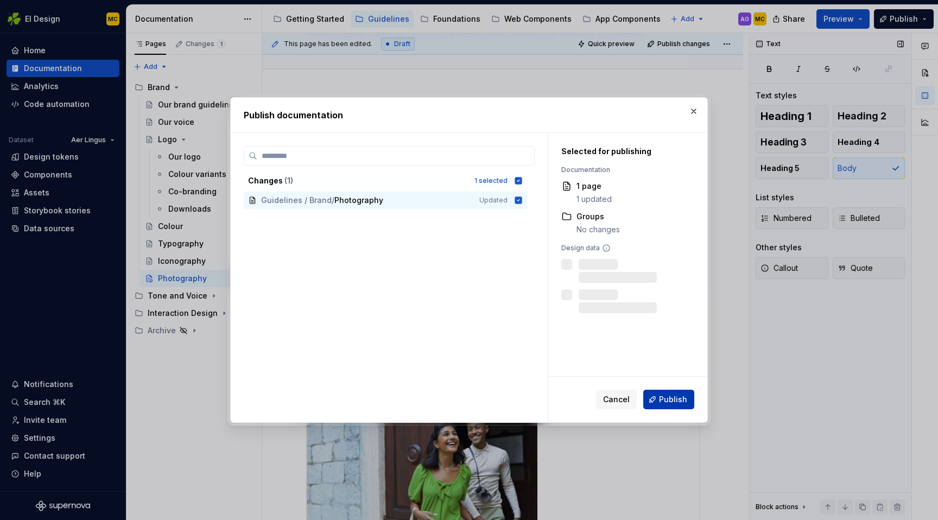
click at [678, 405] on button "Publish" at bounding box center [668, 400] width 51 height 20
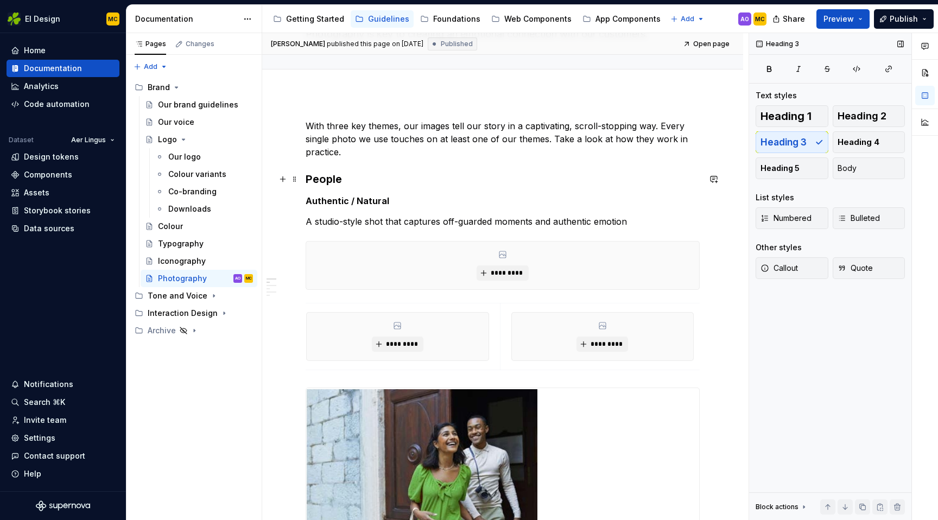
click at [364, 183] on h3 "People" at bounding box center [502, 178] width 394 height 15
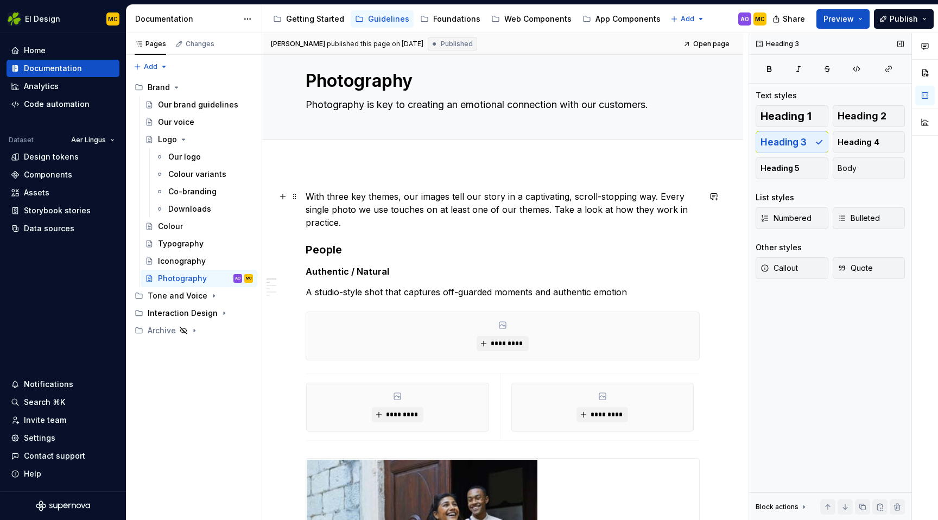
scroll to position [0, 0]
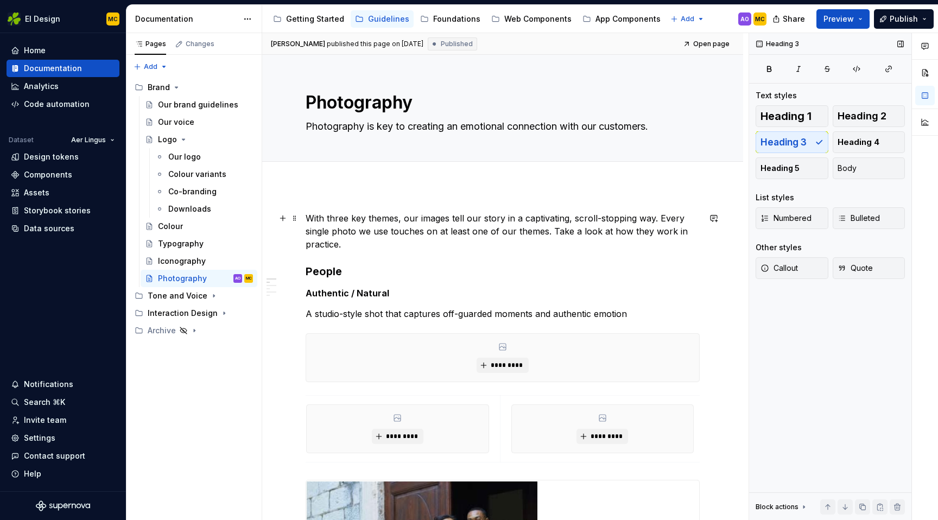
click at [340, 215] on p "With three key themes, our images tell our story in a captivating, scroll-stopp…" at bounding box center [502, 231] width 394 height 39
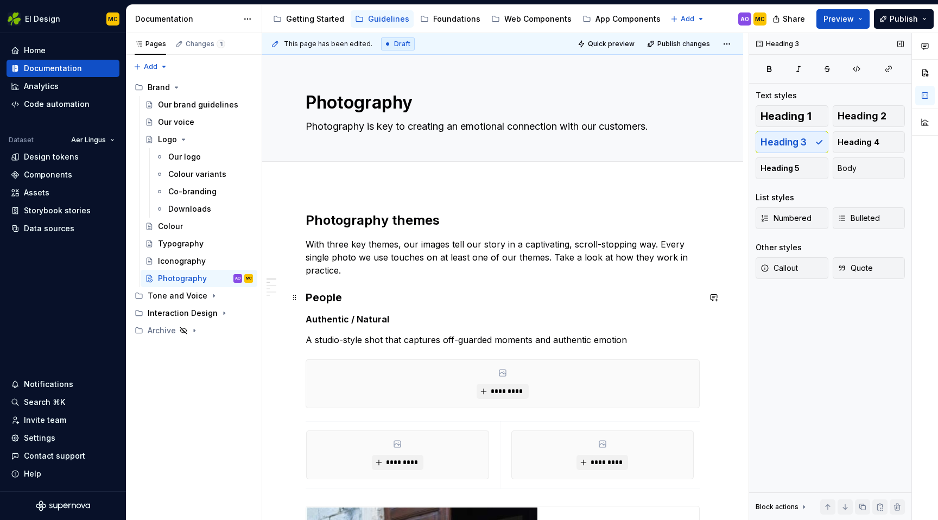
click at [365, 300] on h3 "People" at bounding box center [502, 297] width 394 height 15
click at [354, 272] on p "With three key themes, our images tell our story in a captivating, scroll-stopp…" at bounding box center [502, 257] width 394 height 39
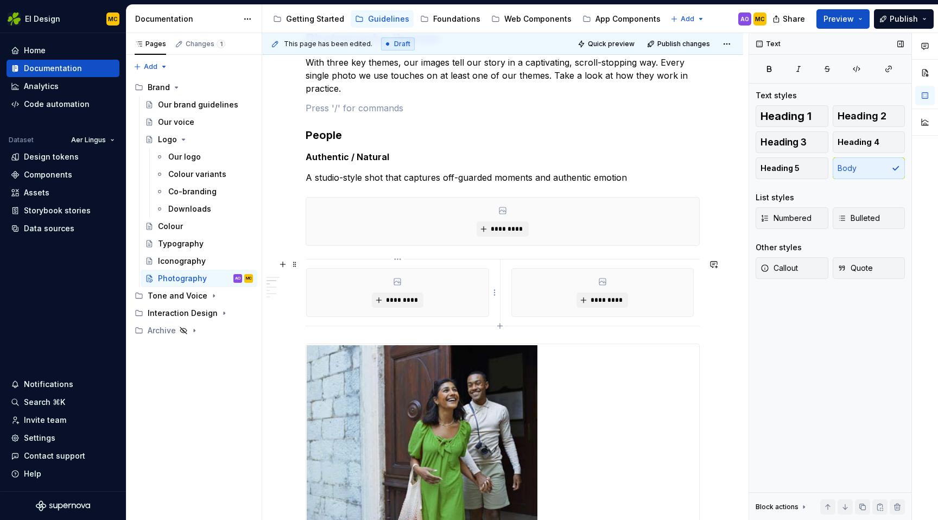
scroll to position [103, 0]
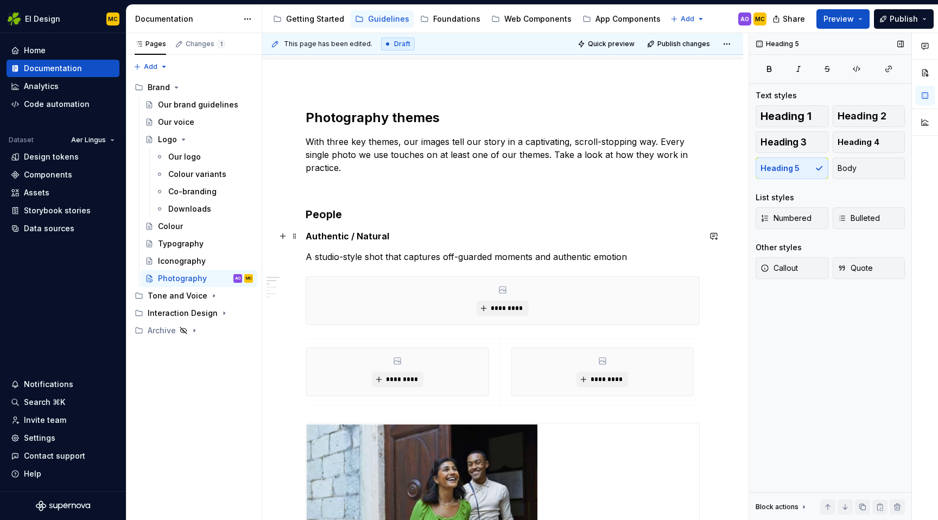
drag, startPoint x: 395, startPoint y: 236, endPoint x: 399, endPoint y: 241, distance: 6.9
click at [395, 236] on h5 "Authentic / Natural" at bounding box center [502, 236] width 394 height 11
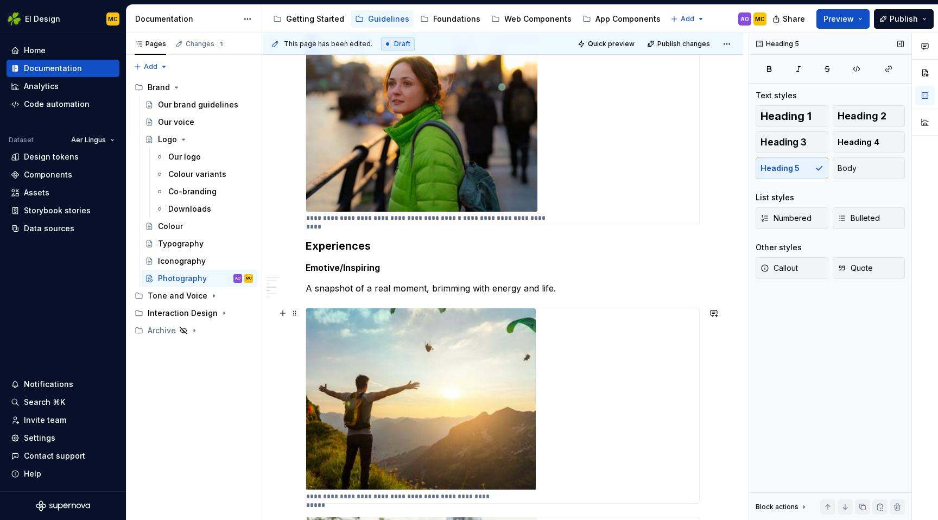
scroll to position [832, 0]
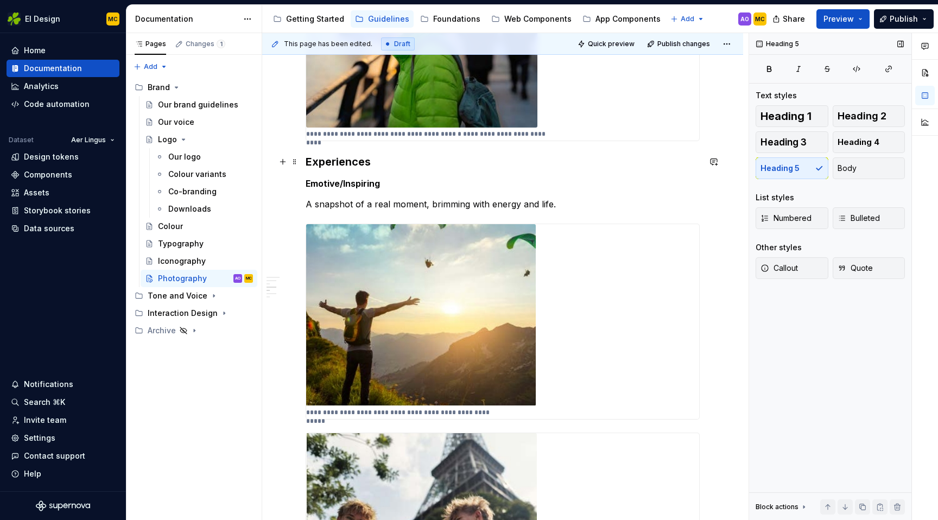
click at [396, 159] on h3 "Experiences" at bounding box center [502, 161] width 394 height 15
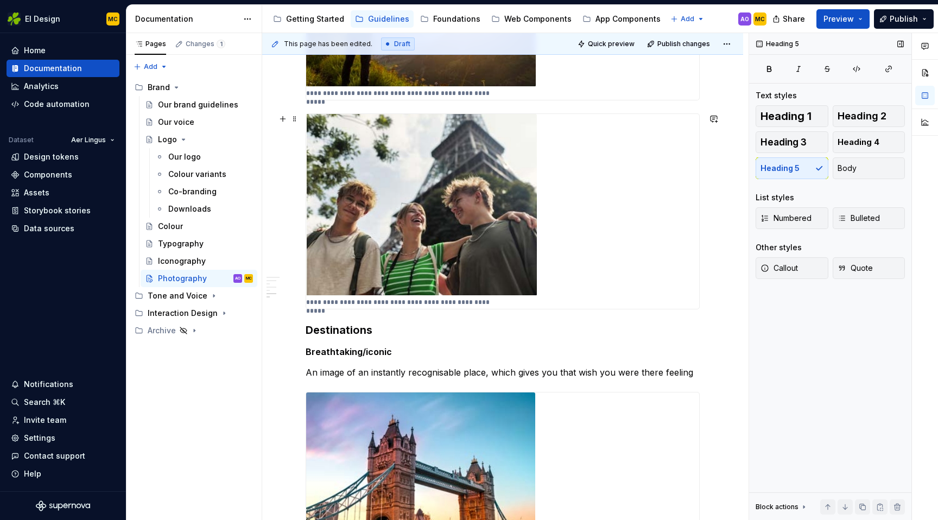
scroll to position [1248, 0]
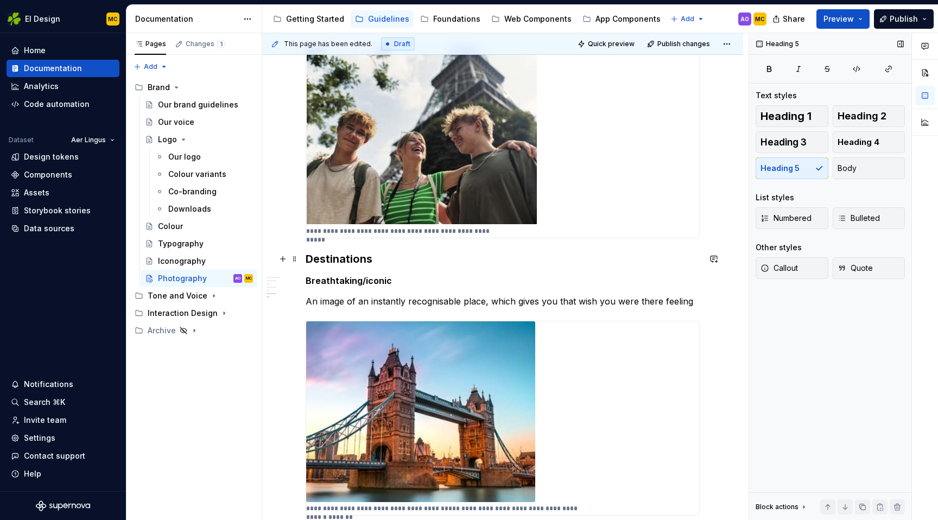
click at [381, 254] on h3 "Destinations" at bounding box center [502, 258] width 394 height 15
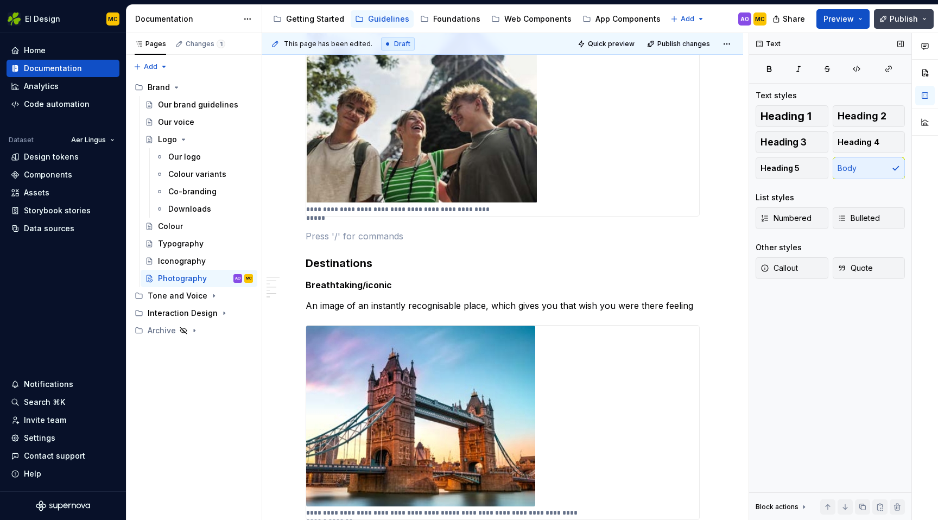
scroll to position [1259, 0]
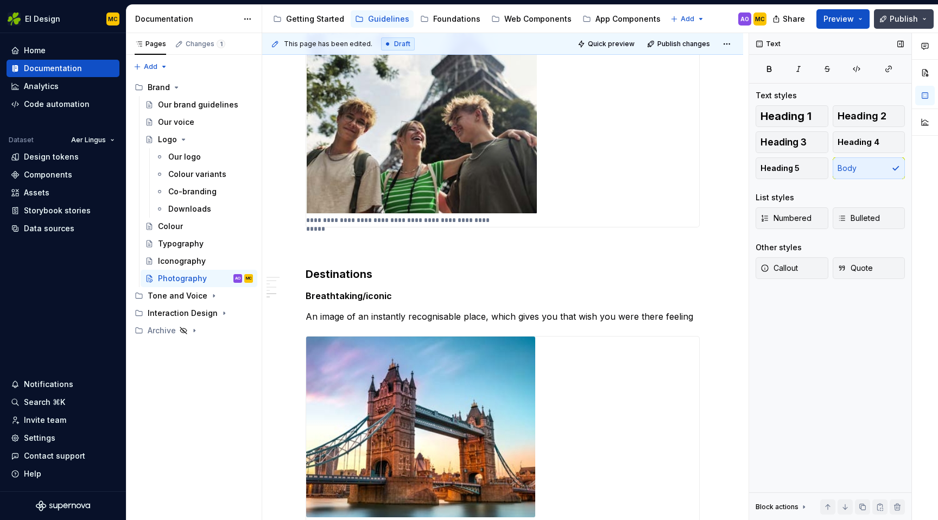
click at [901, 17] on span "Publish" at bounding box center [903, 19] width 28 height 11
click at [716, 253] on button "button" at bounding box center [713, 246] width 15 height 15
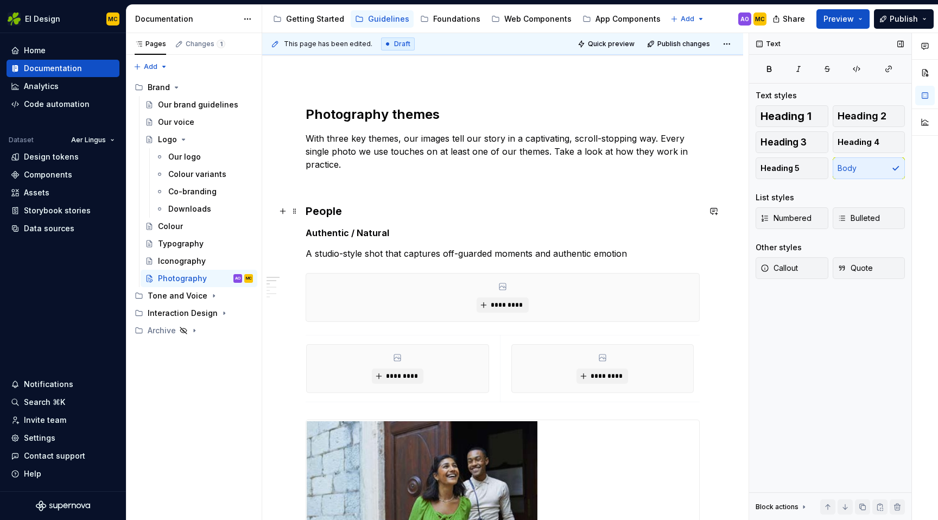
scroll to position [107, 0]
click at [170, 263] on div "Iconography" at bounding box center [182, 261] width 48 height 11
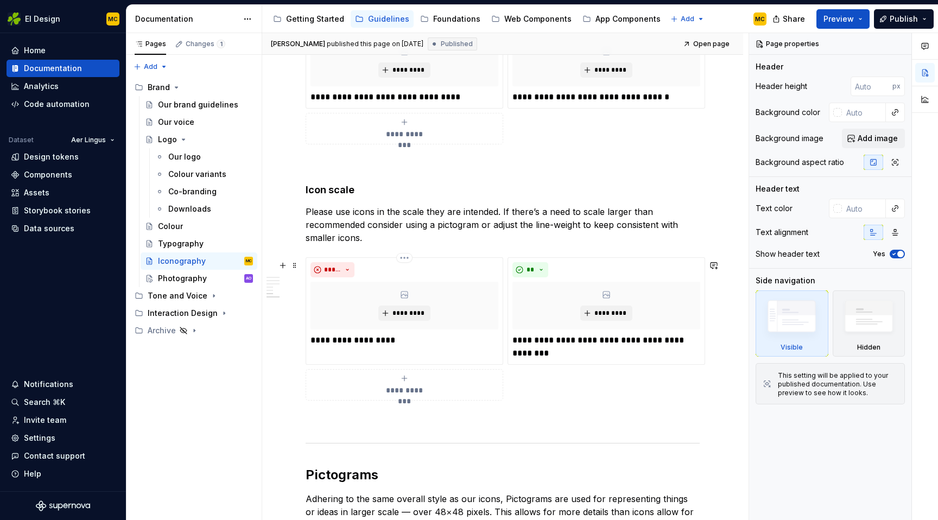
scroll to position [1467, 0]
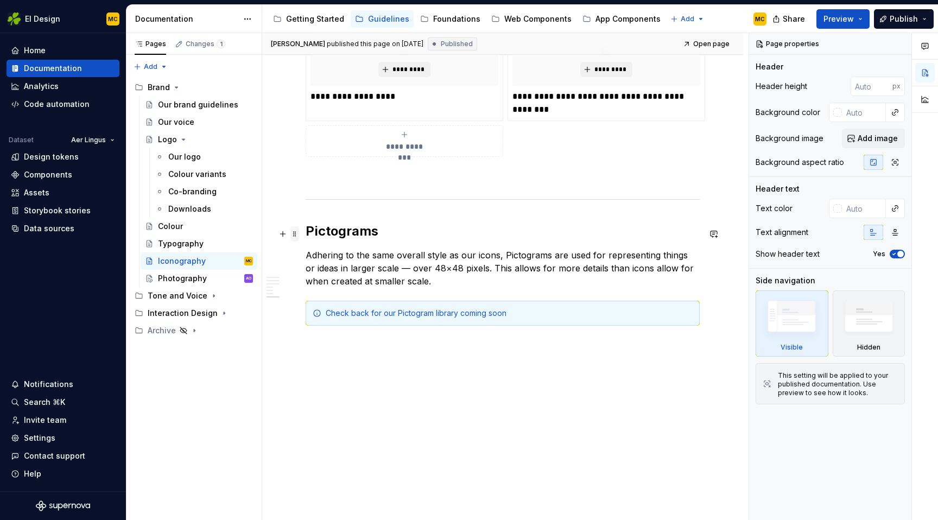
click at [295, 232] on span at bounding box center [294, 233] width 9 height 15
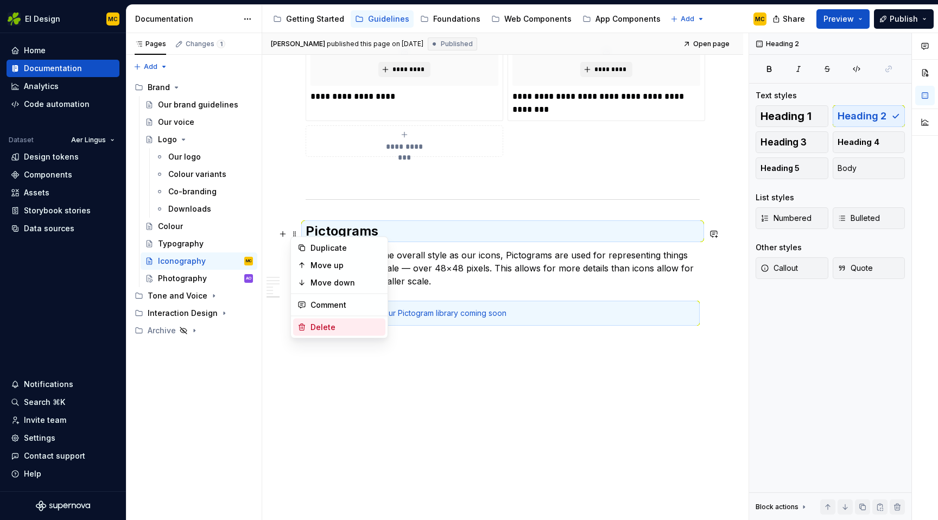
click at [327, 326] on div "Delete" at bounding box center [345, 327] width 71 height 11
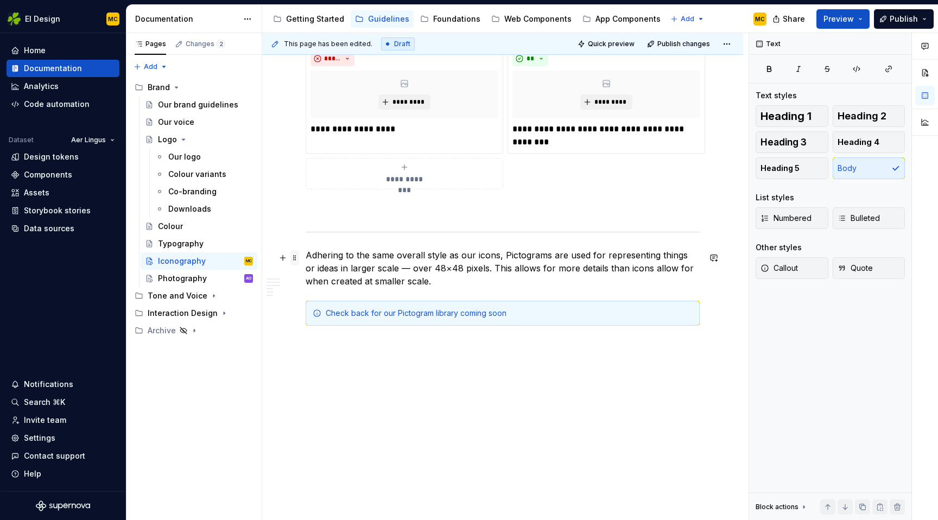
click at [298, 256] on span at bounding box center [294, 257] width 9 height 15
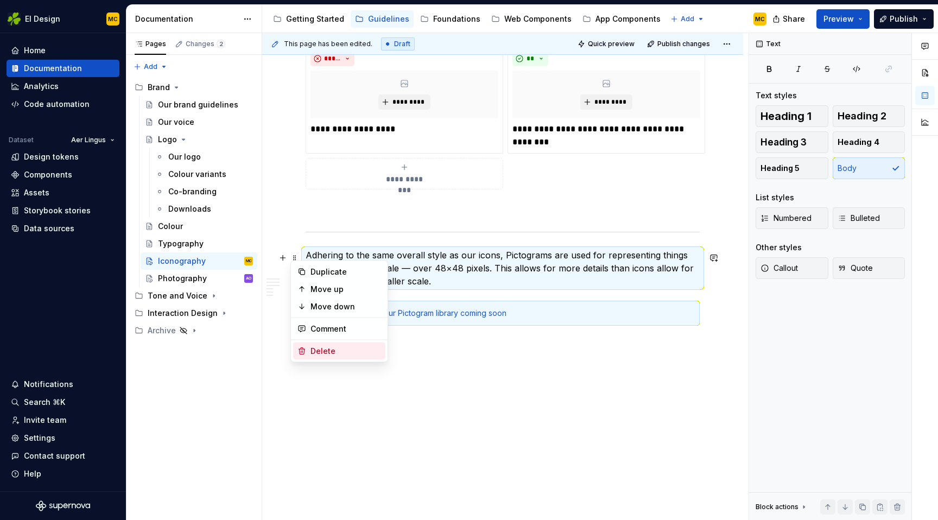
click at [325, 347] on div "Delete" at bounding box center [345, 351] width 71 height 11
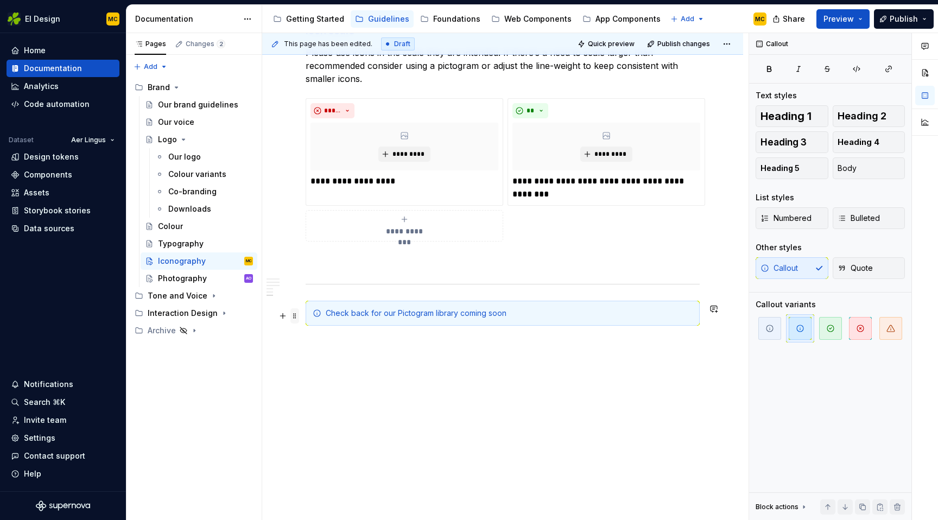
click at [298, 315] on span at bounding box center [294, 315] width 9 height 15
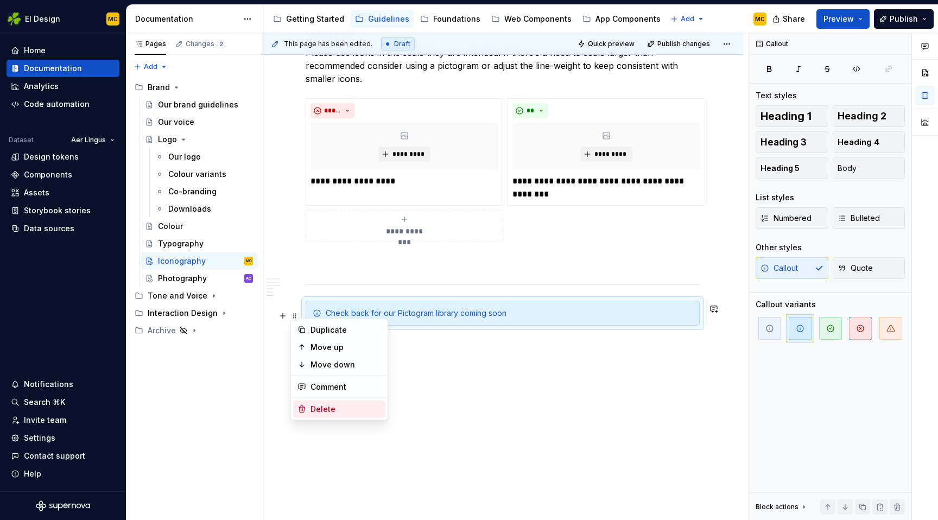
click at [321, 406] on div "Delete" at bounding box center [345, 409] width 71 height 11
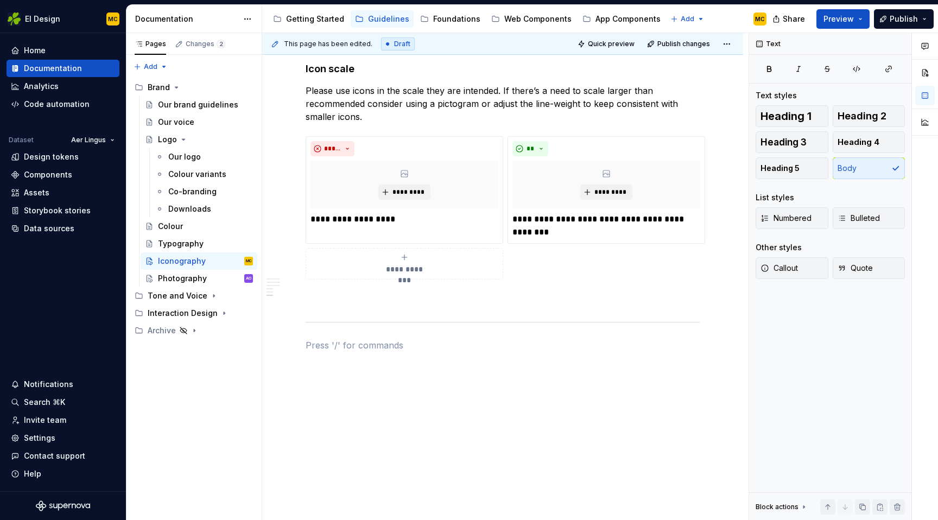
scroll to position [1344, 0]
click at [294, 322] on span at bounding box center [294, 326] width 9 height 15
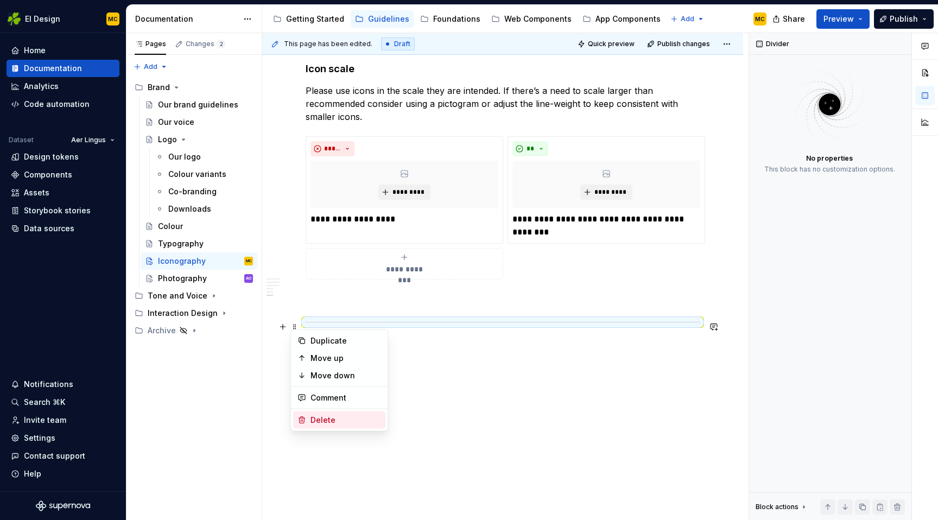
click at [318, 415] on div "Delete" at bounding box center [345, 420] width 71 height 11
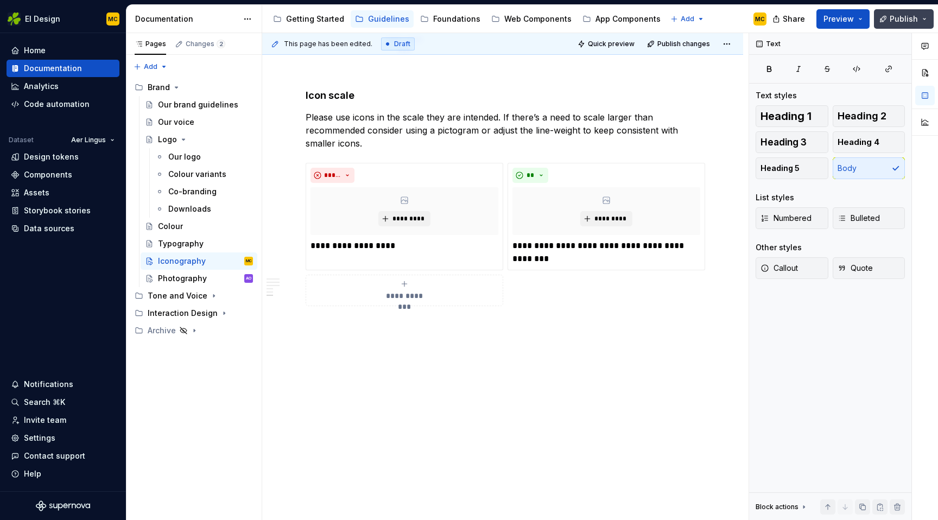
click at [894, 15] on span "Publish" at bounding box center [903, 19] width 28 height 11
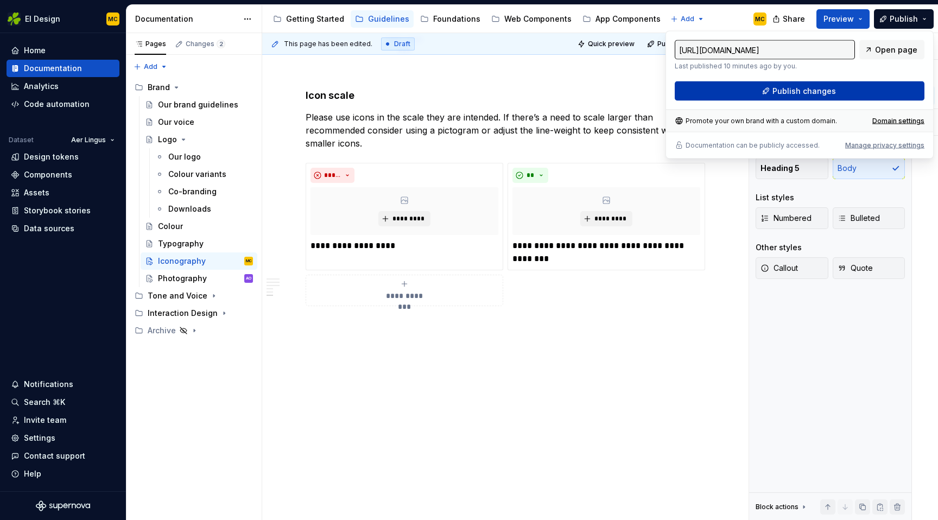
click at [845, 90] on button "Publish changes" at bounding box center [799, 91] width 250 height 20
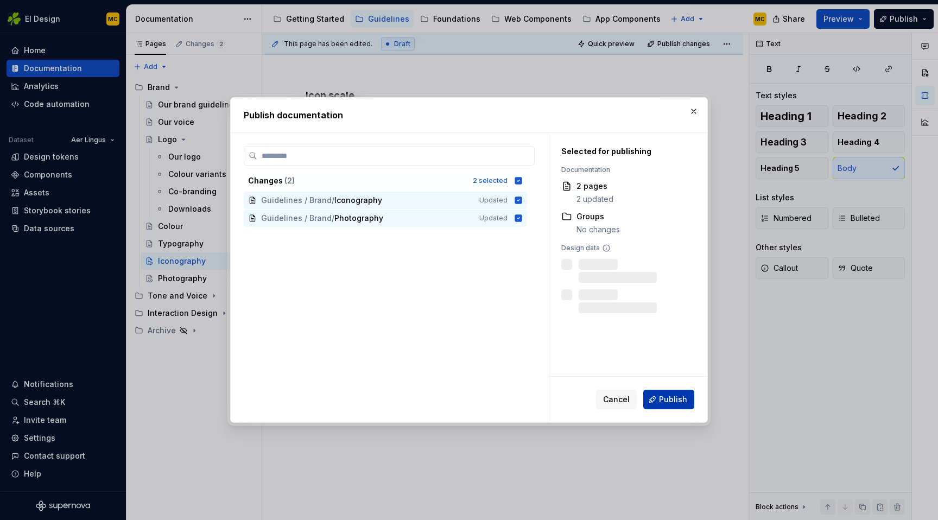
click at [665, 396] on span "Publish" at bounding box center [673, 399] width 28 height 11
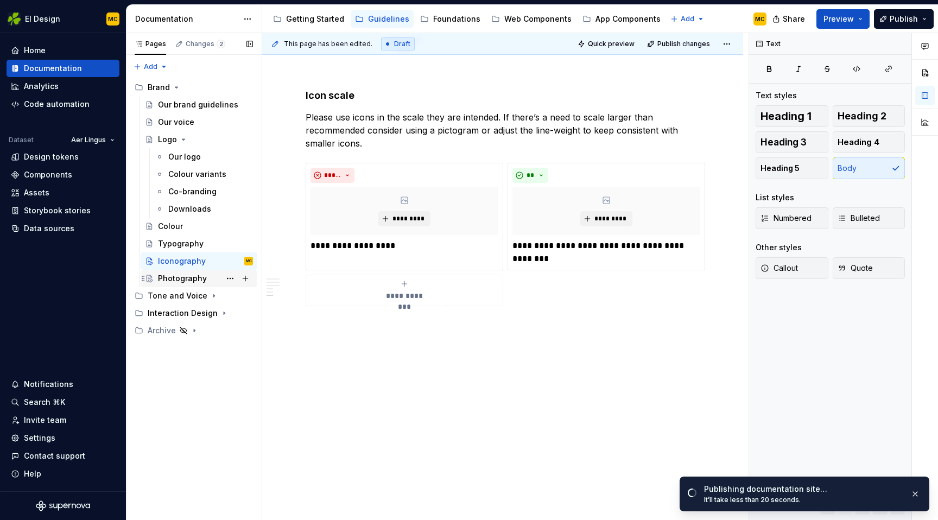
click at [188, 277] on div "Photography" at bounding box center [182, 278] width 49 height 11
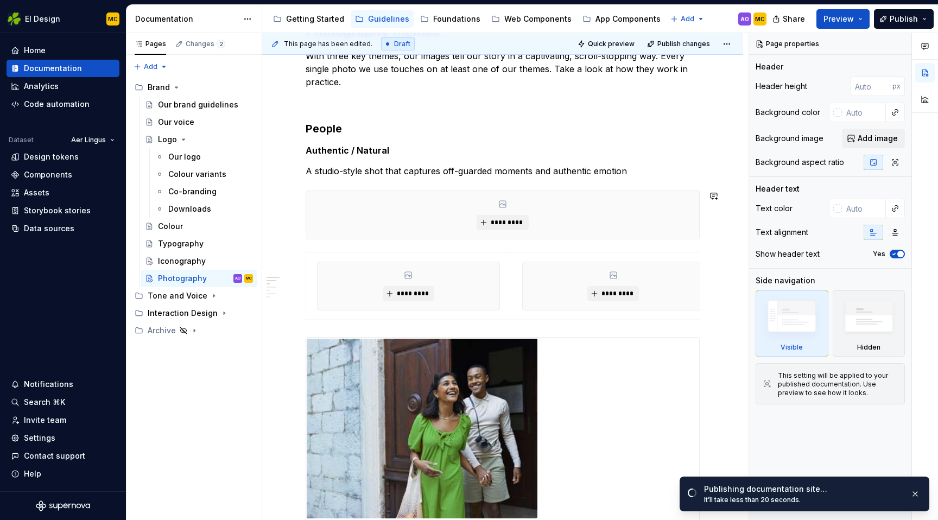
scroll to position [189, 0]
click at [413, 290] on span "*********" at bounding box center [412, 293] width 33 height 9
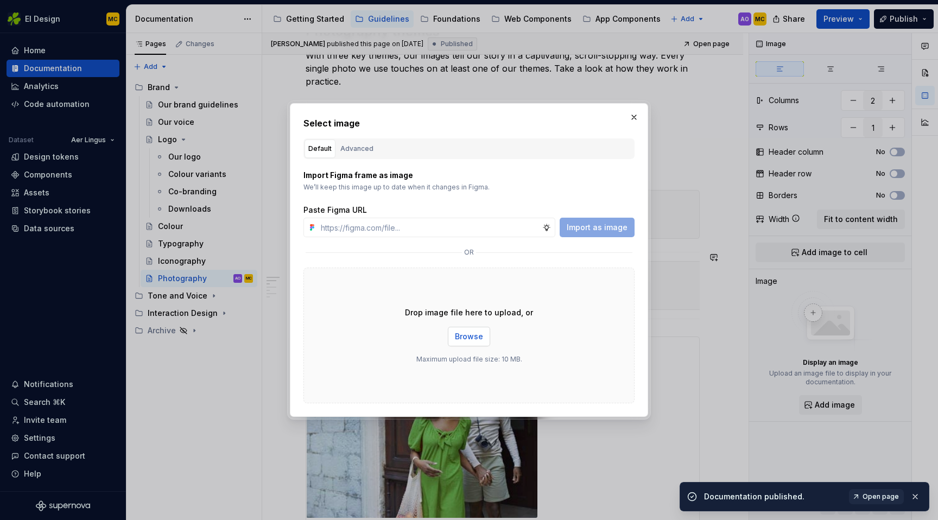
click at [481, 335] on span "Browse" at bounding box center [469, 336] width 28 height 11
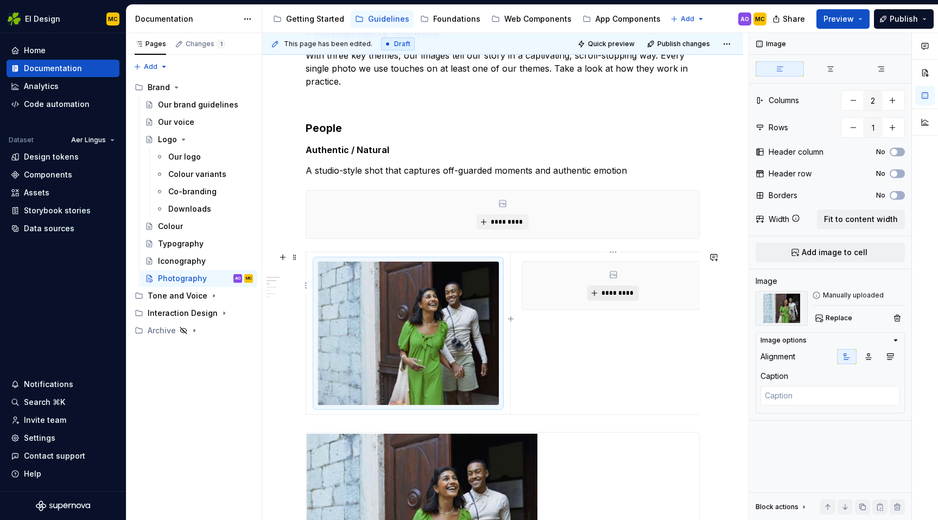
click at [615, 291] on span "*********" at bounding box center [617, 293] width 33 height 9
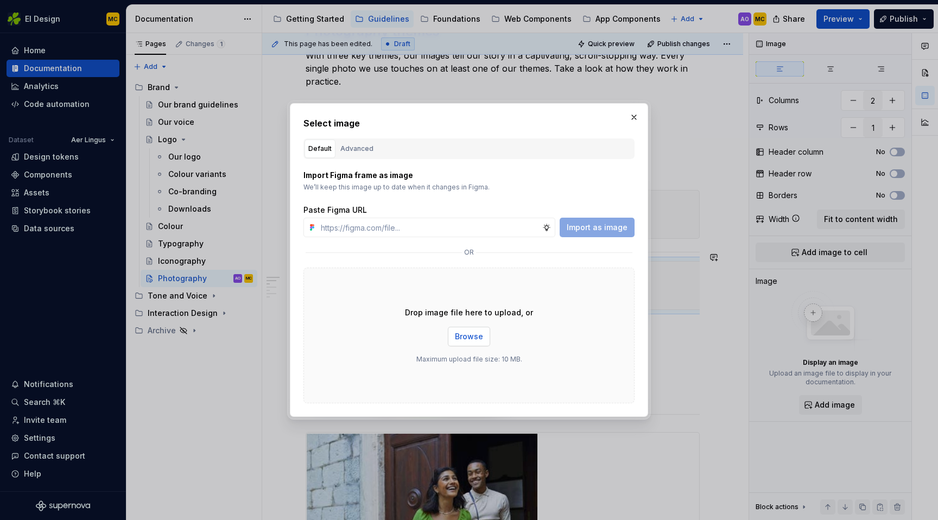
click at [459, 331] on span "Browse" at bounding box center [469, 336] width 28 height 11
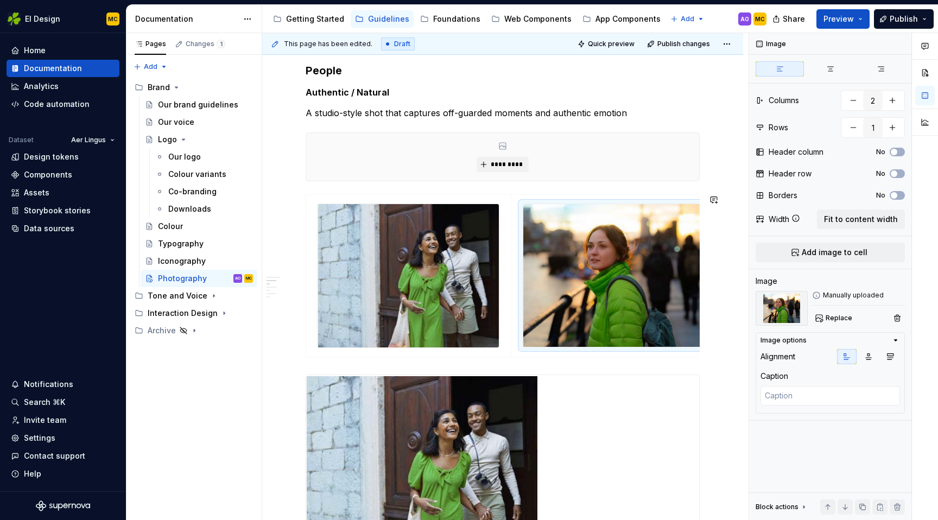
scroll to position [247, 0]
click at [471, 181] on div "*********" at bounding box center [502, 156] width 394 height 49
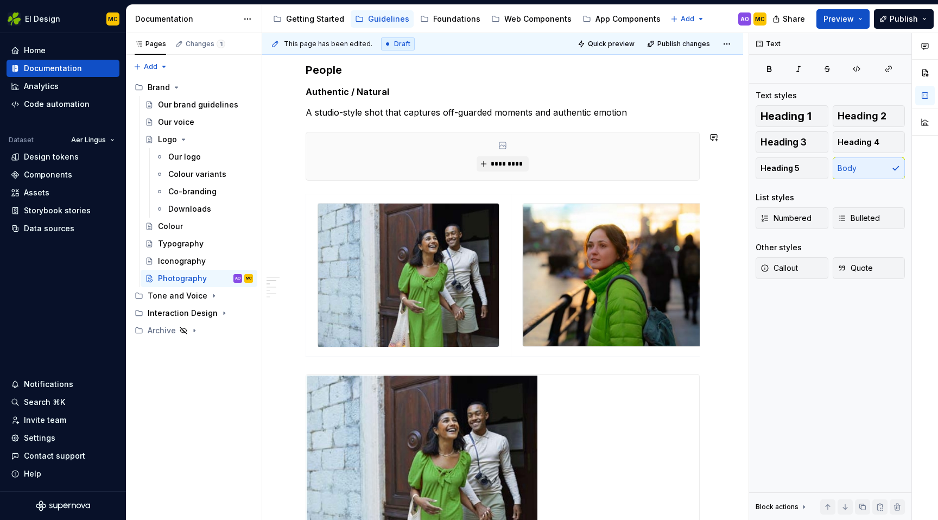
click at [464, 194] on td at bounding box center [408, 275] width 205 height 162
click at [297, 199] on span at bounding box center [294, 199] width 9 height 15
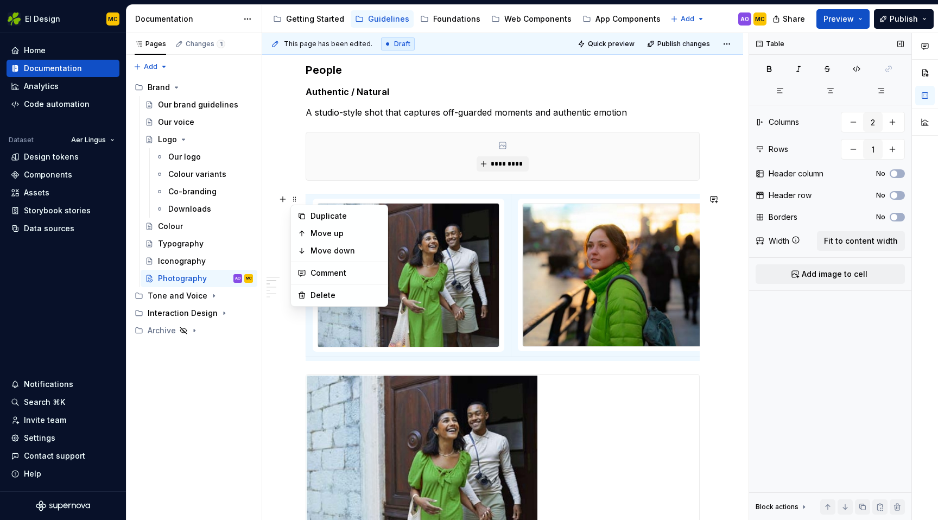
click at [824, 356] on div "Table Columns 2 Rows 1 Header column No Header row No Borders No Width Fit to c…" at bounding box center [830, 276] width 162 height 487
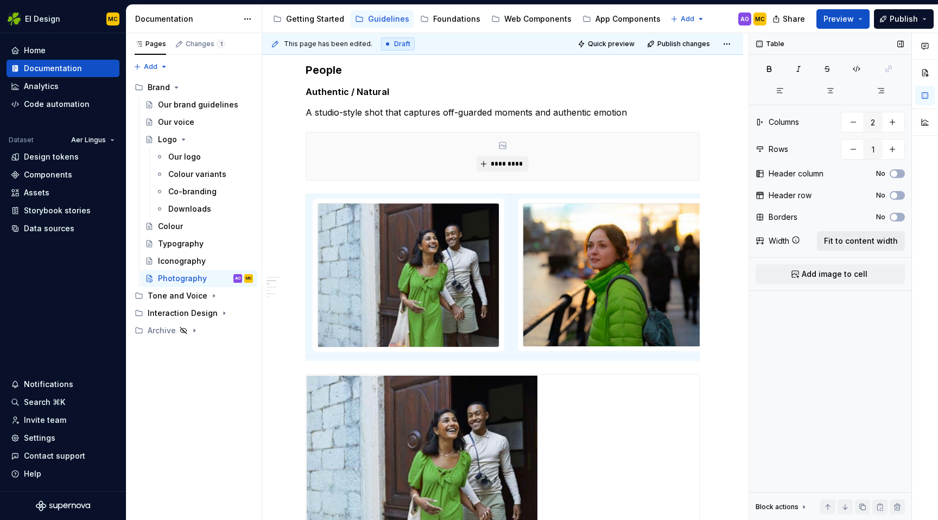
click at [843, 242] on span "Fit to content width" at bounding box center [861, 240] width 74 height 11
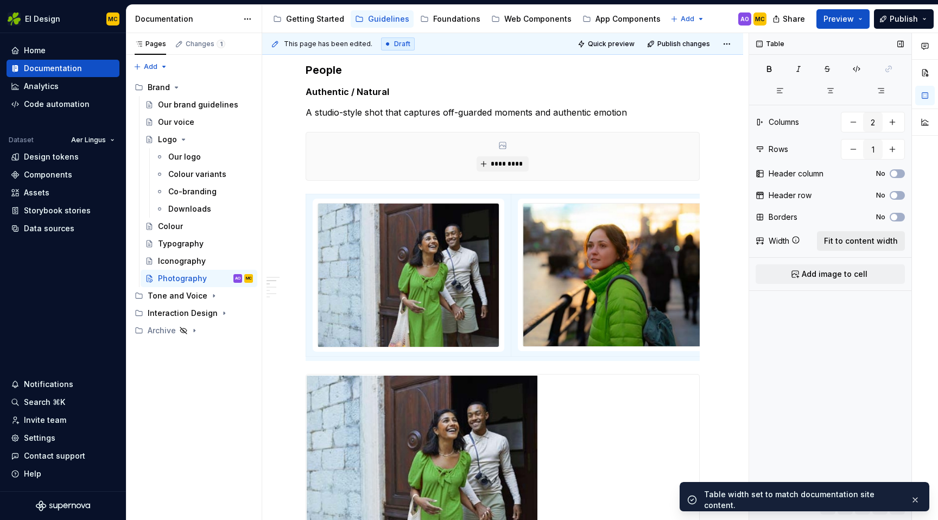
click at [843, 242] on span "Fit to content width" at bounding box center [861, 240] width 74 height 11
click at [797, 240] on icon at bounding box center [795, 239] width 9 height 9
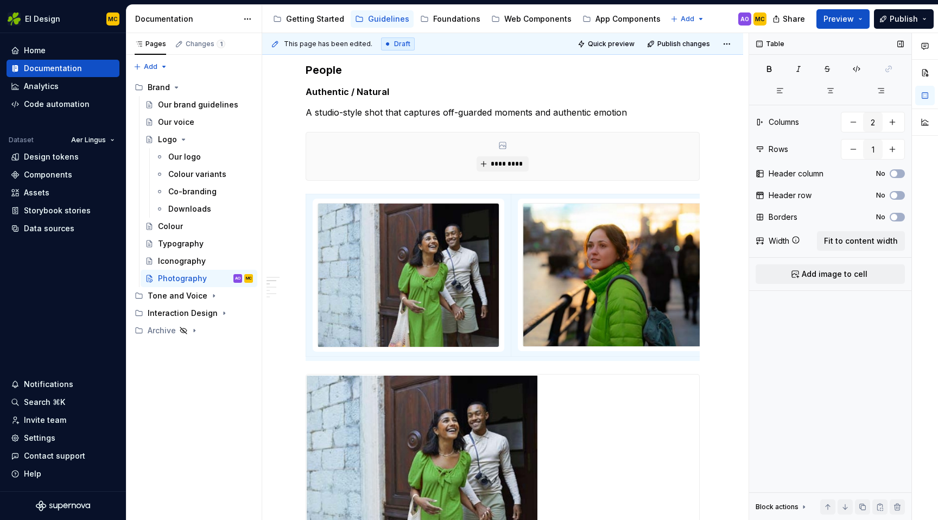
click at [779, 240] on div "Width" at bounding box center [778, 240] width 21 height 11
click at [840, 241] on span "Fit to content width" at bounding box center [861, 240] width 74 height 11
click at [839, 241] on span "Fit to content width" at bounding box center [861, 240] width 74 height 11
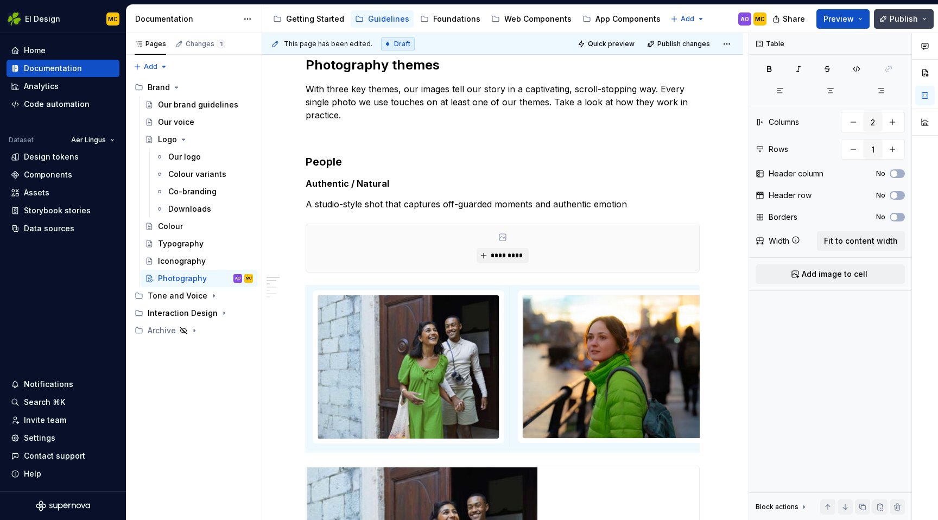
scroll to position [154, 0]
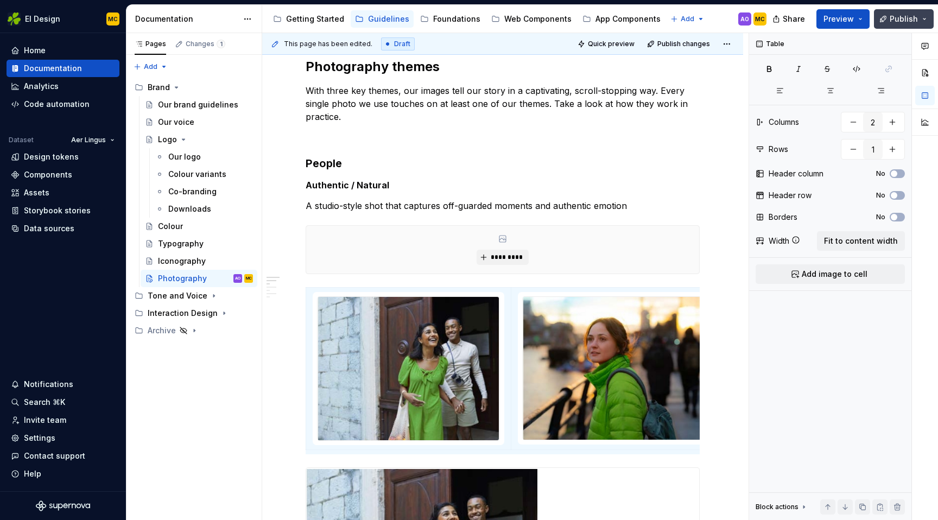
click at [898, 21] on span "Publish" at bounding box center [903, 19] width 28 height 11
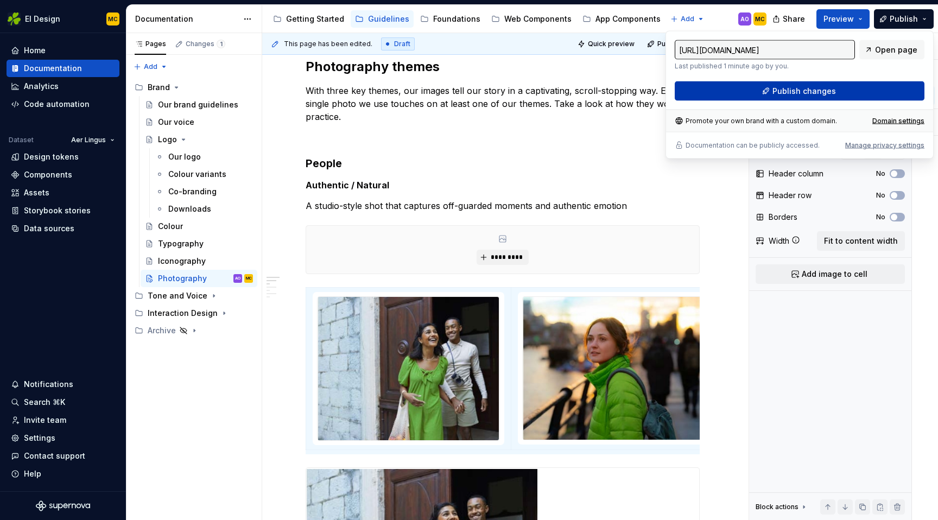
click at [850, 88] on button "Publish changes" at bounding box center [799, 91] width 250 height 20
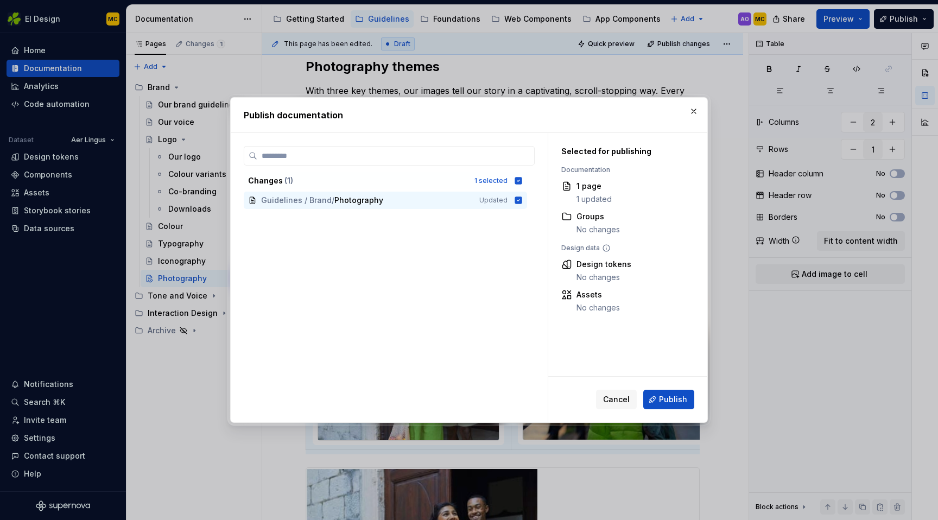
drag, startPoint x: 673, startPoint y: 391, endPoint x: 674, endPoint y: 397, distance: 6.2
click at [673, 392] on button "Publish" at bounding box center [668, 400] width 51 height 20
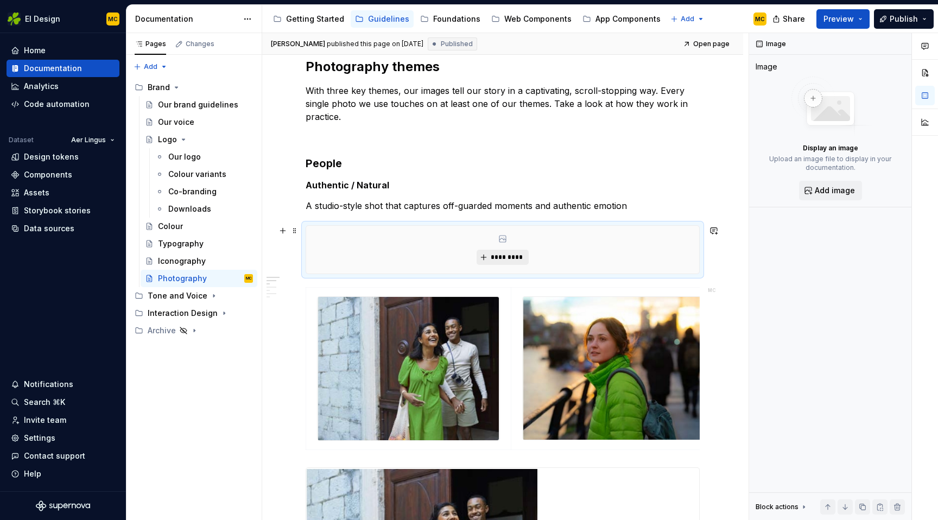
click at [509, 257] on span "*********" at bounding box center [506, 257] width 33 height 9
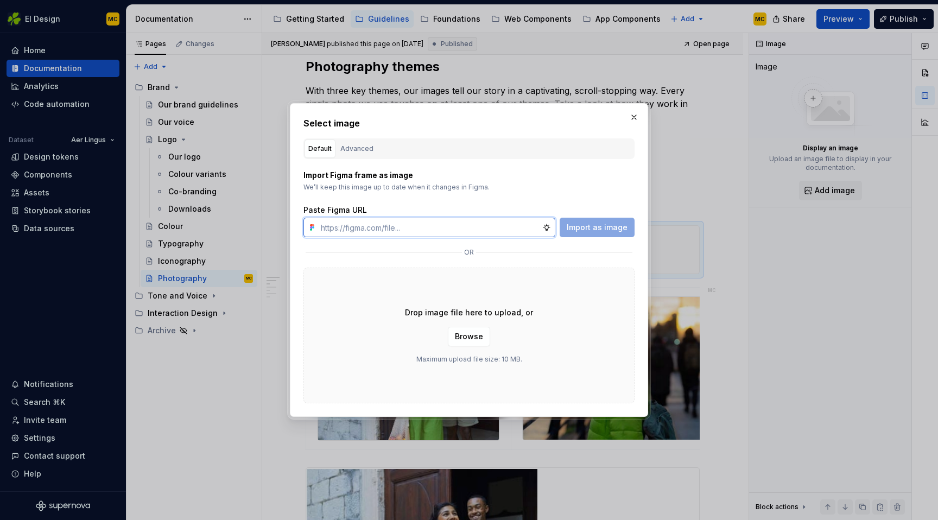
paste input "[URL][DOMAIN_NAME]"
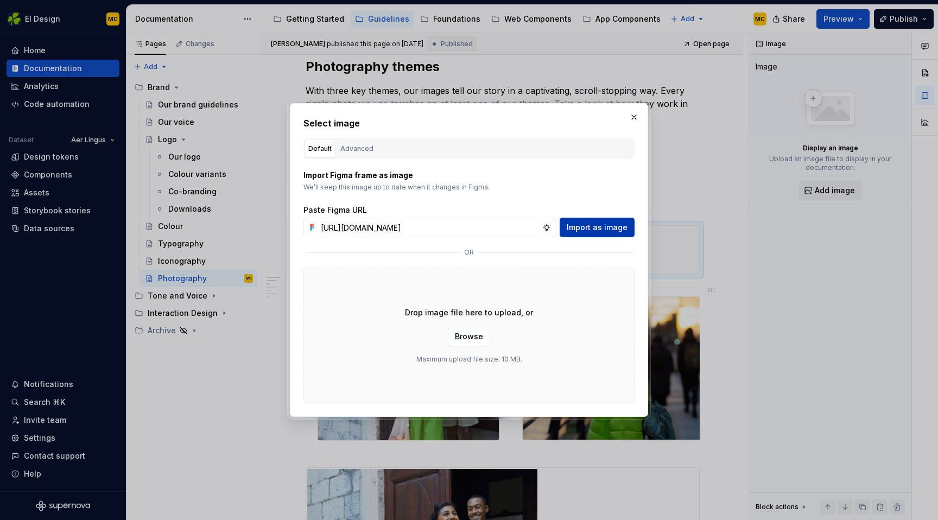
click at [611, 225] on span "Import as image" at bounding box center [596, 227] width 61 height 11
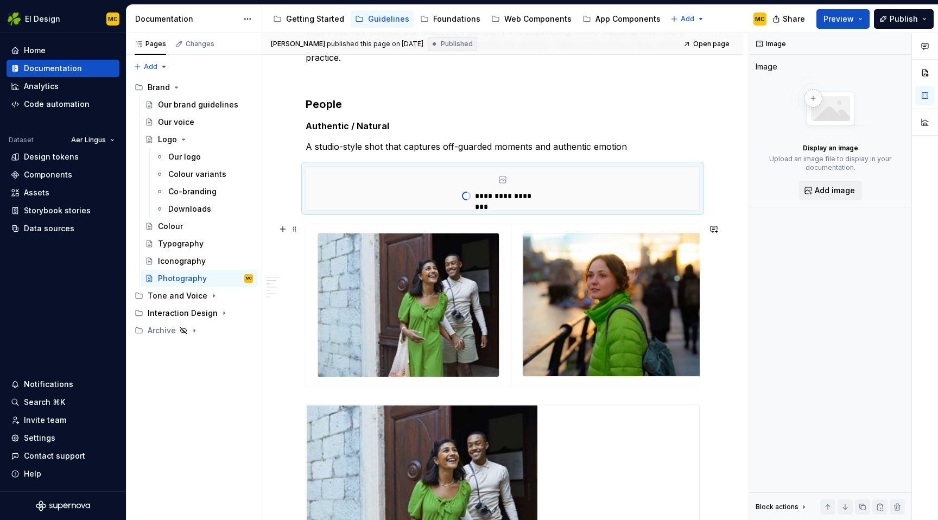
scroll to position [215, 0]
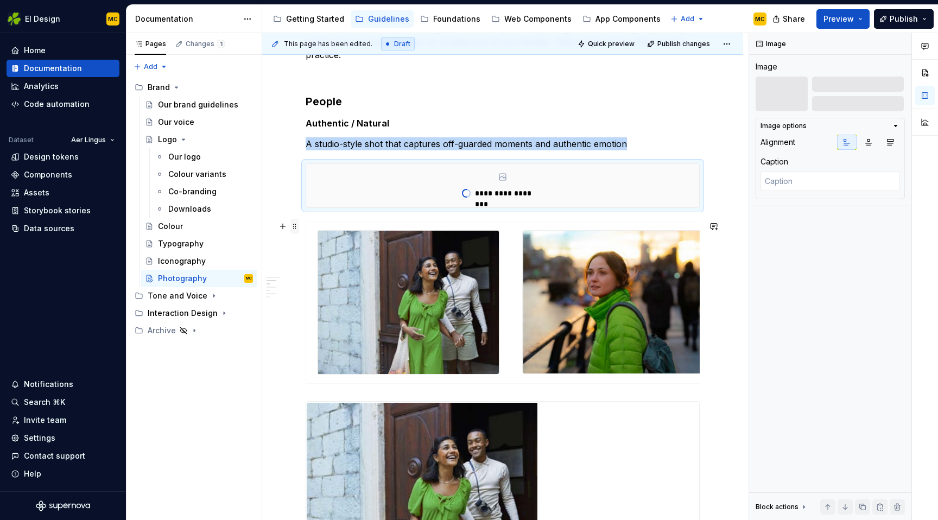
click at [297, 228] on span at bounding box center [294, 226] width 9 height 15
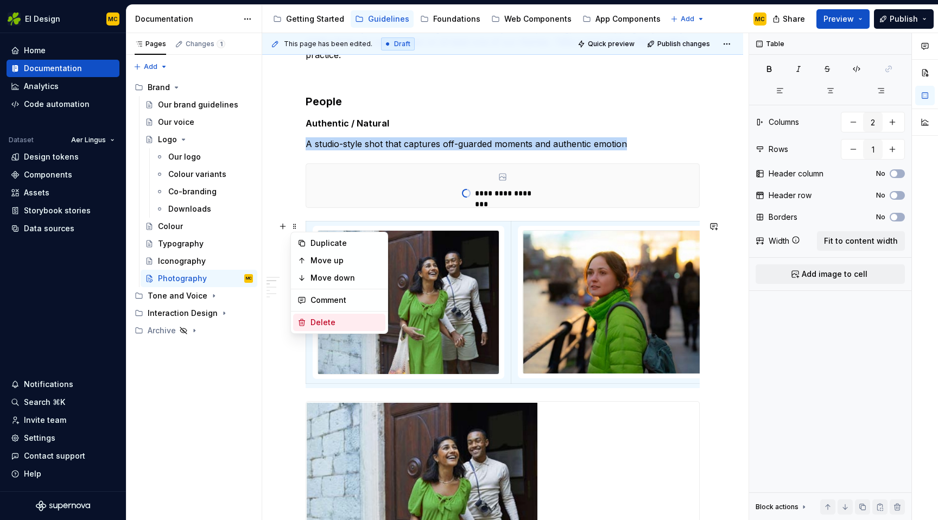
click at [336, 323] on div "Delete" at bounding box center [345, 322] width 71 height 11
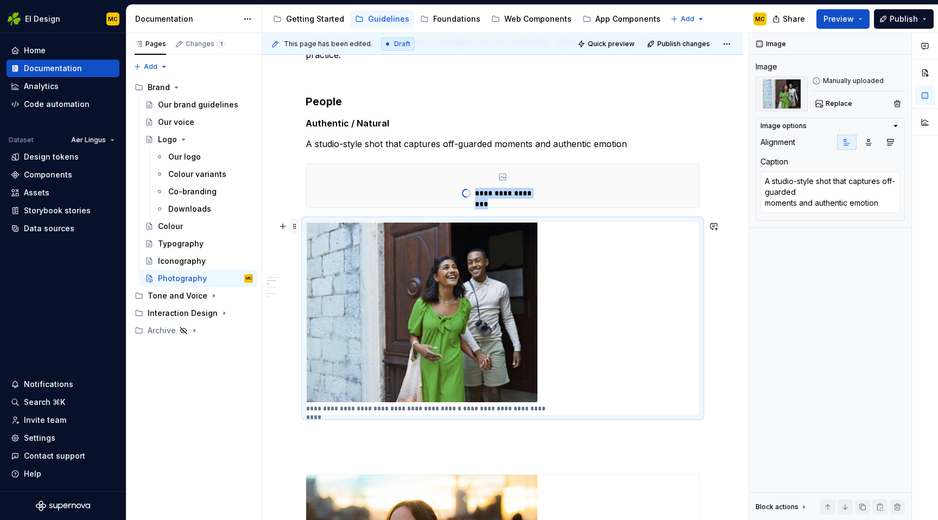
click at [296, 226] on span at bounding box center [294, 226] width 9 height 15
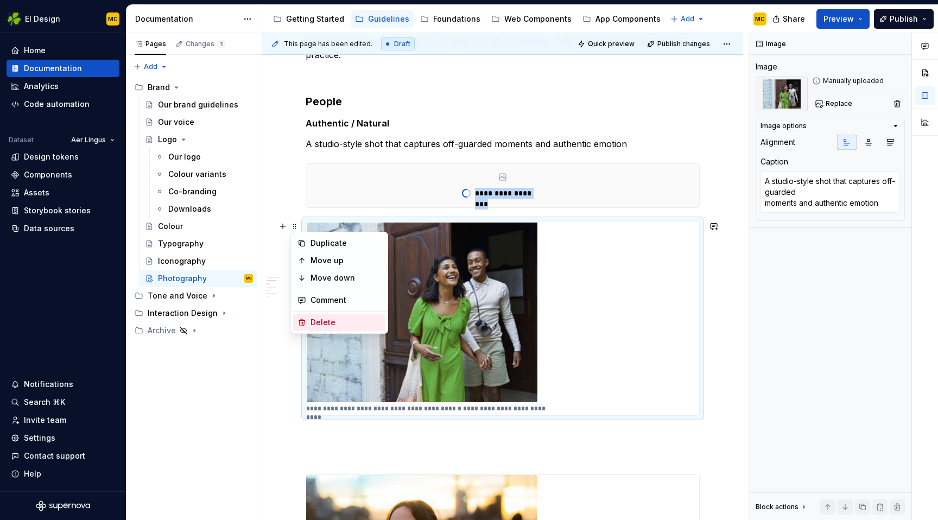
click at [331, 320] on div "Delete" at bounding box center [345, 322] width 71 height 11
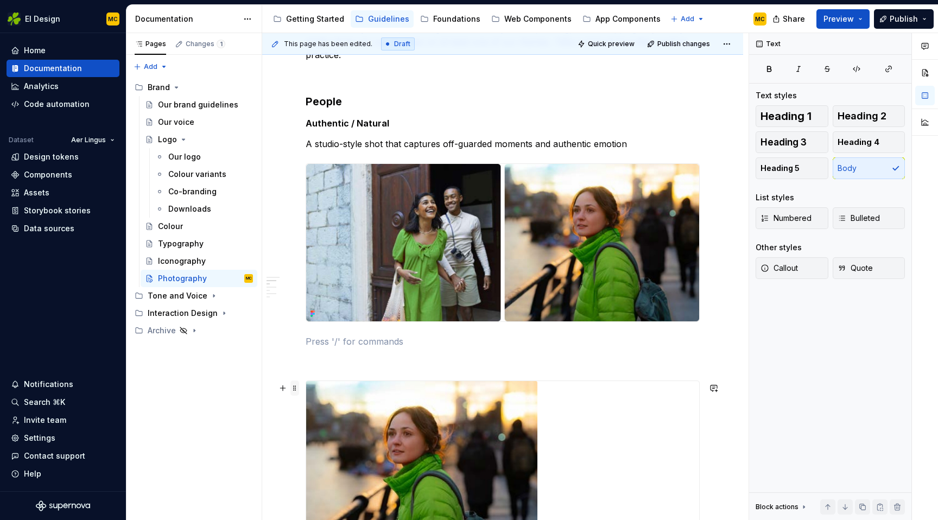
click at [295, 386] on span at bounding box center [294, 387] width 9 height 15
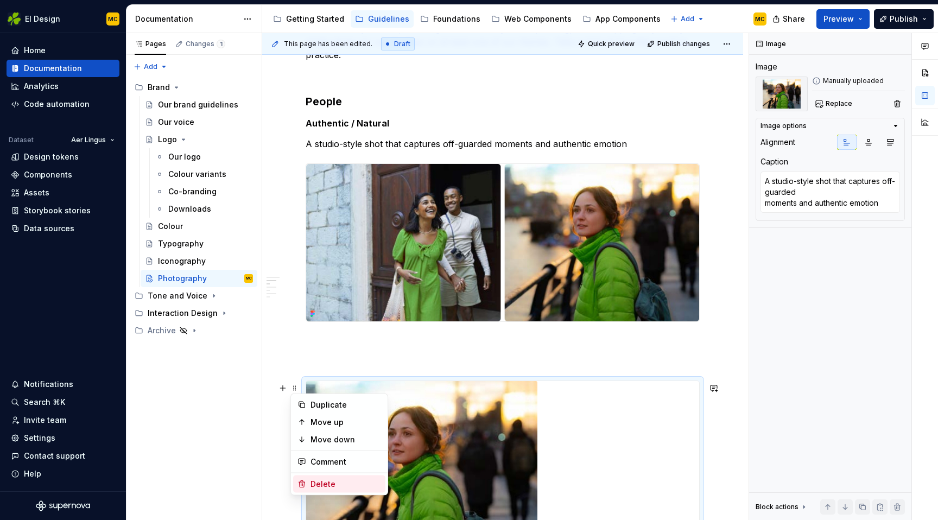
click at [316, 482] on div "Delete" at bounding box center [345, 484] width 71 height 11
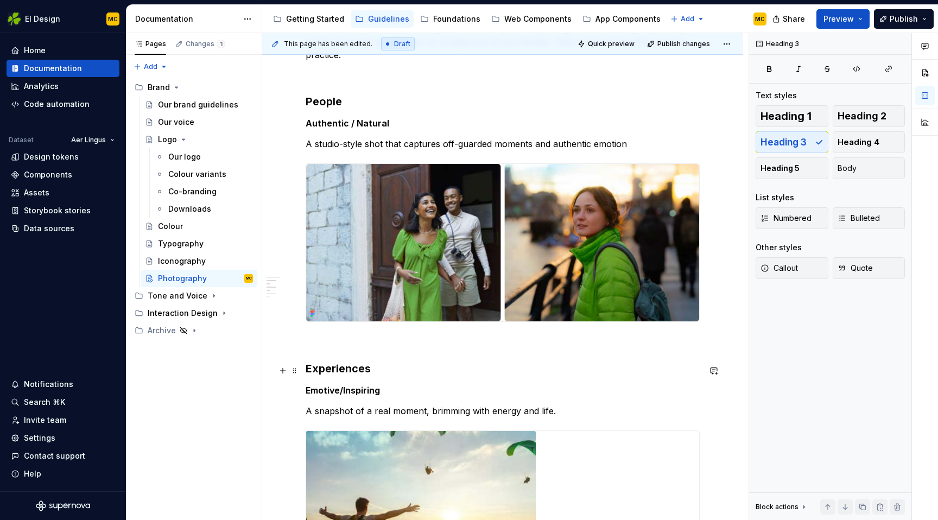
click at [396, 373] on h3 "Experiences" at bounding box center [502, 368] width 394 height 15
click at [396, 390] on h5 "Emotive/Inspiring" at bounding box center [502, 390] width 394 height 11
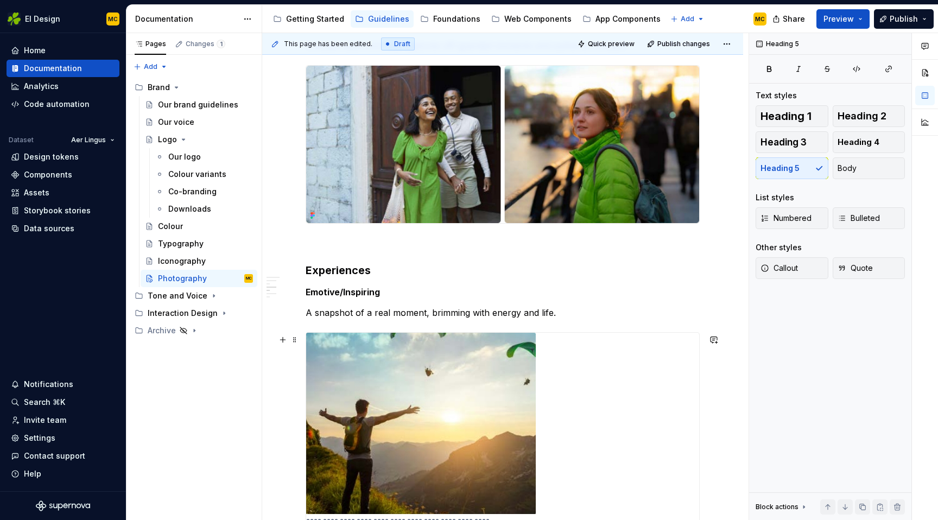
scroll to position [326, 0]
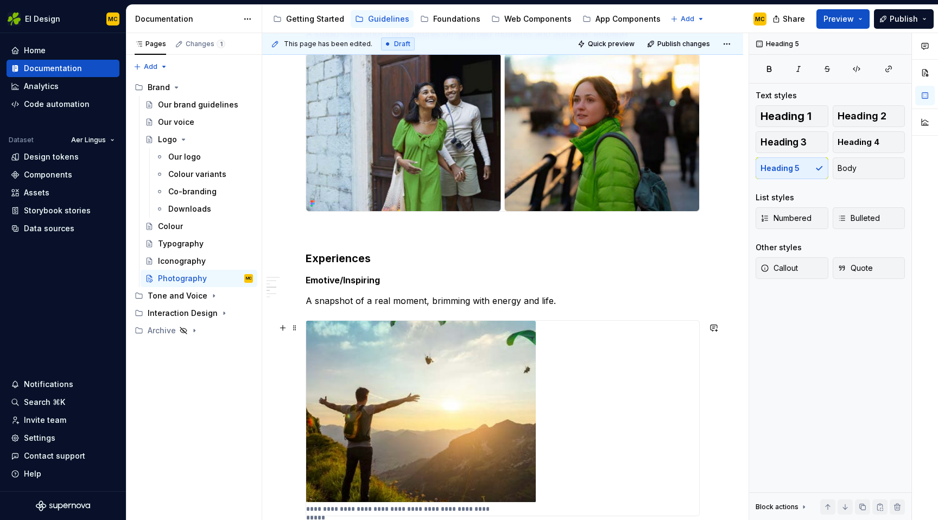
click at [630, 395] on div "**********" at bounding box center [502, 418] width 393 height 195
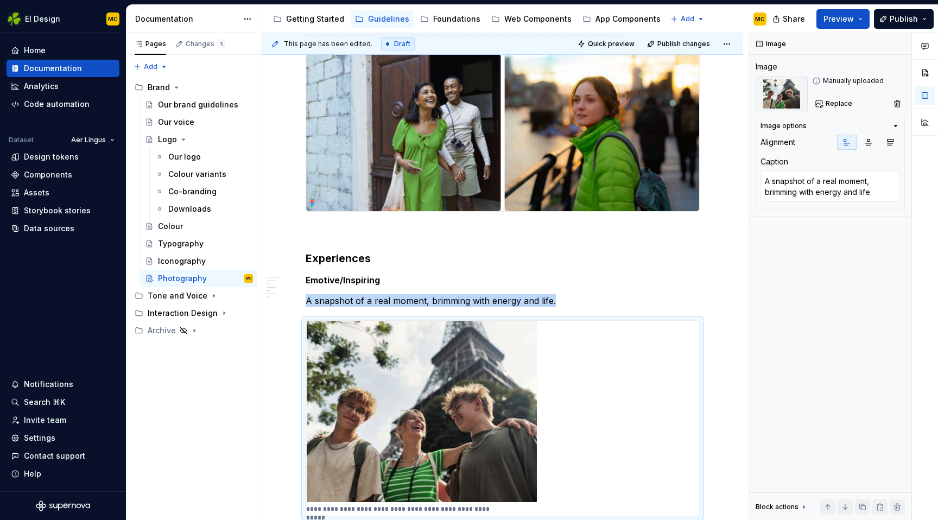
click at [630, 395] on div "**********" at bounding box center [502, 418] width 393 height 195
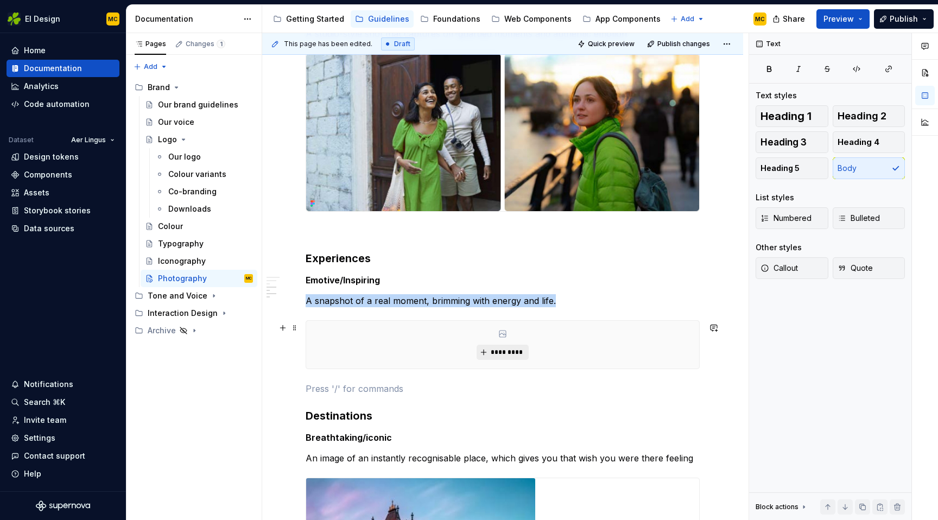
click at [508, 353] on span "*********" at bounding box center [506, 352] width 33 height 9
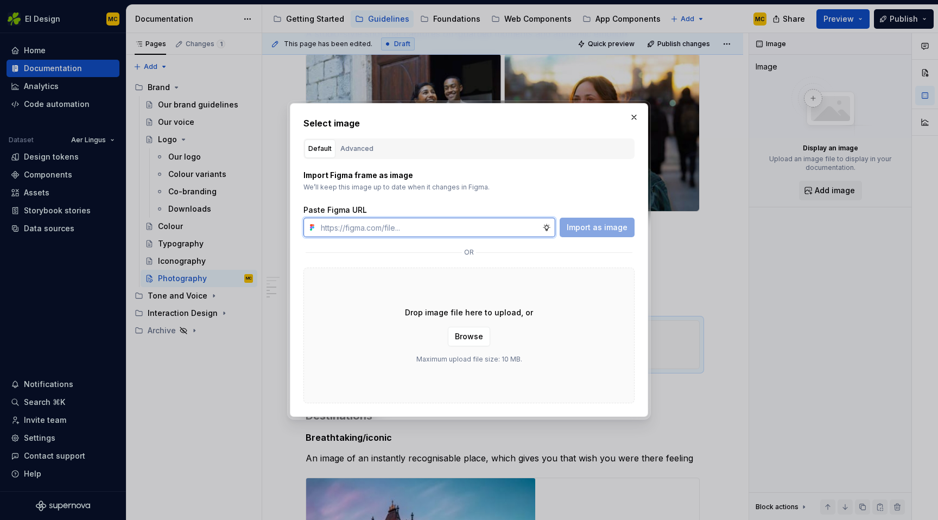
paste input "[URL][DOMAIN_NAME]"
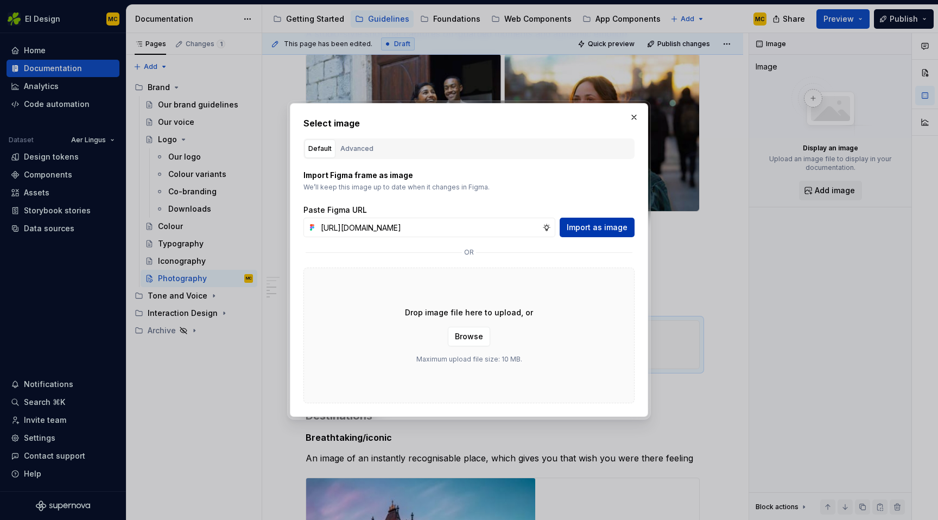
scroll to position [0, 0]
click at [601, 227] on span "Import as image" at bounding box center [596, 227] width 61 height 11
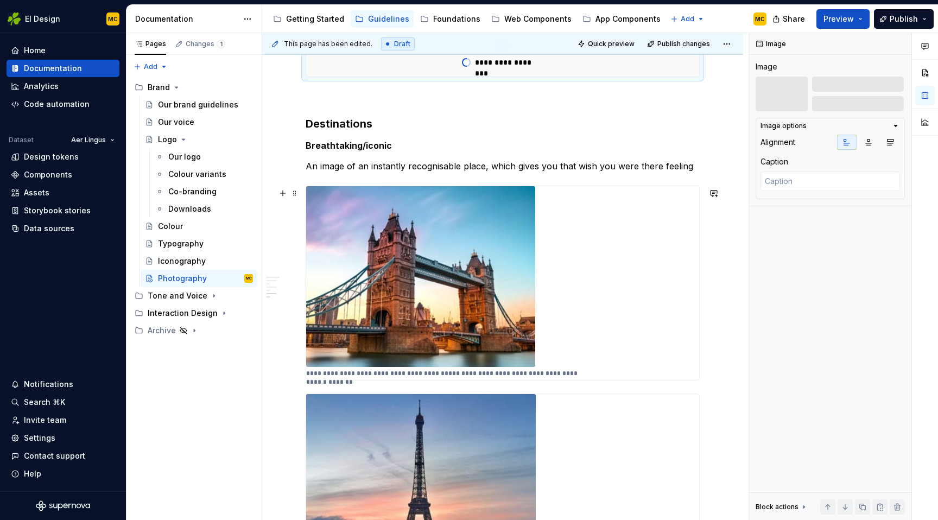
scroll to position [668, 0]
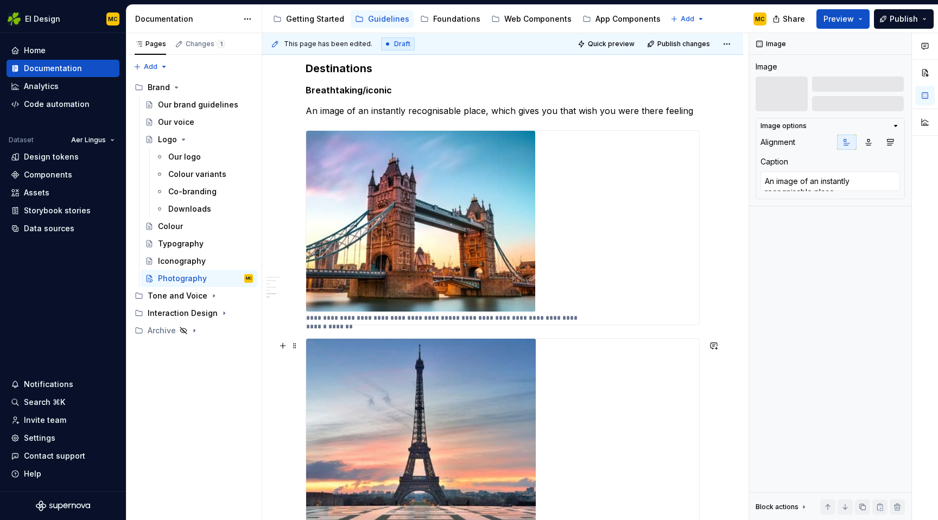
click at [584, 368] on div "**********" at bounding box center [502, 437] width 393 height 196
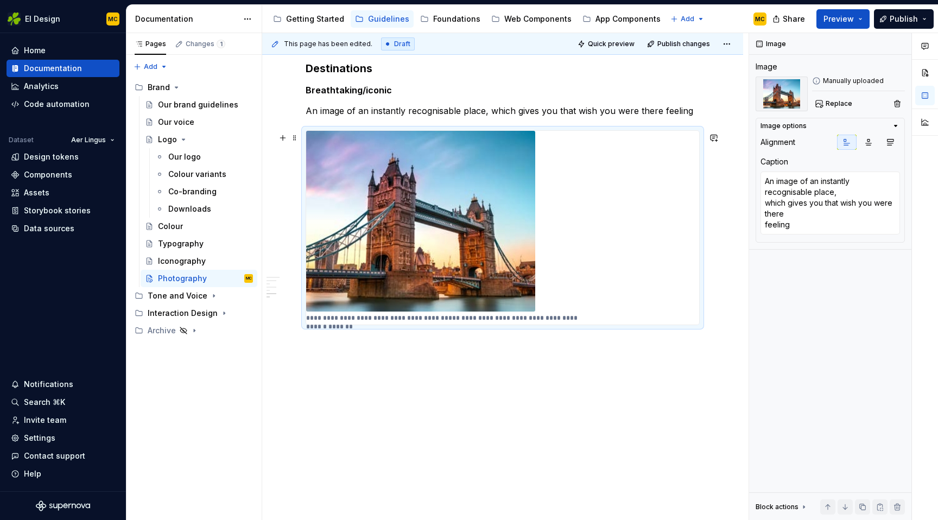
click at [679, 250] on div "**********" at bounding box center [502, 228] width 393 height 194
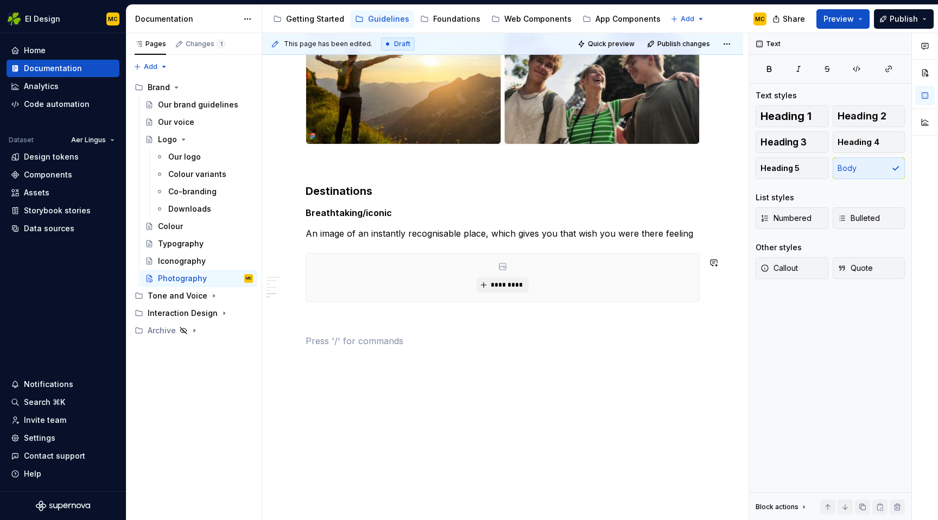
scroll to position [679, 0]
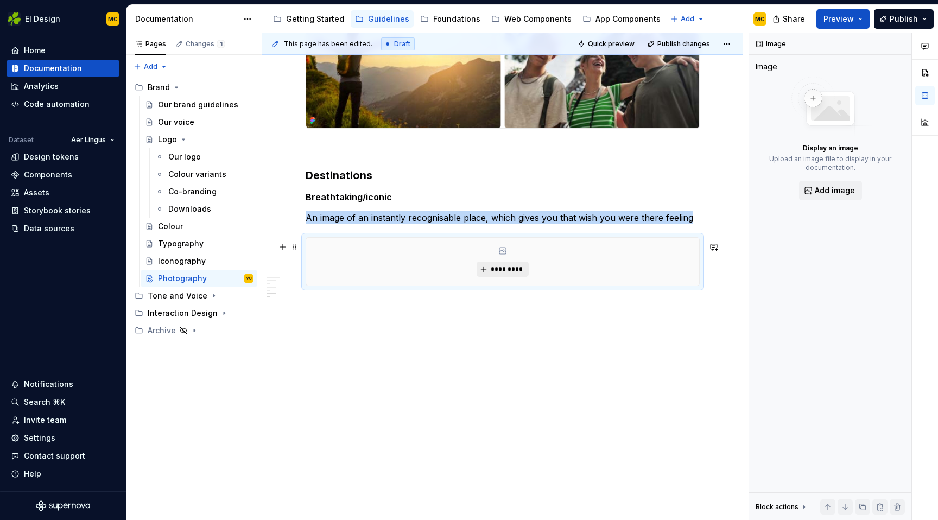
click at [500, 269] on span "*********" at bounding box center [506, 269] width 33 height 9
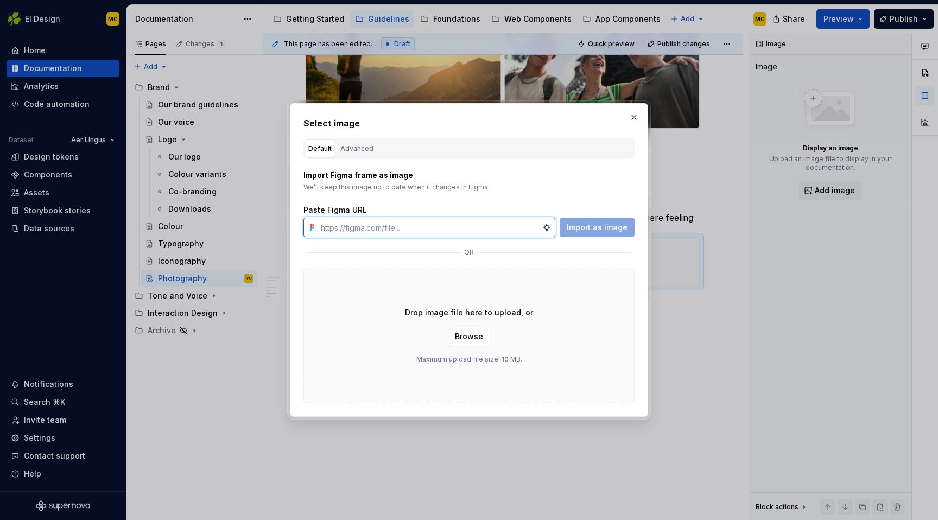
paste input "[URL][DOMAIN_NAME]"
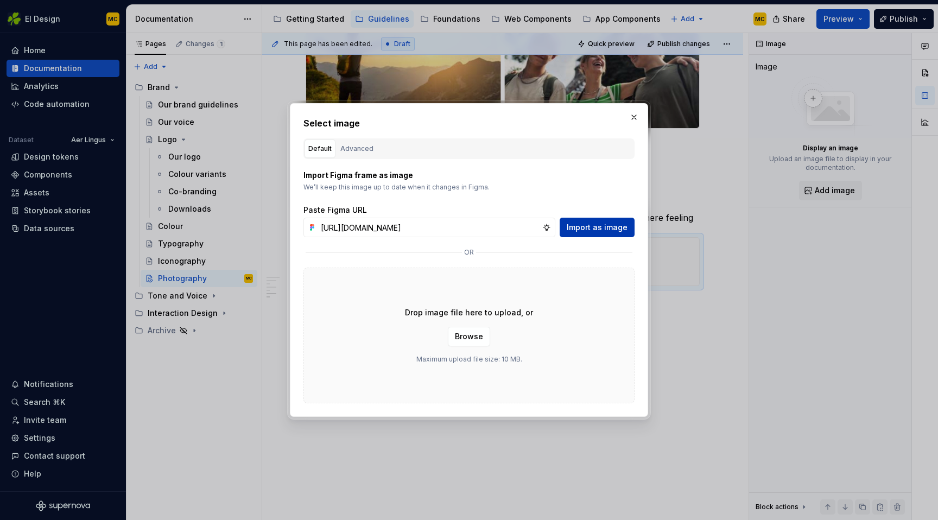
scroll to position [0, 0]
click at [589, 224] on span "Import as image" at bounding box center [596, 227] width 61 height 11
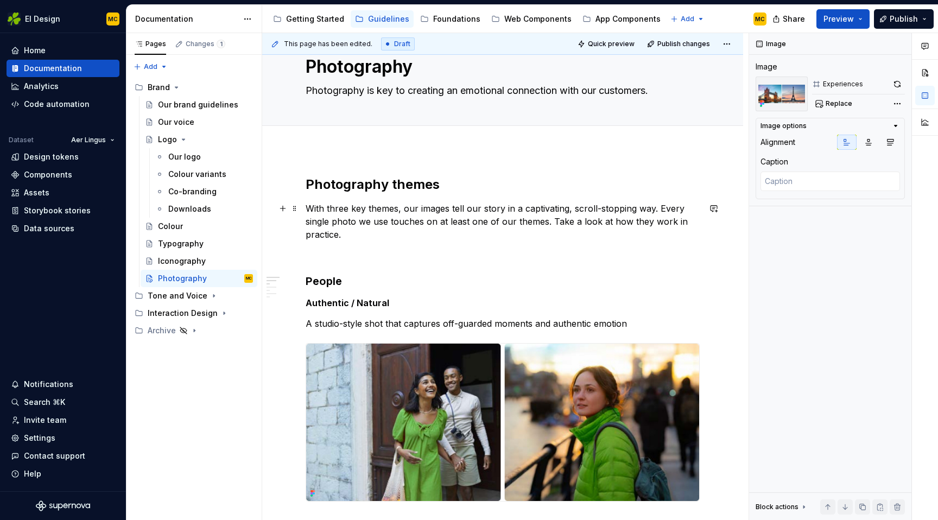
scroll to position [47, 0]
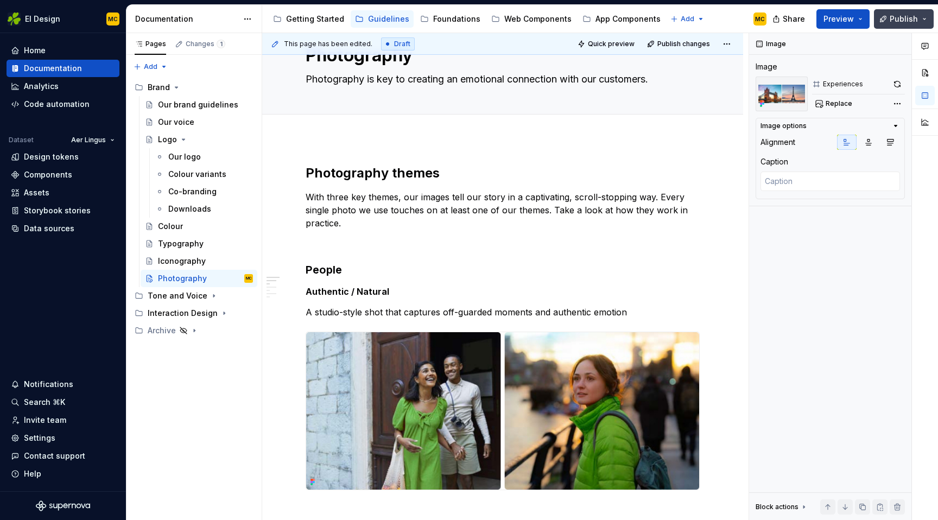
click at [898, 17] on span "Publish" at bounding box center [903, 19] width 28 height 11
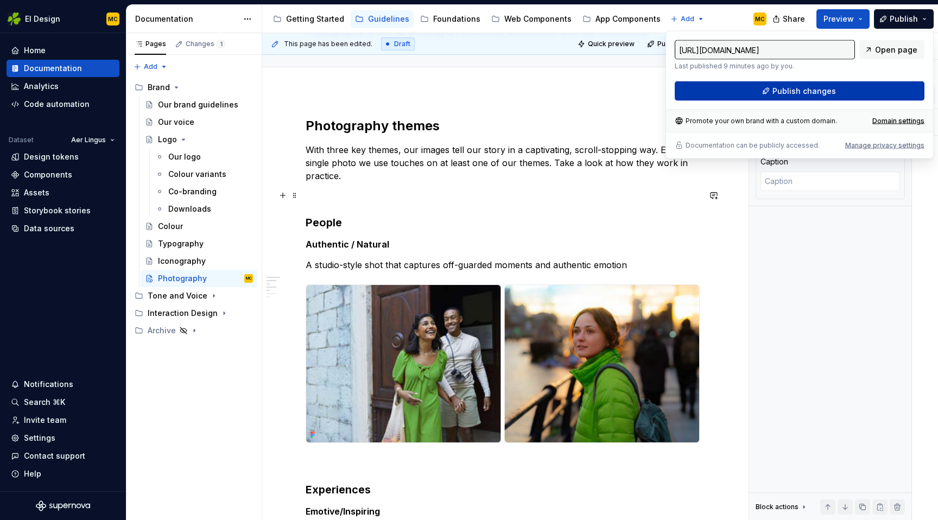
scroll to position [0, 0]
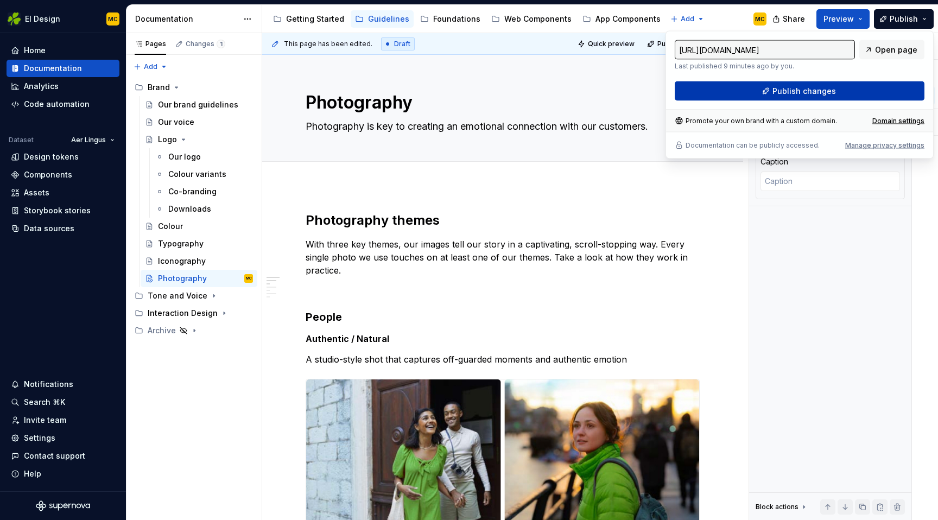
click at [792, 90] on span "Publish changes" at bounding box center [803, 91] width 63 height 11
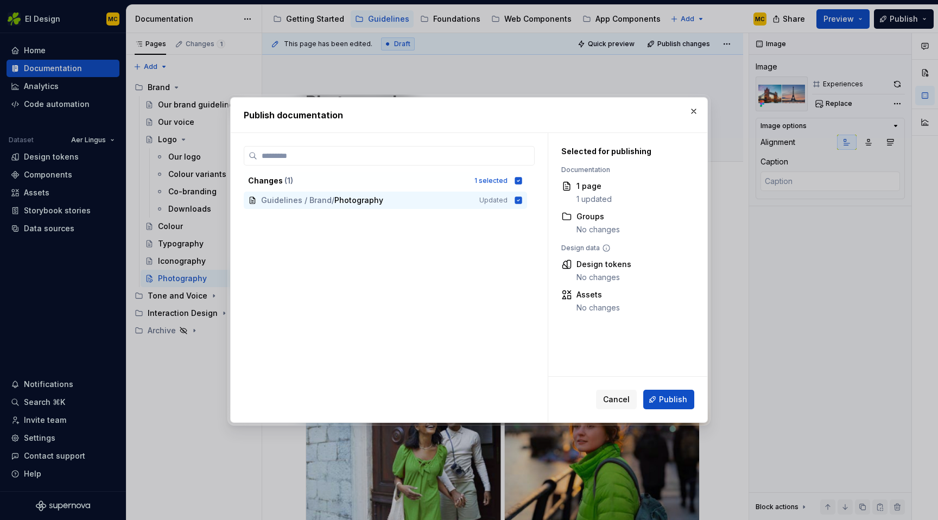
click at [668, 392] on button "Publish" at bounding box center [668, 400] width 51 height 20
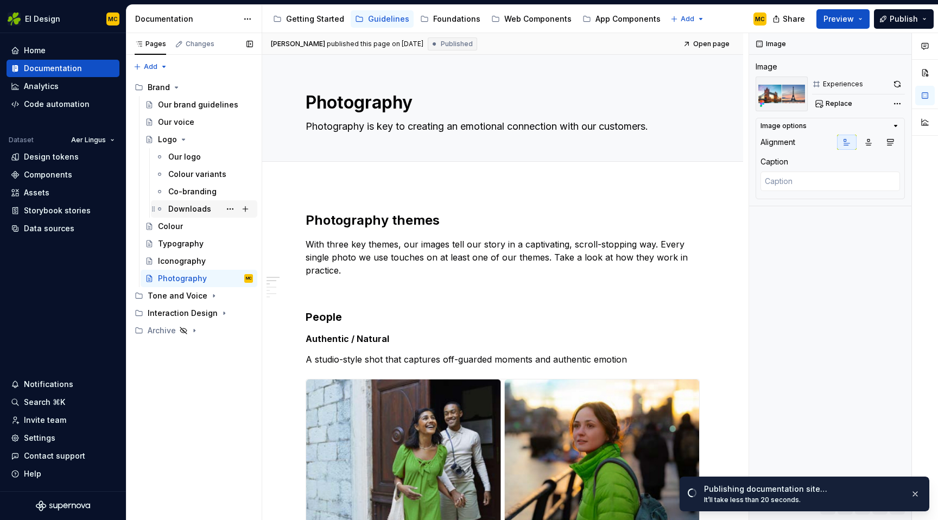
click at [186, 212] on div "Downloads" at bounding box center [189, 208] width 43 height 11
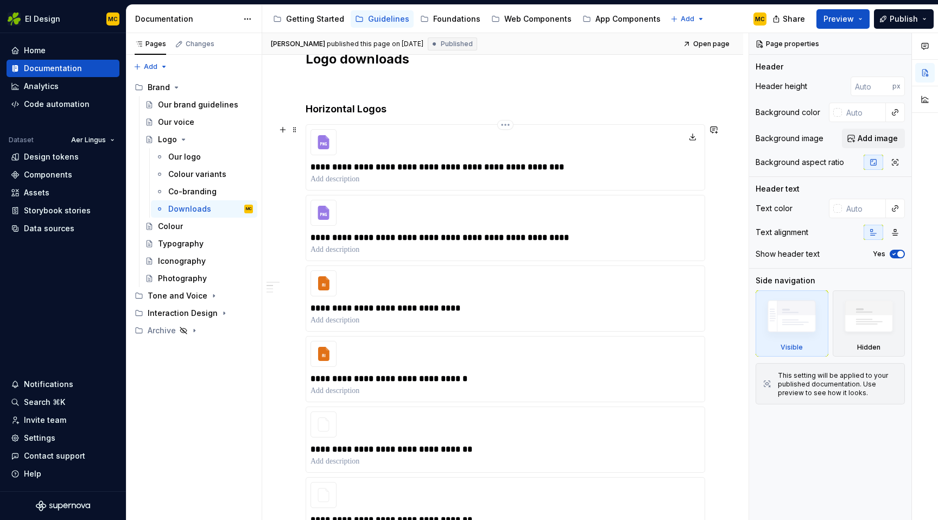
scroll to position [155, 0]
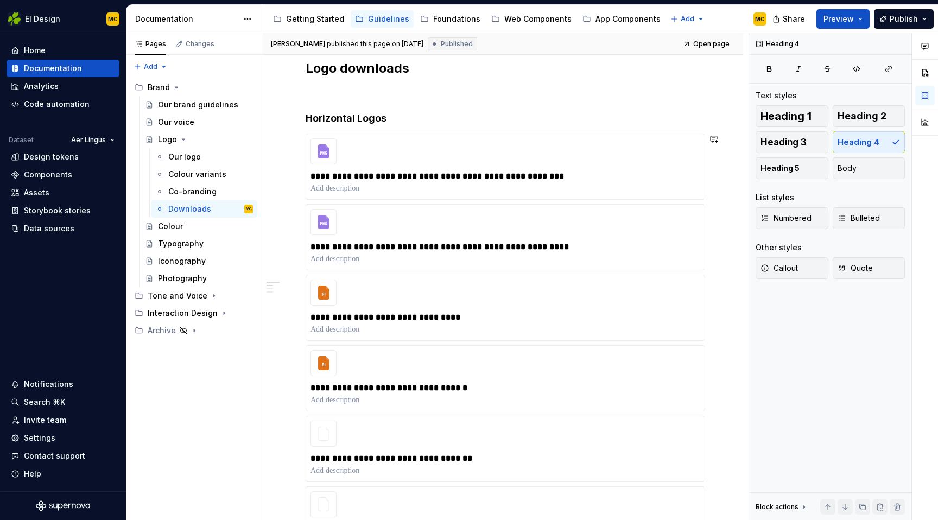
click at [790, 142] on span "Heading 3" at bounding box center [783, 142] width 46 height 11
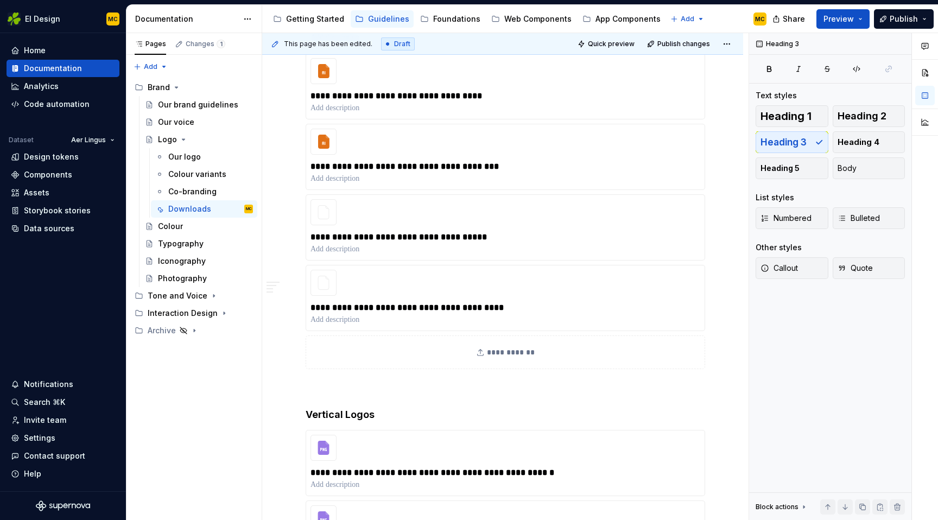
scroll to position [983, 0]
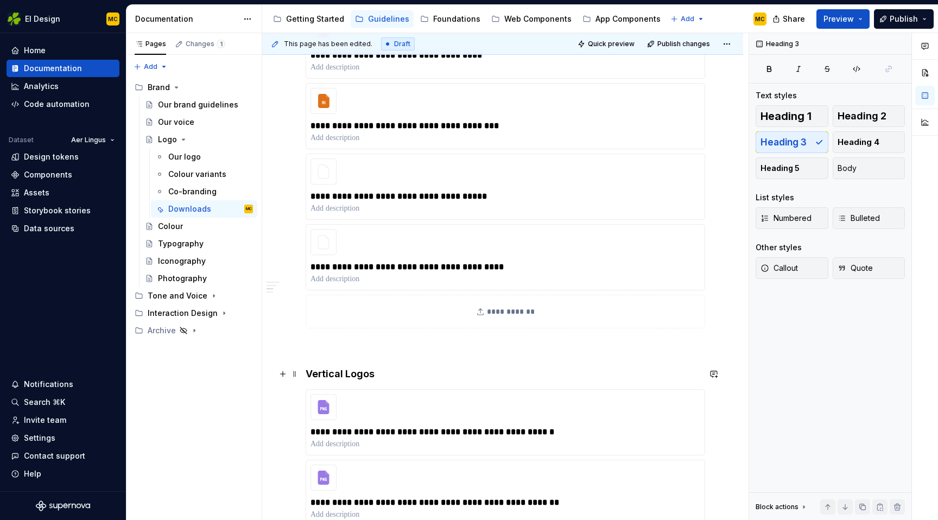
click at [400, 378] on h4 "Vertical Logos" at bounding box center [502, 373] width 394 height 13
click at [799, 141] on span "Heading 3" at bounding box center [783, 142] width 46 height 11
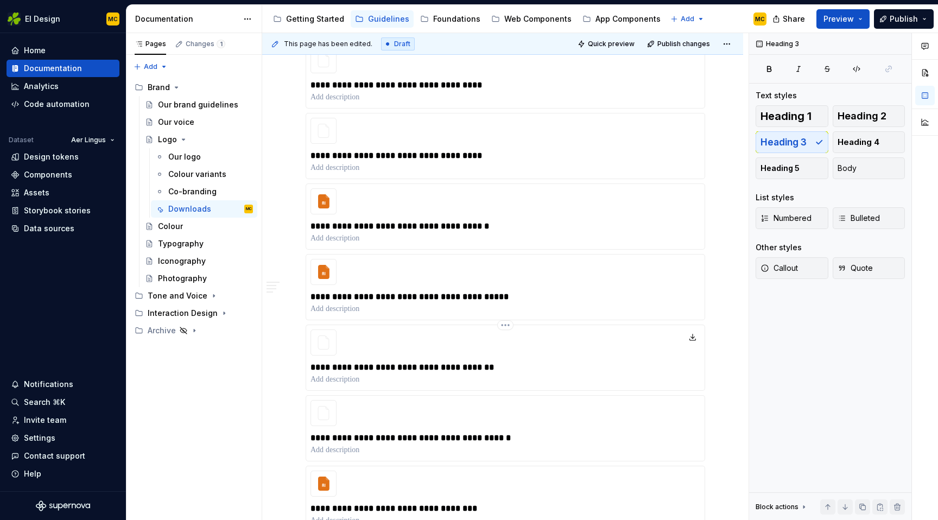
scroll to position [2025, 0]
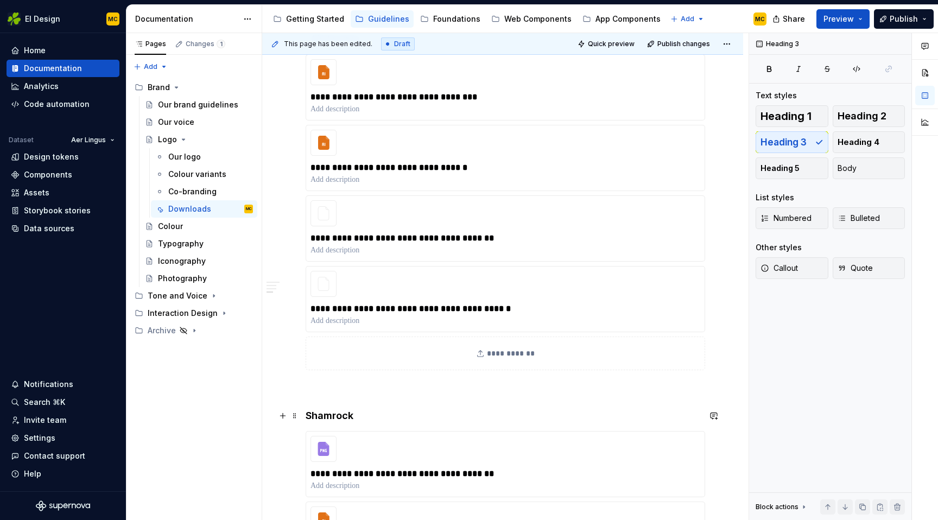
click at [381, 419] on h4 "Shamrock" at bounding box center [502, 415] width 394 height 13
click at [801, 144] on span "Heading 3" at bounding box center [783, 142] width 46 height 11
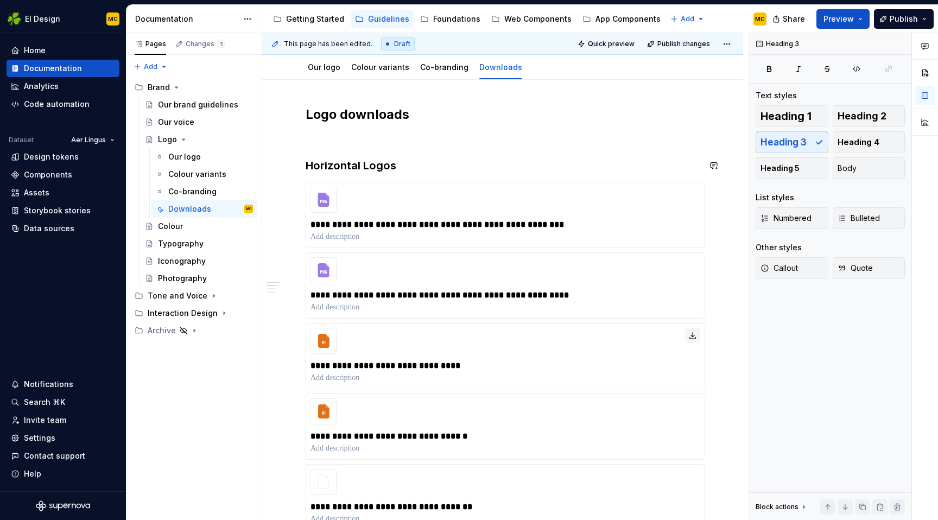
scroll to position [105, 0]
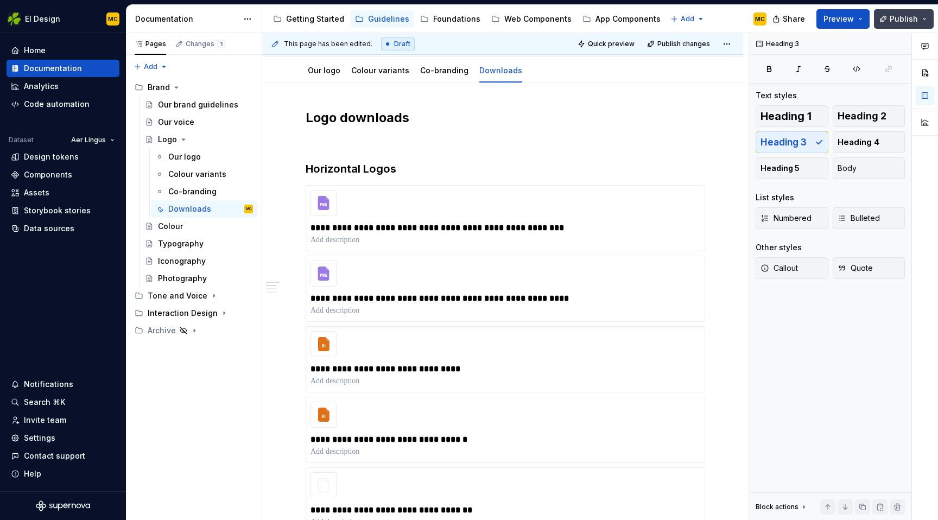
click at [891, 15] on span "Publish" at bounding box center [903, 19] width 28 height 11
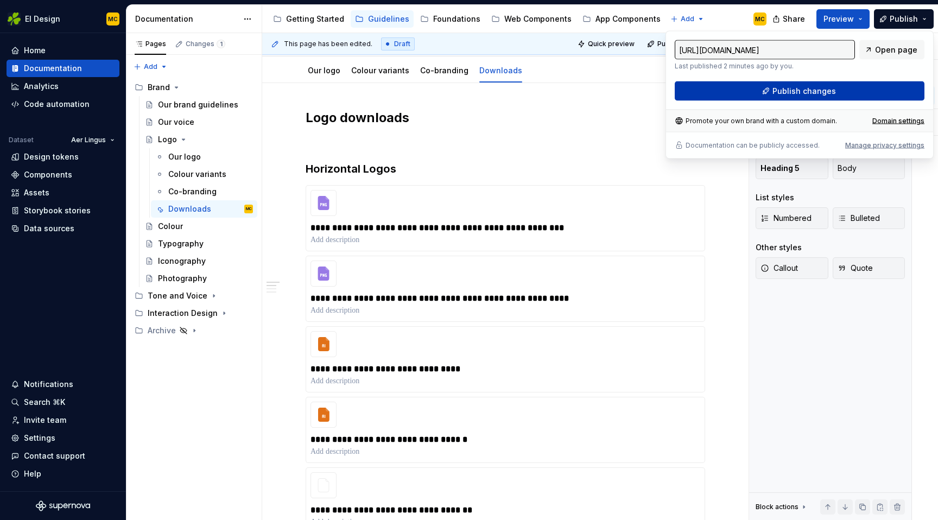
click at [783, 96] on span "Publish changes" at bounding box center [803, 91] width 63 height 11
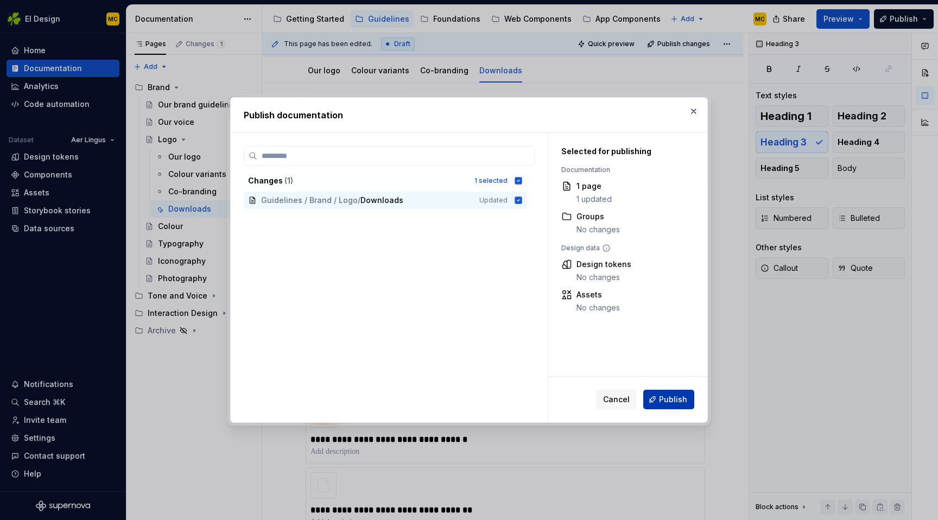
click at [679, 397] on span "Publish" at bounding box center [673, 399] width 28 height 11
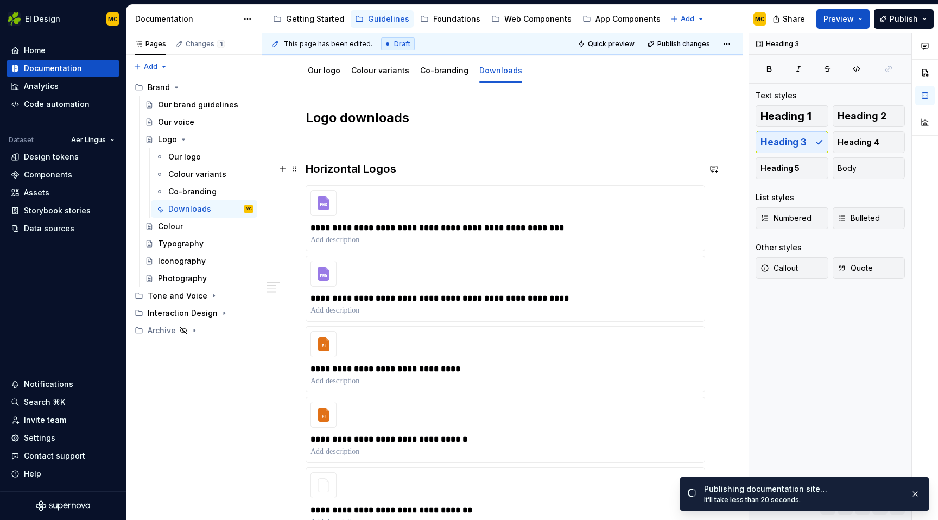
click at [364, 169] on h3 "Horizontal Logos" at bounding box center [502, 168] width 394 height 15
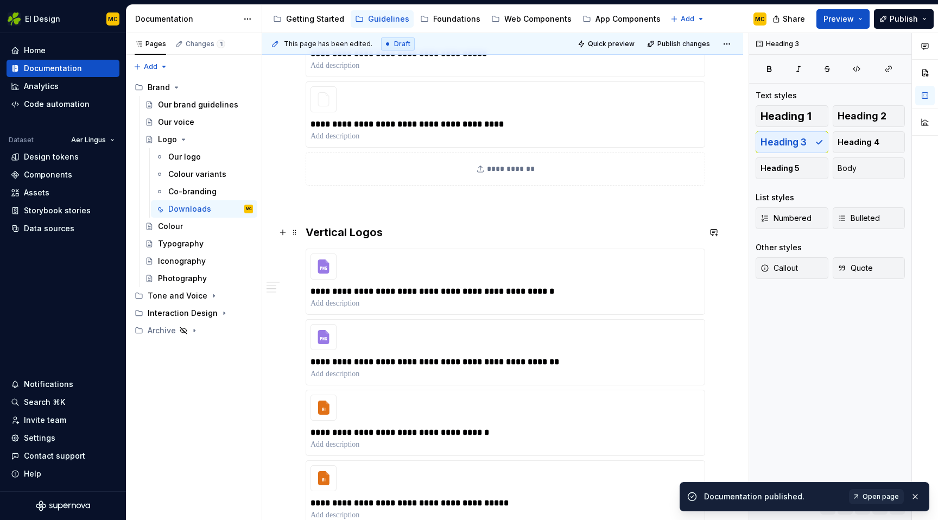
scroll to position [1127, 0]
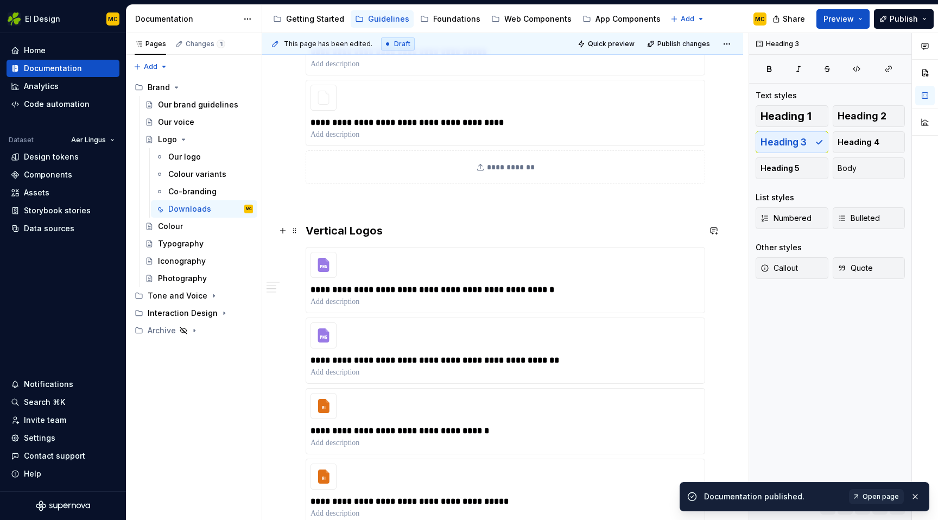
click at [353, 232] on h3 "Vertical Logos" at bounding box center [502, 230] width 394 height 15
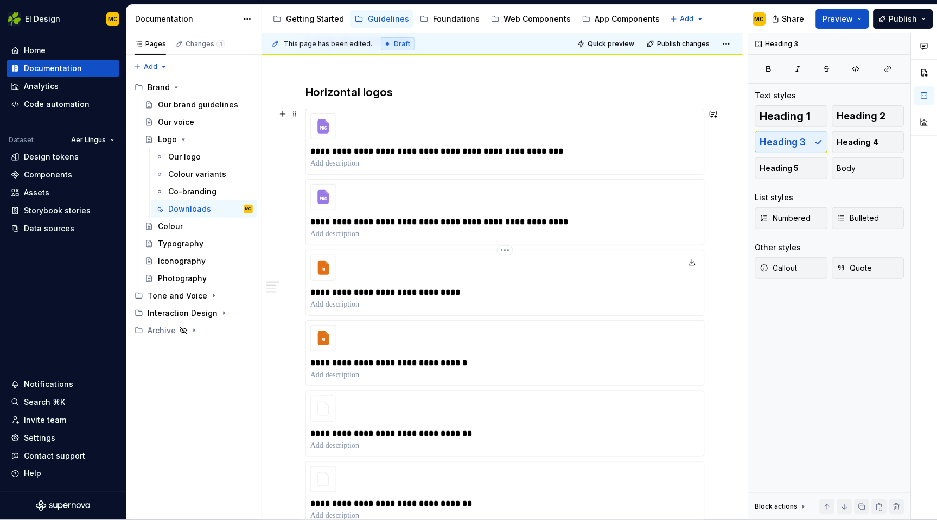
scroll to position [184, 0]
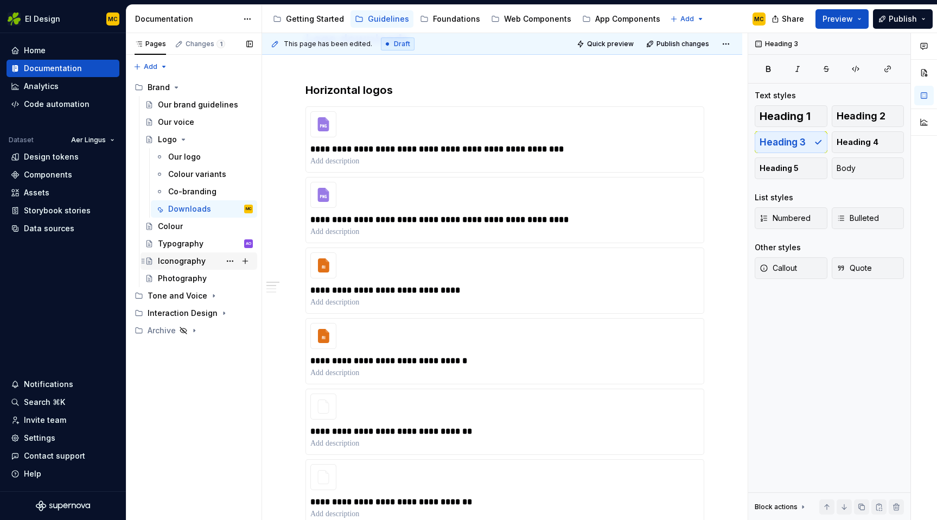
click at [176, 258] on div "Iconography" at bounding box center [182, 261] width 48 height 11
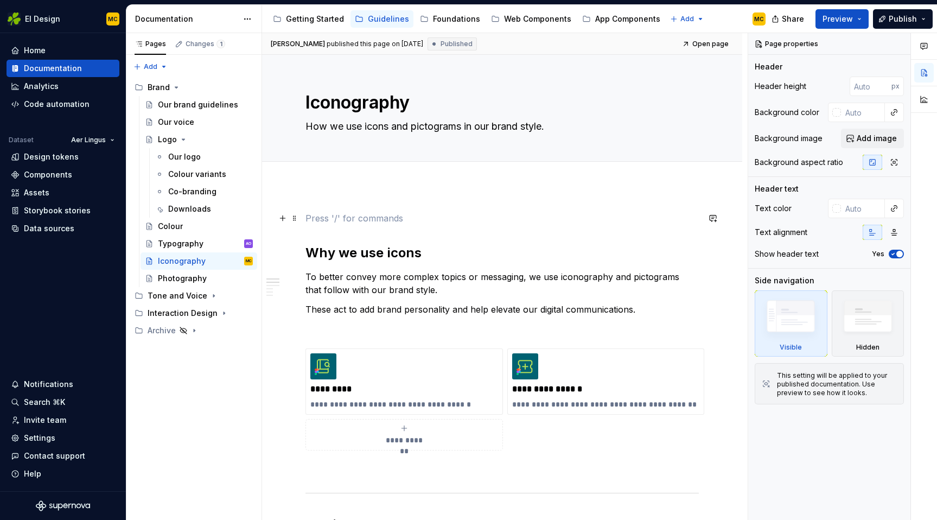
click at [340, 222] on p at bounding box center [501, 218] width 393 height 13
click at [295, 219] on span at bounding box center [294, 218] width 9 height 15
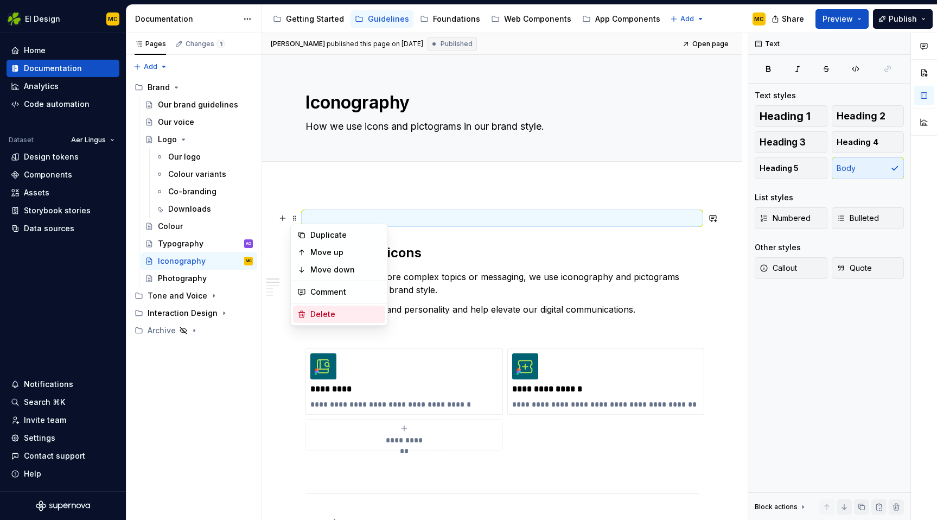
click at [325, 314] on div "Delete" at bounding box center [345, 314] width 71 height 11
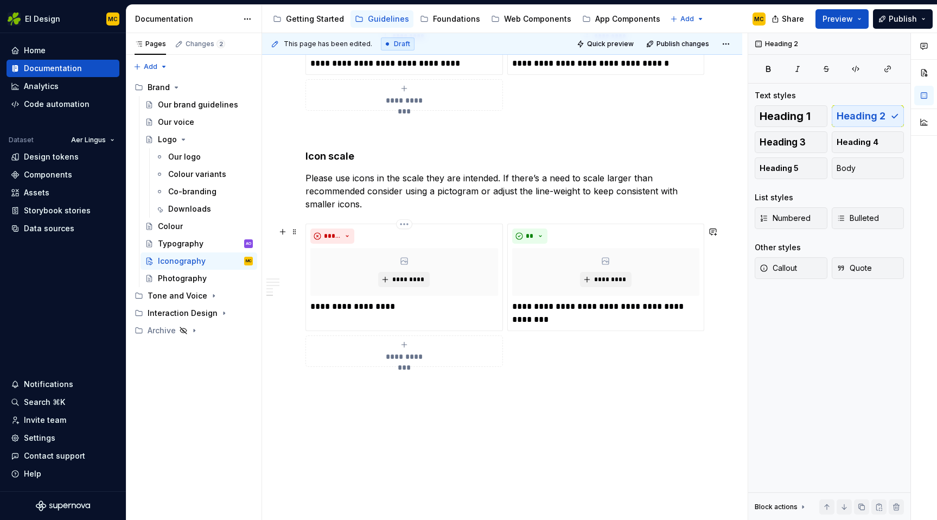
scroll to position [1285, 0]
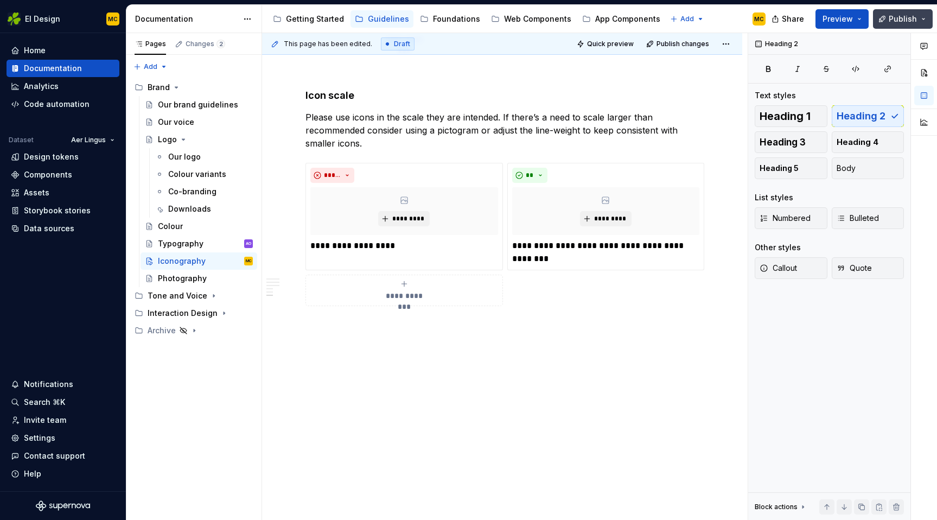
click at [893, 14] on span "Publish" at bounding box center [903, 19] width 28 height 11
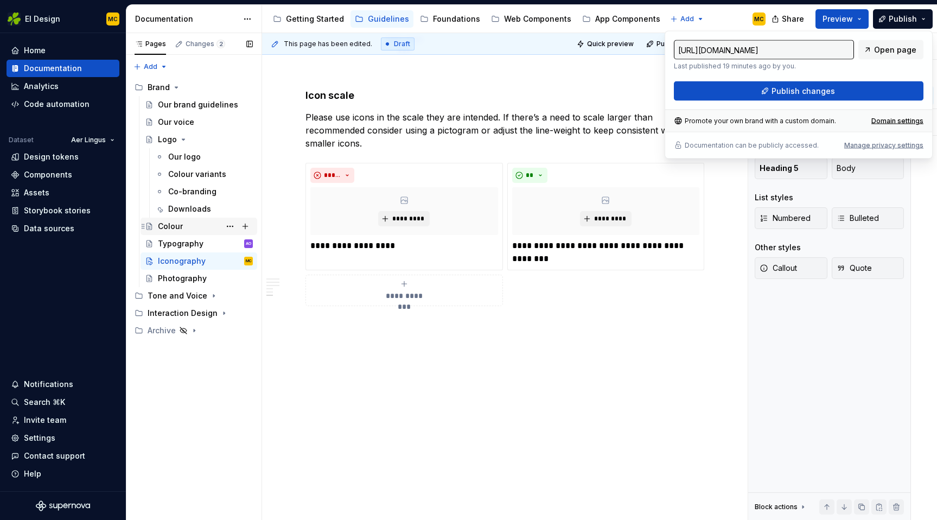
click at [176, 229] on div "Colour" at bounding box center [170, 226] width 25 height 11
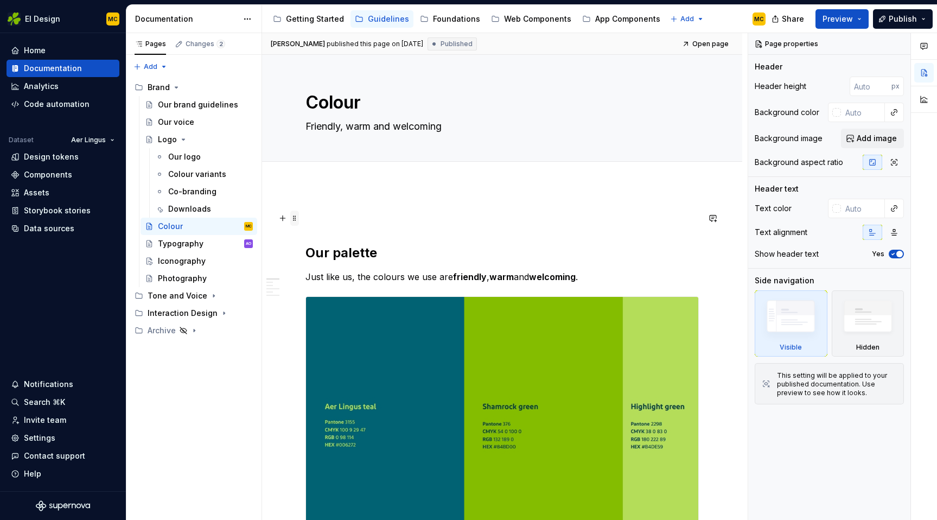
click at [297, 222] on span at bounding box center [294, 218] width 9 height 15
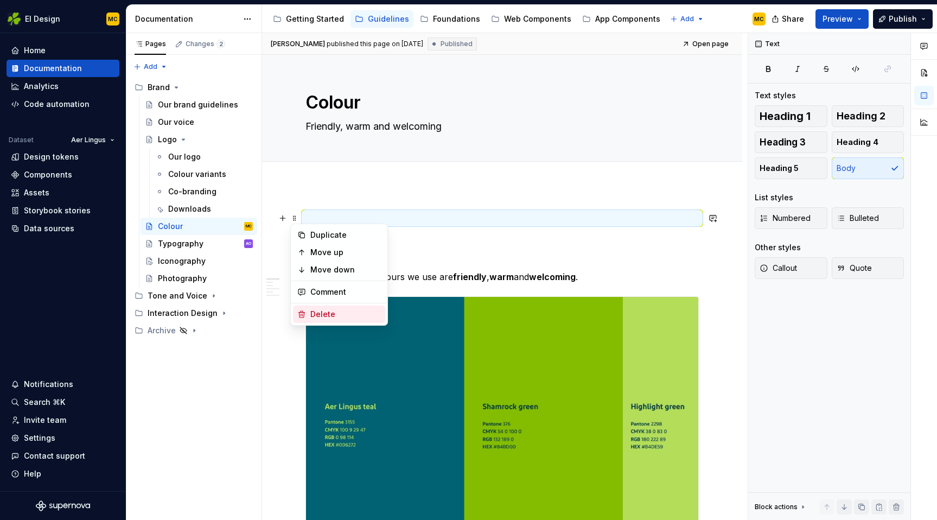
click at [324, 317] on div "Delete" at bounding box center [345, 314] width 71 height 11
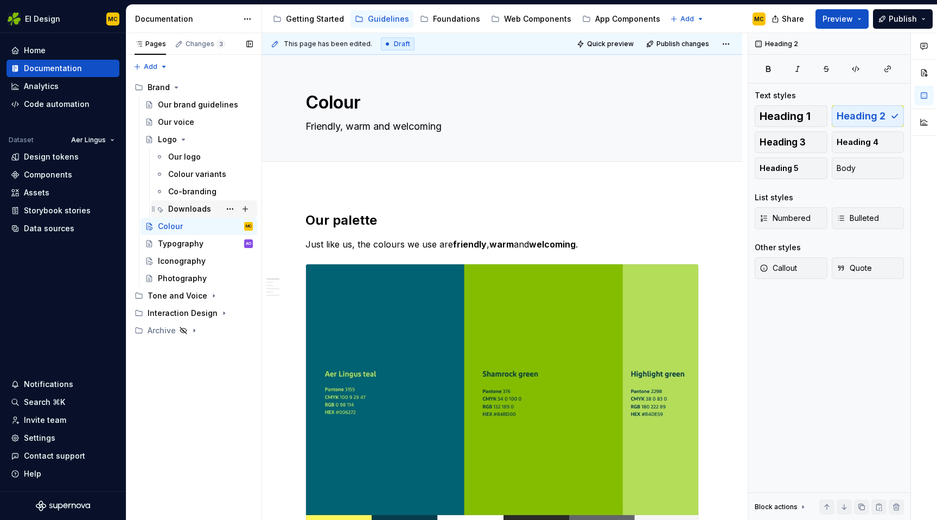
click at [183, 209] on div "Downloads" at bounding box center [189, 208] width 43 height 11
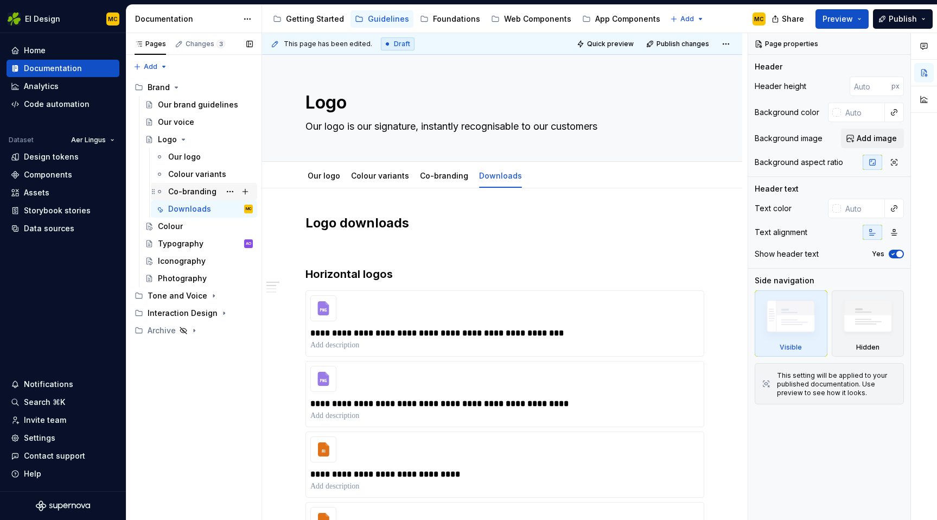
click at [184, 189] on div "Co-branding" at bounding box center [192, 191] width 48 height 11
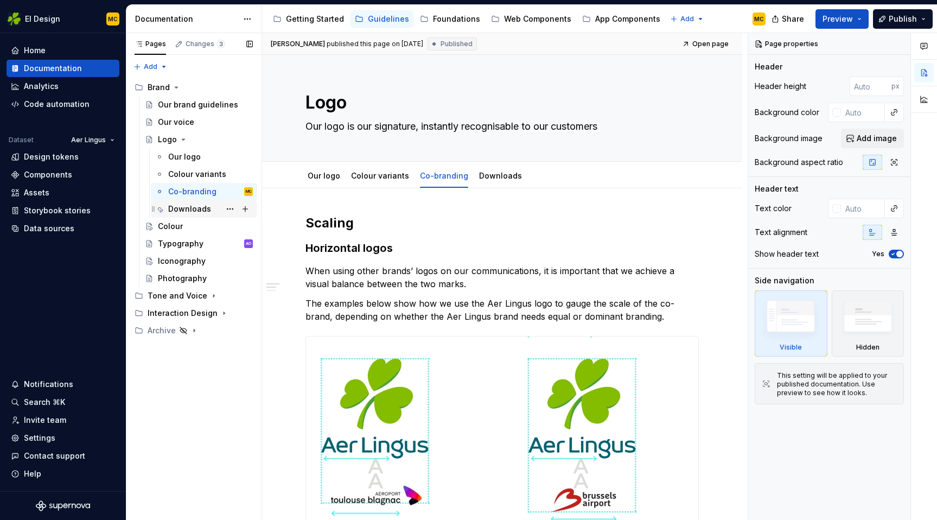
click at [187, 210] on div "Downloads" at bounding box center [189, 208] width 43 height 11
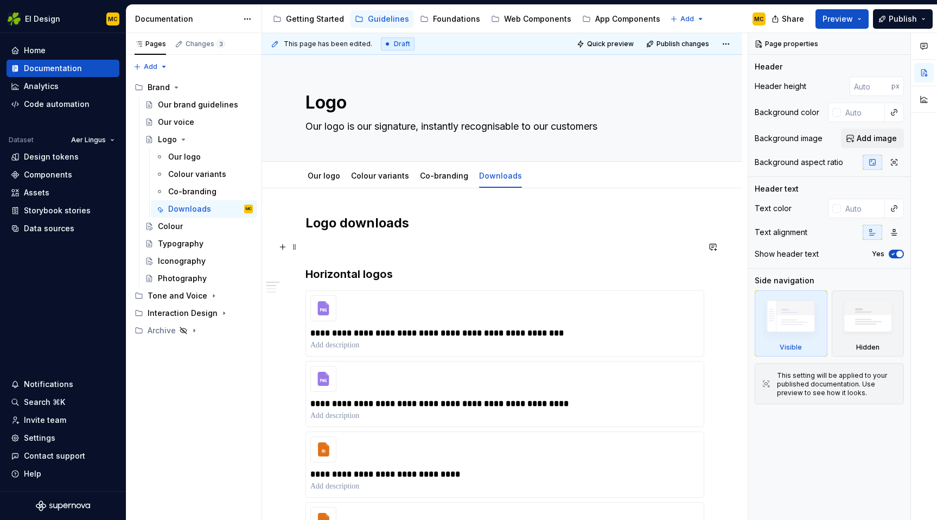
click at [338, 250] on p at bounding box center [501, 246] width 393 height 13
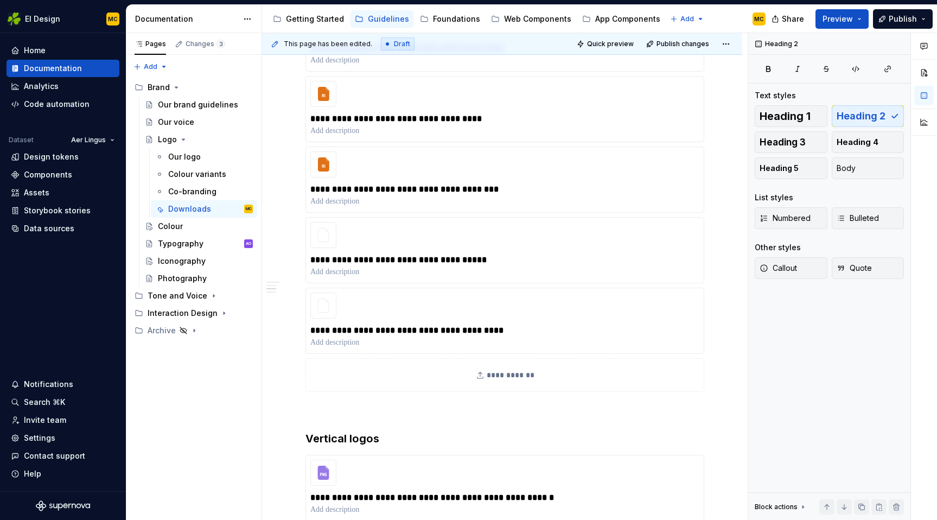
scroll to position [929, 0]
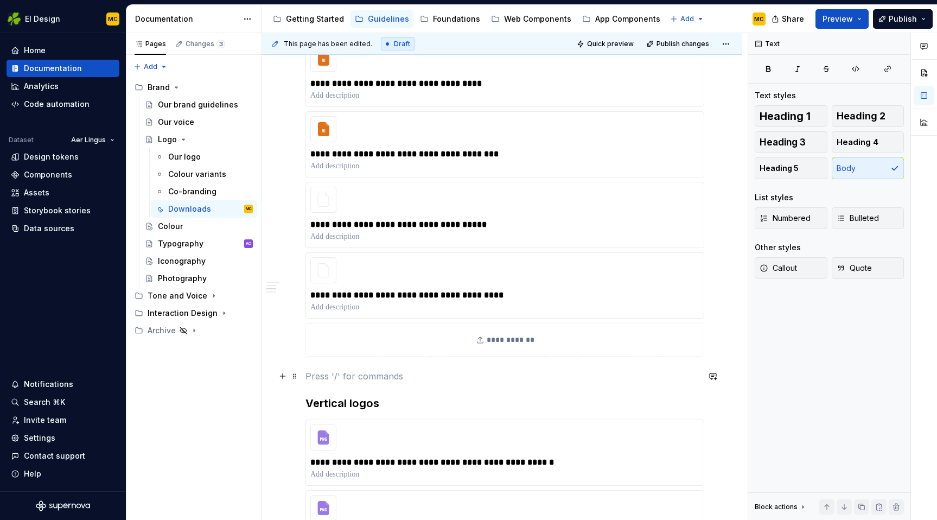
click at [336, 375] on p at bounding box center [501, 375] width 393 height 13
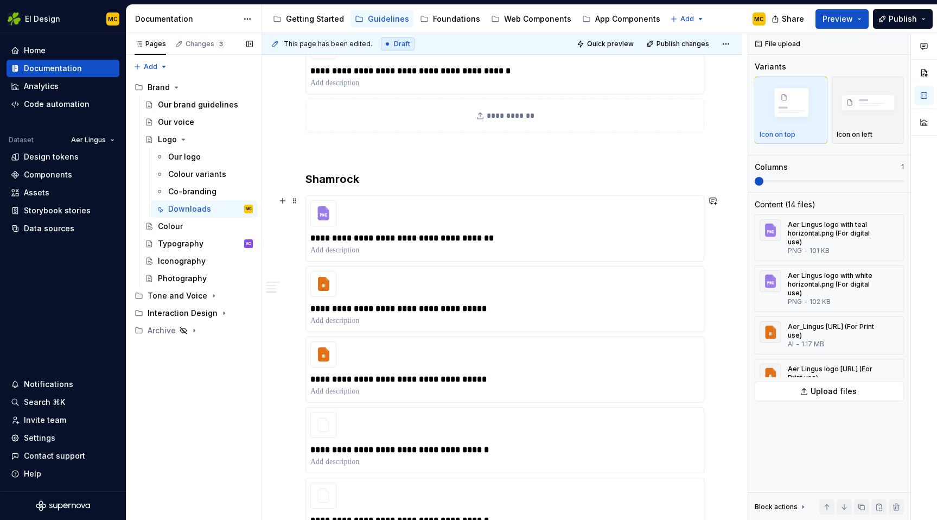
scroll to position [2210, 0]
click at [321, 153] on p at bounding box center [501, 152] width 393 height 13
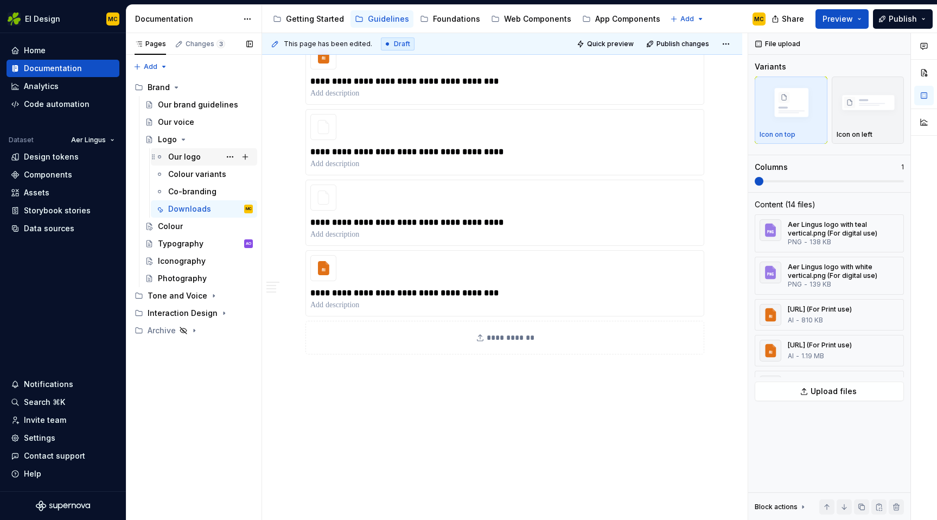
scroll to position [2697, 0]
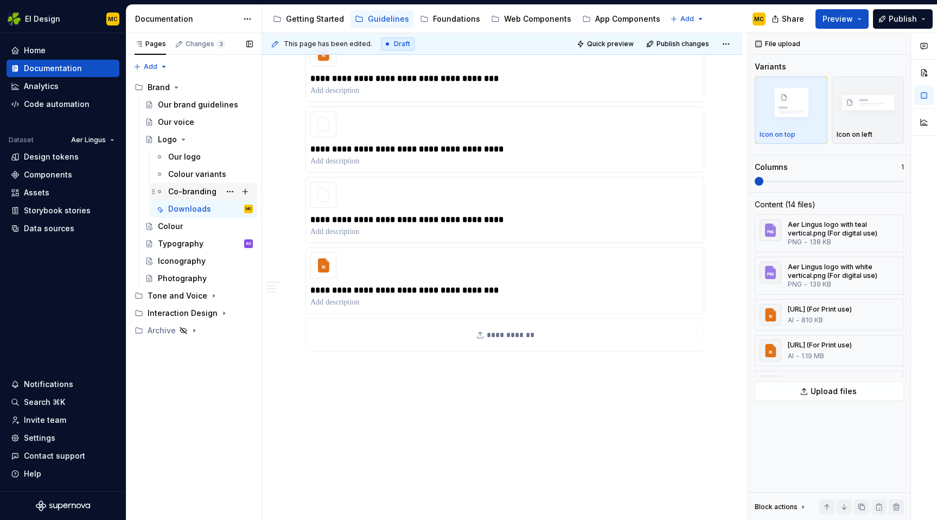
click at [190, 190] on div "Co-branding" at bounding box center [192, 191] width 48 height 11
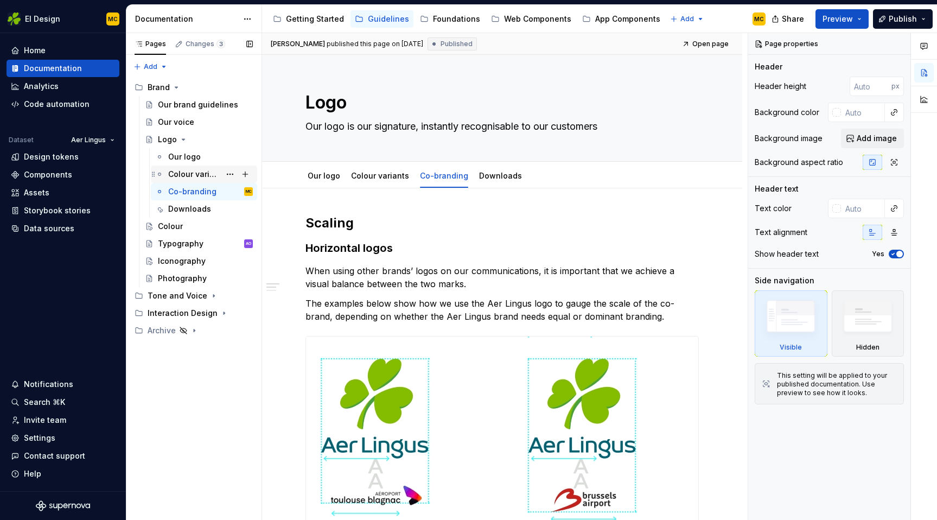
click at [182, 170] on div "Colour variants" at bounding box center [194, 174] width 52 height 11
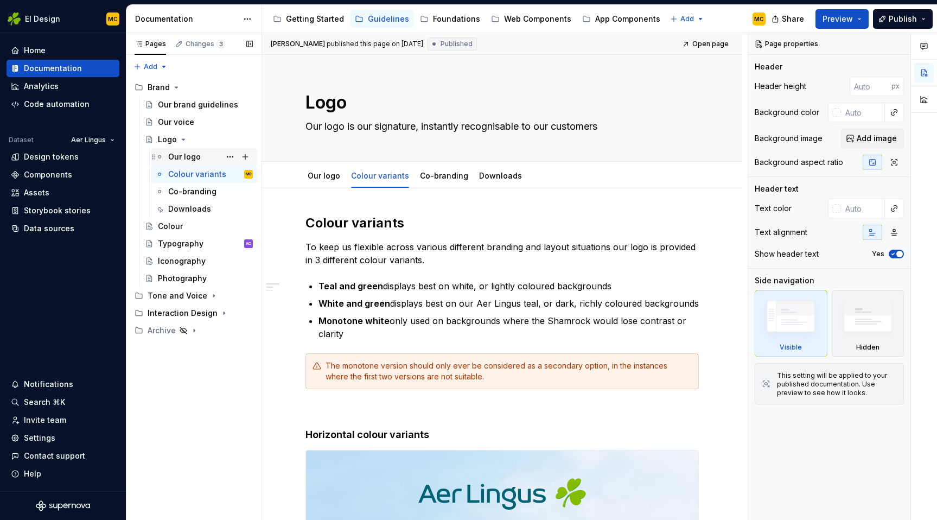
click at [183, 157] on div "Our logo" at bounding box center [184, 156] width 33 height 11
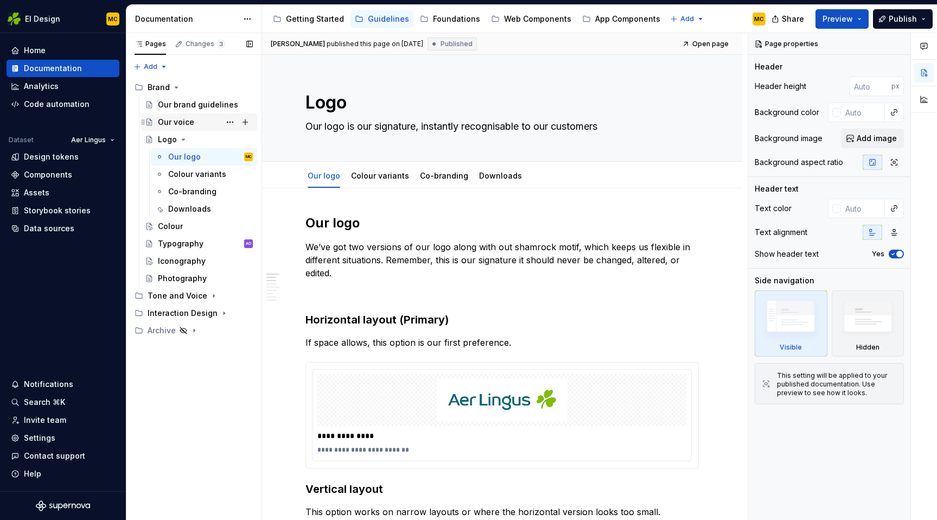
click at [173, 124] on div "Our voice" at bounding box center [176, 122] width 36 height 11
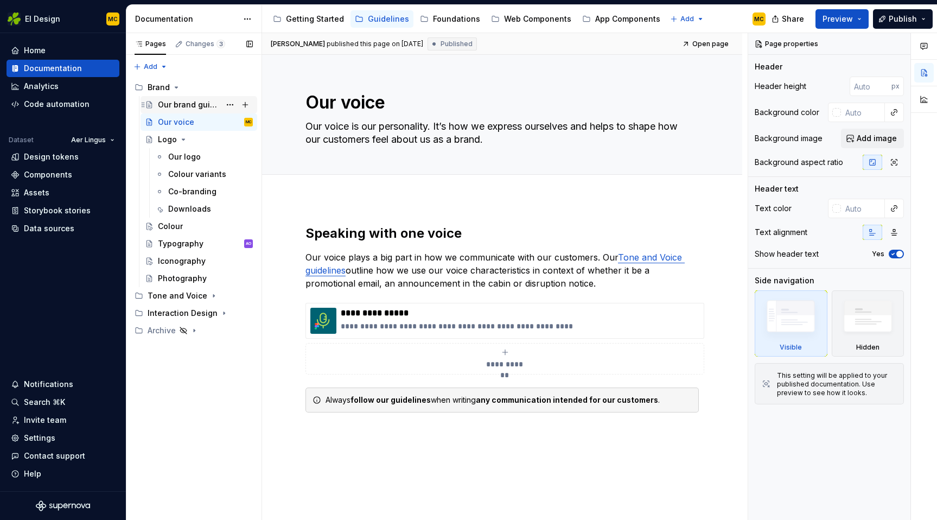
click at [175, 105] on div "Our brand guidelines" at bounding box center [189, 104] width 62 height 11
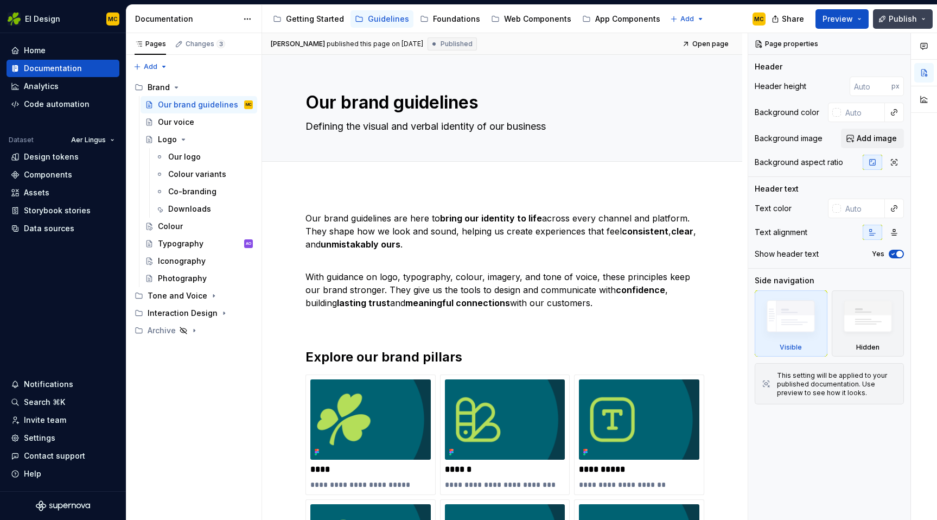
click at [890, 17] on span "Publish" at bounding box center [903, 19] width 28 height 11
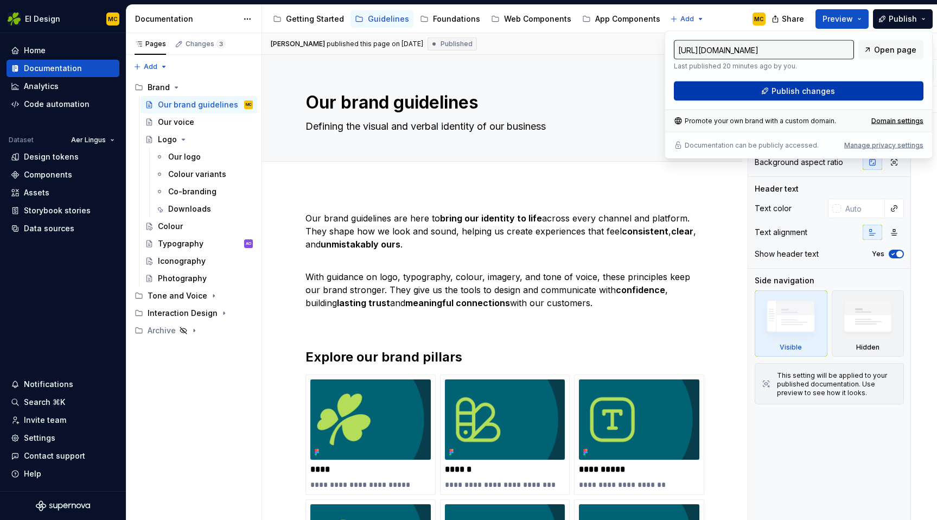
click at [819, 94] on span "Publish changes" at bounding box center [803, 91] width 63 height 11
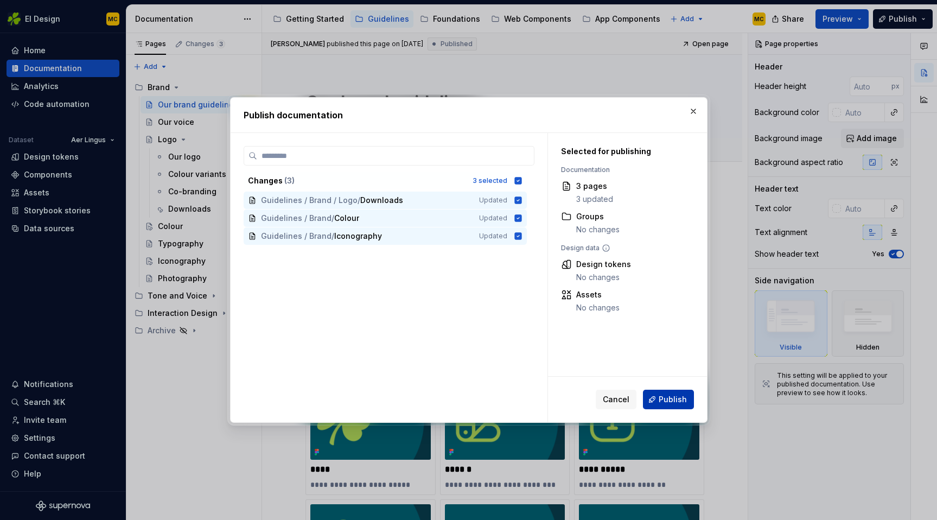
click at [677, 398] on span "Publish" at bounding box center [673, 399] width 28 height 11
